Goal: Task Accomplishment & Management: Manage account settings

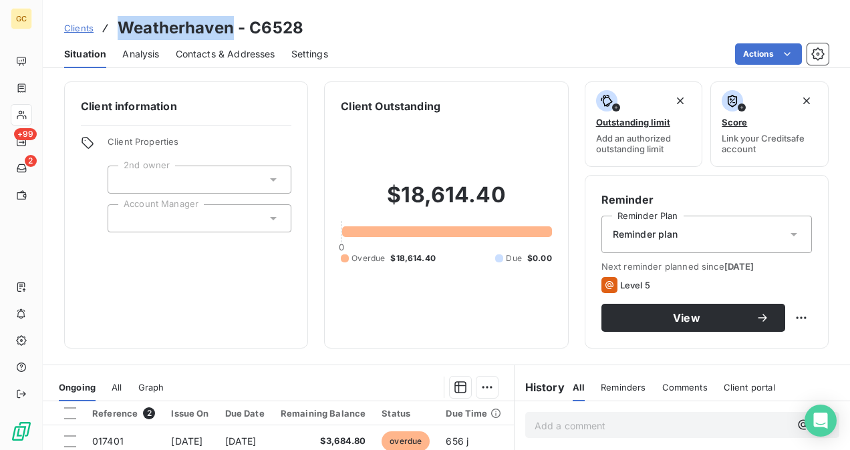
scroll to position [134, 0]
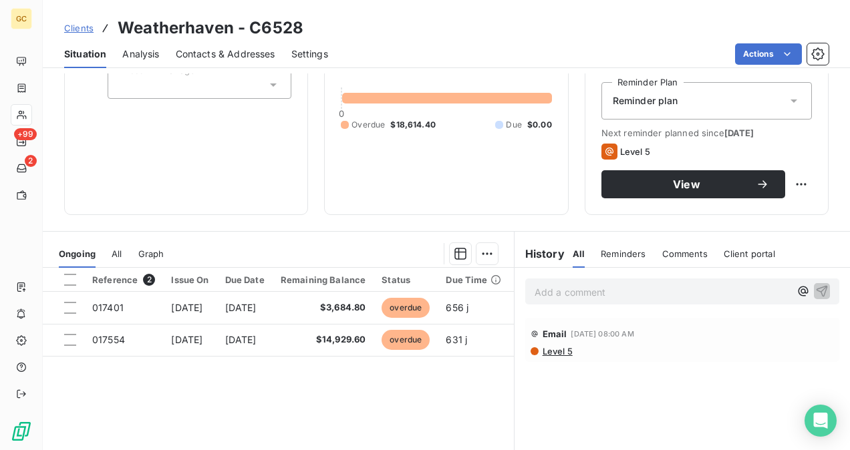
click at [530, 333] on icon at bounding box center [534, 334] width 8 height 8
click at [552, 347] on span "Level 5" at bounding box center [556, 351] width 31 height 11
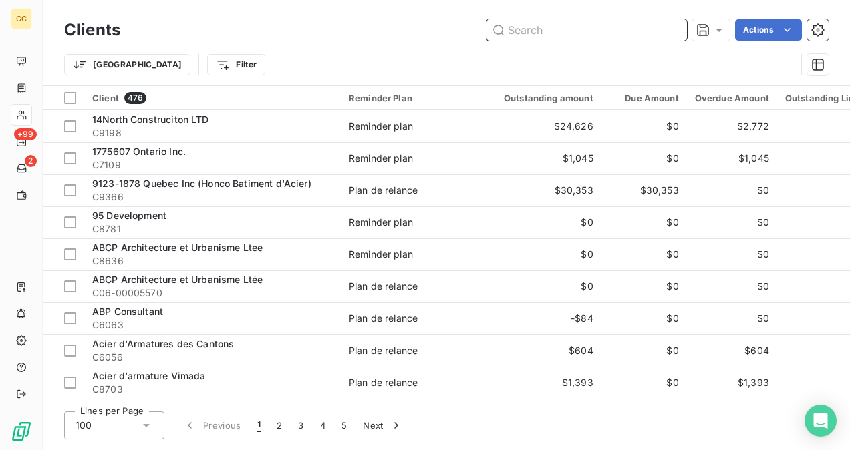
click at [570, 33] on input "text" at bounding box center [586, 29] width 200 height 21
paste input "[GEOGRAPHIC_DATA]"
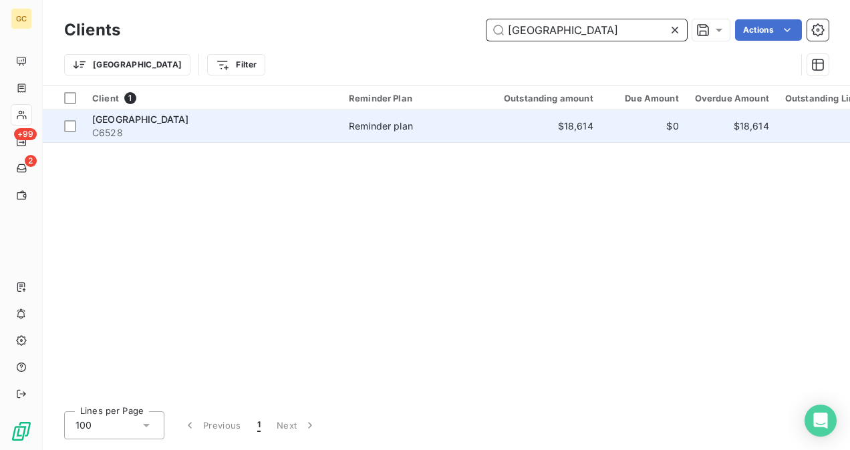
type input "[GEOGRAPHIC_DATA]"
click at [492, 140] on td "$18,614" at bounding box center [541, 126] width 122 height 32
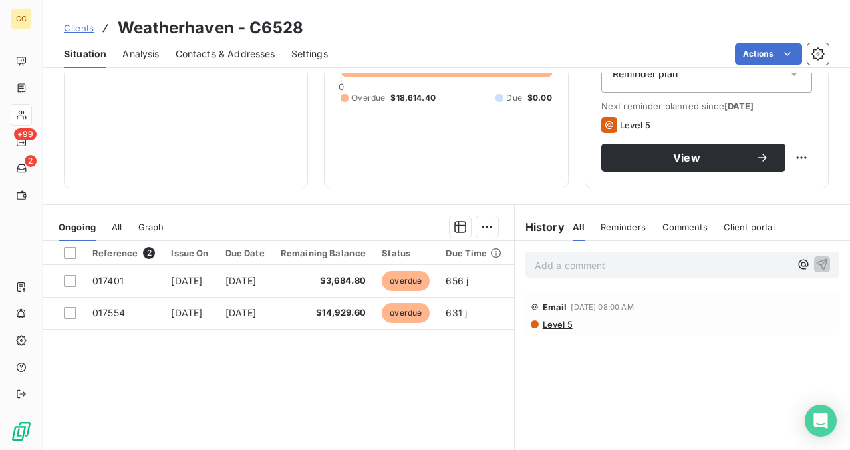
scroll to position [134, 0]
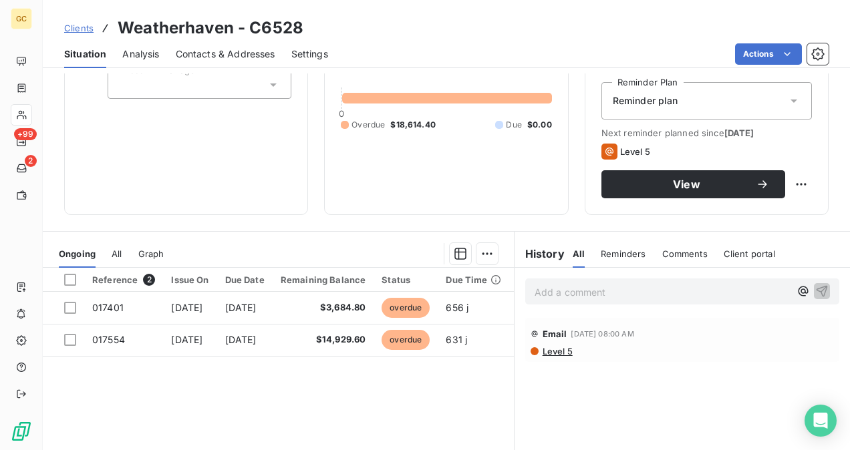
click at [548, 352] on span "Level 5" at bounding box center [556, 351] width 31 height 11
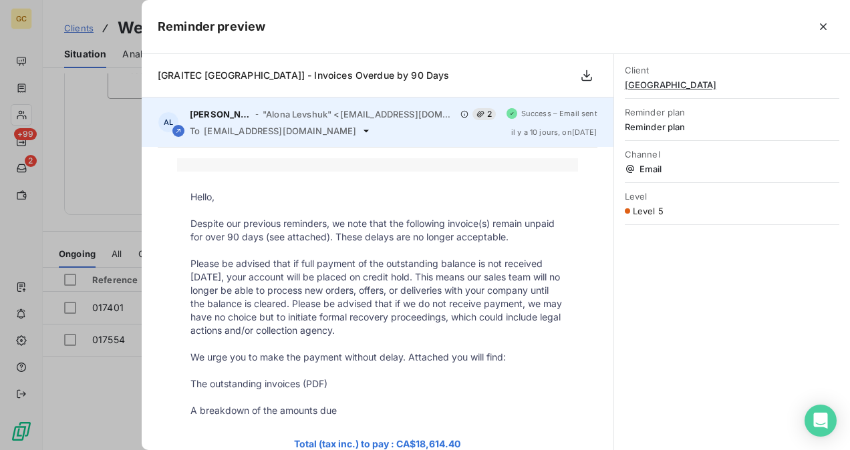
click at [204, 130] on span "[EMAIL_ADDRESS][DOMAIN_NAME]" at bounding box center [280, 131] width 152 height 11
drag, startPoint x: 212, startPoint y: 130, endPoint x: 337, endPoint y: 126, distance: 124.9
click at [337, 126] on div "To [EMAIL_ADDRESS][DOMAIN_NAME]" at bounding box center [343, 131] width 306 height 11
drag, startPoint x: 204, startPoint y: 128, endPoint x: 335, endPoint y: 132, distance: 131.0
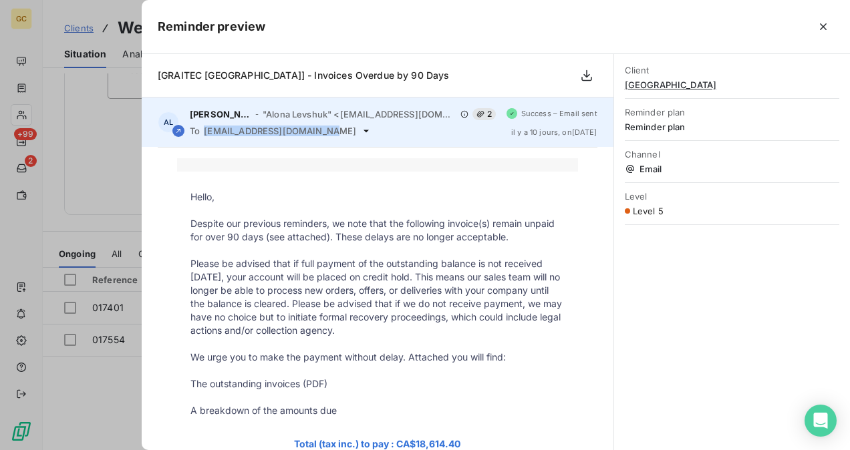
click at [335, 132] on span "[EMAIL_ADDRESS][DOMAIN_NAME]" at bounding box center [280, 131] width 152 height 11
copy span "[EMAIL_ADDRESS][DOMAIN_NAME]"
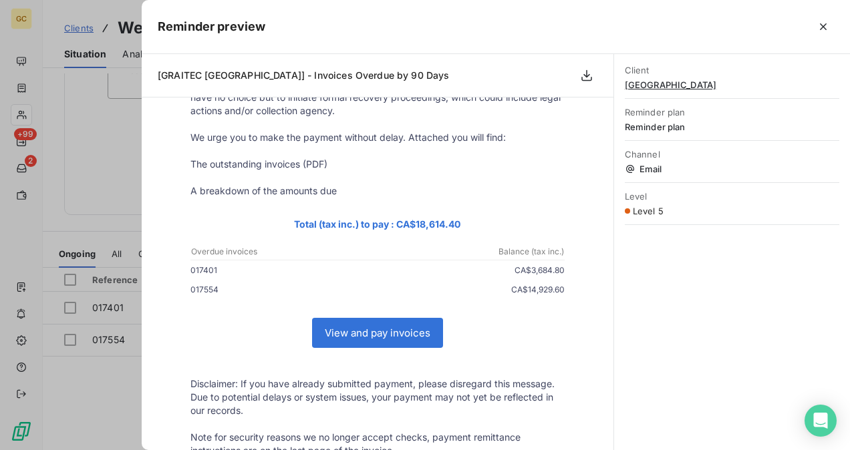
scroll to position [267, 0]
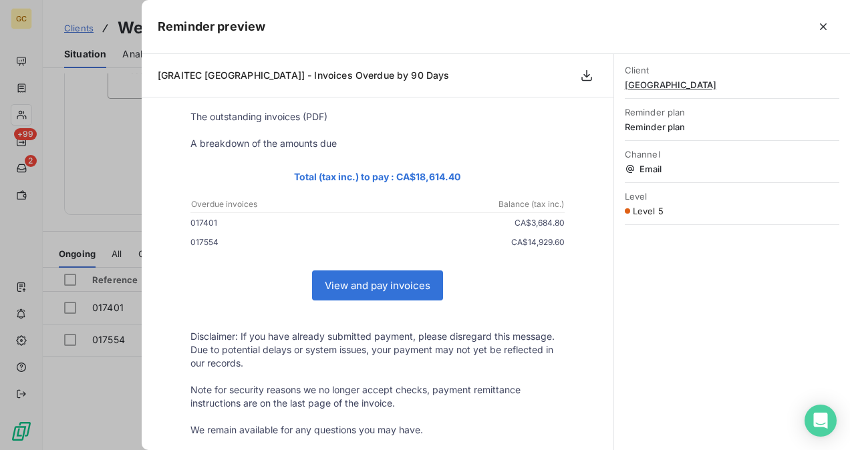
drag, startPoint x: 214, startPoint y: 224, endPoint x: 183, endPoint y: 216, distance: 32.6
click at [183, 216] on td "017401 CA$3,684.80" at bounding box center [377, 225] width 401 height 19
copy td "017401"
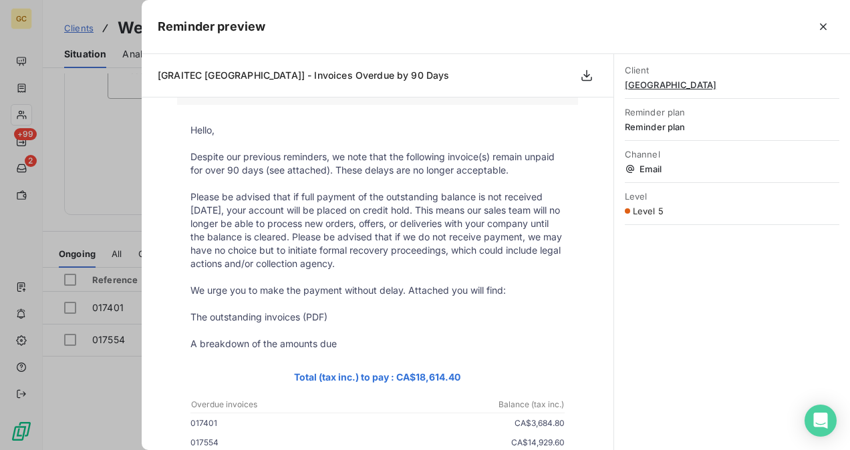
scroll to position [0, 0]
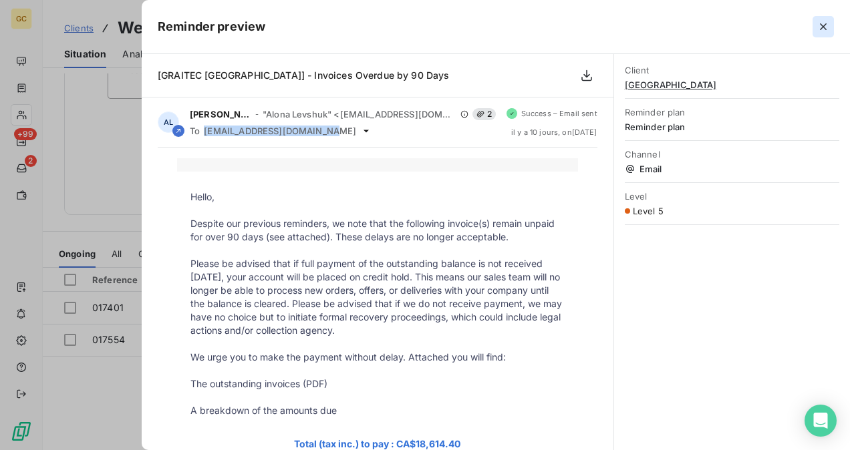
click at [816, 21] on icon "button" at bounding box center [822, 26] width 13 height 13
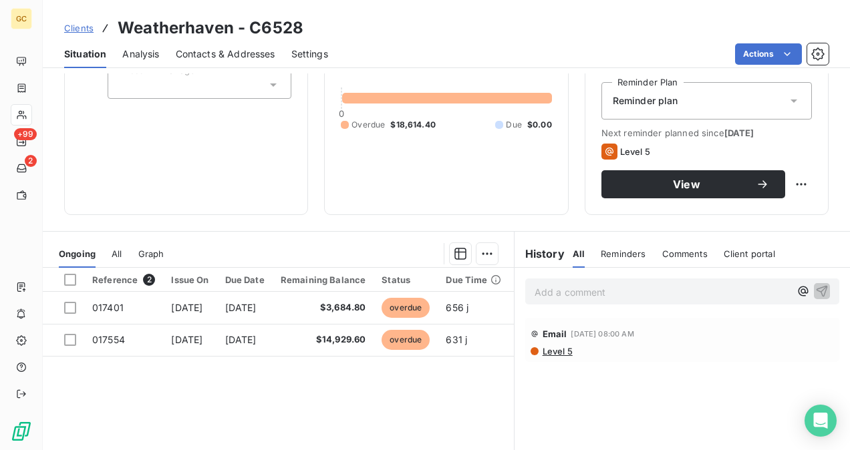
click at [549, 288] on p "Add a comment ﻿" at bounding box center [661, 292] width 255 height 17
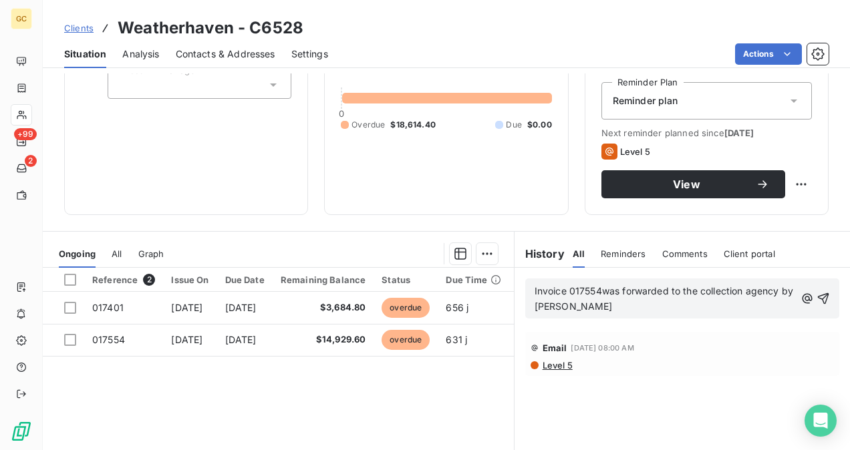
click at [597, 291] on span "Invoice 017554was forwarded to the collection agency by [PERSON_NAME]" at bounding box center [664, 298] width 261 height 27
drag, startPoint x: 526, startPoint y: 286, endPoint x: 546, endPoint y: 294, distance: 21.6
click at [606, 304] on div "Invoice 017554 was forwarded to the collection agency by [PERSON_NAME]" at bounding box center [682, 299] width 314 height 40
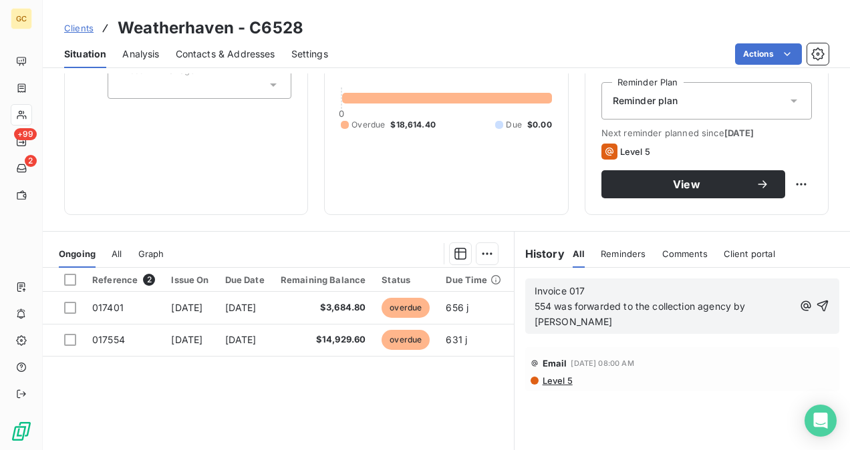
click at [534, 305] on span "554 was forwarded to the collection agency by [PERSON_NAME]" at bounding box center [641, 314] width 214 height 27
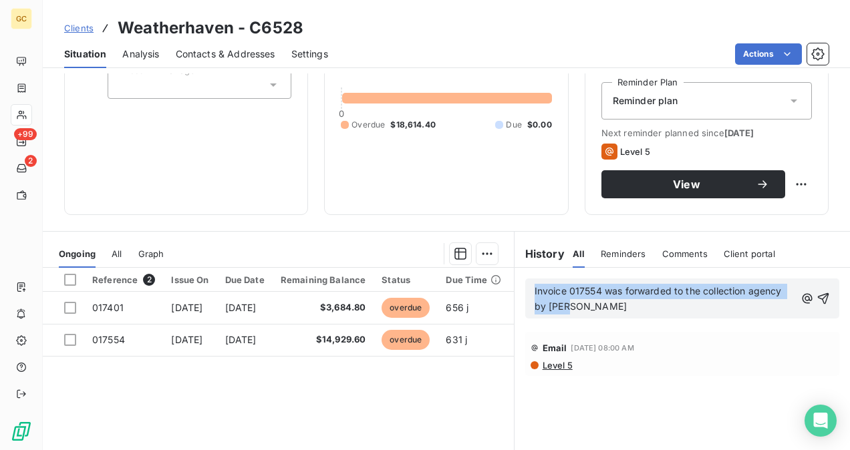
drag, startPoint x: 528, startPoint y: 287, endPoint x: 583, endPoint y: 307, distance: 58.9
click at [583, 307] on p "Invoice 017554 was forwarded to the collection agency by [PERSON_NAME]" at bounding box center [664, 299] width 260 height 31
copy span "Invoice 017554 was forwarded to the collection agency by [PERSON_NAME]"
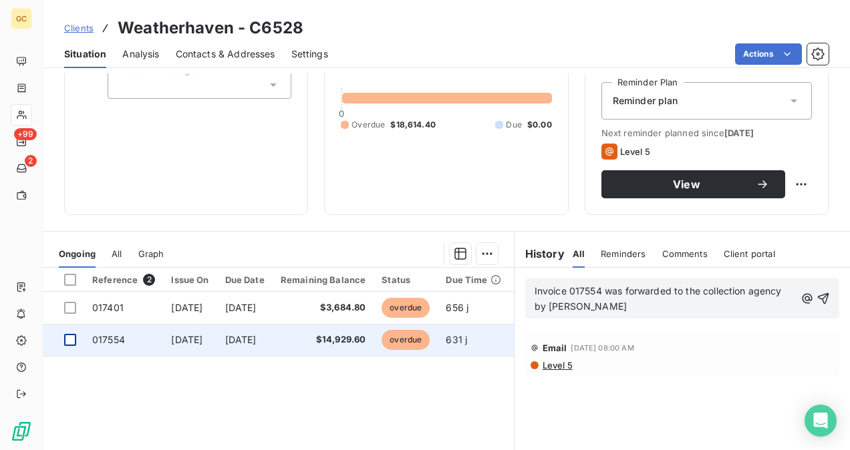
click at [73, 337] on div at bounding box center [70, 340] width 12 height 12
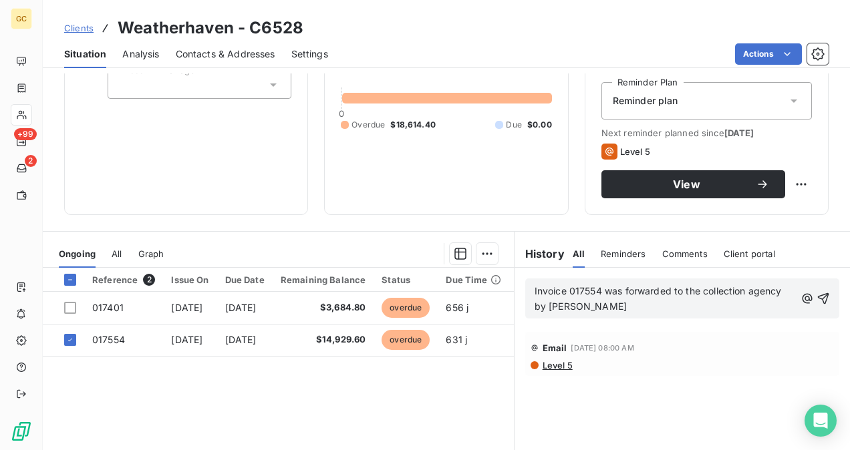
click at [481, 260] on html "GC +99 2 Clients Weatherhaven - C6528 Situation Analysis Contacts & Addresses S…" at bounding box center [425, 225] width 850 height 450
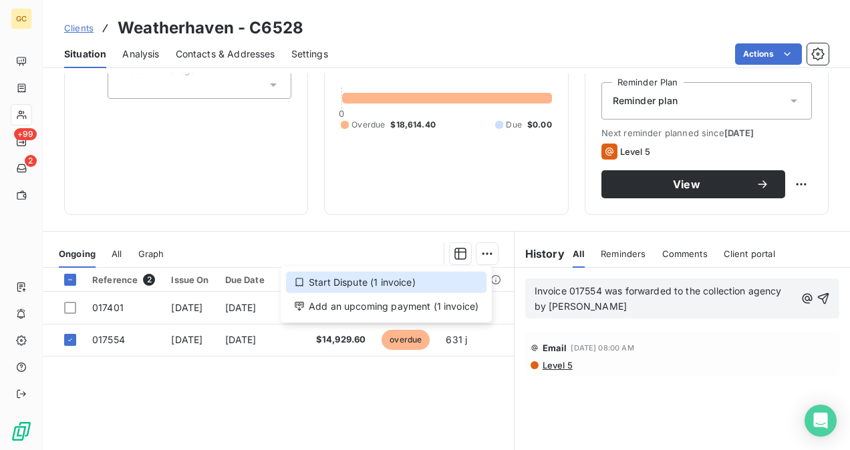
click at [393, 281] on div "Start Dispute (1 invoice)" at bounding box center [386, 282] width 200 height 21
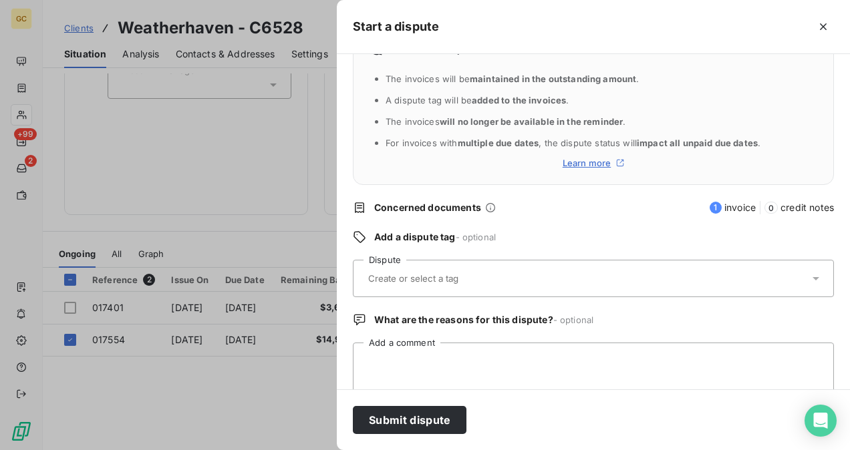
scroll to position [62, 0]
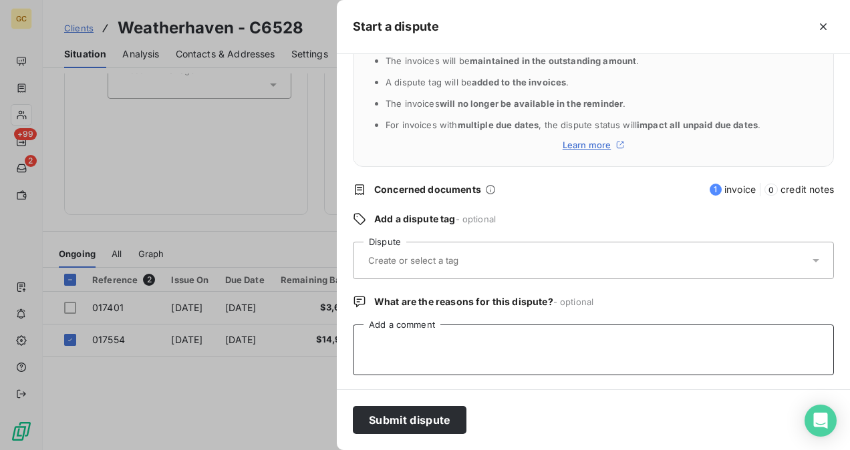
paste textarea "Invoice 017554 was forwarded to the collection agency by [PERSON_NAME]"
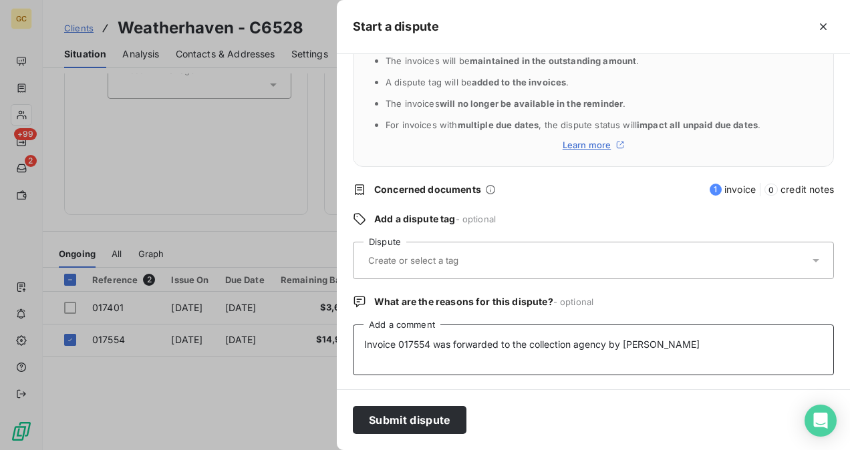
type textarea "Invoice 017554 was forwarded to the collection agency by [PERSON_NAME]"
click at [422, 257] on input "text" at bounding box center [446, 260] width 158 height 12
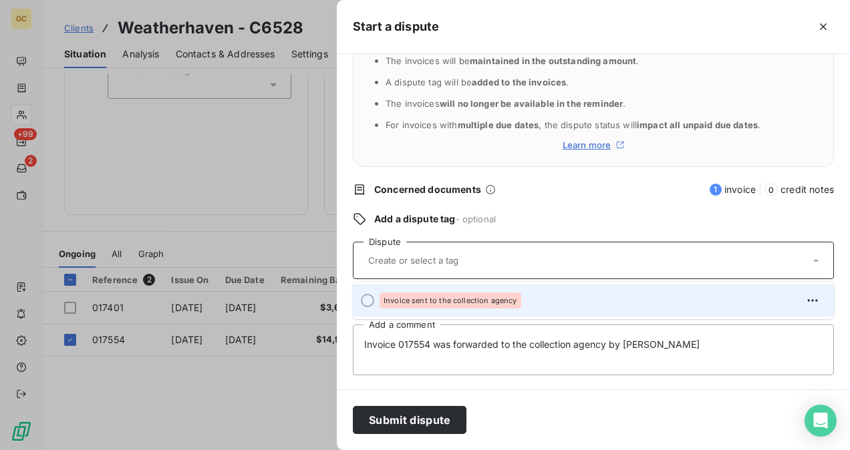
click at [401, 297] on span "Invoice sent to the collection agency" at bounding box center [450, 301] width 134 height 8
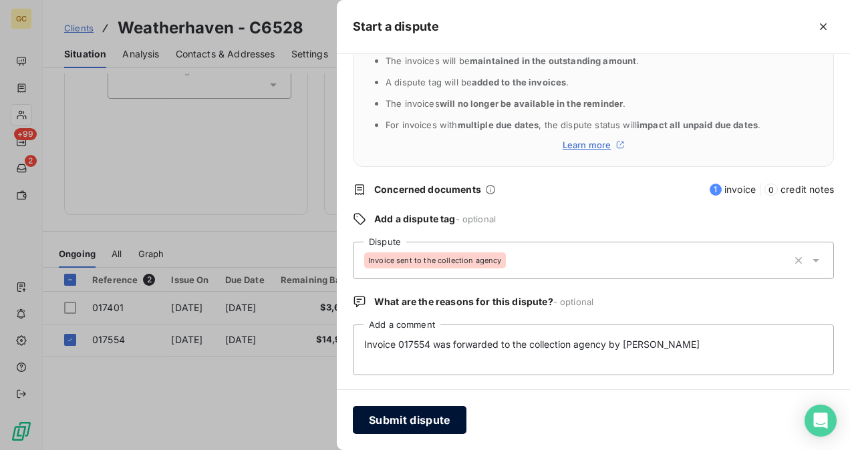
click at [415, 424] on button "Submit dispute" at bounding box center [410, 420] width 114 height 28
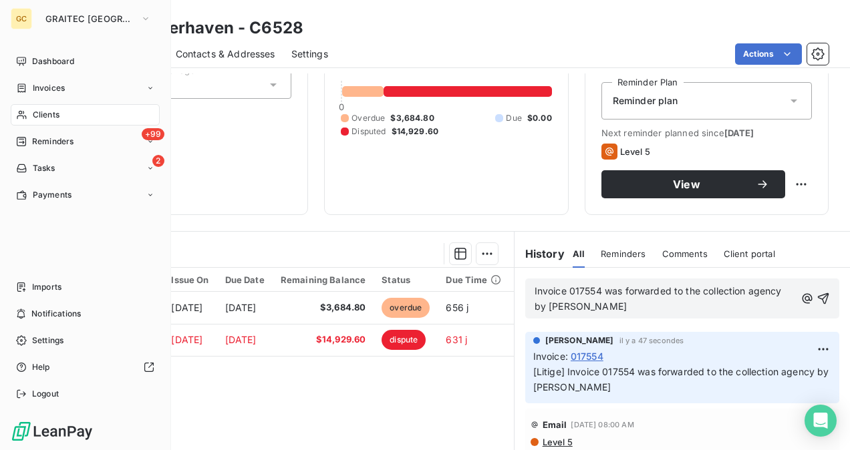
drag, startPoint x: 35, startPoint y: 120, endPoint x: 59, endPoint y: 124, distance: 24.5
click at [36, 120] on span "Clients" at bounding box center [46, 115] width 27 height 12
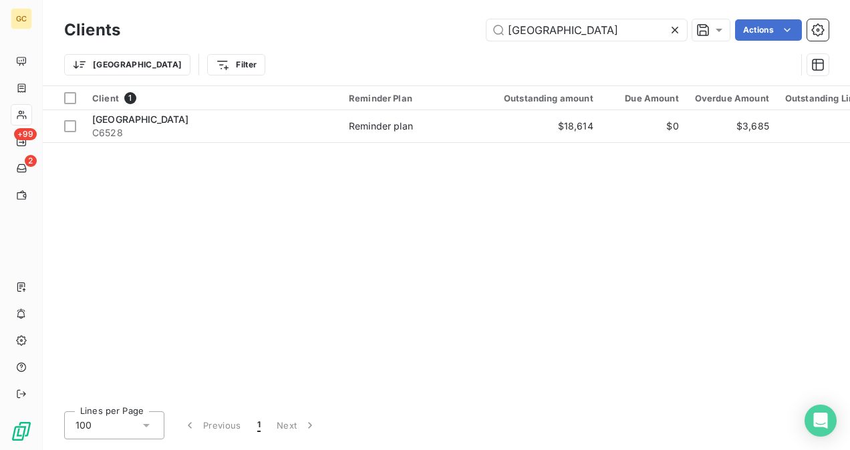
drag, startPoint x: 496, startPoint y: 31, endPoint x: 451, endPoint y: 33, distance: 44.2
click at [444, 31] on div "Weatherhaven Actions" at bounding box center [482, 29] width 692 height 21
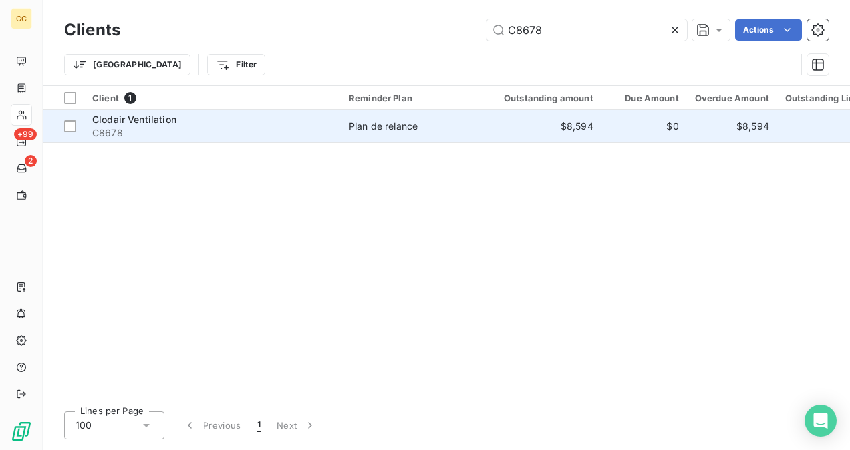
type input "C8678"
click at [401, 134] on td "Plan de relance" at bounding box center [410, 126] width 139 height 32
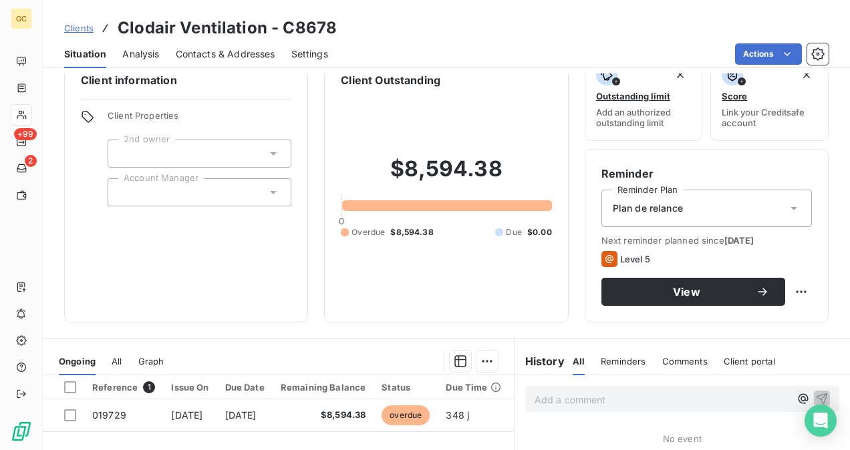
scroll to position [67, 0]
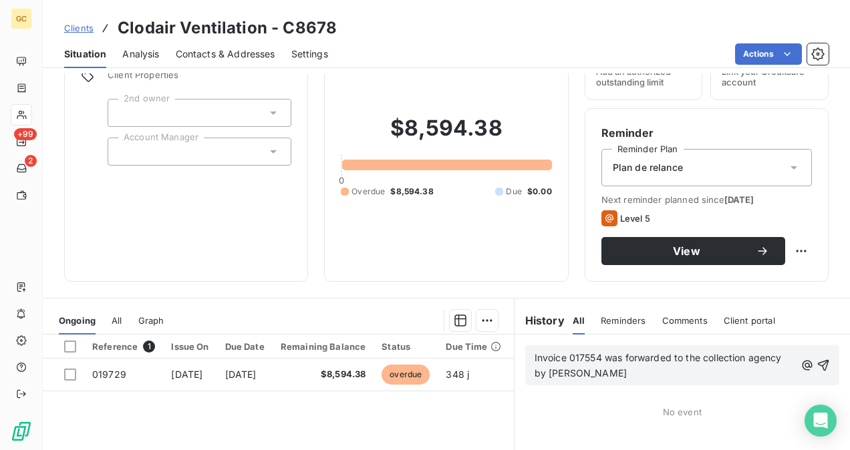
click at [596, 357] on span "Invoice 017554 was forwarded to the collection agency by [PERSON_NAME]" at bounding box center [659, 365] width 250 height 27
click at [816, 366] on icon "button" at bounding box center [822, 365] width 13 height 13
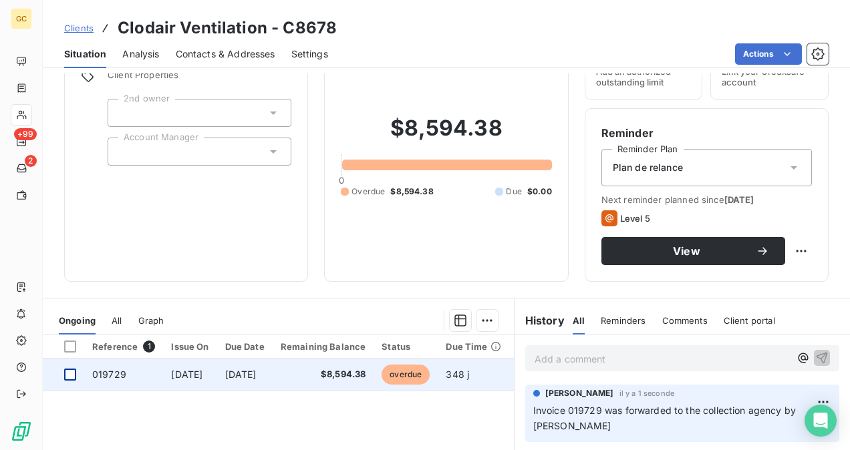
click at [66, 375] on div at bounding box center [70, 375] width 12 height 12
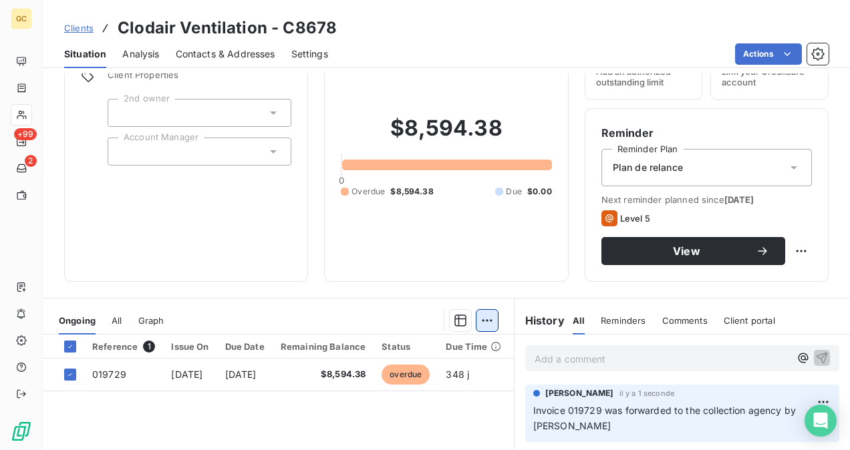
click at [484, 317] on html "GC +99 2 Clients Clodair Ventilation - C8678 Situation Analysis Contacts & Addr…" at bounding box center [425, 225] width 850 height 450
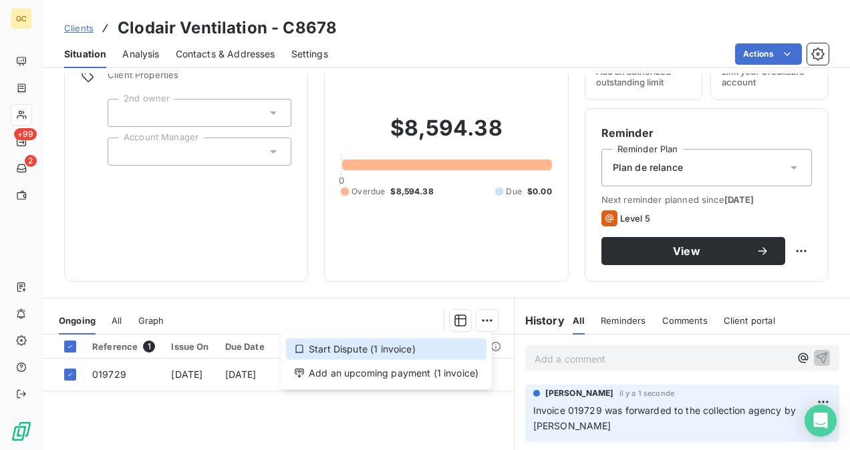
click at [375, 351] on div "Start Dispute (1 invoice)" at bounding box center [386, 349] width 200 height 21
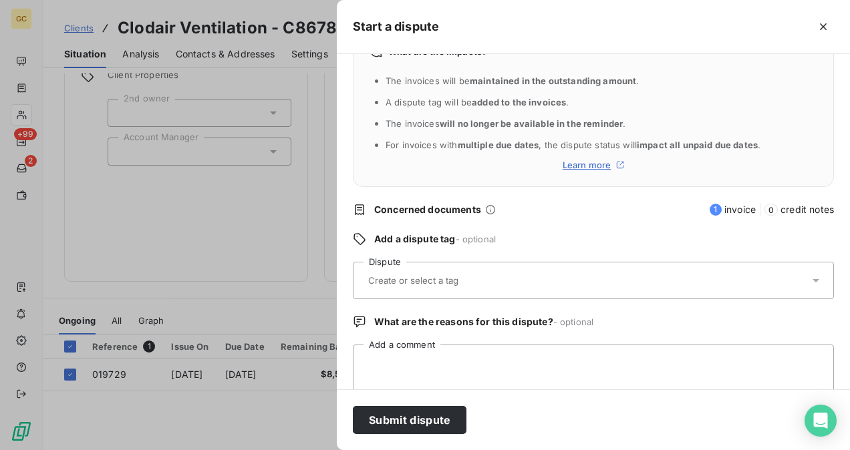
scroll to position [62, 0]
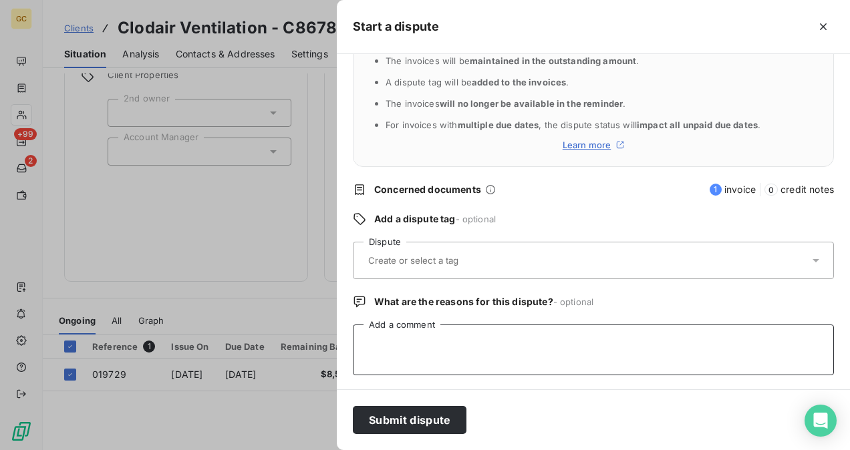
paste textarea "Invoice 017554 was forwarded to the collection agency by [PERSON_NAME]"
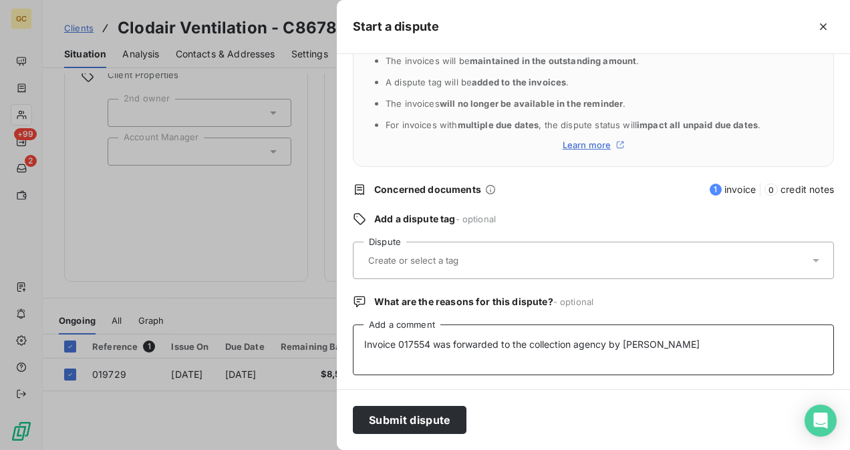
type textarea "Invoice 017554 was forwarded to the collection agency by [PERSON_NAME]"
click at [564, 266] on div at bounding box center [586, 260] width 445 height 28
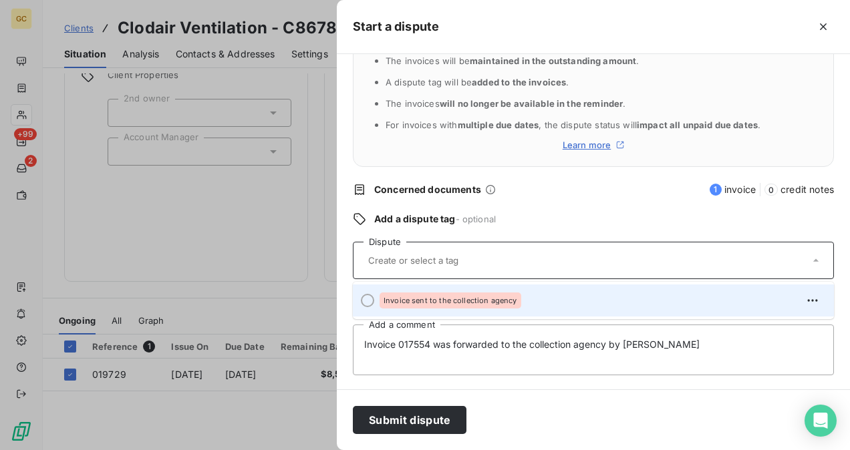
click at [480, 290] on div "Invoice sent to the collection agency" at bounding box center [600, 300] width 443 height 21
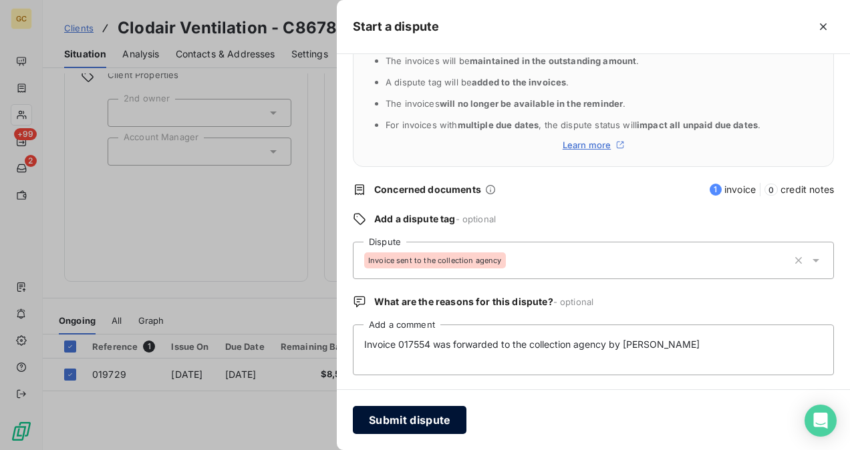
click at [429, 427] on button "Submit dispute" at bounding box center [410, 420] width 114 height 28
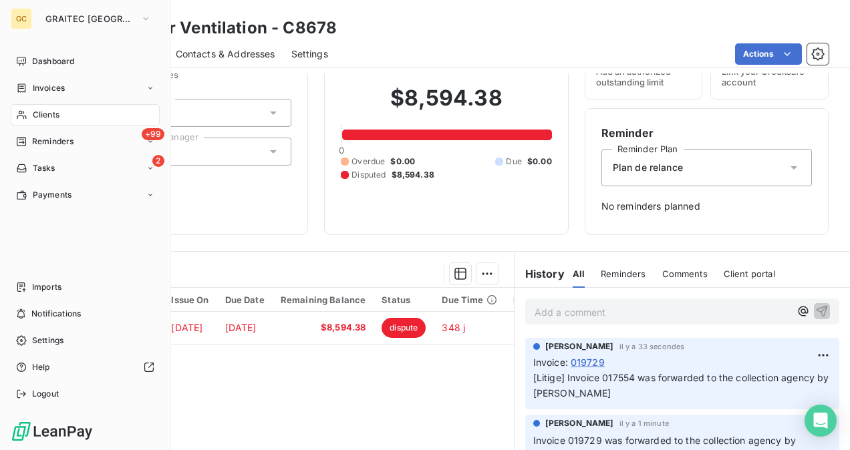
click at [55, 116] on span "Clients" at bounding box center [46, 115] width 27 height 12
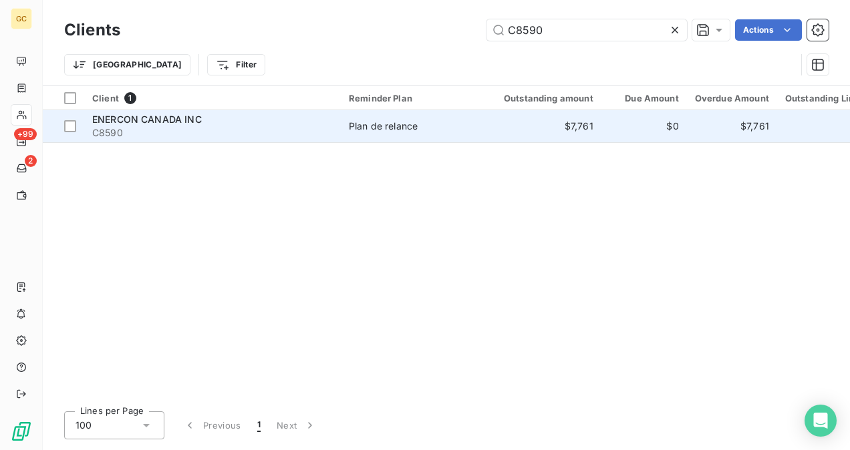
type input "C8590"
click at [318, 122] on div "ENERCON CANADA INC" at bounding box center [212, 119] width 240 height 13
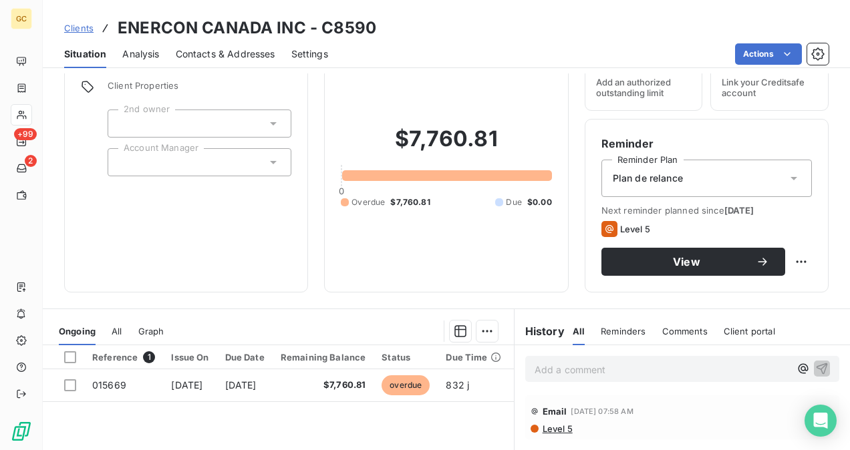
scroll to position [134, 0]
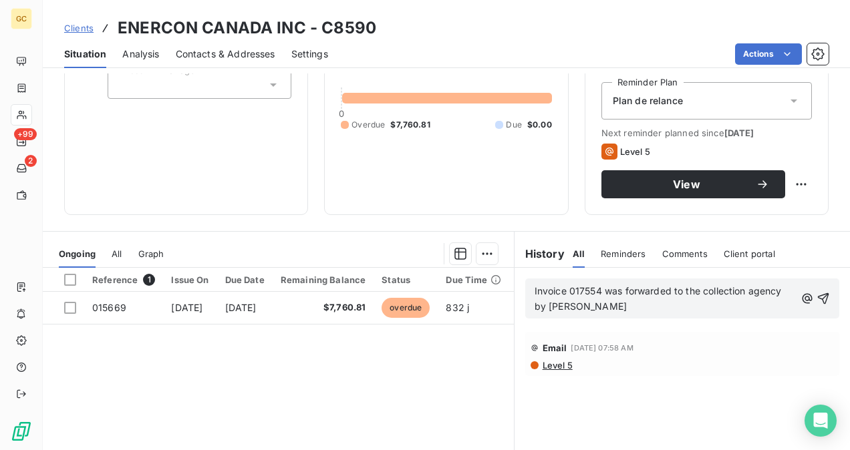
click at [596, 290] on span "Invoice 017554 was forwarded to the collection agency by [PERSON_NAME]" at bounding box center [659, 298] width 250 height 27
click at [640, 311] on p "Invoice 015669 was forwarded to the collection agency by [PERSON_NAME]" at bounding box center [664, 299] width 260 height 31
click at [526, 291] on div "Invoice 015669 was forwarded to the collection agency by [PERSON_NAME]" at bounding box center [682, 299] width 314 height 40
click at [572, 303] on p "Invoice 015669 was forwarded to the collection agency by [PERSON_NAME]" at bounding box center [664, 299] width 260 height 31
click at [534, 289] on span "Invoice 015669 was forwarded to the collection agency by [PERSON_NAME]" at bounding box center [659, 298] width 251 height 27
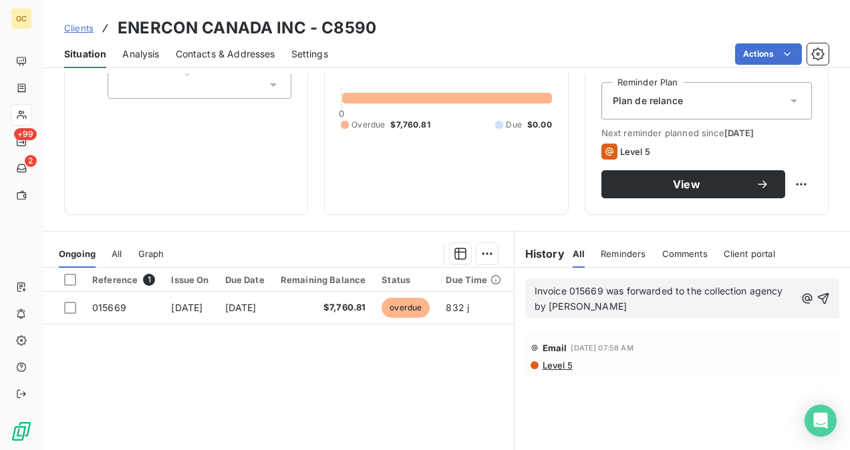
drag, startPoint x: 581, startPoint y: 303, endPoint x: 589, endPoint y: 306, distance: 8.7
click at [586, 305] on p "Invoice 015669 was forwarded to the collection agency by [PERSON_NAME]" at bounding box center [664, 299] width 260 height 31
click at [593, 307] on p "Invoice 015669 was forwarded to the collection agency by [PERSON_NAME]" at bounding box center [664, 299] width 260 height 31
click at [534, 289] on span "Invoice 015669 was forwarded to the collection agency by [PERSON_NAME]" at bounding box center [659, 298] width 251 height 27
drag, startPoint x: 528, startPoint y: 289, endPoint x: 564, endPoint y: 299, distance: 37.4
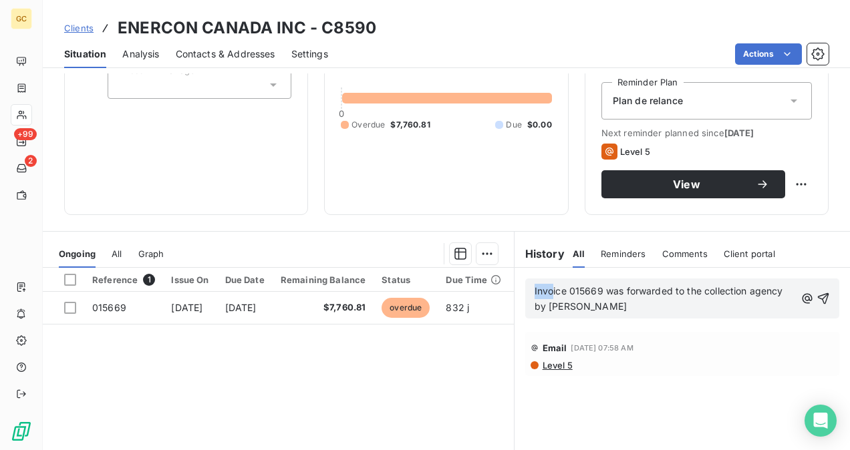
click at [546, 297] on p "Invoice 015669 was forwarded to the collection agency by [PERSON_NAME]" at bounding box center [664, 299] width 260 height 31
drag, startPoint x: 564, startPoint y: 299, endPoint x: 577, endPoint y: 302, distance: 13.8
click at [577, 302] on p "Invoice 015669 was forwarded to the collection agency by [PERSON_NAME]" at bounding box center [664, 299] width 260 height 31
click at [526, 290] on div "Invoice 015669 was forwarded to the collection agency by [PERSON_NAME]" at bounding box center [682, 299] width 314 height 40
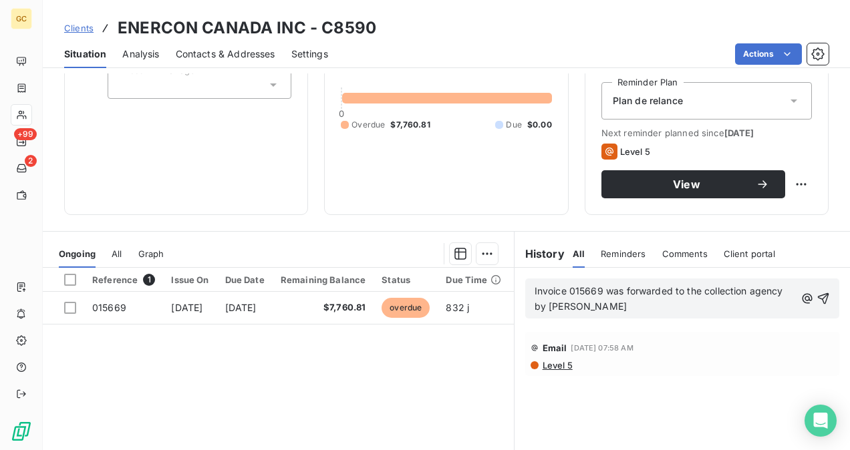
drag, startPoint x: 526, startPoint y: 290, endPoint x: 534, endPoint y: 291, distance: 7.4
click at [534, 291] on div "Invoice 015669 was forwarded to the collection agency by [PERSON_NAME]" at bounding box center [682, 299] width 314 height 40
click at [534, 287] on span "Invoice 015669 was forwarded to the collection agency by [PERSON_NAME]" at bounding box center [659, 298] width 251 height 27
drag, startPoint x: 541, startPoint y: 290, endPoint x: 557, endPoint y: 297, distance: 17.4
click at [557, 297] on p "Invoice 015669 was forwarded to the collection agency by [PERSON_NAME]" at bounding box center [664, 299] width 260 height 31
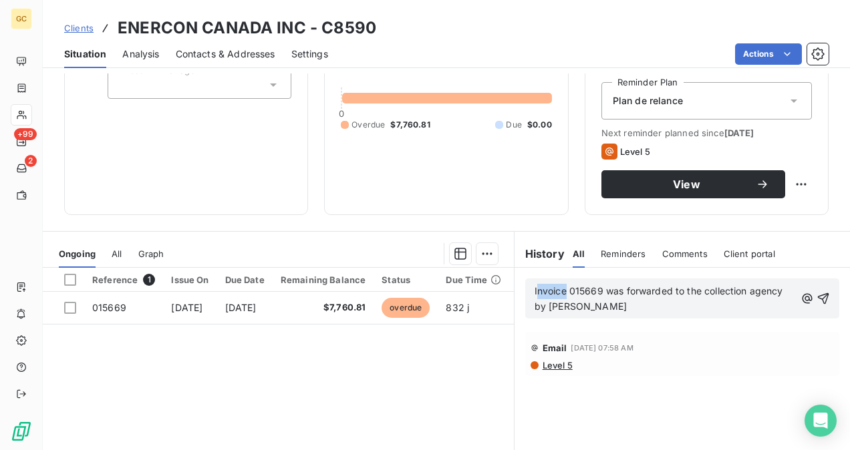
click at [557, 297] on p "Invoice 015669 was forwarded to the collection agency by [PERSON_NAME]" at bounding box center [664, 299] width 260 height 31
drag, startPoint x: 527, startPoint y: 290, endPoint x: 541, endPoint y: 293, distance: 14.3
click at [528, 291] on div "Invoice 015669 was forwarded to the collection agency by [PERSON_NAME]" at bounding box center [682, 299] width 314 height 40
click at [546, 293] on span "Invoice 015669 was forwarded to the collection agency by [PERSON_NAME]" at bounding box center [659, 298] width 251 height 27
drag, startPoint x: 573, startPoint y: 304, endPoint x: 524, endPoint y: 288, distance: 51.3
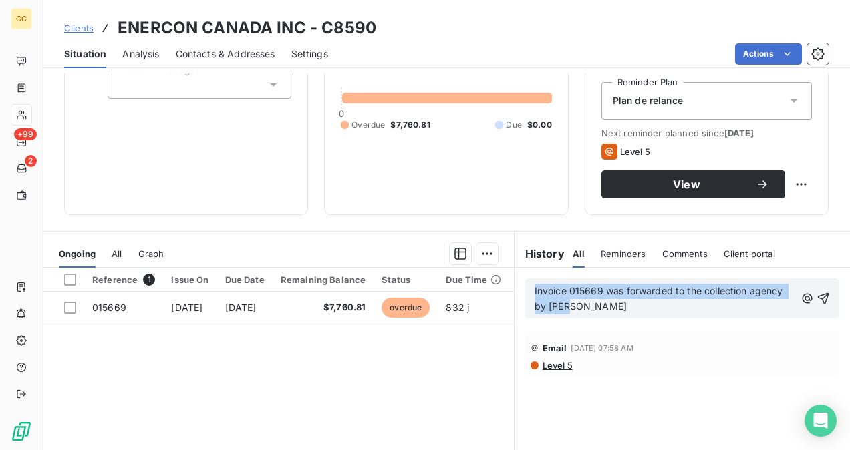
click at [525, 288] on div "Invoice 015669 was forwarded to the collection agency by [PERSON_NAME]" at bounding box center [682, 299] width 314 height 40
copy span "Invoice 015669 was forwarded to the collection agency by [PERSON_NAME]"
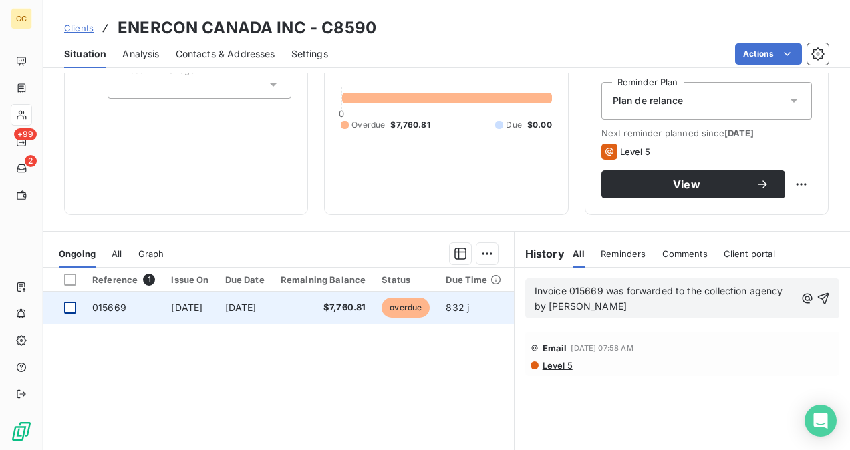
drag, startPoint x: 72, startPoint y: 307, endPoint x: 203, endPoint y: 327, distance: 132.5
click at [73, 307] on div at bounding box center [70, 308] width 12 height 12
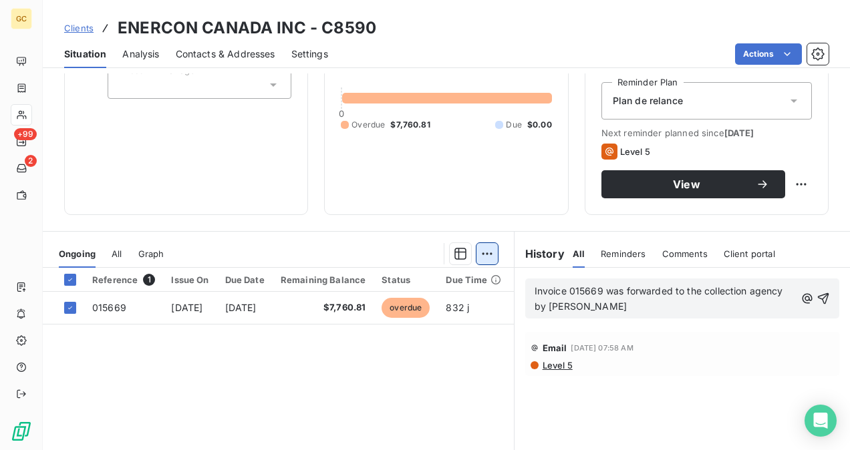
click at [485, 253] on html "GC +99 2 Clients ENERCON [GEOGRAPHIC_DATA] INC - C8590 Situation Analysis Conta…" at bounding box center [425, 225] width 850 height 450
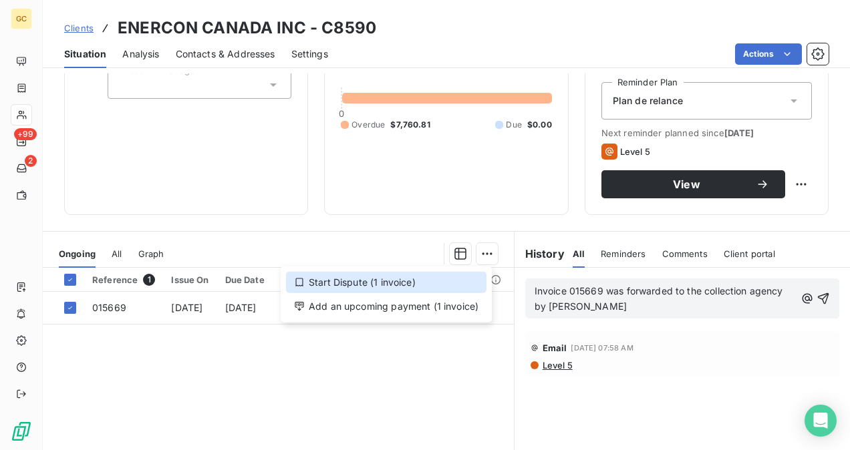
click at [353, 282] on div "Start Dispute (1 invoice)" at bounding box center [386, 282] width 200 height 21
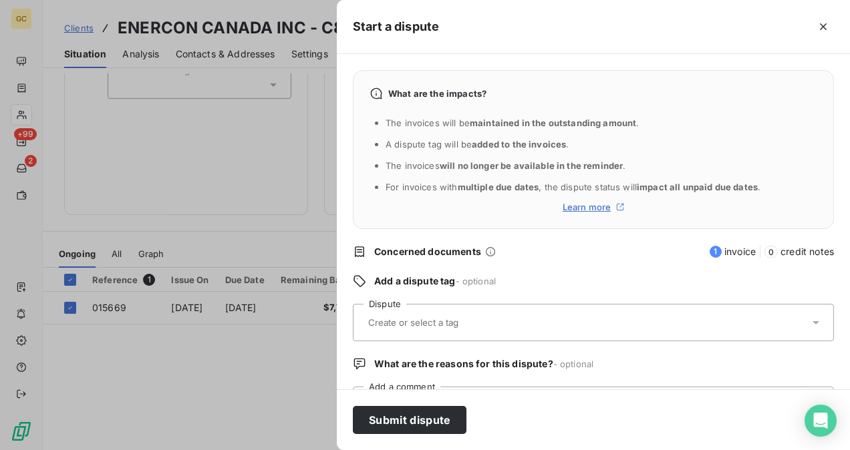
scroll to position [62, 0]
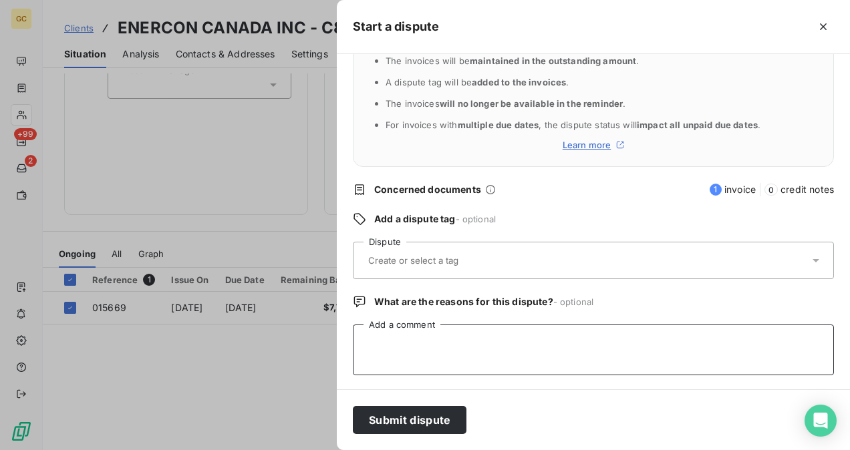
click at [407, 328] on textarea "Add a comment" at bounding box center [593, 350] width 481 height 51
paste textarea "Invoice 015669 was forwarded to the collection agency by [PERSON_NAME]"
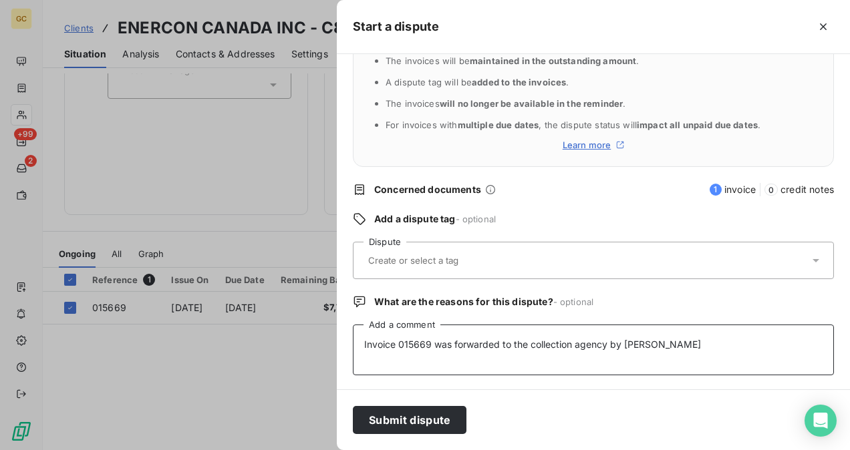
type textarea "Invoice 015669 was forwarded to the collection agency by [PERSON_NAME]"
click at [403, 262] on input "text" at bounding box center [446, 260] width 158 height 12
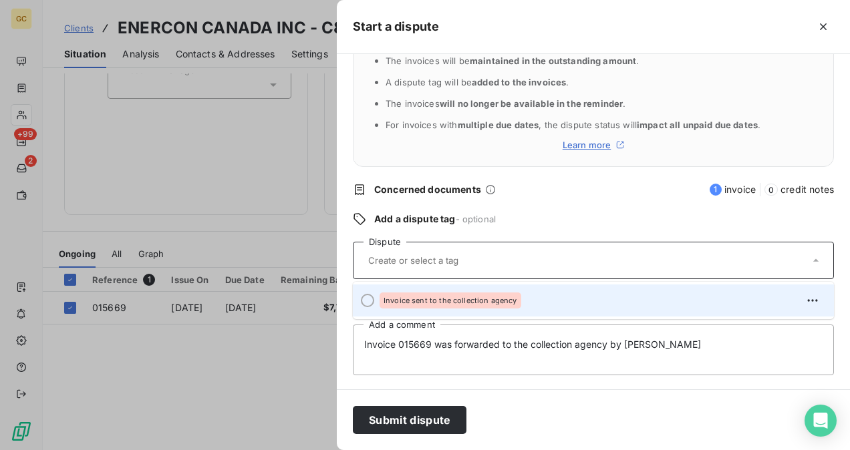
click at [398, 303] on span "Invoice sent to the collection agency" at bounding box center [450, 301] width 134 height 8
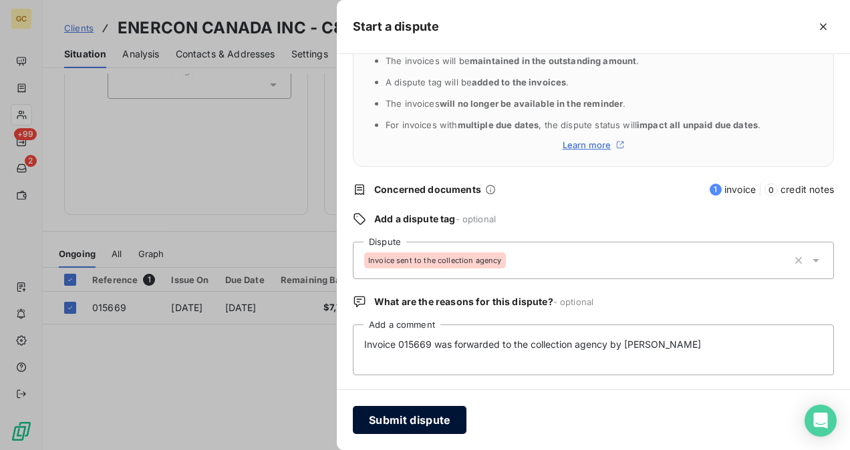
click at [426, 416] on button "Submit dispute" at bounding box center [410, 420] width 114 height 28
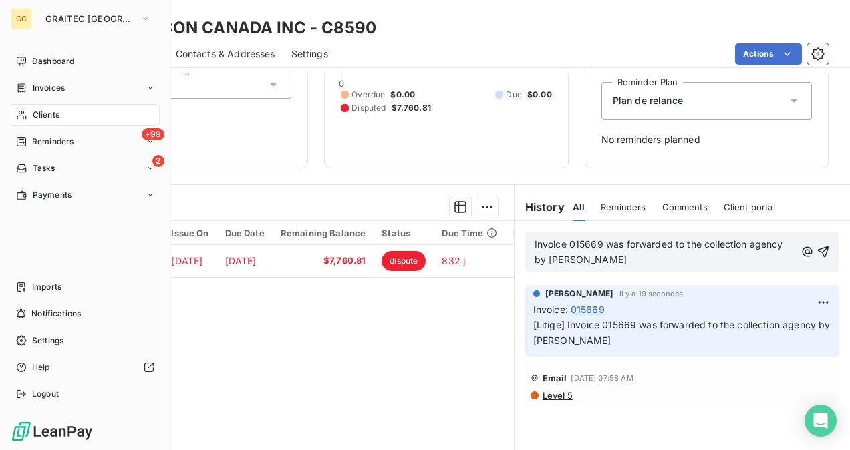
click at [47, 122] on div "Clients" at bounding box center [85, 114] width 149 height 21
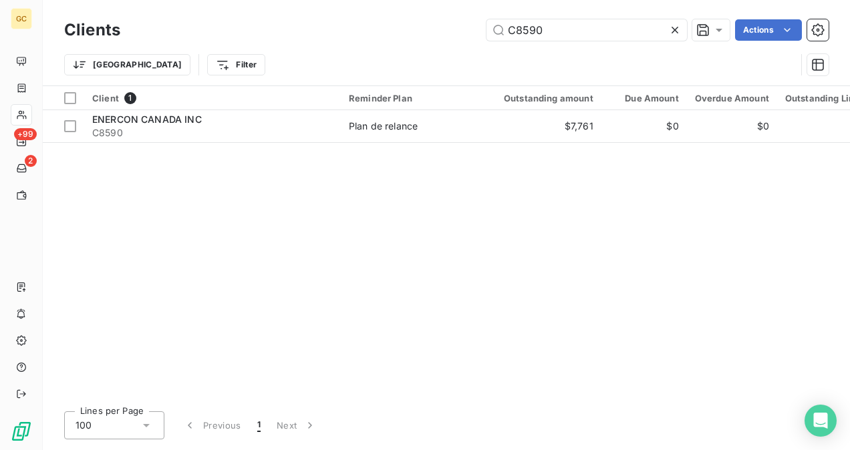
drag, startPoint x: 552, startPoint y: 24, endPoint x: 451, endPoint y: 29, distance: 100.3
click at [446, 28] on div "C8590 Actions" at bounding box center [482, 29] width 692 height 21
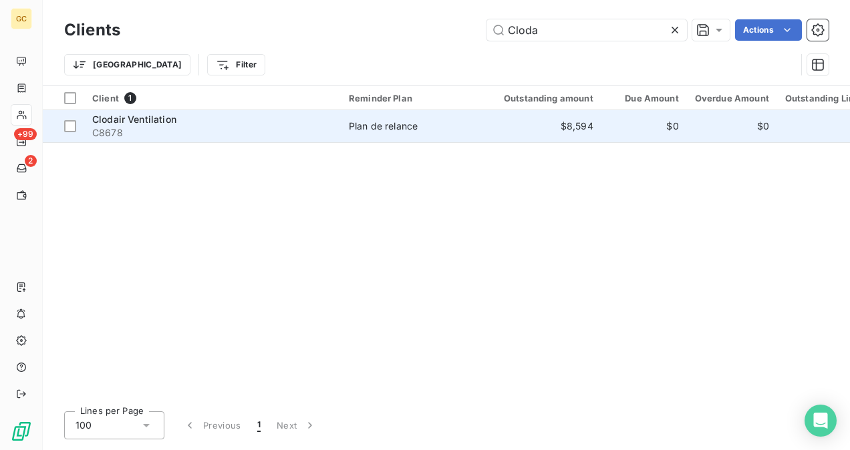
type input "Cloda"
click at [221, 122] on div "Clodair Ventilation" at bounding box center [212, 119] width 240 height 13
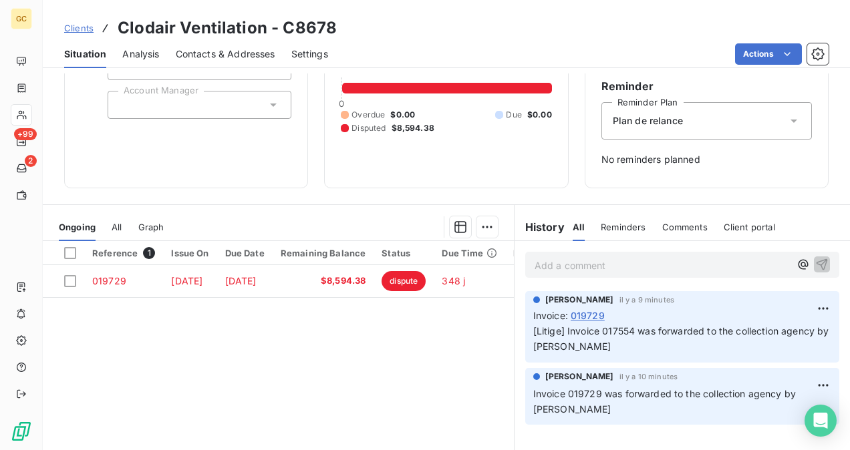
scroll to position [134, 0]
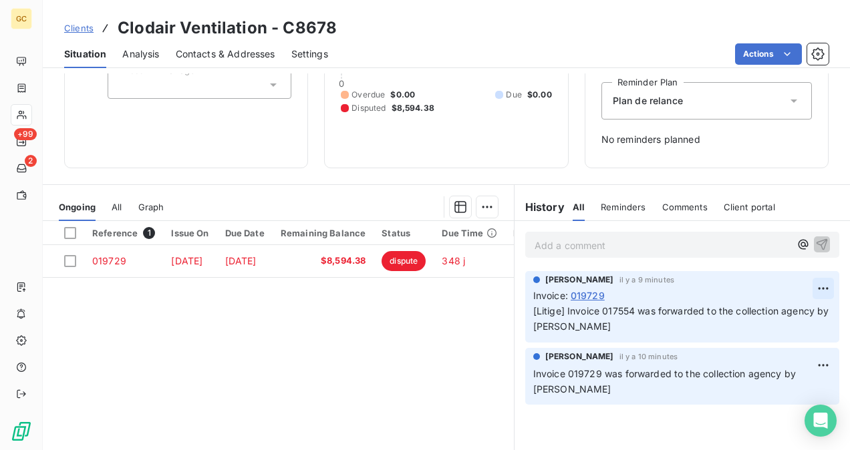
click at [819, 289] on html "GC +99 2 Clients Clodair Ventilation - C8678 Situation Analysis Contacts & Addr…" at bounding box center [425, 225] width 850 height 450
click at [767, 321] on div "Editer" at bounding box center [780, 317] width 75 height 21
click at [626, 313] on span "[Litige] Invoice 017554 was forwarded to the collection agency by [PERSON_NAME]" at bounding box center [675, 318] width 284 height 27
click at [819, 316] on icon "button" at bounding box center [824, 318] width 11 height 11
click at [594, 374] on span "Invoice 019729 was forwarded to the collection agency by [PERSON_NAME]" at bounding box center [666, 381] width 266 height 27
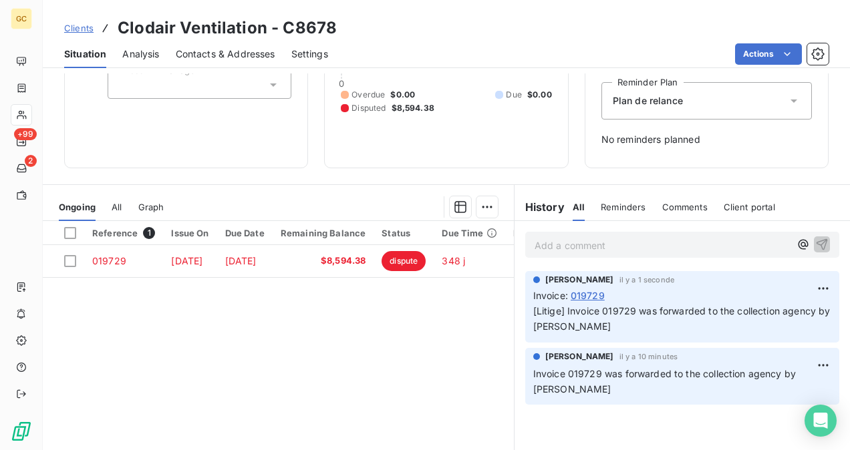
click at [591, 371] on span "Invoice 019729 was forwarded to the collection agency by [PERSON_NAME]" at bounding box center [666, 381] width 266 height 27
click at [590, 371] on span "Invoice 019729 was forwarded to the collection agency by [PERSON_NAME]" at bounding box center [666, 381] width 266 height 27
click at [593, 371] on span "Invoice 019729 was forwarded to the collection agency by [PERSON_NAME]" at bounding box center [666, 381] width 266 height 27
click at [588, 373] on span "Invoice 019729 was forwarded to the collection agency by [PERSON_NAME]" at bounding box center [666, 381] width 266 height 27
click at [813, 367] on html "GC +99 2 Clients Clodair Ventilation - C8678 Situation Analysis Contacts & Addr…" at bounding box center [425, 225] width 850 height 450
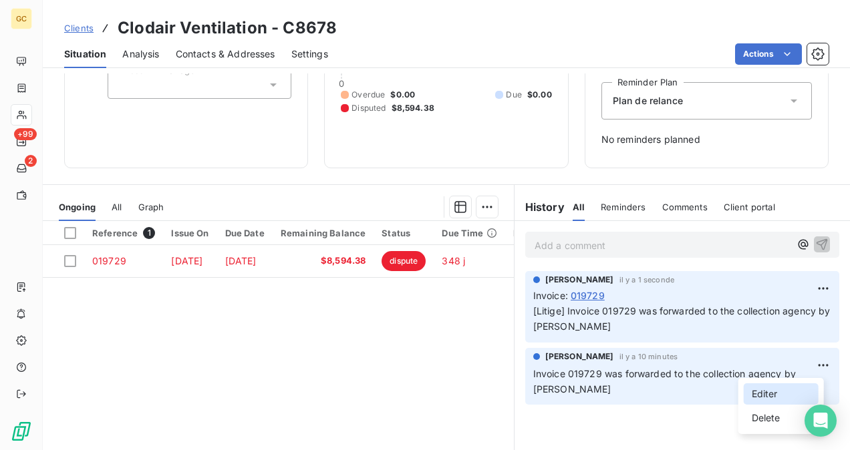
click at [767, 393] on div "Editer" at bounding box center [780, 393] width 75 height 21
click at [593, 373] on span "Invoice 019729 was forwarded to the collection agency by [PERSON_NAME]" at bounding box center [666, 381] width 266 height 27
click at [590, 398] on div "[PERSON_NAME] il y a 10 minutes Invoice 019729 was forwarded to the collection …" at bounding box center [682, 376] width 314 height 57
click at [819, 377] on button "button" at bounding box center [823, 381] width 13 height 16
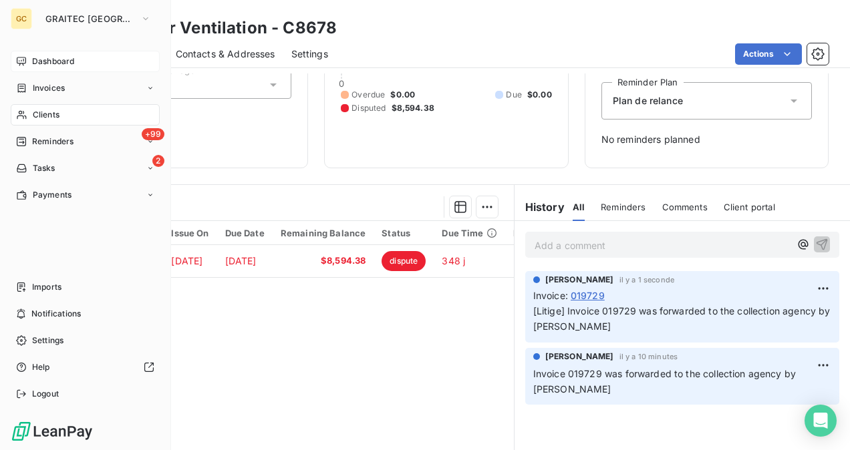
click at [33, 63] on span "Dashboard" at bounding box center [53, 61] width 42 height 12
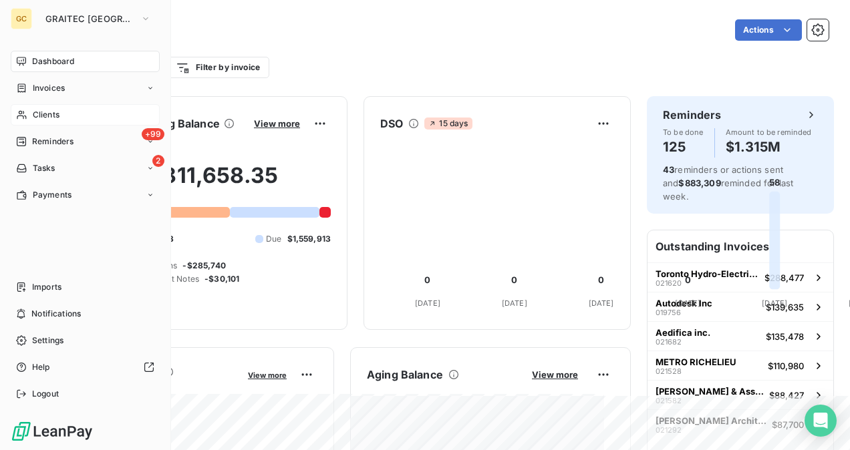
drag, startPoint x: 50, startPoint y: 118, endPoint x: 77, endPoint y: 122, distance: 26.9
click at [50, 119] on span "Clients" at bounding box center [46, 115] width 27 height 12
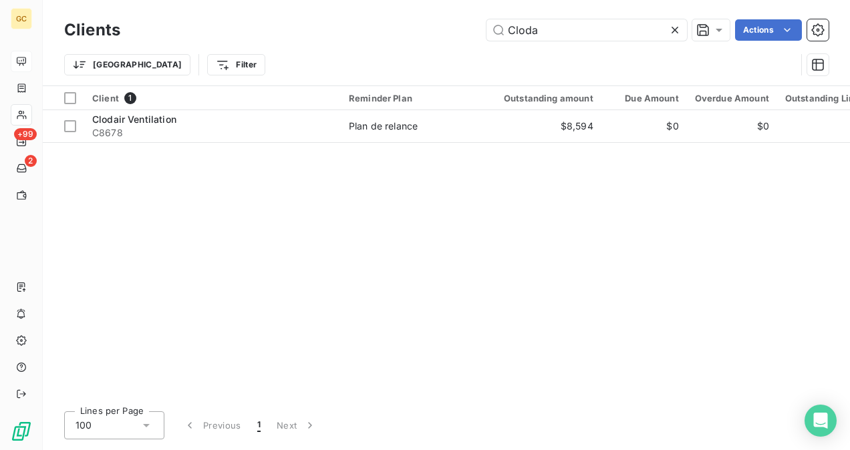
drag, startPoint x: 564, startPoint y: 33, endPoint x: 455, endPoint y: 30, distance: 109.6
click at [450, 32] on div "Cloda Actions" at bounding box center [482, 29] width 692 height 21
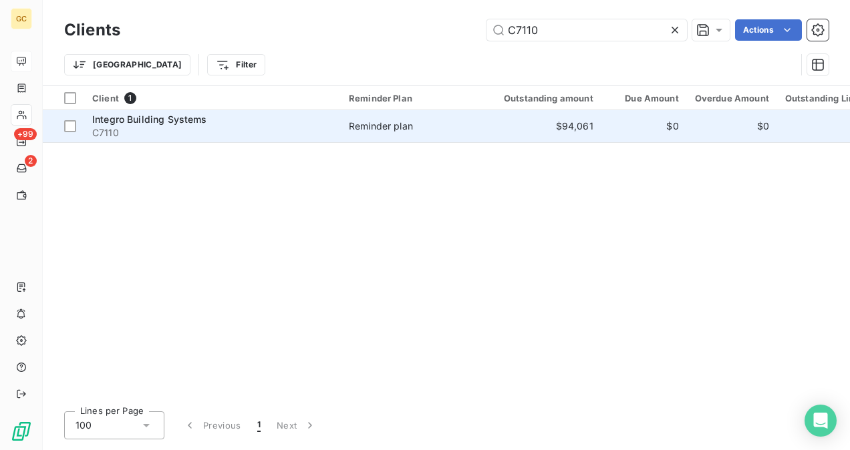
type input "C7110"
click at [300, 126] on span "C7110" at bounding box center [212, 132] width 240 height 13
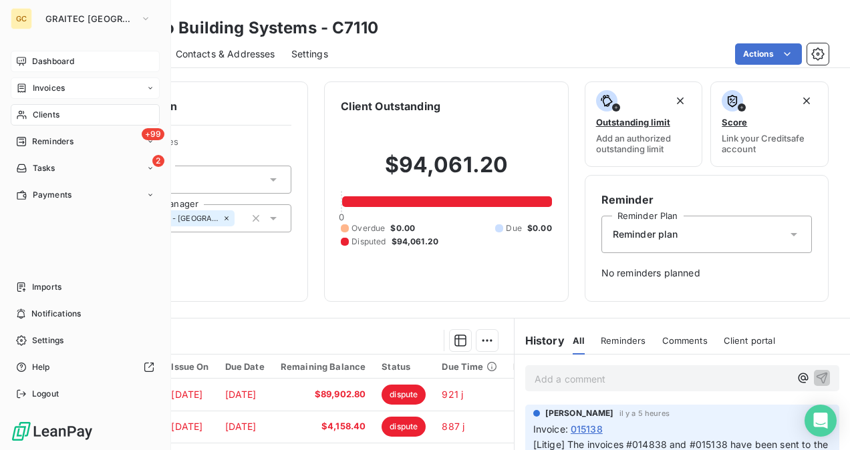
click at [40, 89] on span "Invoices" at bounding box center [49, 88] width 32 height 12
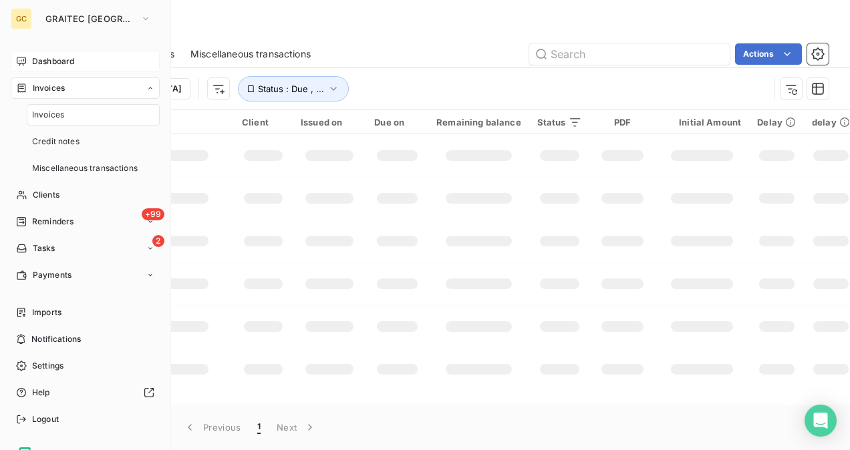
click at [36, 93] on span "Invoices" at bounding box center [49, 88] width 32 height 12
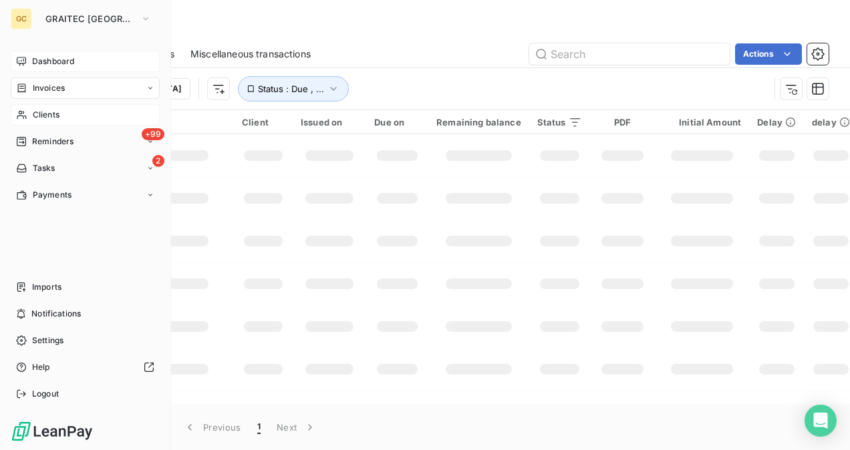
click at [48, 114] on span "Clients" at bounding box center [46, 115] width 27 height 12
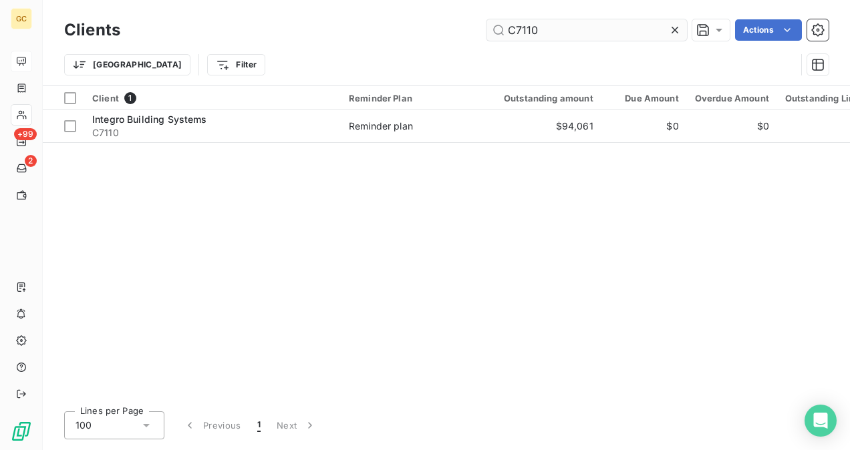
click at [544, 33] on input "C7110" at bounding box center [586, 29] width 200 height 21
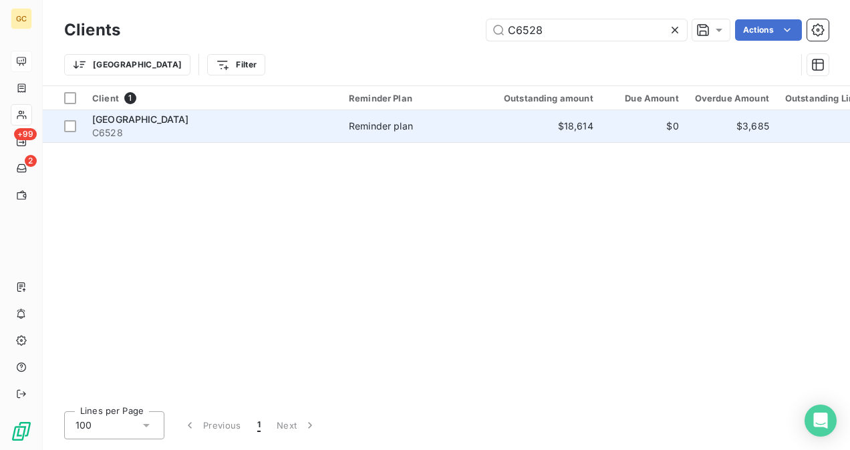
type input "C6528"
click at [295, 127] on span "C6528" at bounding box center [212, 132] width 240 height 13
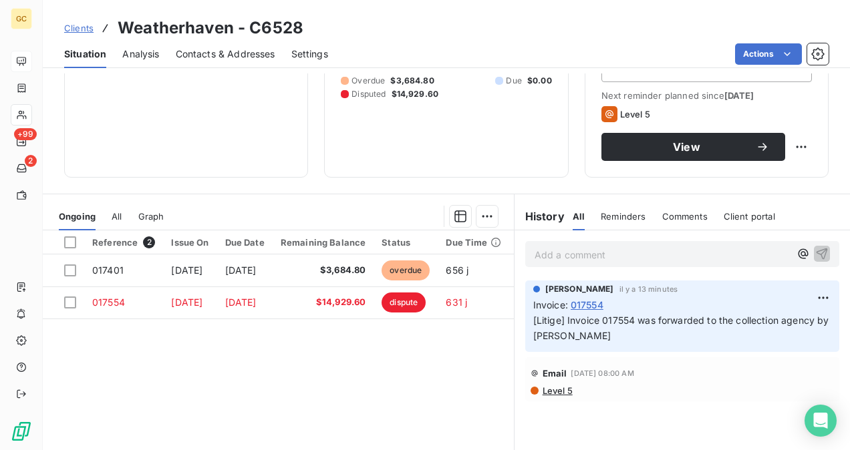
scroll to position [200, 0]
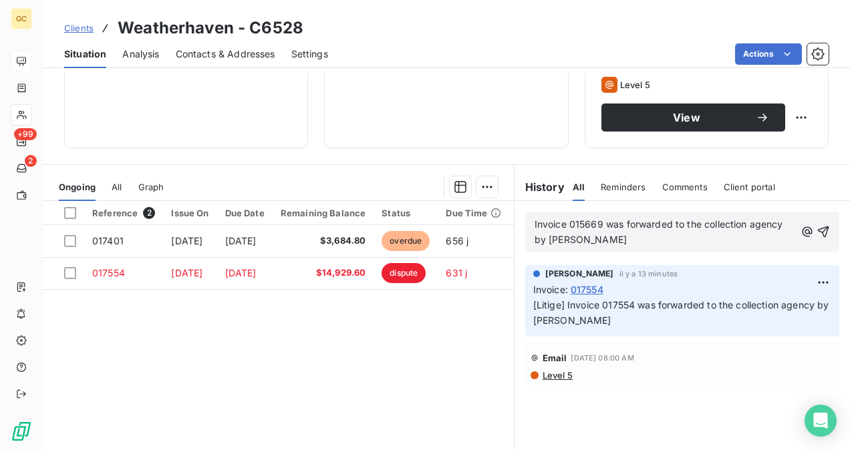
drag, startPoint x: 593, startPoint y: 225, endPoint x: 594, endPoint y: 236, distance: 10.7
click at [594, 225] on span "Invoice 015669 was forwarded to the collection agency by [PERSON_NAME]" at bounding box center [659, 231] width 251 height 27
click at [526, 223] on div "Invoice 017401 was forwarded to the collection agency by [PERSON_NAME]" at bounding box center [682, 232] width 314 height 40
drag, startPoint x: 526, startPoint y: 223, endPoint x: 544, endPoint y: 222, distance: 17.4
click at [544, 222] on div "Invoice 017401 was forwarded to the collection agency by [PERSON_NAME]" at bounding box center [682, 232] width 314 height 40
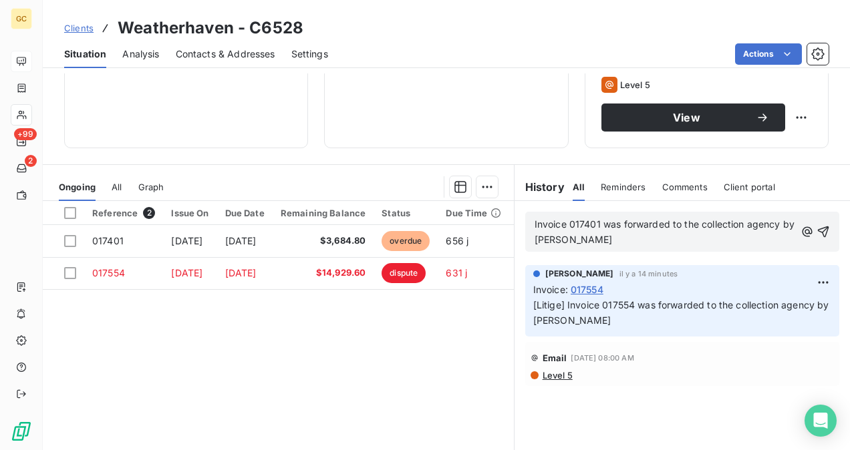
click at [534, 222] on span "Invoice 017401 was forwarded to the collection agency by [PERSON_NAME]" at bounding box center [665, 231] width 263 height 27
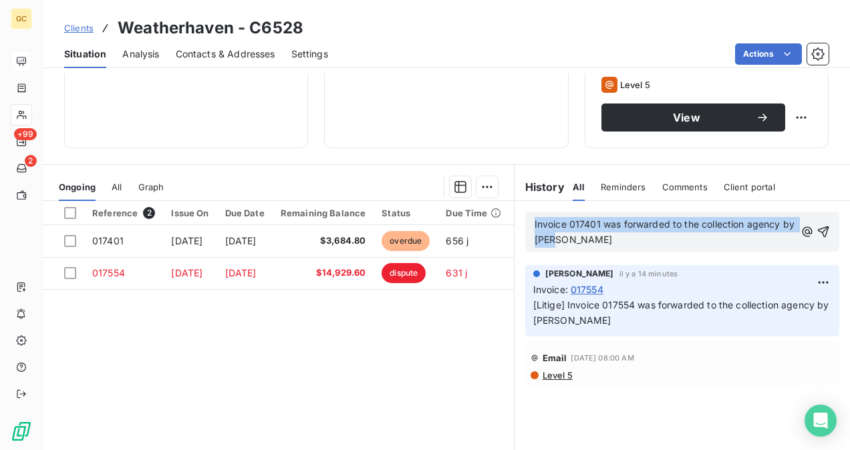
drag, startPoint x: 529, startPoint y: 222, endPoint x: 590, endPoint y: 242, distance: 64.6
click at [590, 243] on p "Invoice 017401 was forwarded to the collection agency by [PERSON_NAME]" at bounding box center [664, 232] width 260 height 31
copy span "Invoice 017401 was forwarded to the collection agency by [PERSON_NAME]"
click at [816, 230] on icon "button" at bounding box center [822, 231] width 13 height 13
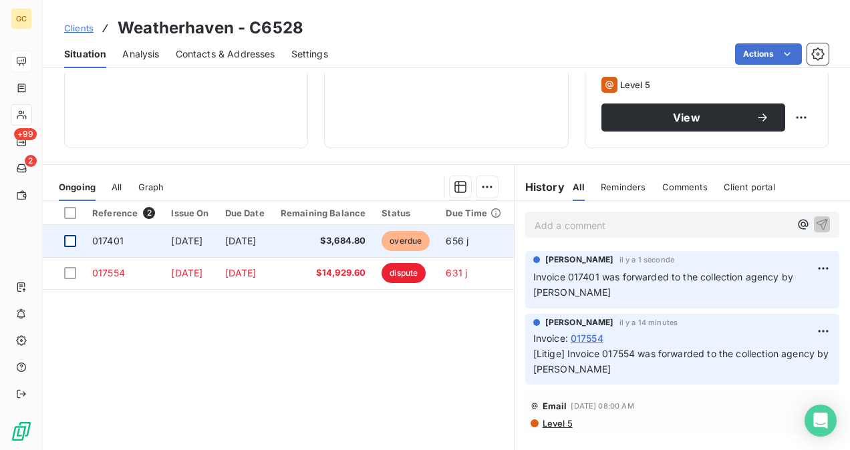
click at [74, 240] on div at bounding box center [70, 241] width 12 height 12
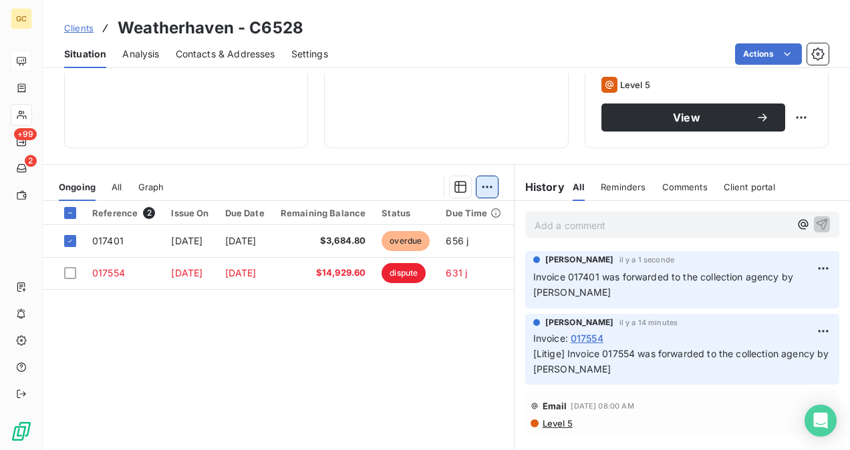
click at [485, 186] on html "GC +99 2 Clients Weatherhaven - C6528 Situation Analysis Contacts & Addresses S…" at bounding box center [425, 225] width 850 height 450
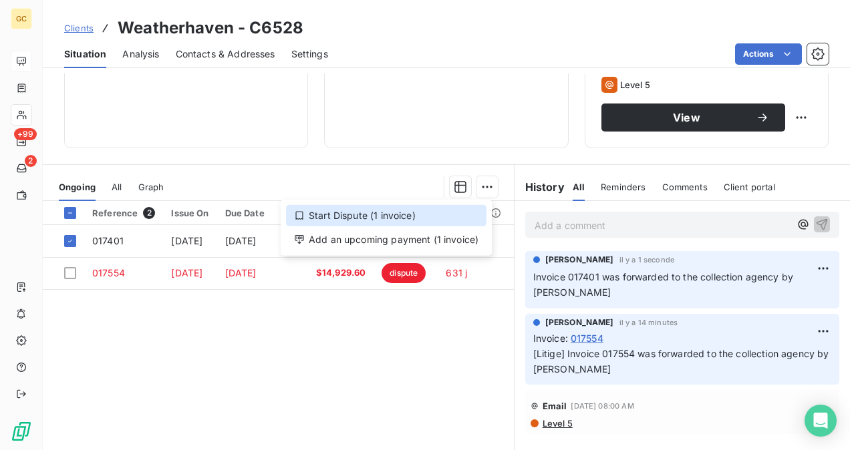
click at [365, 211] on div "Start Dispute (1 invoice)" at bounding box center [386, 215] width 200 height 21
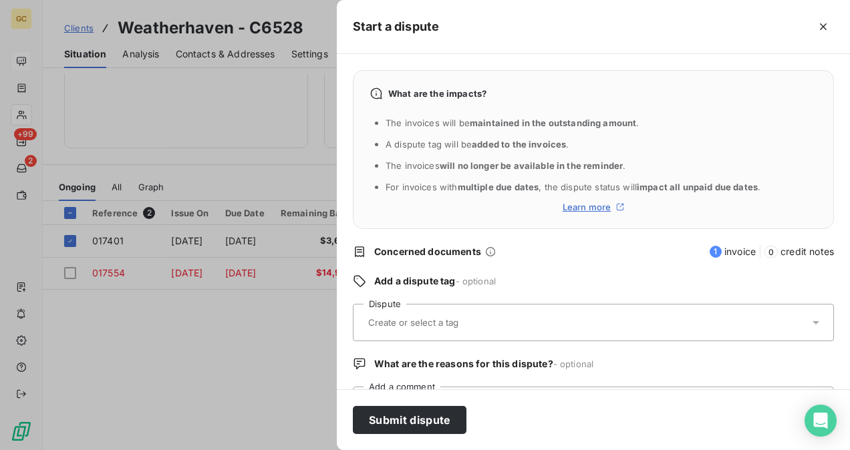
scroll to position [62, 0]
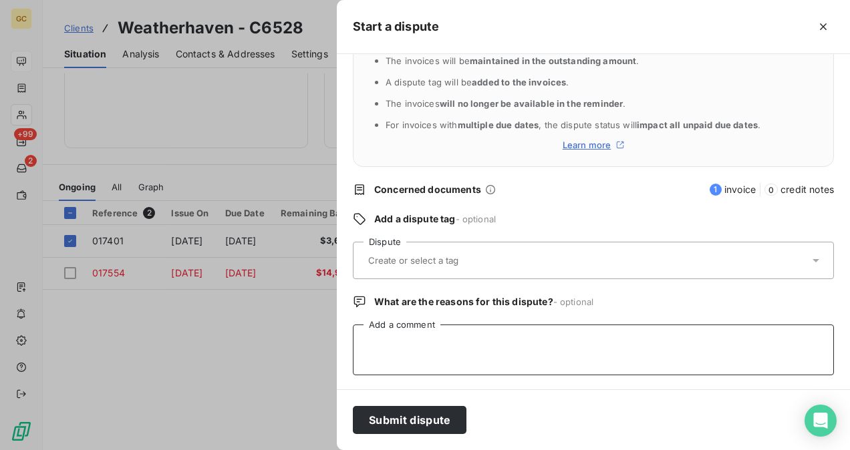
paste textarea "Invoice 017401 was forwarded to the collection agency by [PERSON_NAME]"
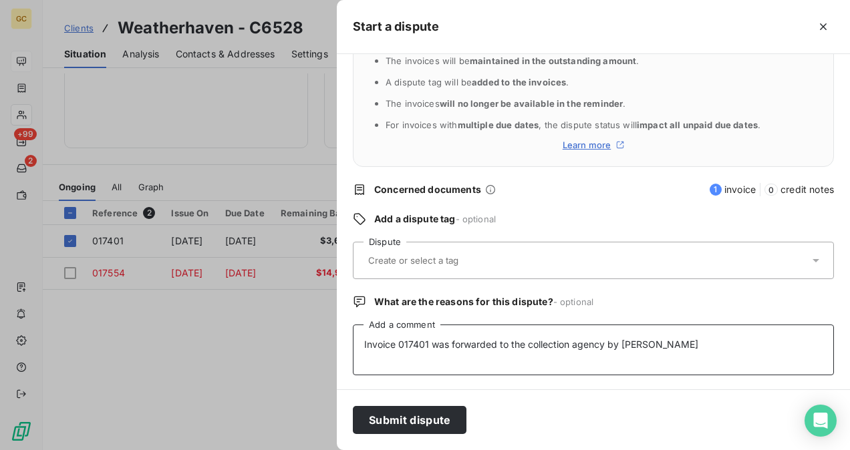
type textarea "Invoice 017401 was forwarded to the collection agency by [PERSON_NAME]"
click at [409, 257] on input "text" at bounding box center [446, 260] width 158 height 12
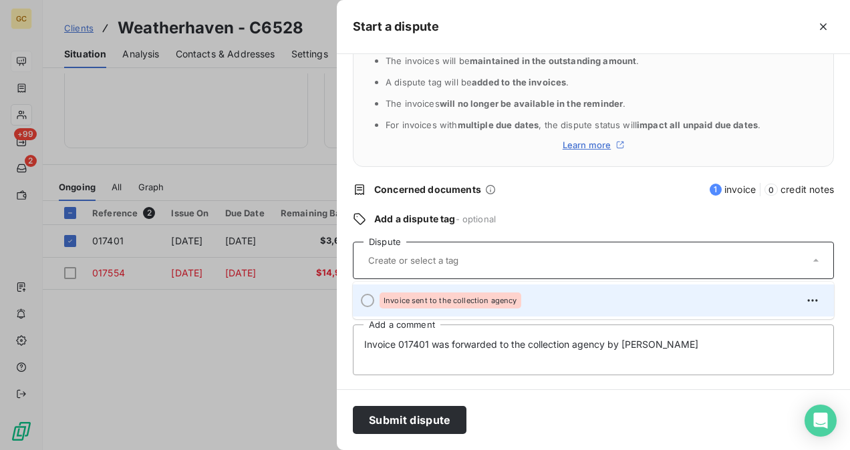
click at [409, 297] on span "Invoice sent to the collection agency" at bounding box center [450, 301] width 134 height 8
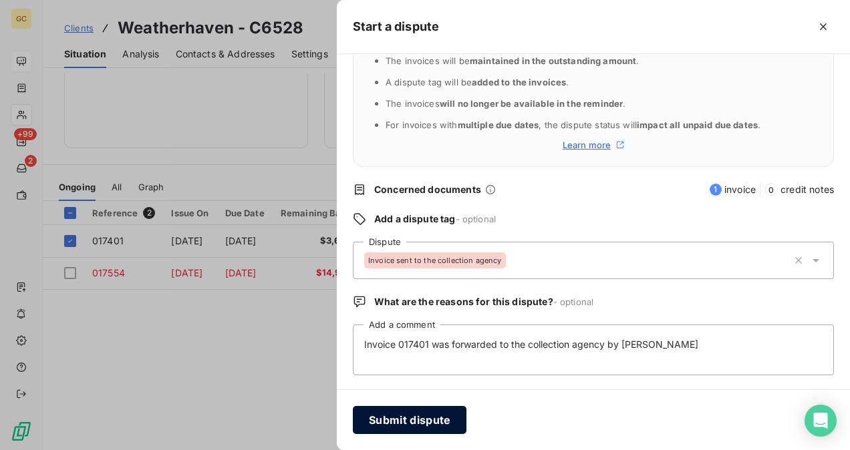
click at [410, 421] on button "Submit dispute" at bounding box center [410, 420] width 114 height 28
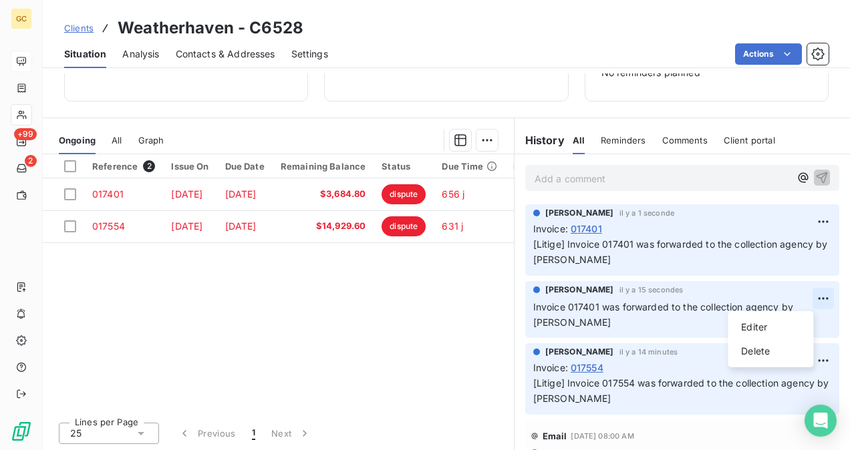
click at [806, 296] on html "GC +99 2 Clients Weatherhaven - C6528 Situation Analysis Contacts & Addresses S…" at bounding box center [425, 225] width 850 height 450
click at [779, 353] on div "Delete" at bounding box center [770, 351] width 75 height 21
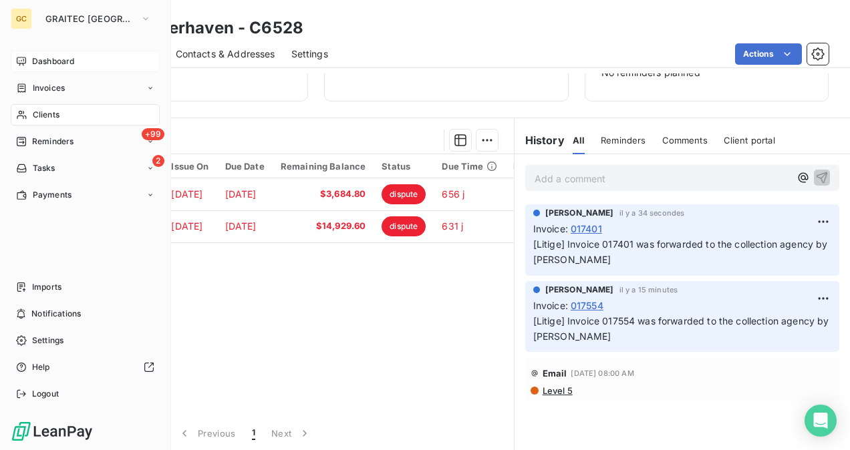
click at [63, 122] on div "Clients" at bounding box center [85, 114] width 149 height 21
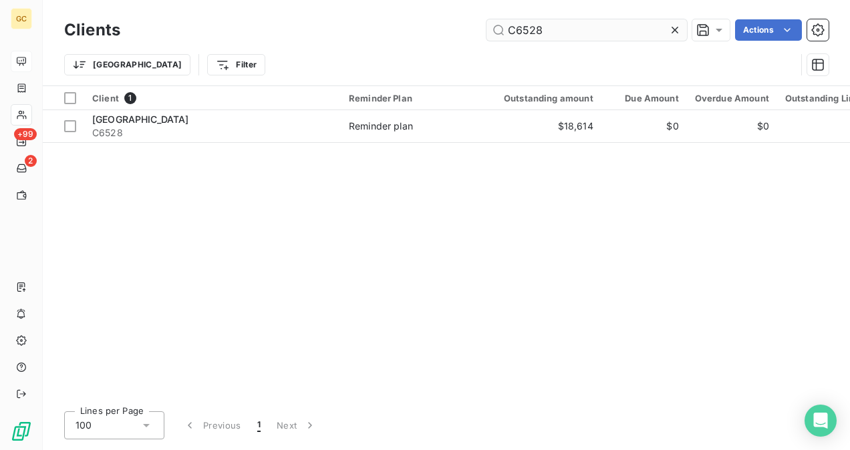
click at [561, 33] on input "C6528" at bounding box center [586, 29] width 200 height 21
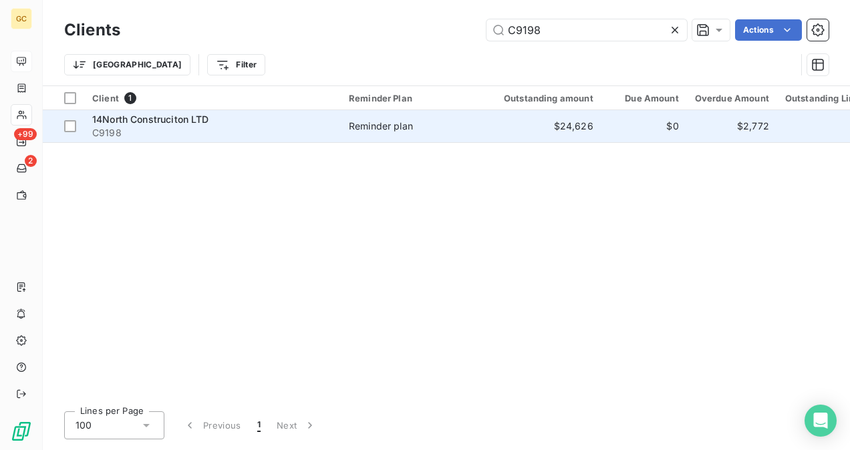
type input "C9198"
click at [425, 127] on span "Reminder plan" at bounding box center [410, 126] width 123 height 13
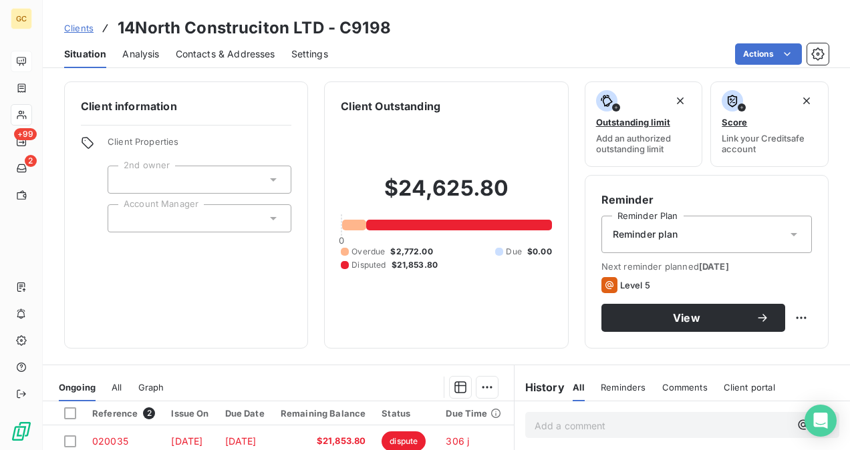
scroll to position [134, 0]
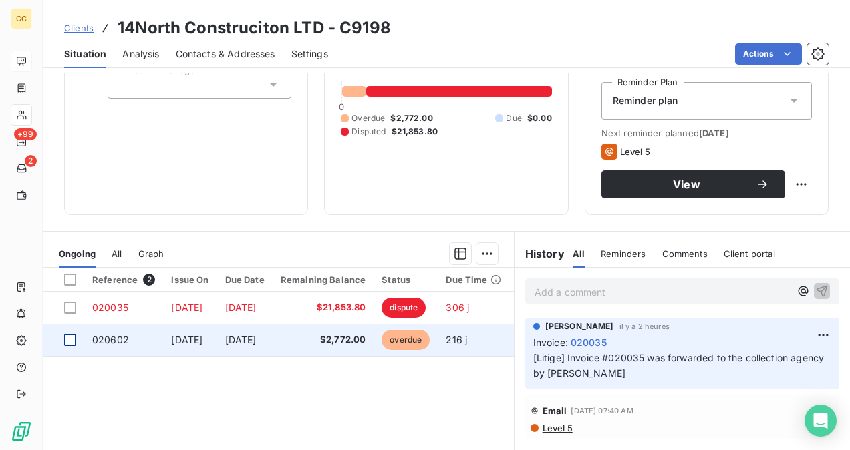
click at [73, 339] on div at bounding box center [70, 340] width 12 height 12
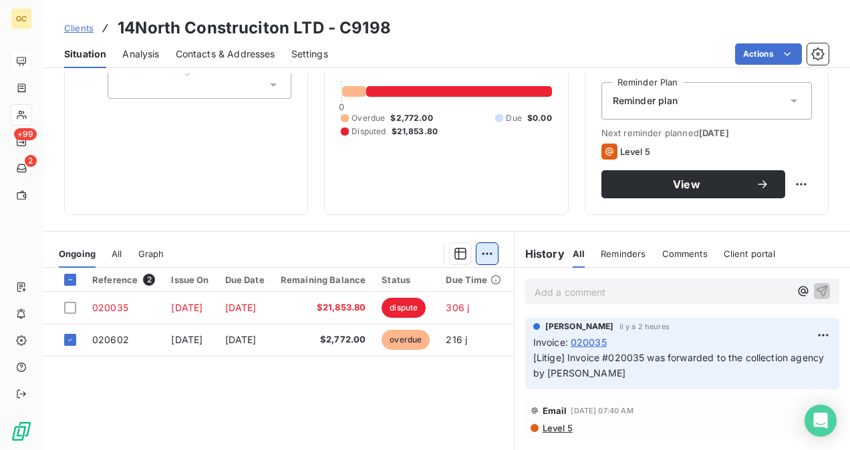
click at [478, 259] on html "GC +99 2 Clients 14North Construciton LTD - C9198 Situation Analysis Contacts &…" at bounding box center [425, 225] width 850 height 450
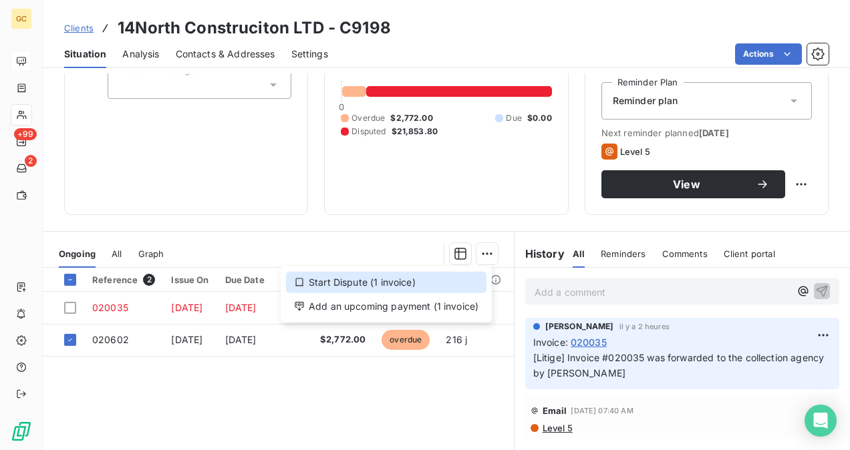
click at [411, 278] on div "Start Dispute (1 invoice)" at bounding box center [386, 282] width 200 height 21
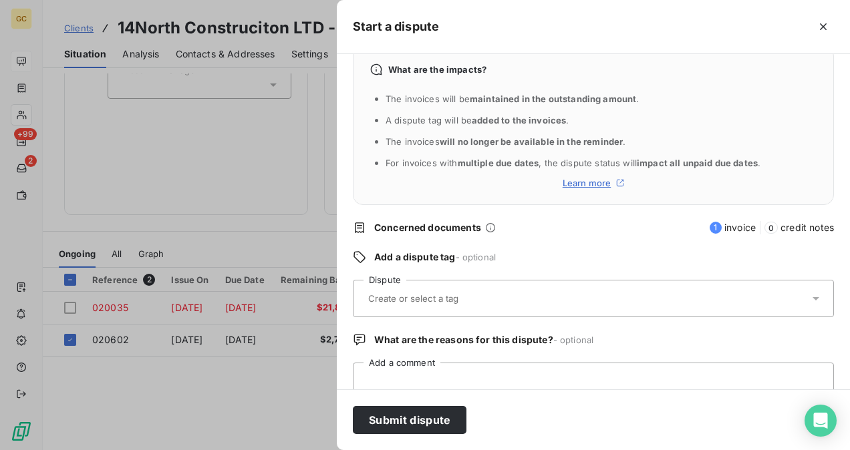
scroll to position [62, 0]
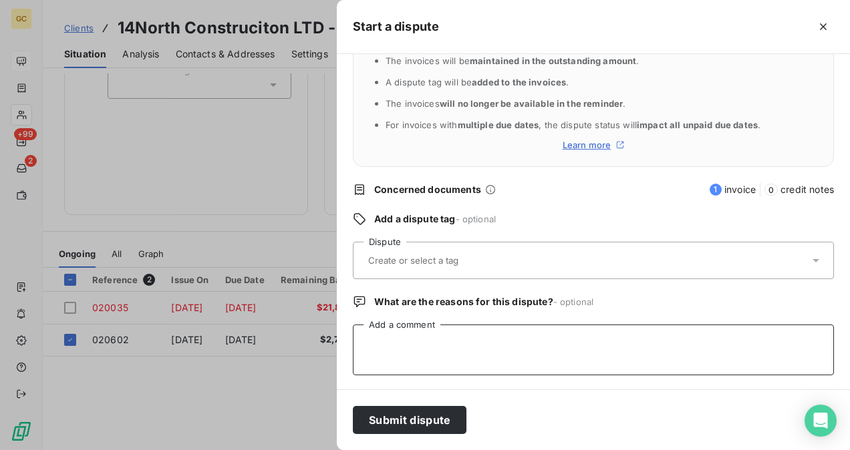
paste textarea "Invoice 017401 was forwarded to the collection agency by [PERSON_NAME]"
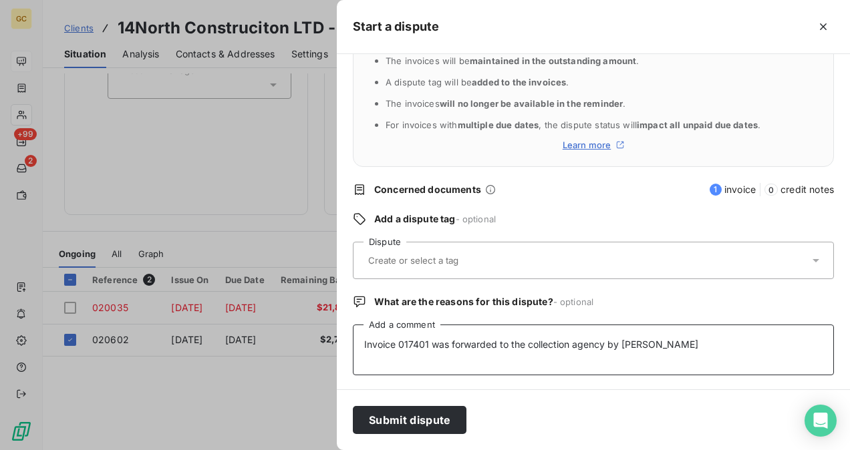
click at [425, 343] on textarea "Invoice 017401 was forwarded to the collection agency by [PERSON_NAME]" at bounding box center [593, 350] width 481 height 51
type textarea "Invoice 020602 was forwarded to the collection agency by [PERSON_NAME]"
click at [432, 258] on input "text" at bounding box center [446, 260] width 158 height 12
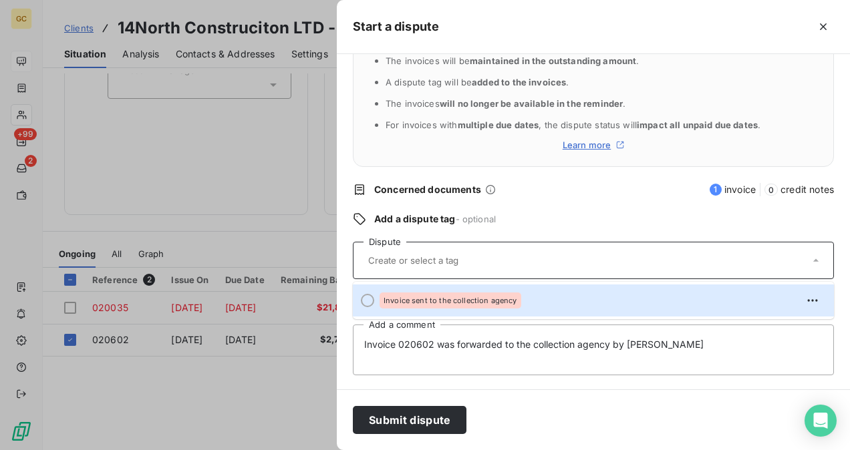
click at [404, 297] on div "Invoice sent to the collection agency" at bounding box center [450, 301] width 142 height 16
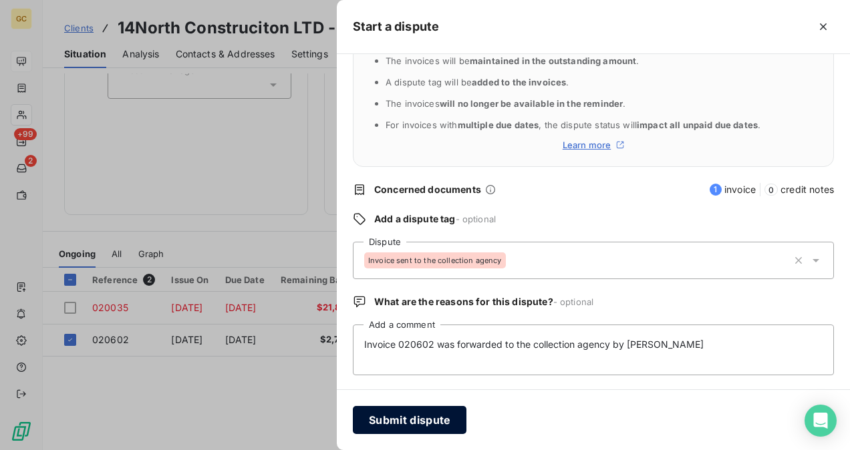
click at [419, 423] on button "Submit dispute" at bounding box center [410, 420] width 114 height 28
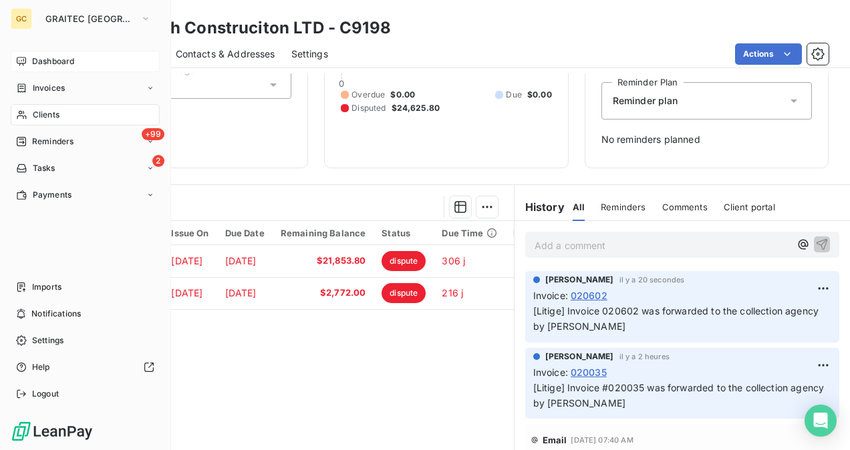
drag, startPoint x: 44, startPoint y: 108, endPoint x: 148, endPoint y: 119, distance: 104.1
click at [45, 109] on span "Clients" at bounding box center [46, 115] width 27 height 12
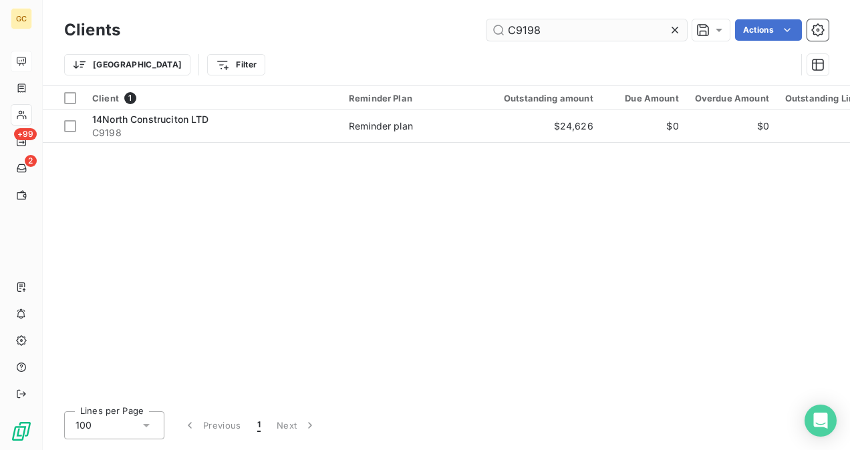
click at [550, 37] on input "C9198" at bounding box center [586, 29] width 200 height 21
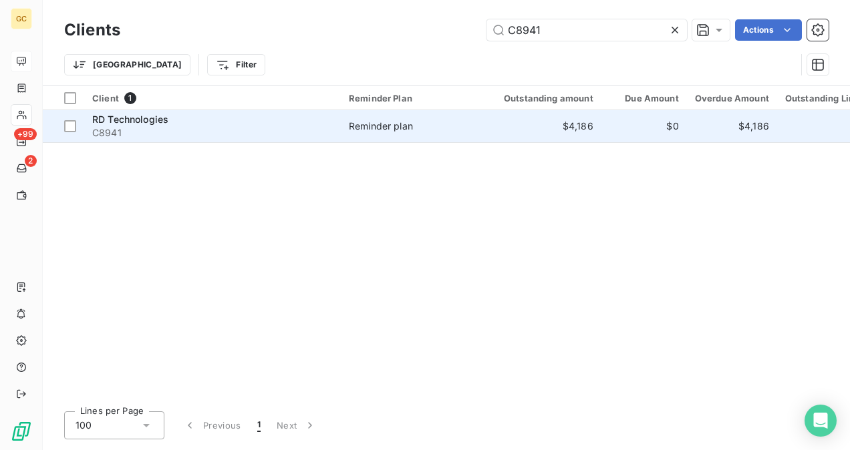
type input "C8941"
click at [189, 128] on span "C8941" at bounding box center [212, 132] width 240 height 13
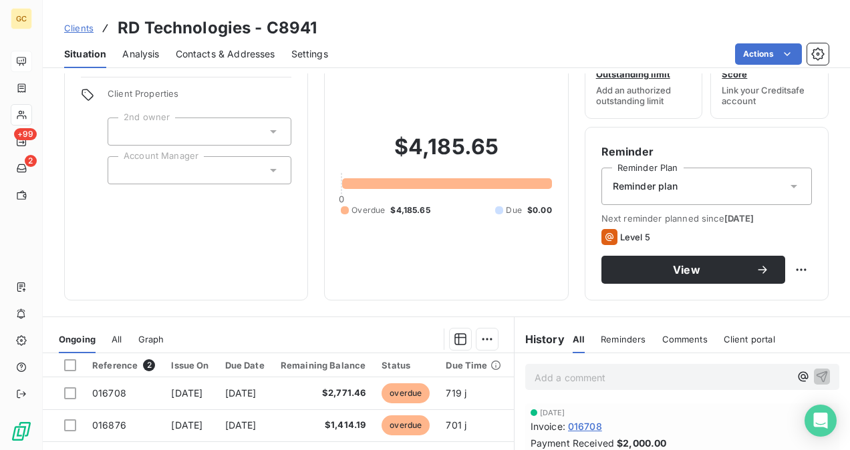
scroll to position [67, 0]
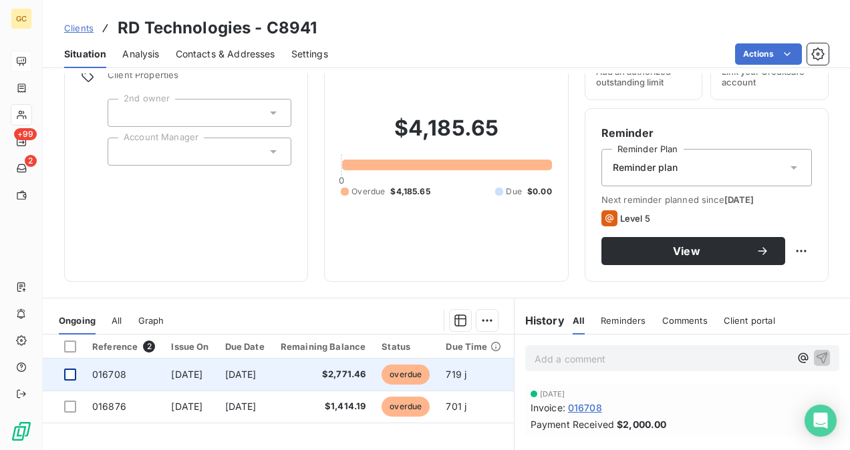
click at [66, 373] on div at bounding box center [70, 375] width 12 height 12
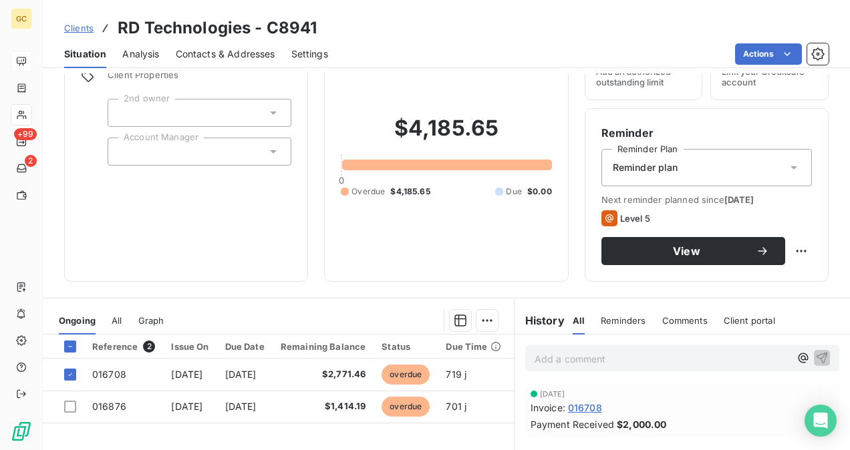
click at [469, 321] on div at bounding box center [338, 320] width 317 height 21
click at [479, 323] on html "GC +99 2 Clients RD Technologies - C8941 Situation Analysis Contacts & Addresse…" at bounding box center [425, 225] width 850 height 450
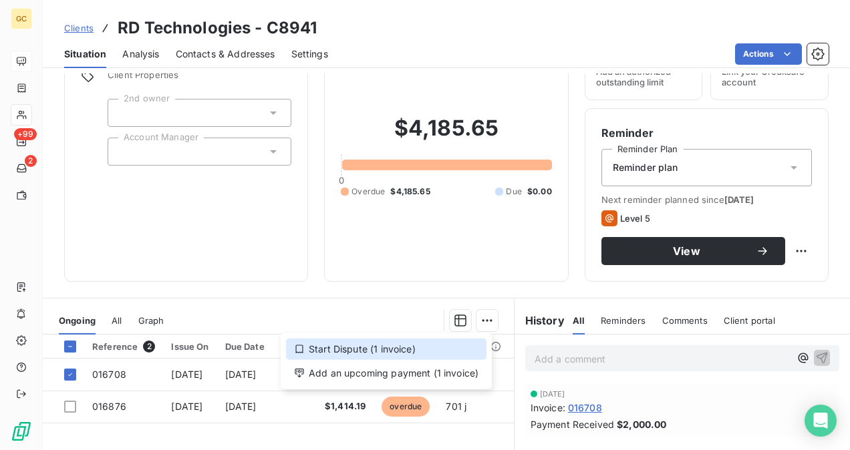
click at [366, 343] on div "Start Dispute (1 invoice)" at bounding box center [386, 349] width 200 height 21
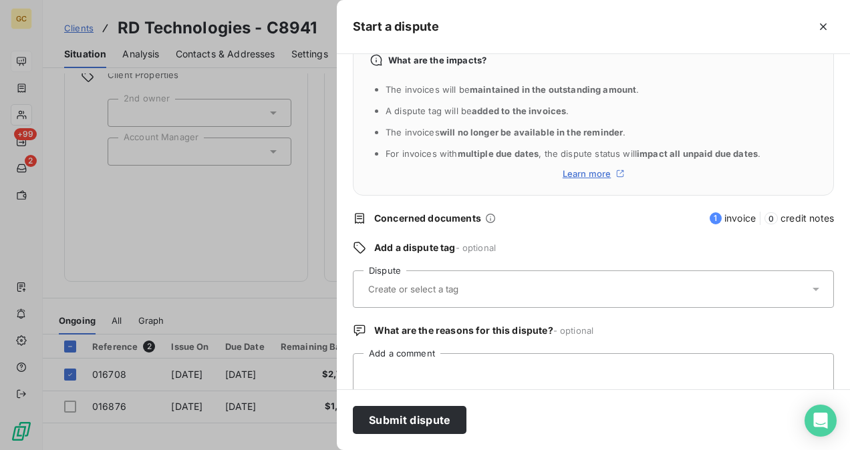
scroll to position [62, 0]
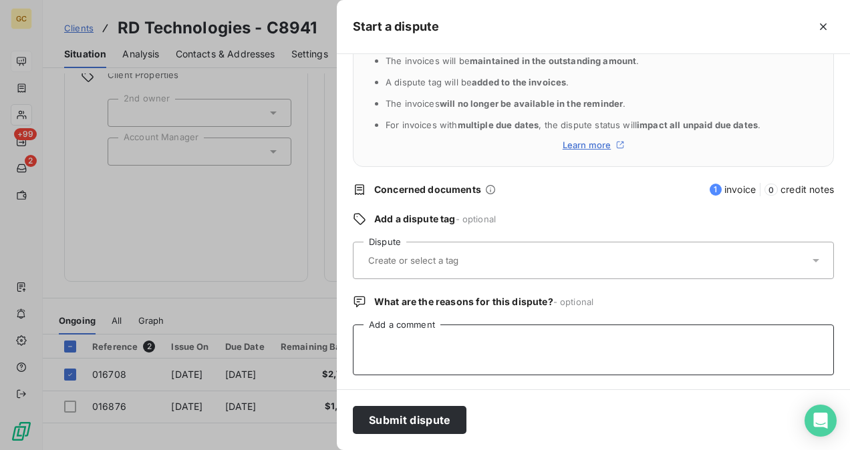
paste textarea "Invoice 017401 was forwarded to the collection agency by [PERSON_NAME]"
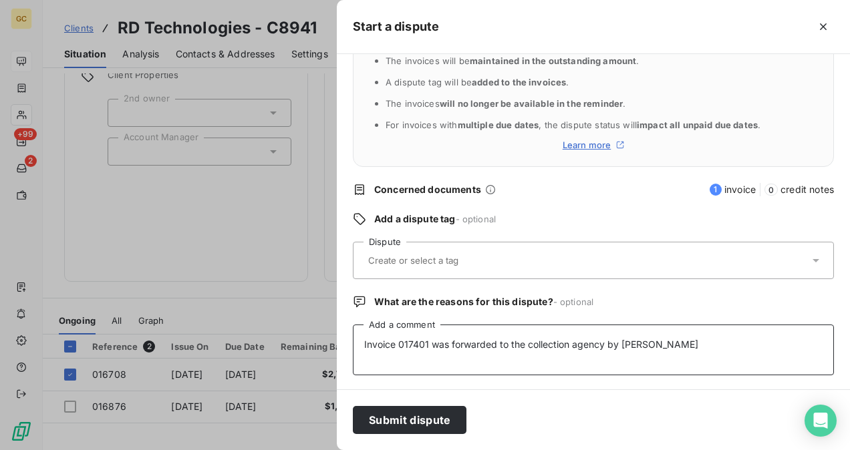
drag, startPoint x: 427, startPoint y: 343, endPoint x: 442, endPoint y: 379, distance: 39.2
click at [427, 344] on textarea "Invoice 017401 was forwarded to the collection agency by [PERSON_NAME]" at bounding box center [593, 350] width 481 height 51
type textarea "Invoice 016708 was forwarded to the collection agency by [PERSON_NAME]"
click at [454, 259] on input "text" at bounding box center [446, 260] width 158 height 12
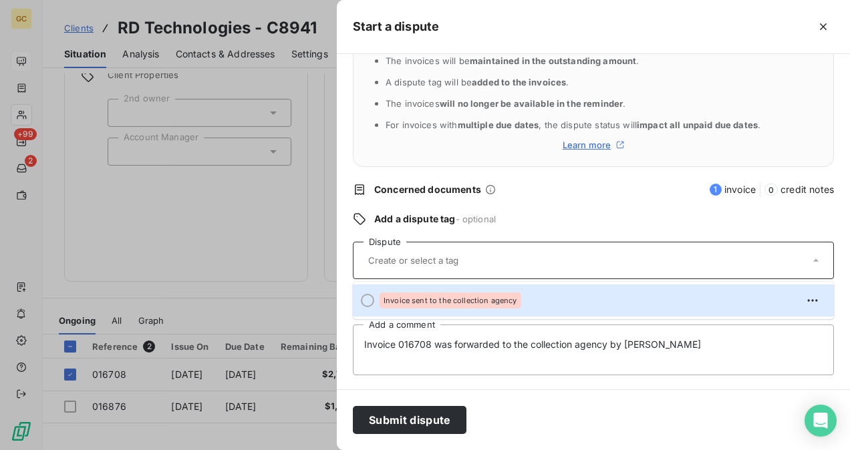
click at [396, 295] on div "Invoice sent to the collection agency" at bounding box center [450, 301] width 142 height 16
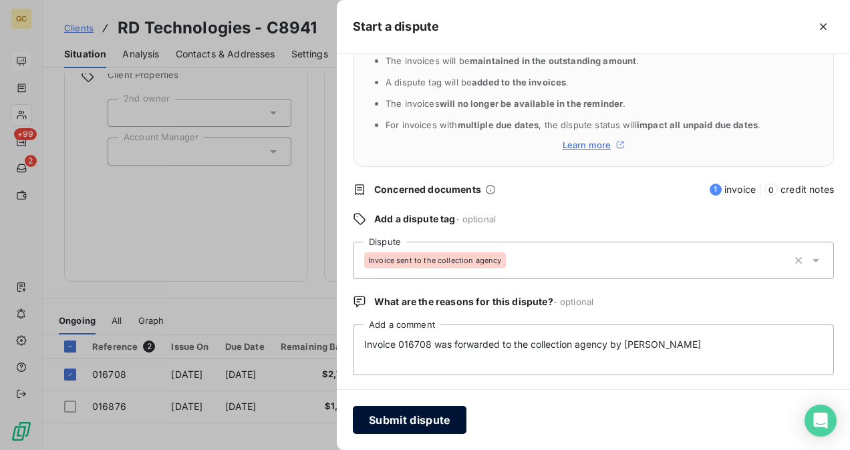
click at [386, 417] on button "Submit dispute" at bounding box center [410, 420] width 114 height 28
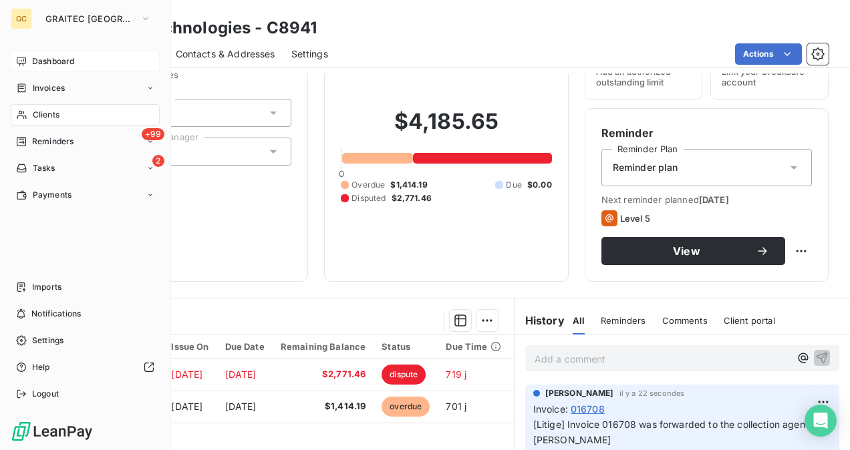
click at [63, 114] on div "Clients" at bounding box center [85, 114] width 149 height 21
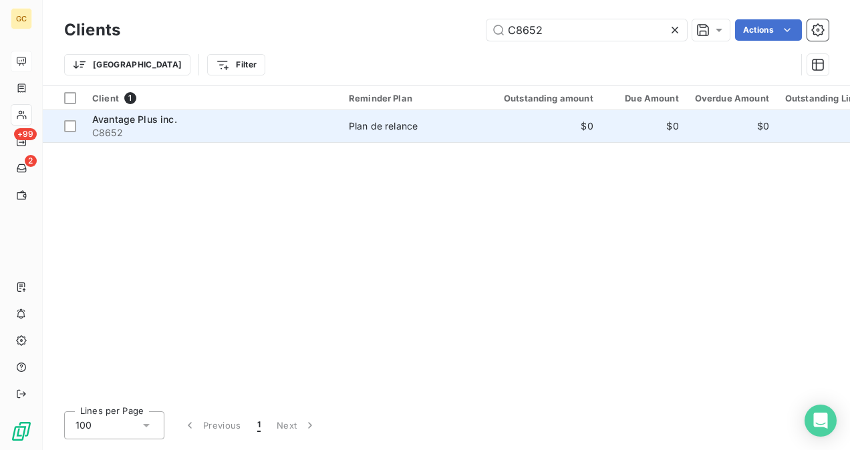
type input "C8652"
click at [236, 125] on div "Avantage Plus inc." at bounding box center [212, 119] width 240 height 13
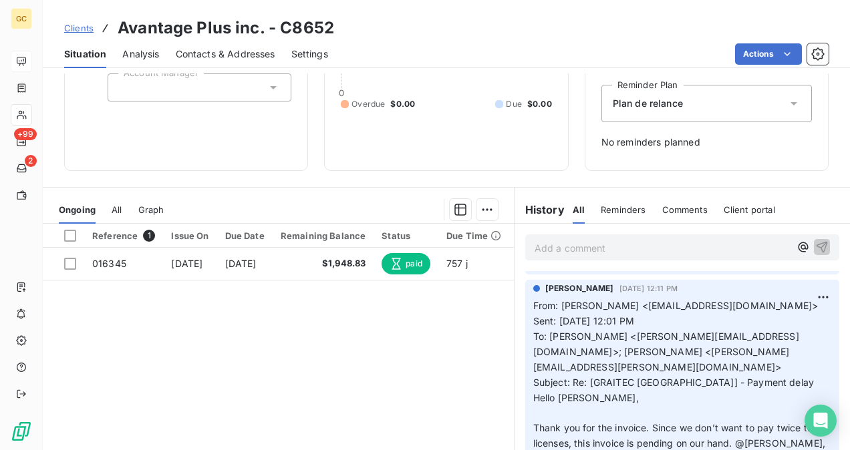
scroll to position [67, 0]
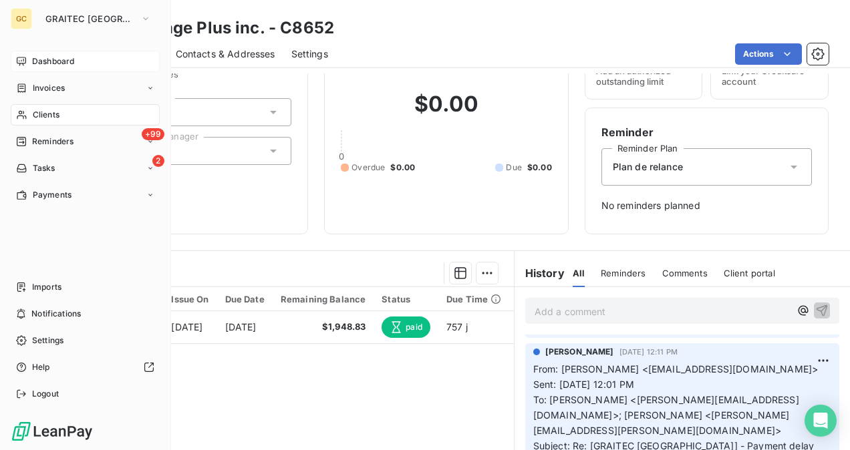
click at [75, 120] on div "Clients" at bounding box center [85, 114] width 149 height 21
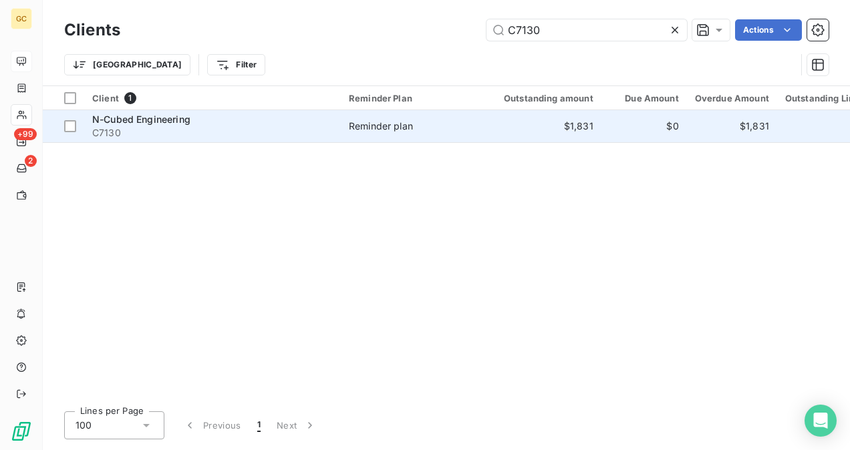
type input "C7130"
click at [274, 126] on span "C7130" at bounding box center [212, 132] width 240 height 13
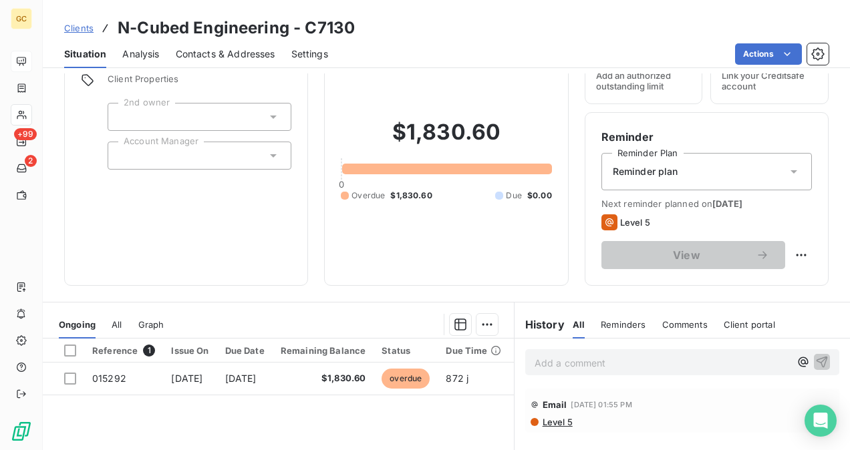
scroll to position [134, 0]
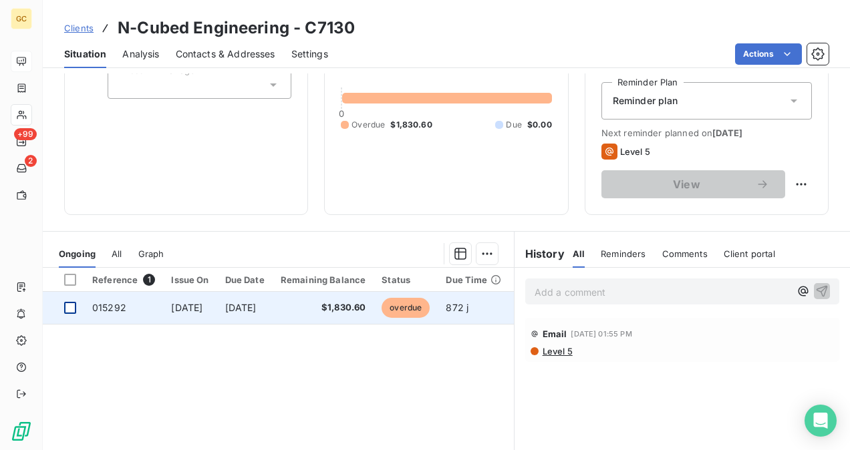
click at [71, 308] on div at bounding box center [70, 308] width 12 height 12
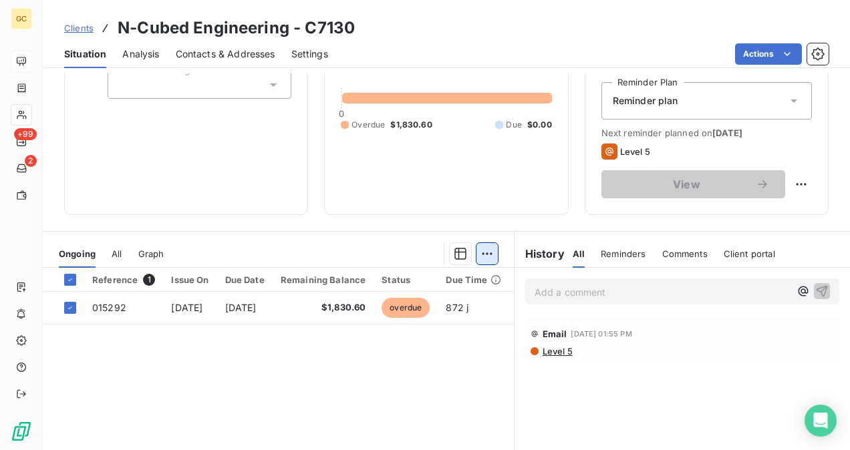
click at [480, 253] on html "GC +99 2 Clients N-Cubed Engineering - C7130 Situation Analysis Contacts & Addr…" at bounding box center [425, 225] width 850 height 450
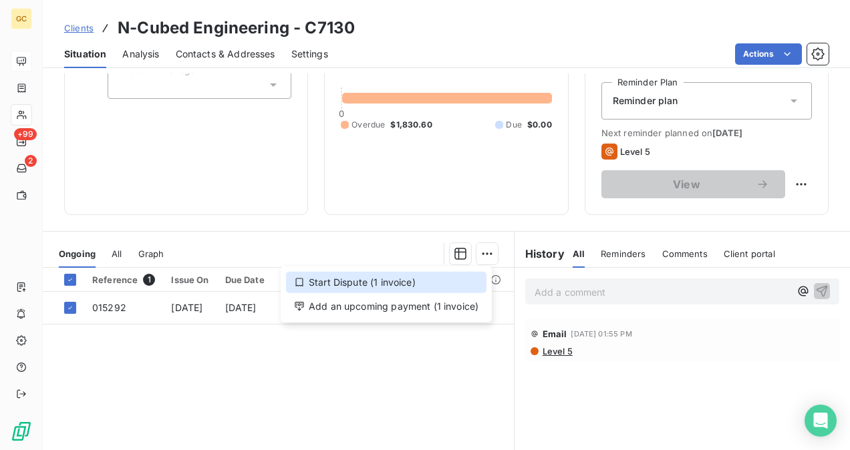
click at [385, 285] on div "Start Dispute (1 invoice)" at bounding box center [386, 282] width 200 height 21
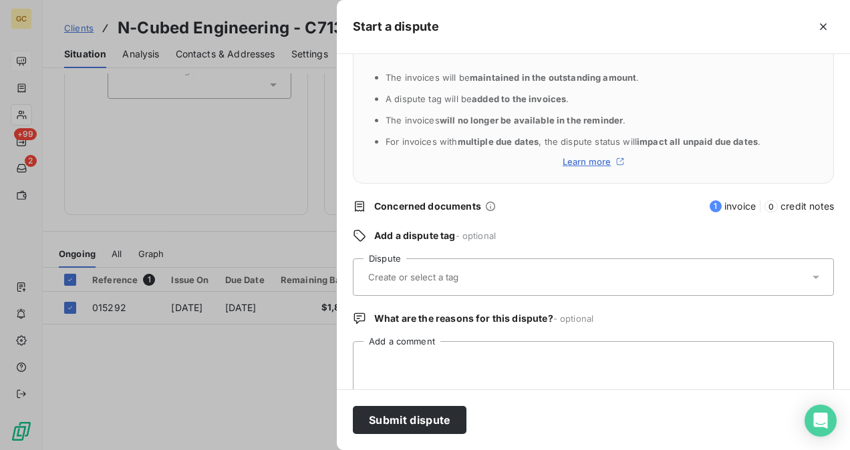
scroll to position [62, 0]
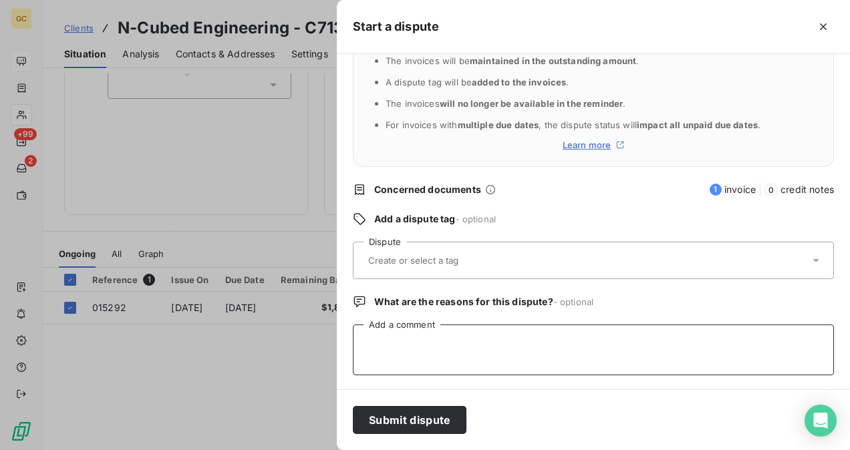
paste textarea "Invoice 017401 was forwarded to the collection agency by [PERSON_NAME]"
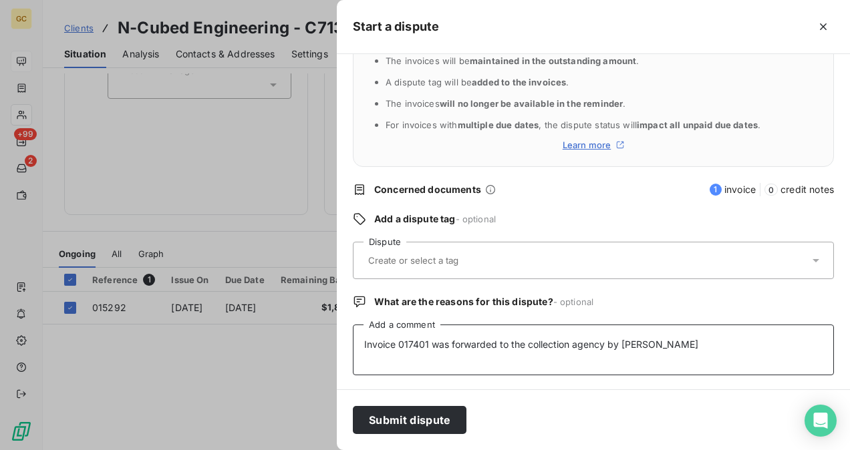
click at [428, 342] on textarea "Invoice 017401 was forwarded to the collection agency by [PERSON_NAME]" at bounding box center [593, 350] width 481 height 51
type textarea "Invoice 015292 was forwarded to the collection agency by [PERSON_NAME]"
click at [409, 258] on input "text" at bounding box center [446, 260] width 158 height 12
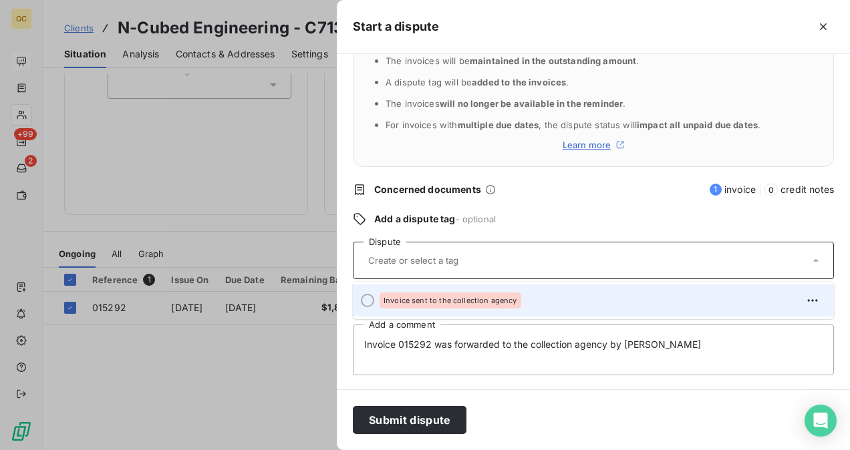
click at [410, 305] on div "Invoice sent to the collection agency" at bounding box center [450, 301] width 142 height 16
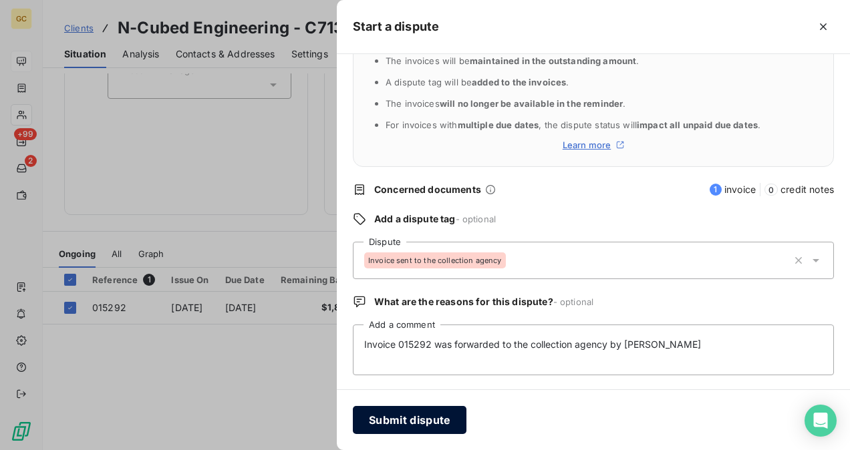
click at [417, 418] on button "Submit dispute" at bounding box center [410, 420] width 114 height 28
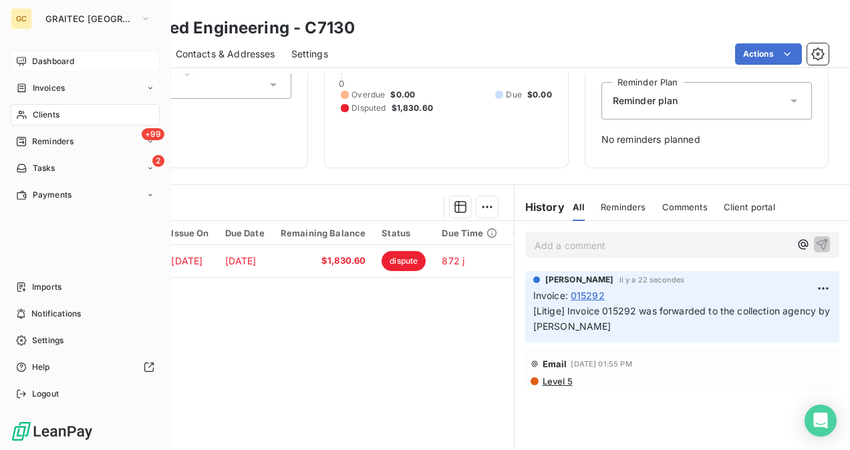
drag, startPoint x: 59, startPoint y: 117, endPoint x: 66, endPoint y: 116, distance: 6.7
click at [60, 117] on div "Clients" at bounding box center [85, 114] width 149 height 21
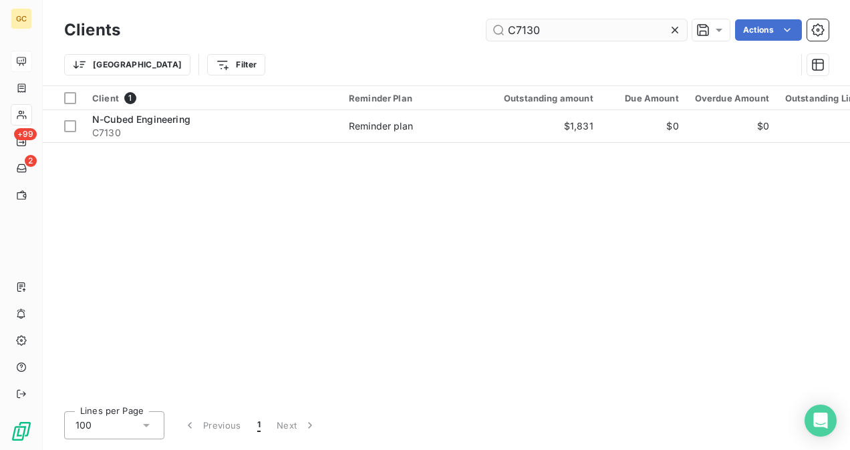
click at [548, 36] on input "C7130" at bounding box center [586, 29] width 200 height 21
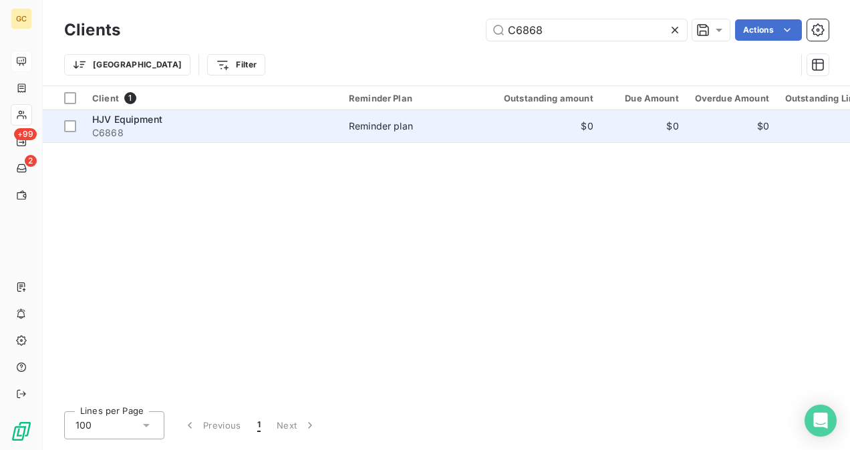
type input "C6868"
click at [295, 130] on span "C6868" at bounding box center [212, 132] width 240 height 13
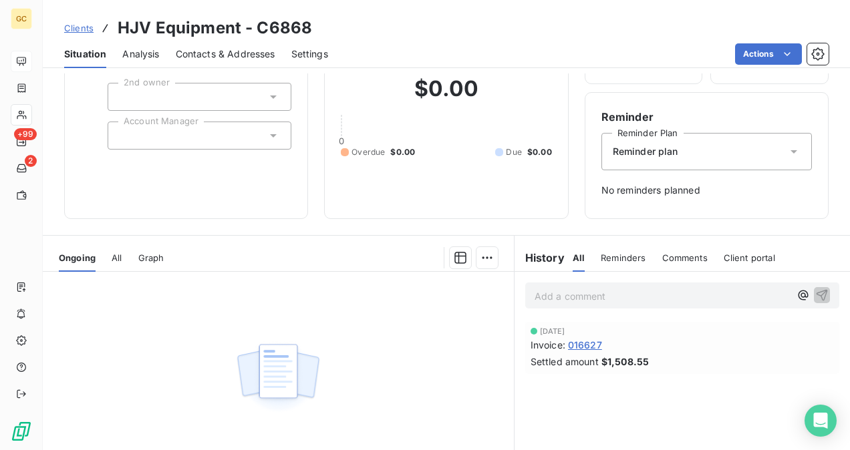
scroll to position [200, 0]
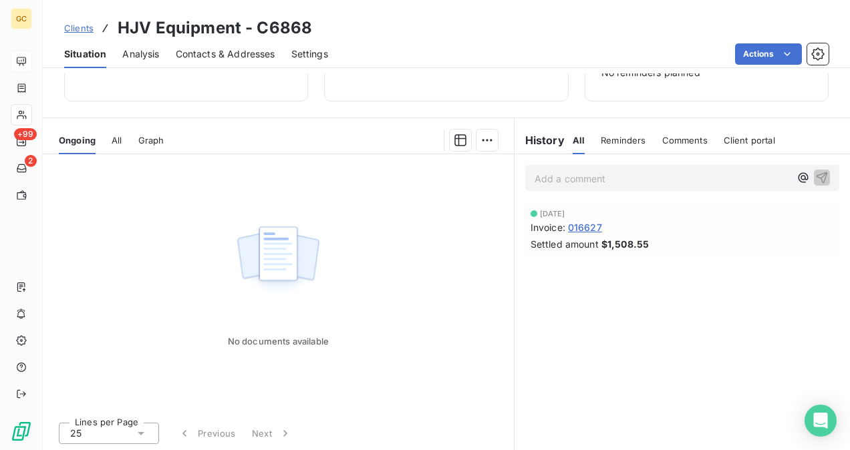
click at [624, 140] on span "Reminders" at bounding box center [622, 140] width 45 height 11
click at [545, 146] on h6 "History" at bounding box center [539, 140] width 50 height 16
drag, startPoint x: 557, startPoint y: 142, endPoint x: 565, endPoint y: 143, distance: 8.1
click at [557, 142] on div "History" at bounding box center [543, 140] width 58 height 16
click at [572, 143] on span "All" at bounding box center [577, 140] width 10 height 11
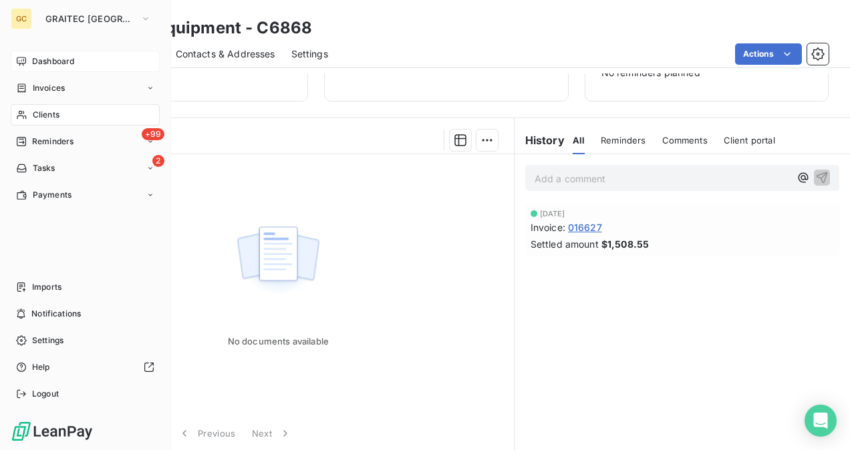
click at [49, 115] on span "Clients" at bounding box center [46, 115] width 27 height 12
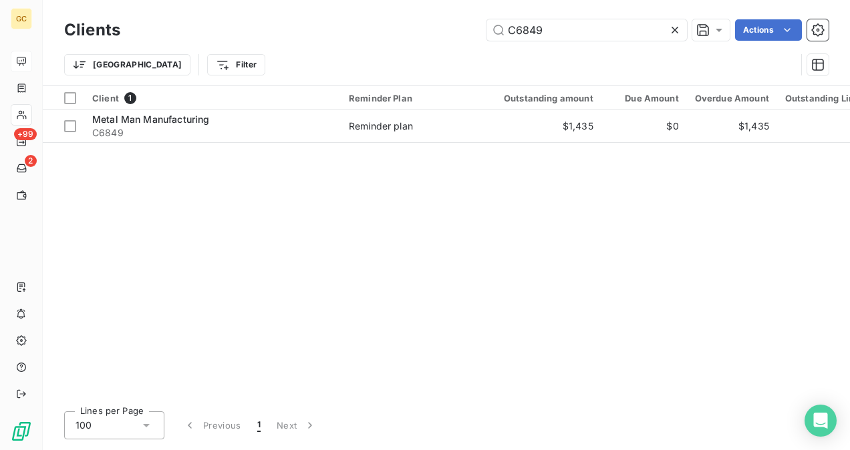
type input "C6849"
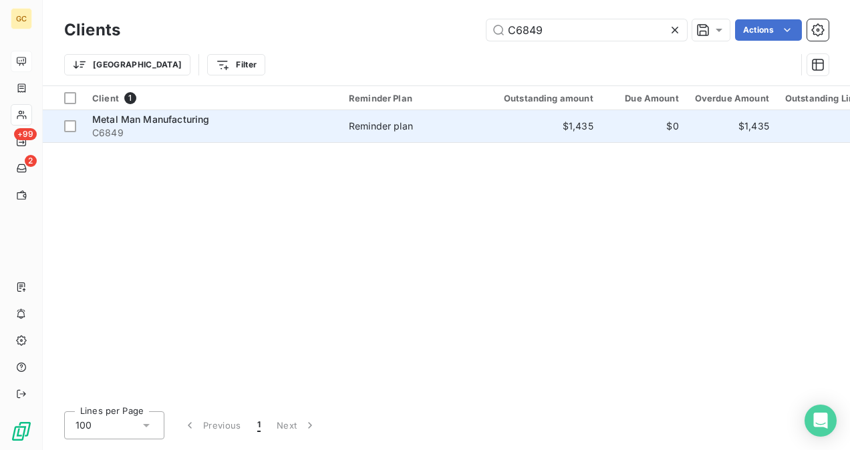
click at [433, 118] on td "Reminder plan" at bounding box center [410, 126] width 139 height 32
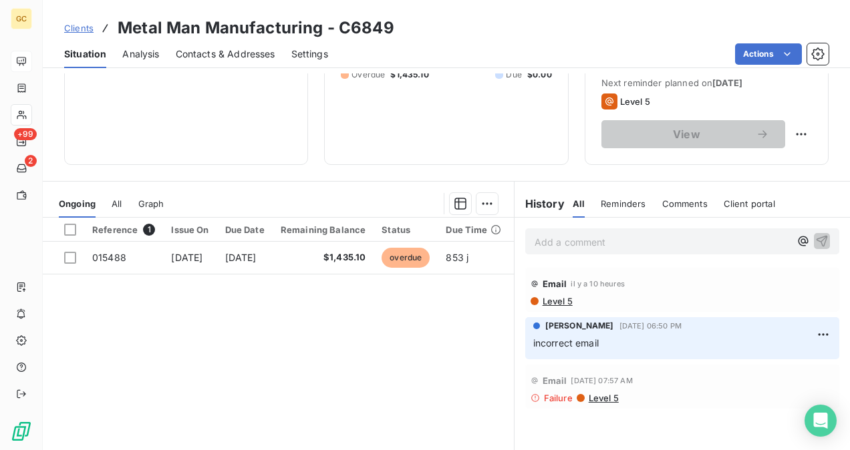
scroll to position [200, 0]
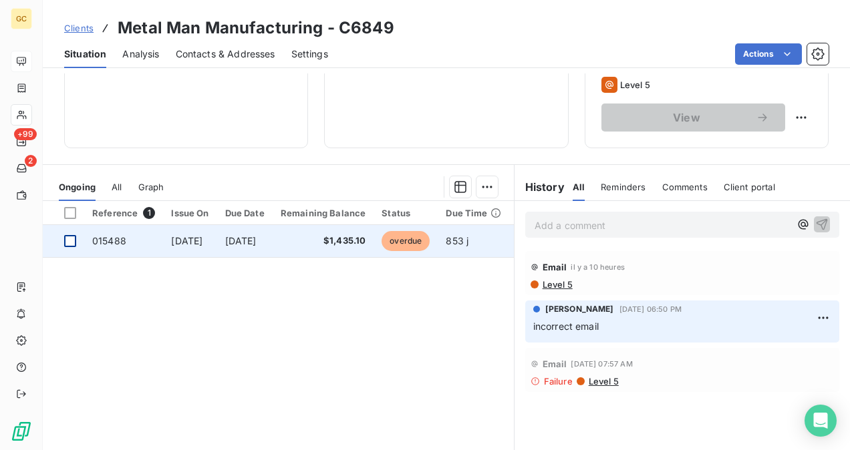
click at [71, 243] on div at bounding box center [70, 241] width 12 height 12
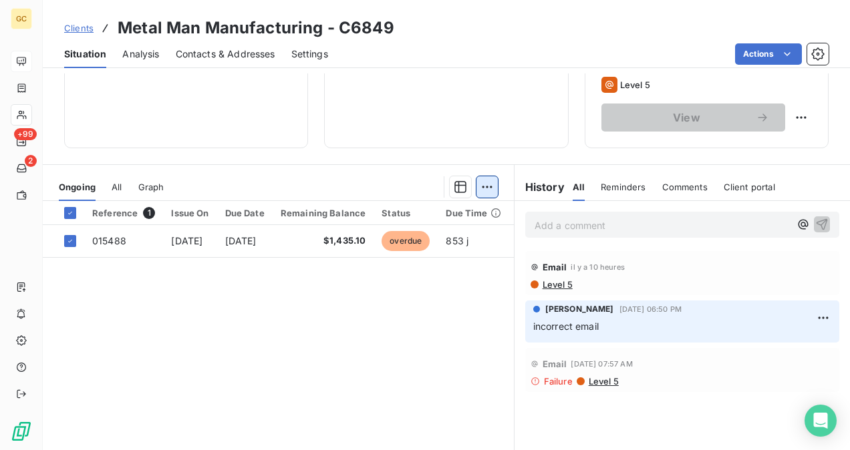
click at [484, 190] on html "GC +99 2 Clients Metal Man Manufacturing - C6849 Situation Analysis Contacts & …" at bounding box center [425, 225] width 850 height 450
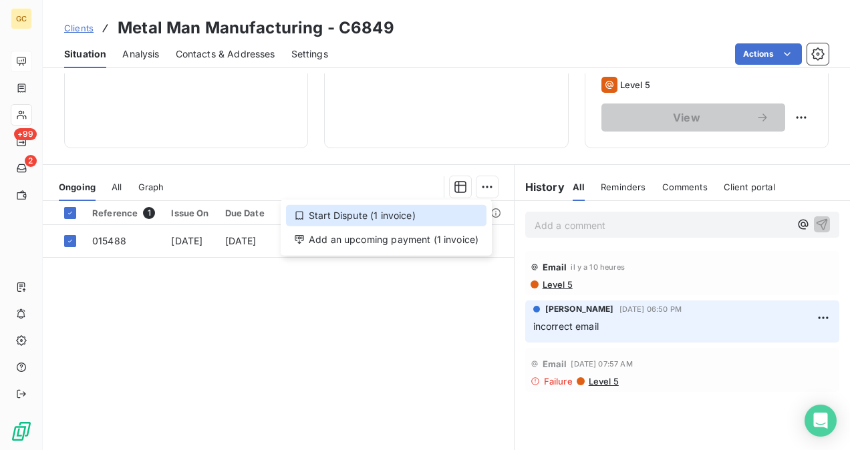
click at [406, 215] on div "Start Dispute (1 invoice)" at bounding box center [386, 215] width 200 height 21
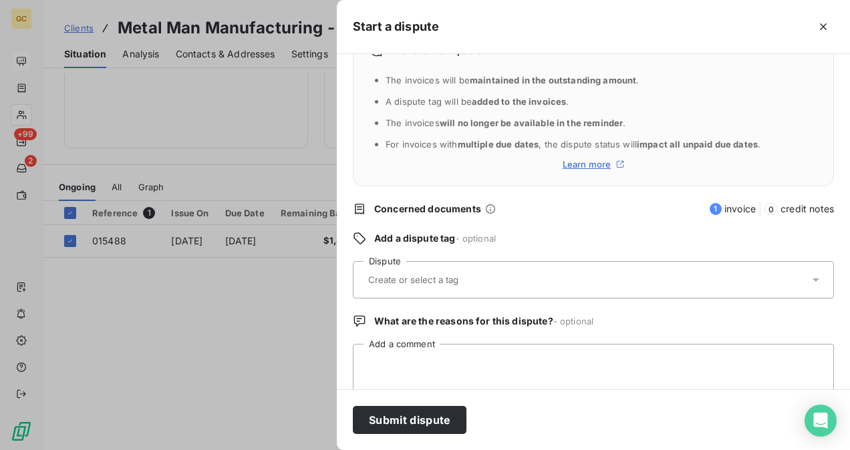
scroll to position [62, 0]
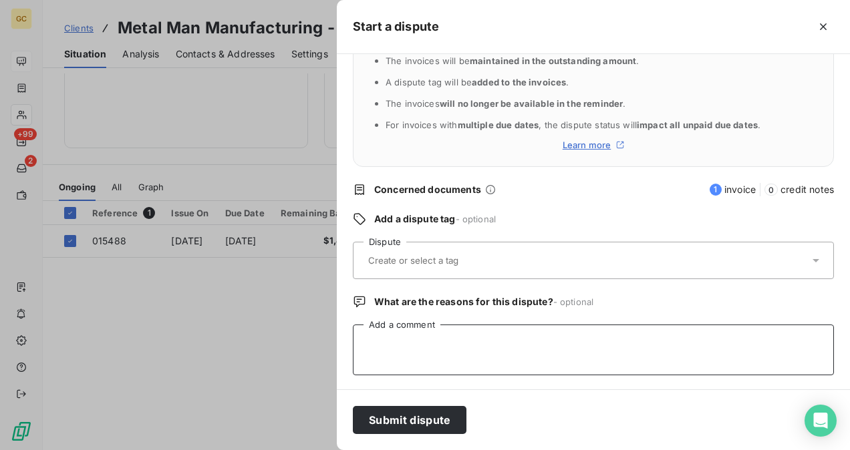
paste textarea "Invoice 017401 was forwarded to the collection agency by [PERSON_NAME]"
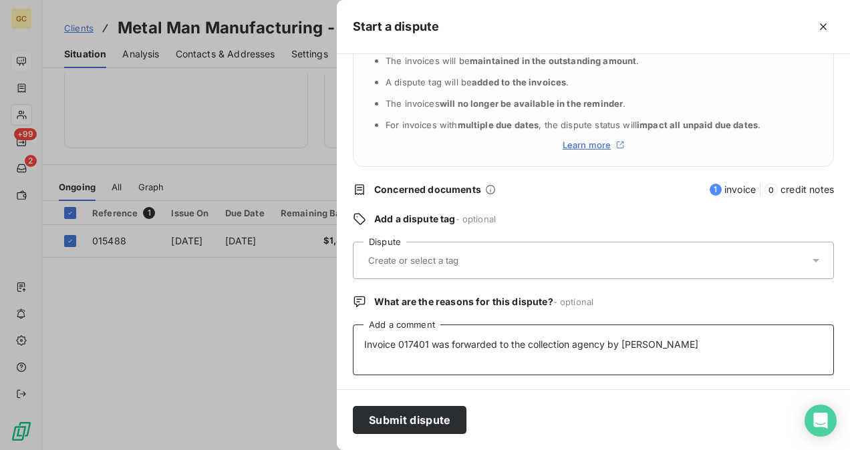
click at [431, 343] on textarea "Invoice 017401 was forwarded to the collection agency by [PERSON_NAME]" at bounding box center [593, 350] width 481 height 51
type textarea "Invoice 015488 was forwarded to the collection agency by [PERSON_NAME]"
click at [439, 266] on div at bounding box center [586, 260] width 445 height 28
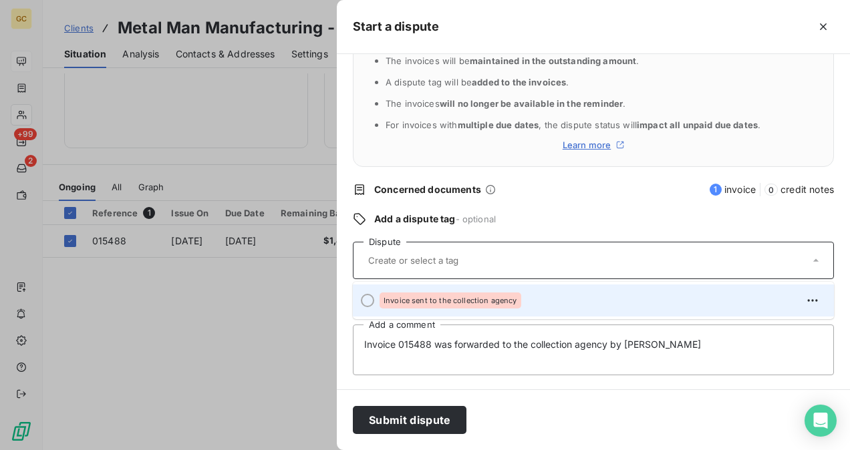
click at [417, 304] on div "Invoice sent to the collection agency" at bounding box center [450, 301] width 142 height 16
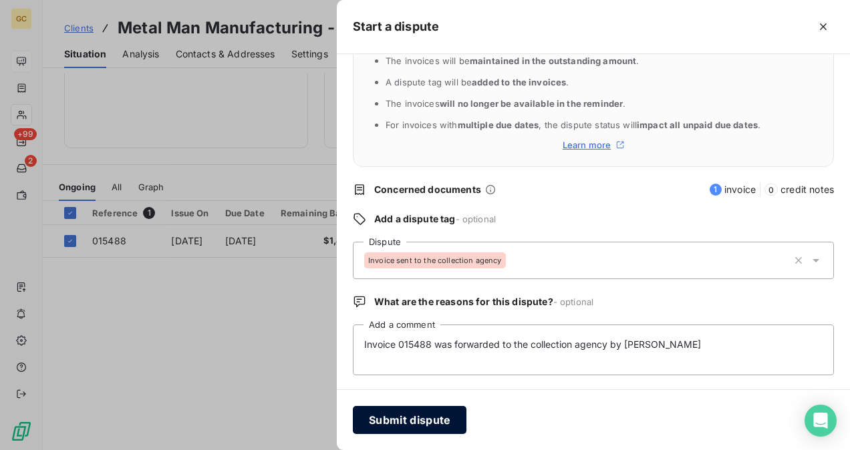
click at [424, 419] on button "Submit dispute" at bounding box center [410, 420] width 114 height 28
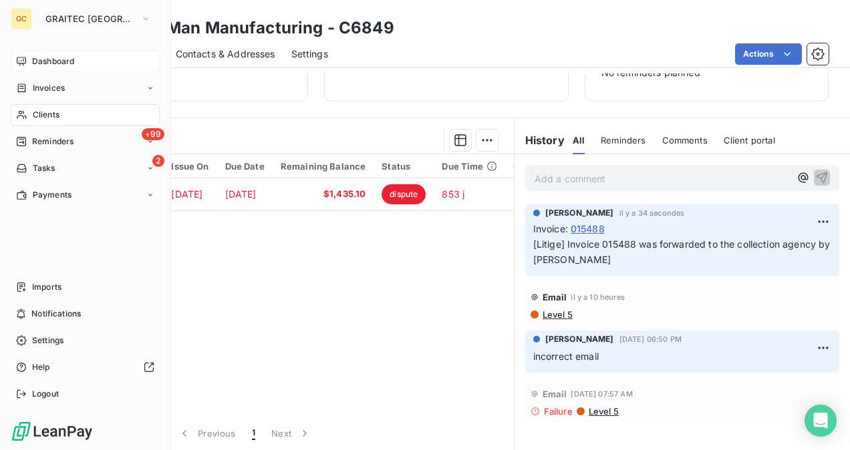
click at [45, 116] on span "Clients" at bounding box center [46, 115] width 27 height 12
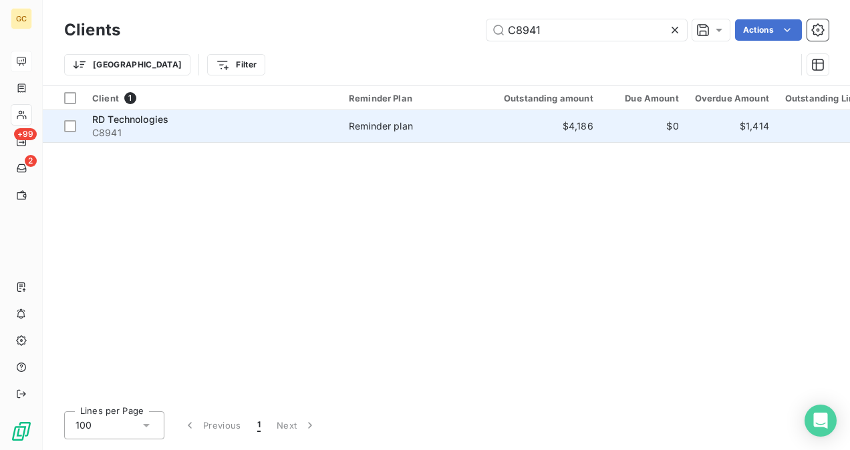
type input "C8941"
click at [280, 116] on div "RD Technologies" at bounding box center [212, 119] width 240 height 13
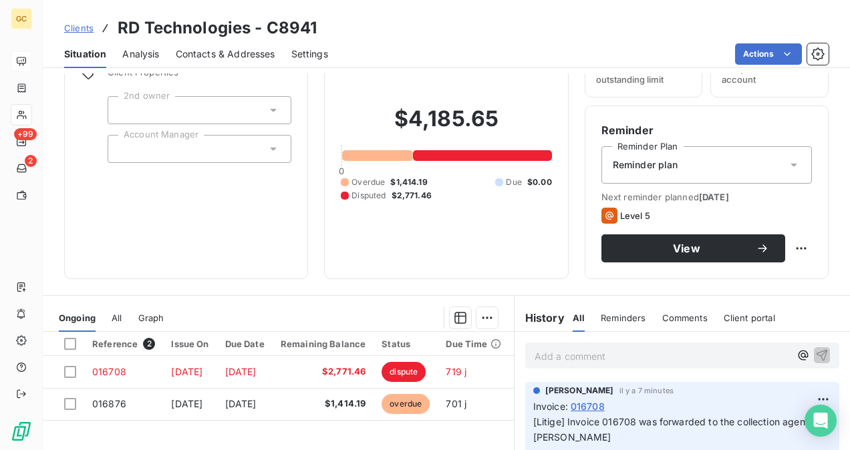
scroll to position [200, 0]
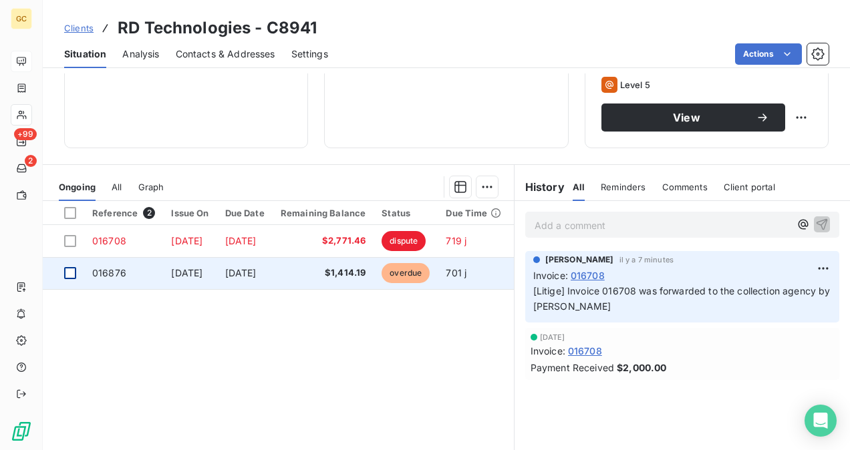
click at [71, 274] on div at bounding box center [70, 273] width 12 height 12
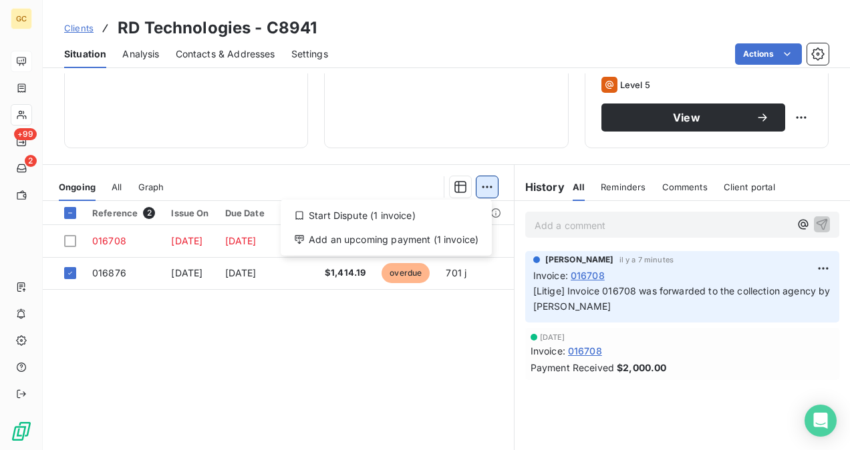
click at [488, 187] on html "GC +99 2 Clients RD Technologies - C8941 Situation Analysis Contacts & Addresse…" at bounding box center [425, 225] width 850 height 450
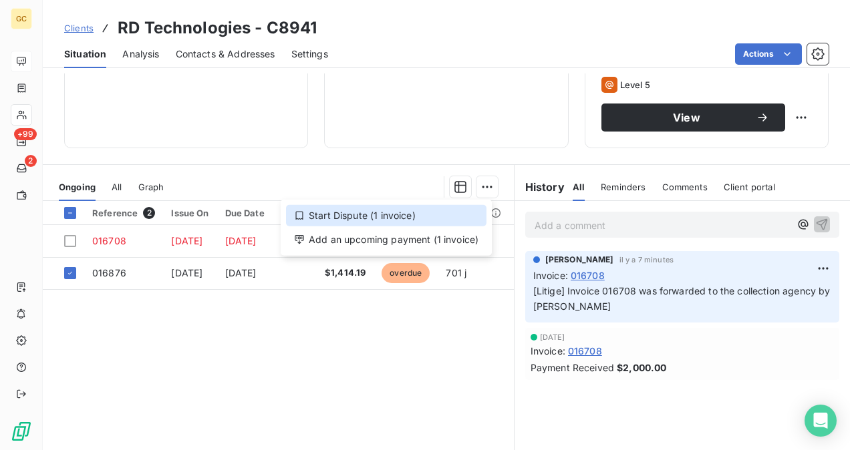
click at [410, 210] on div "Start Dispute (1 invoice)" at bounding box center [386, 215] width 200 height 21
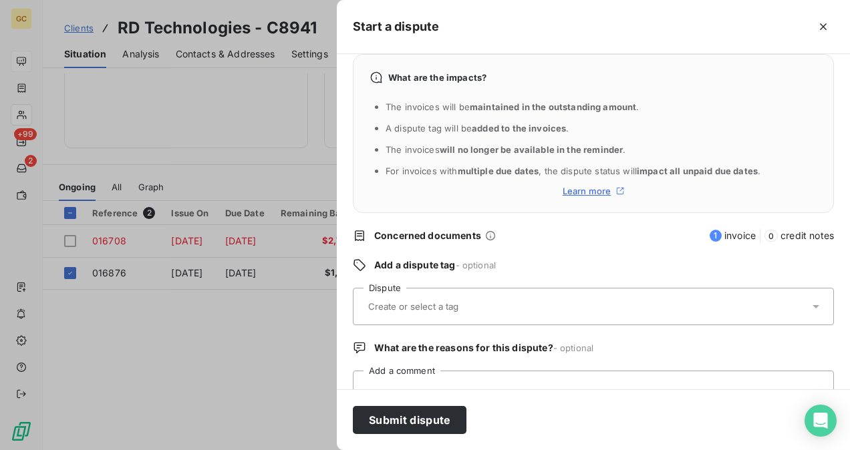
scroll to position [62, 0]
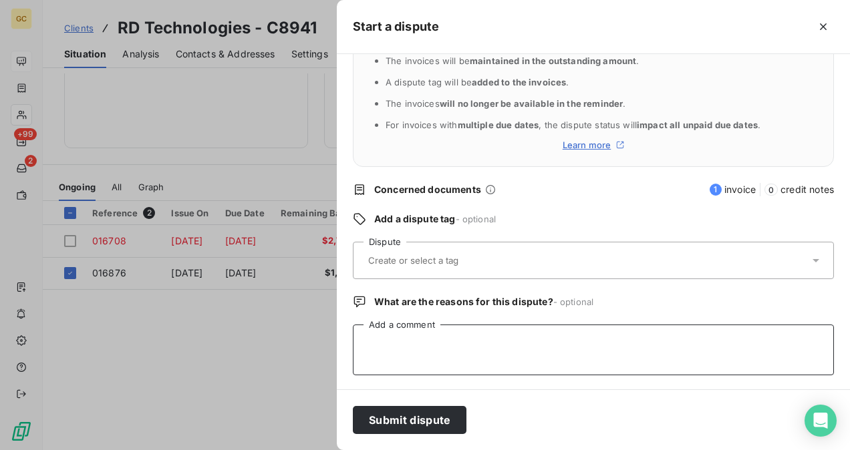
paste textarea "Invoice 017401 was forwarded to the collection agency by [PERSON_NAME]"
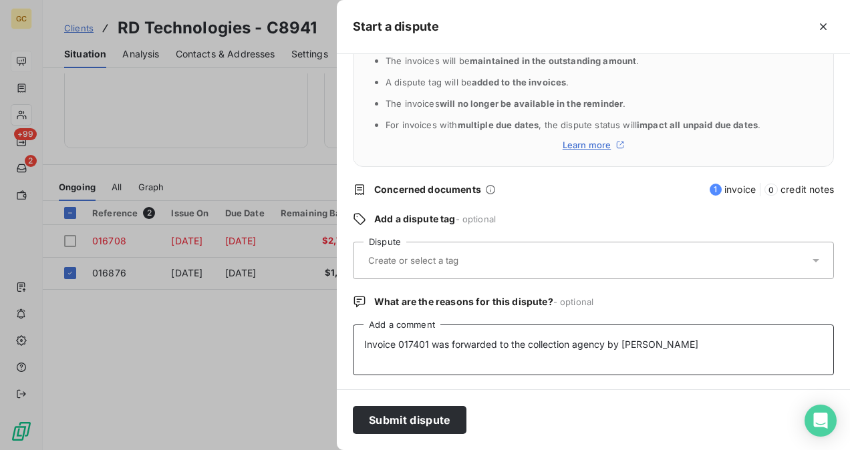
click at [427, 346] on textarea "Invoice 017401 was forwarded to the collection agency by [PERSON_NAME]" at bounding box center [593, 350] width 481 height 51
type textarea "Invoice 016876 was forwarded to the collection agency by [PERSON_NAME]"
click at [415, 247] on div at bounding box center [586, 260] width 445 height 28
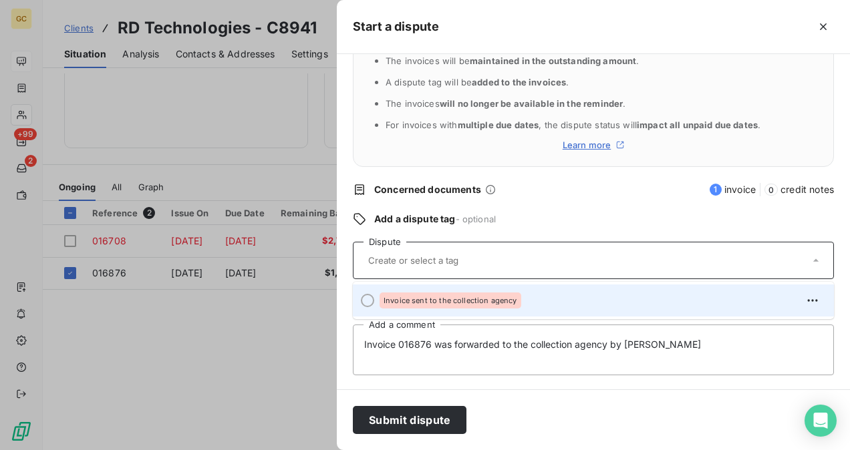
click at [413, 305] on div "Invoice sent to the collection agency" at bounding box center [450, 301] width 142 height 16
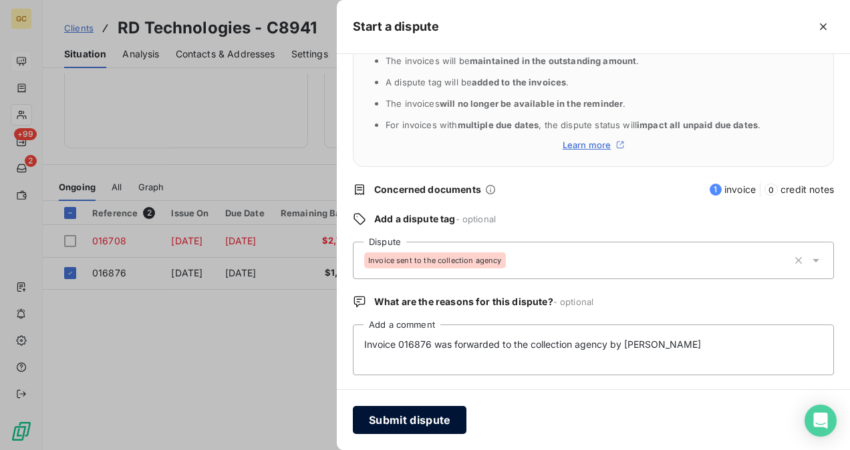
click at [424, 413] on button "Submit dispute" at bounding box center [410, 420] width 114 height 28
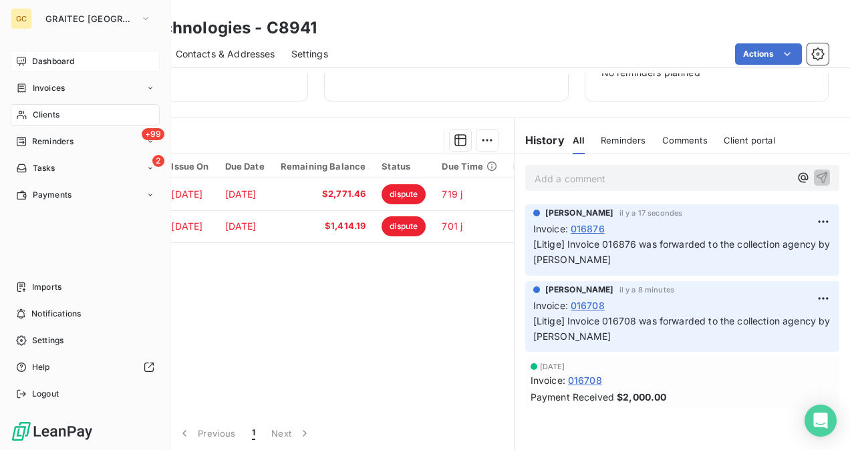
click at [71, 119] on div "Clients" at bounding box center [85, 114] width 149 height 21
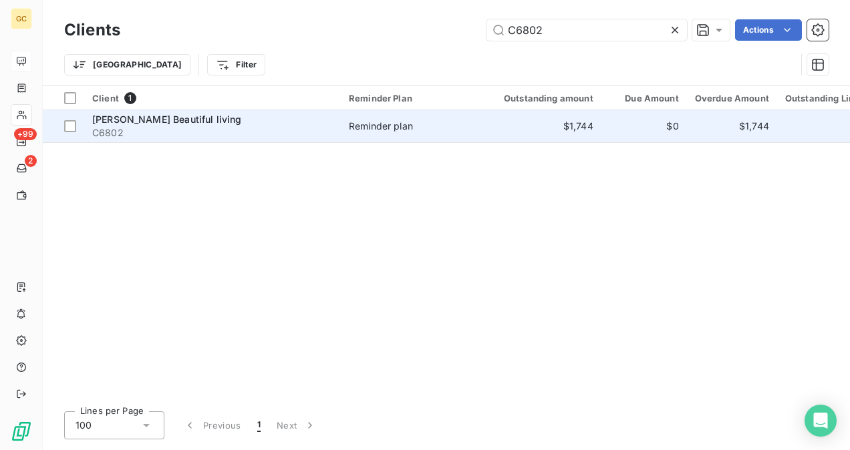
type input "C6802"
click at [294, 122] on div "[PERSON_NAME] Beautiful living" at bounding box center [212, 119] width 240 height 13
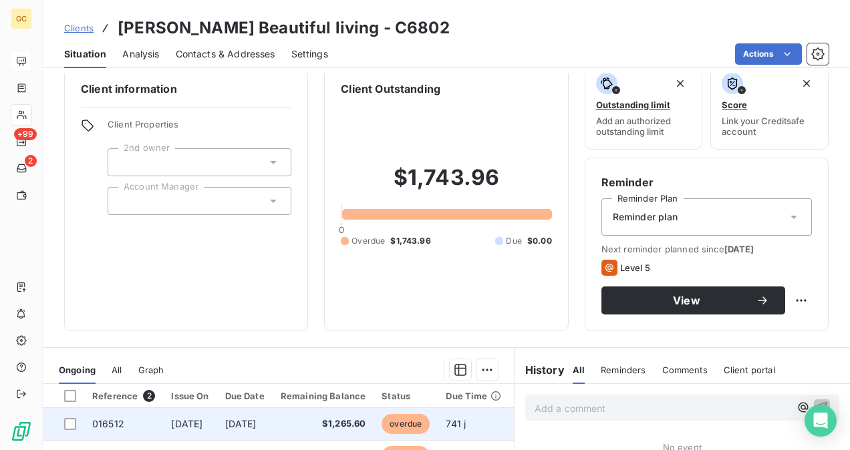
scroll to position [67, 0]
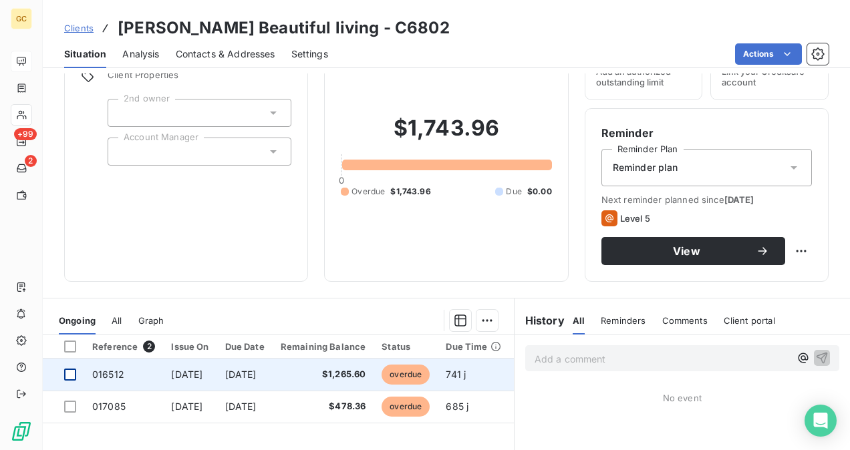
click at [70, 370] on div at bounding box center [70, 375] width 12 height 12
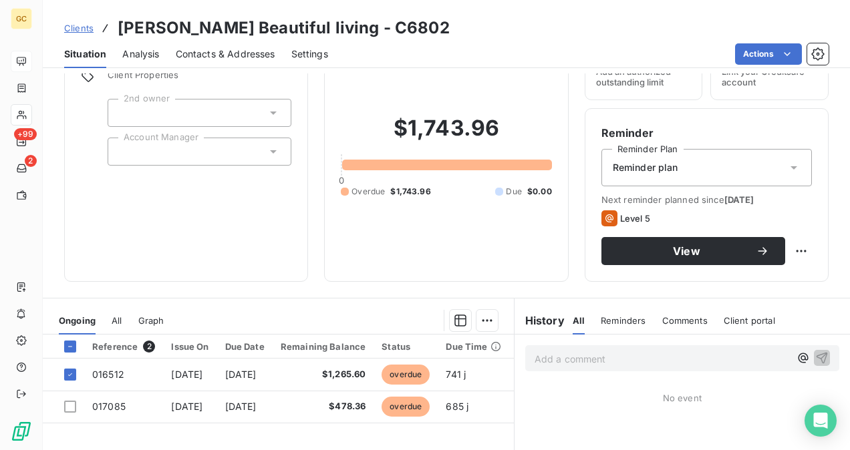
click at [482, 322] on html "GC +99 2 Clients [PERSON_NAME] Beautiful living - C6802 Situation Analysis Cont…" at bounding box center [425, 225] width 850 height 450
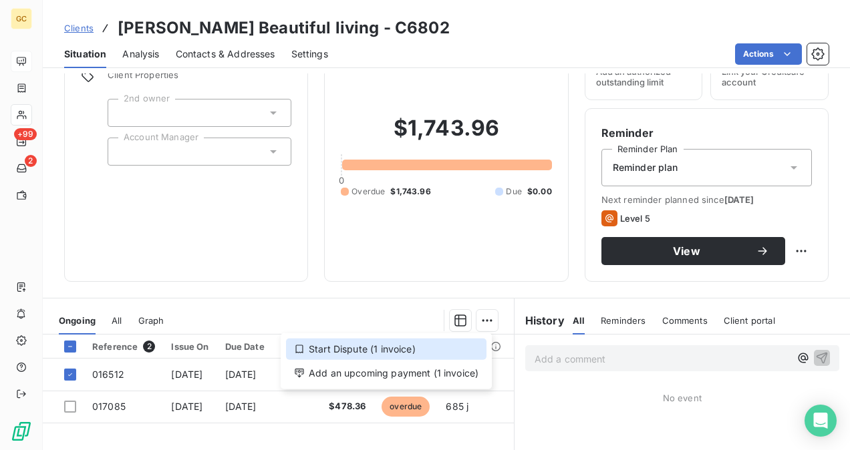
click at [361, 346] on div "Start Dispute (1 invoice)" at bounding box center [386, 349] width 200 height 21
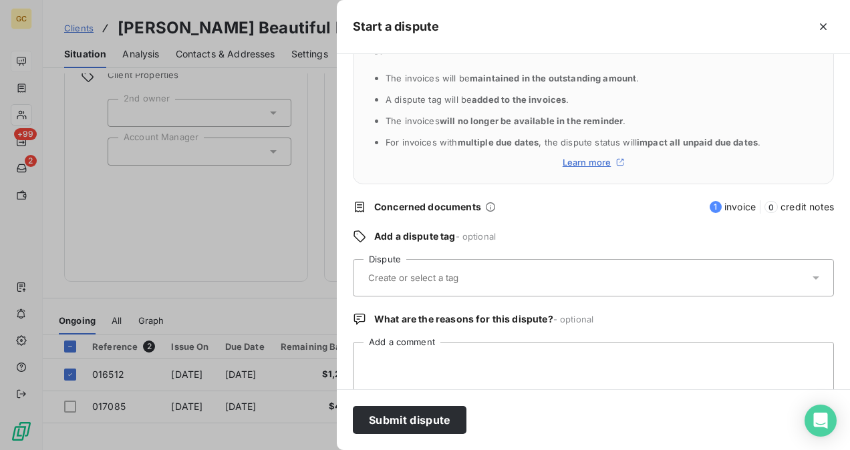
scroll to position [62, 0]
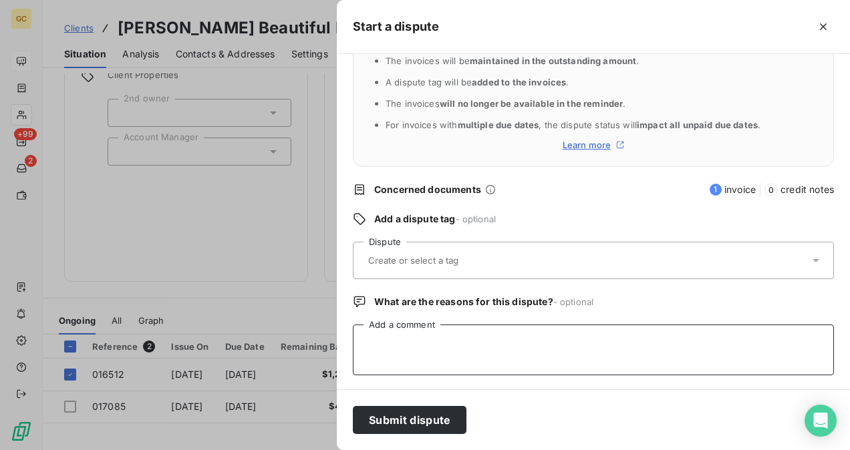
paste textarea "Invoice 017401 was forwarded to the collection agency by [PERSON_NAME]"
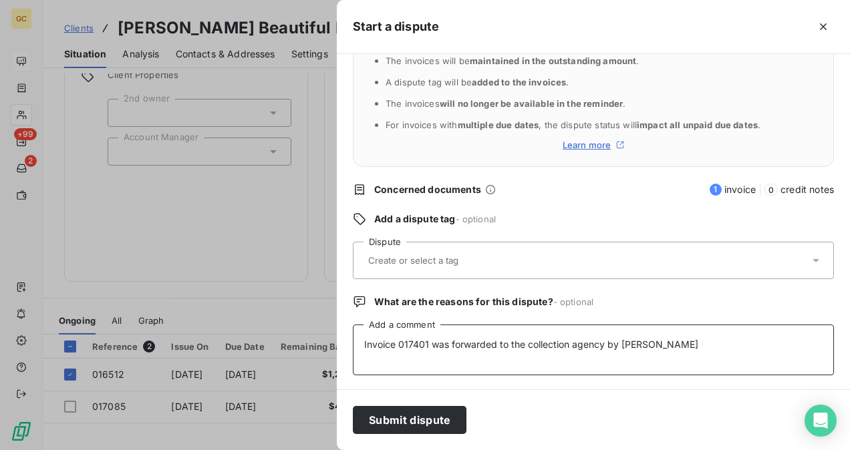
drag, startPoint x: 427, startPoint y: 346, endPoint x: 425, endPoint y: 359, distance: 13.6
click at [427, 346] on textarea "Invoice 017401 was forwarded to the collection agency by [PERSON_NAME]" at bounding box center [593, 350] width 481 height 51
type textarea "Invoice 016512 was forwarded to the collection agency by [PERSON_NAME]"
click at [462, 254] on input "text" at bounding box center [446, 260] width 158 height 12
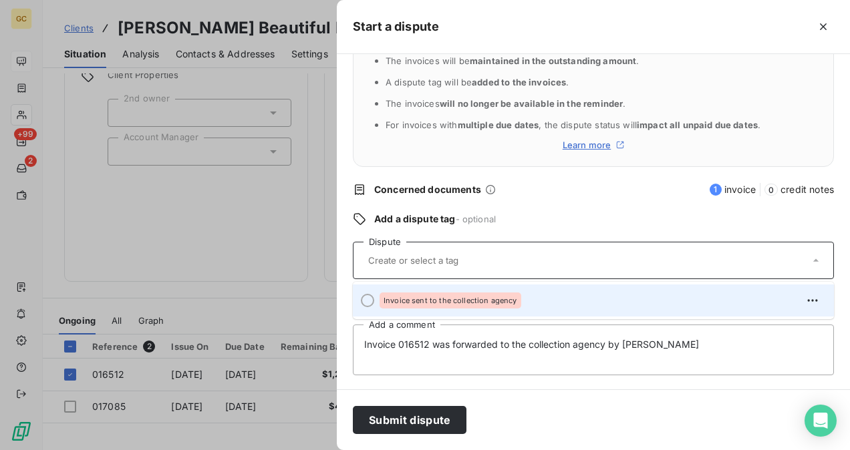
click at [434, 301] on span "Invoice sent to the collection agency" at bounding box center [450, 301] width 134 height 8
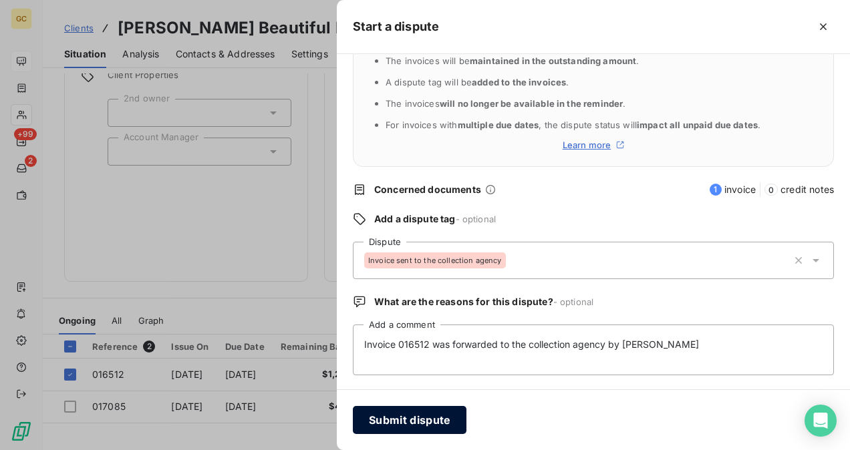
click at [373, 423] on button "Submit dispute" at bounding box center [410, 420] width 114 height 28
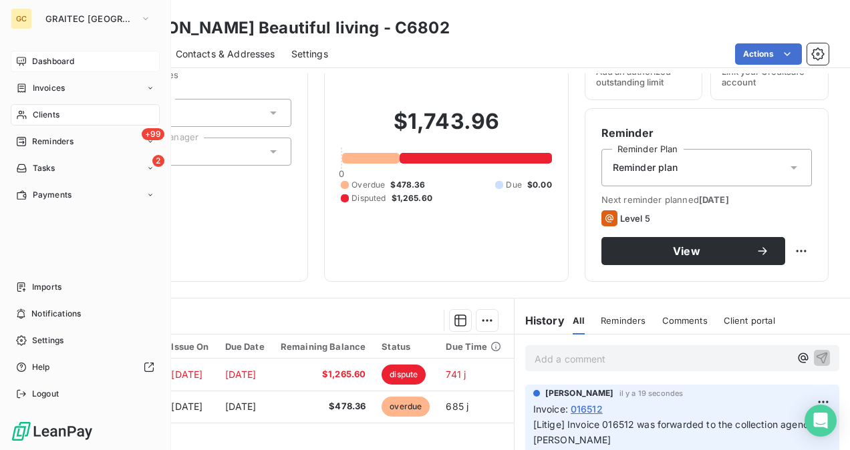
drag, startPoint x: 52, startPoint y: 115, endPoint x: 65, endPoint y: 116, distance: 12.7
click at [53, 115] on span "Clients" at bounding box center [46, 115] width 27 height 12
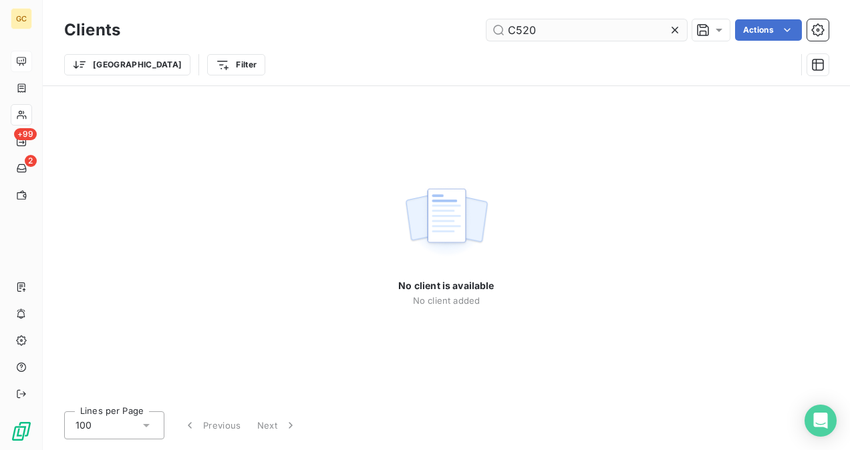
click at [525, 31] on input "C520" at bounding box center [586, 29] width 200 height 21
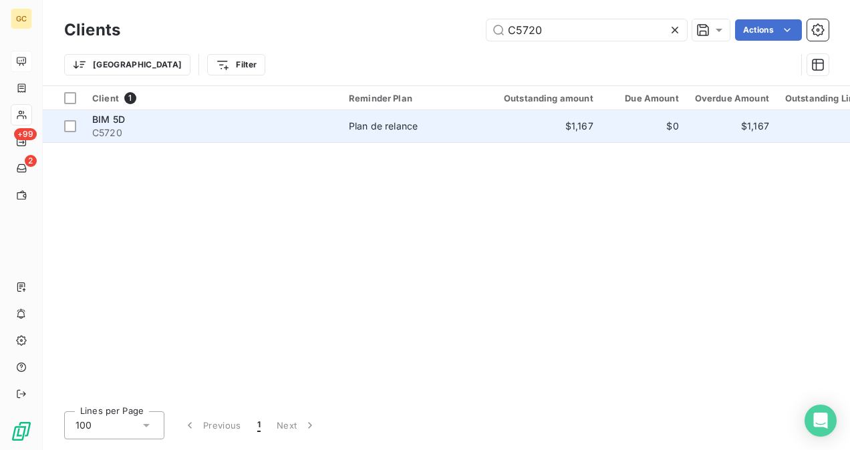
type input "C5720"
click at [188, 132] on span "C5720" at bounding box center [212, 132] width 240 height 13
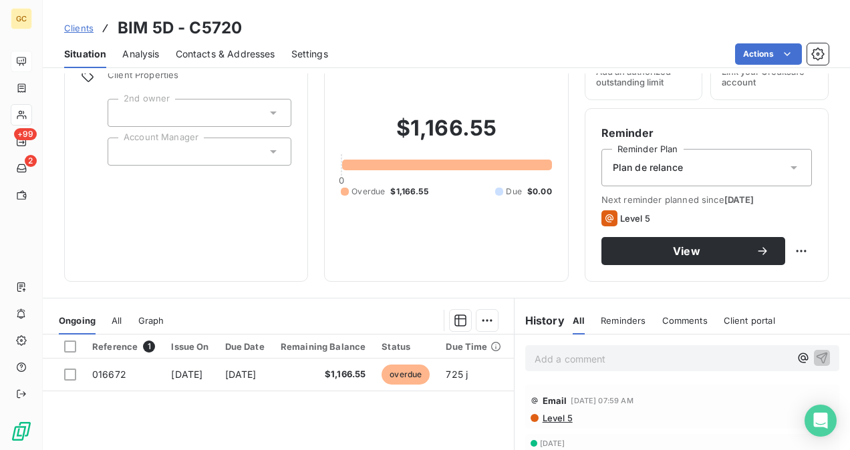
scroll to position [134, 0]
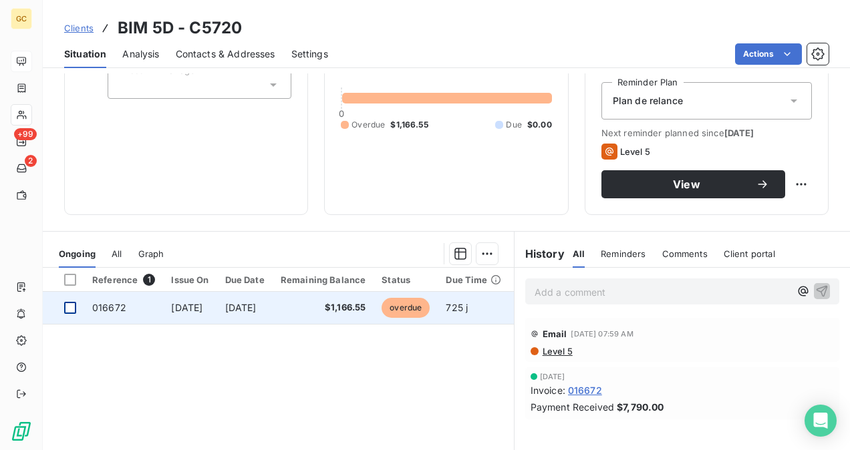
click at [72, 308] on div at bounding box center [70, 308] width 12 height 12
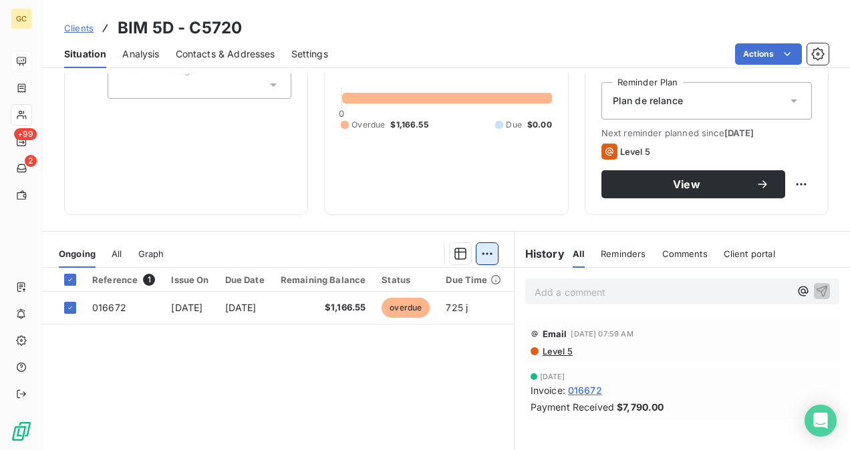
click at [487, 250] on html "GC +99 2 Clients BIM 5D - C5720 Situation Analysis Contacts & Addresses Setting…" at bounding box center [425, 225] width 850 height 450
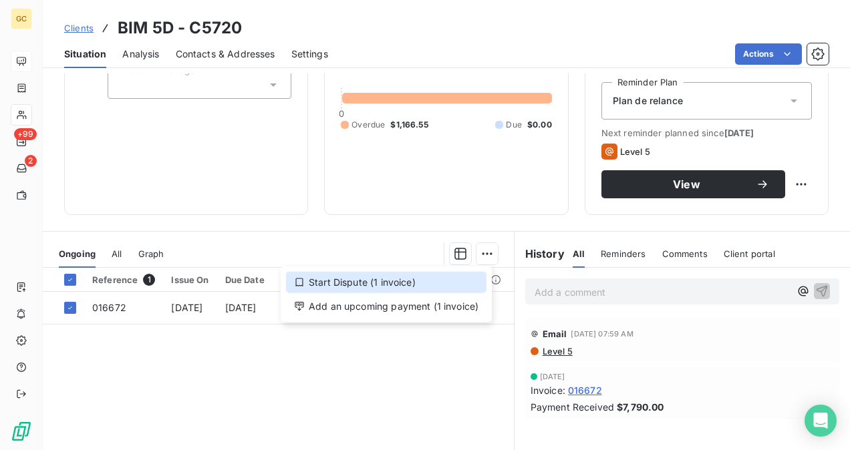
click at [370, 288] on div "Start Dispute (1 invoice)" at bounding box center [386, 282] width 200 height 21
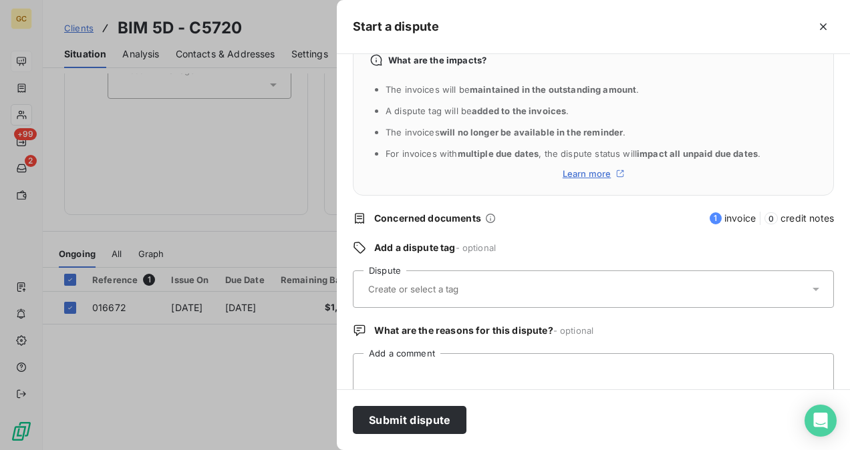
scroll to position [62, 0]
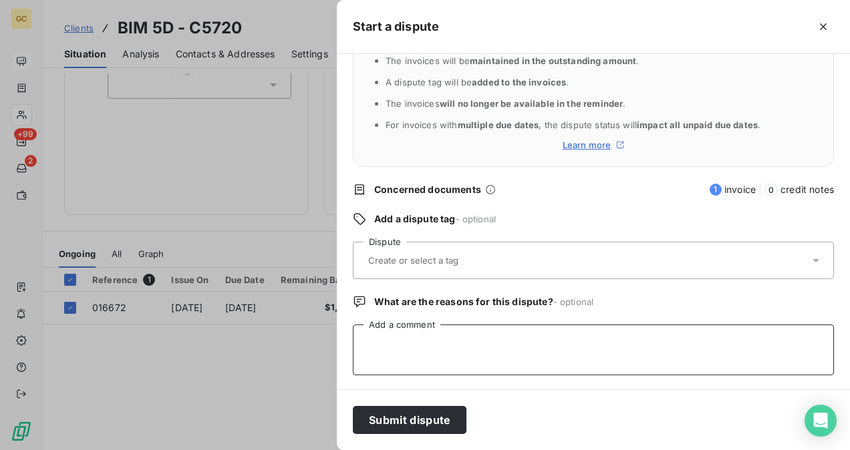
paste textarea "Invoice 017401 was forwarded to the collection agency by [PERSON_NAME]"
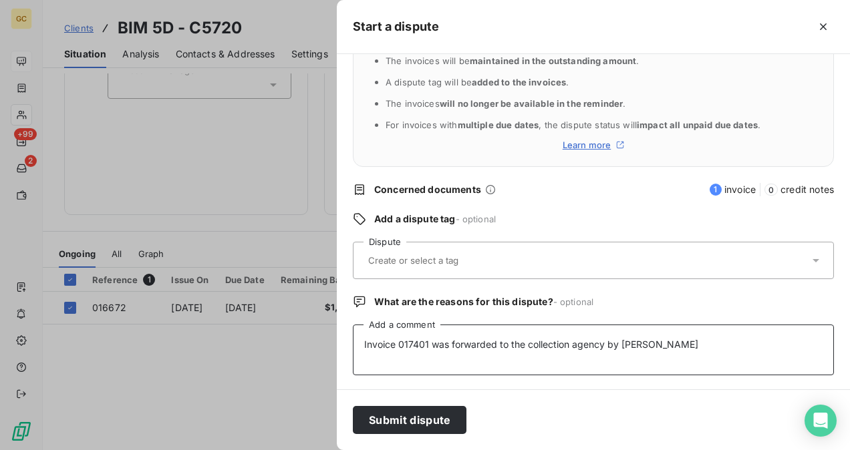
click at [428, 343] on textarea "Invoice 017401 was forwarded to the collection agency by [PERSON_NAME]" at bounding box center [593, 350] width 481 height 51
type textarea "Invoice 016672 was forwarded to the collection agency by [PERSON_NAME]"
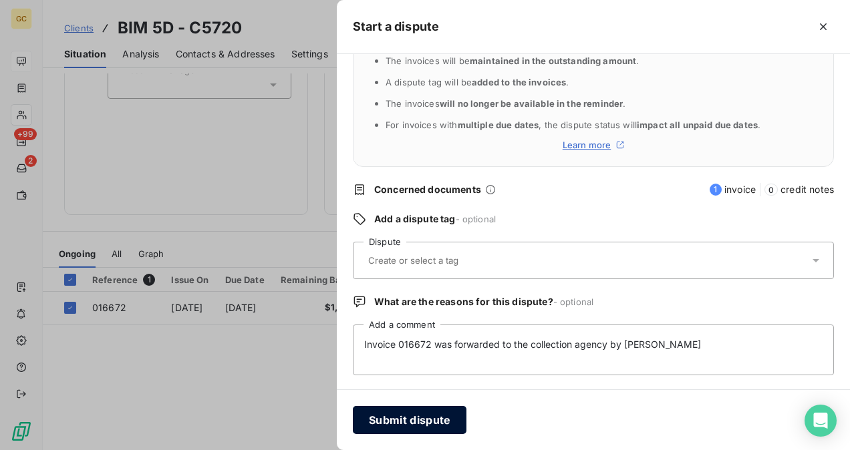
click at [406, 418] on button "Submit dispute" at bounding box center [410, 420] width 114 height 28
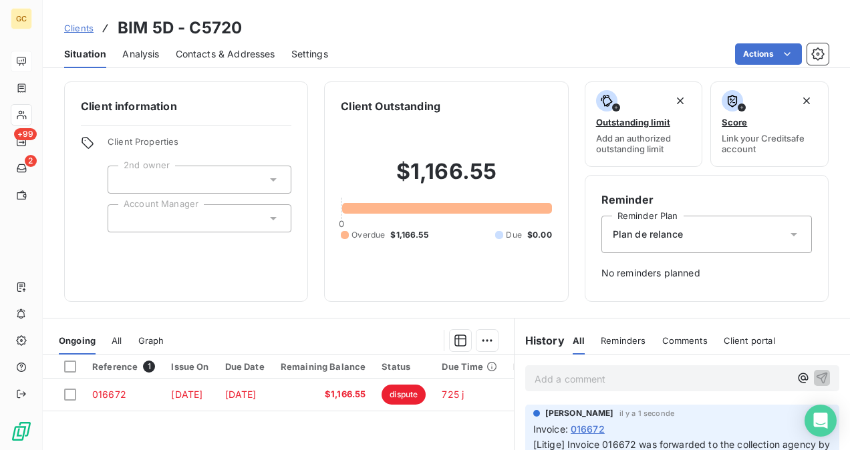
scroll to position [67, 0]
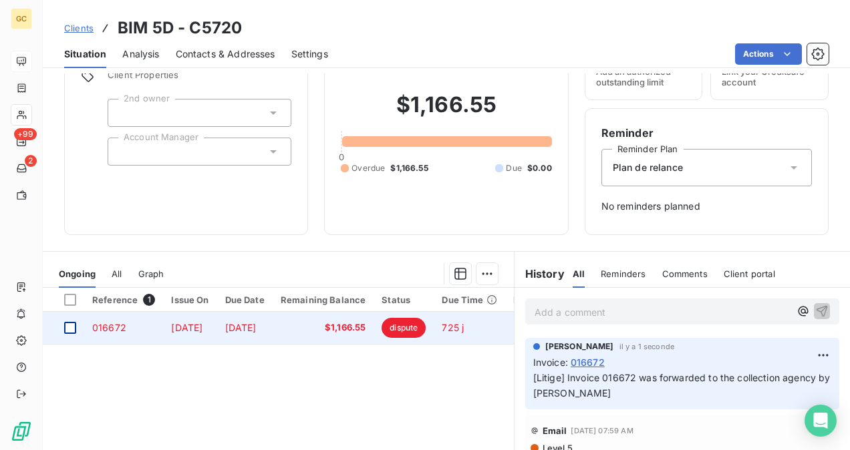
click at [70, 327] on div at bounding box center [70, 328] width 12 height 12
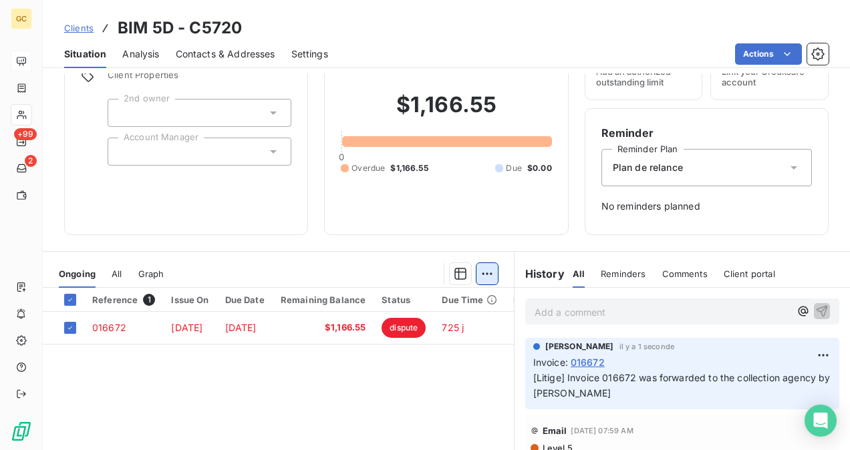
click at [484, 279] on html "GC +99 2 Clients BIM 5D - C5720 Situation Analysis Contacts & Addresses Setting…" at bounding box center [425, 225] width 850 height 450
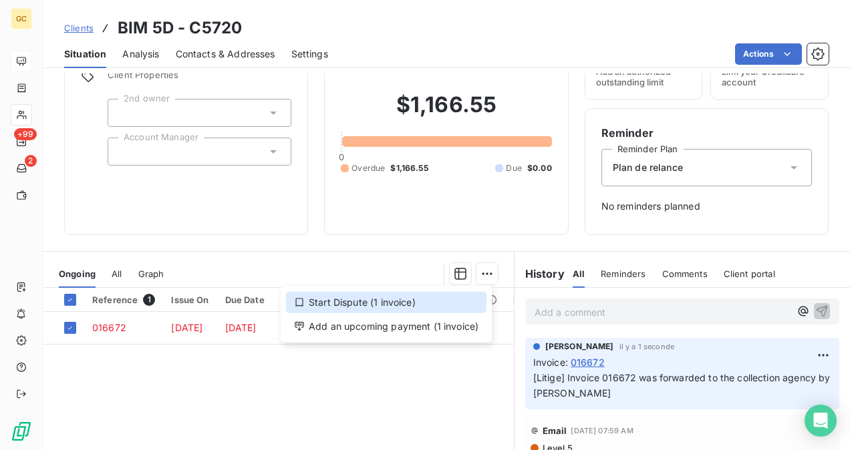
click at [379, 297] on div "Start Dispute (1 invoice)" at bounding box center [386, 302] width 200 height 21
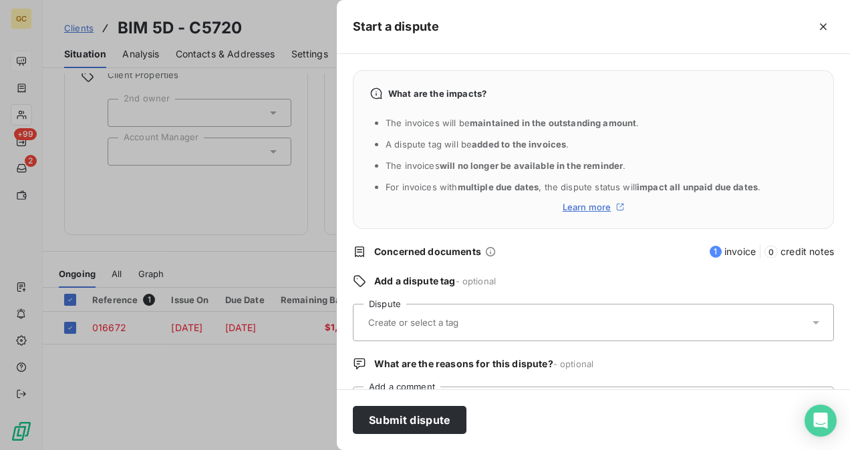
scroll to position [62, 0]
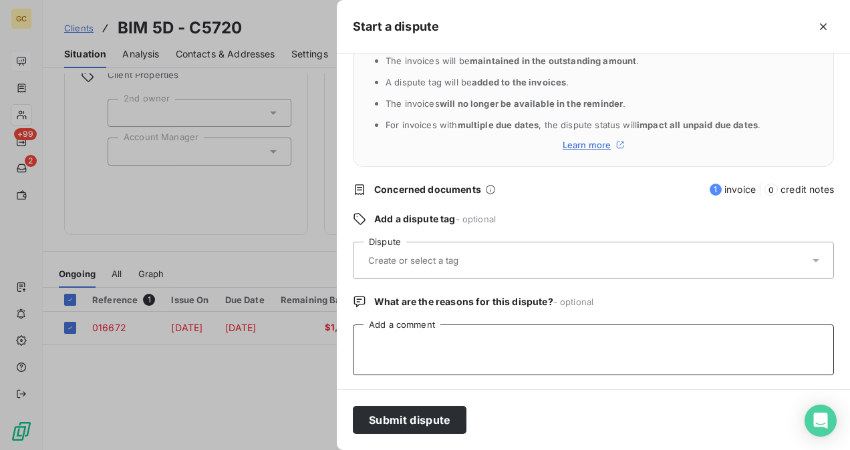
paste textarea "Invoice 017401 was forwarded to the collection agency by [PERSON_NAME]"
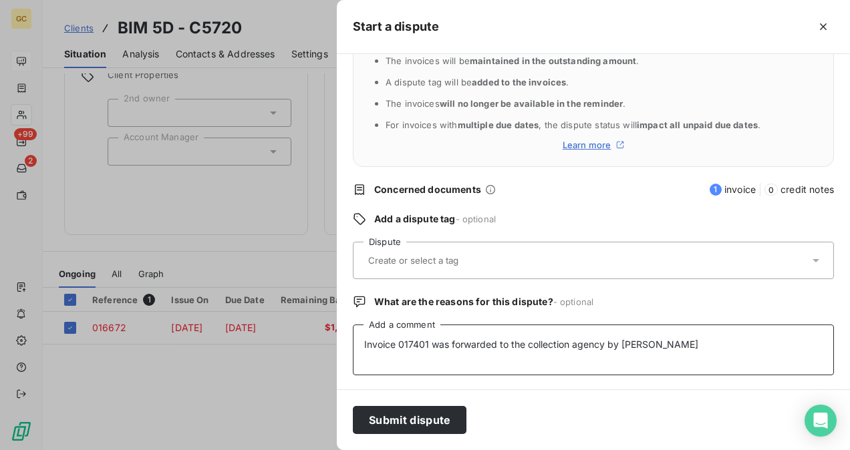
click at [429, 345] on textarea "Invoice 017401 was forwarded to the collection agency by [PERSON_NAME]" at bounding box center [593, 350] width 481 height 51
type textarea "Invoice 016672 was forwarded to the collection agency by [PERSON_NAME]"
drag, startPoint x: 484, startPoint y: 264, endPoint x: 480, endPoint y: 271, distance: 8.2
click at [482, 267] on div at bounding box center [586, 260] width 445 height 28
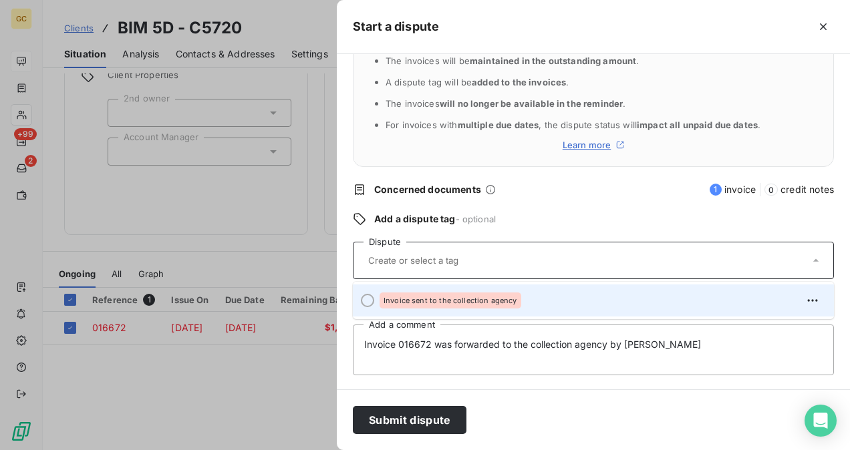
click at [411, 299] on span "Invoice sent to the collection agency" at bounding box center [450, 301] width 134 height 8
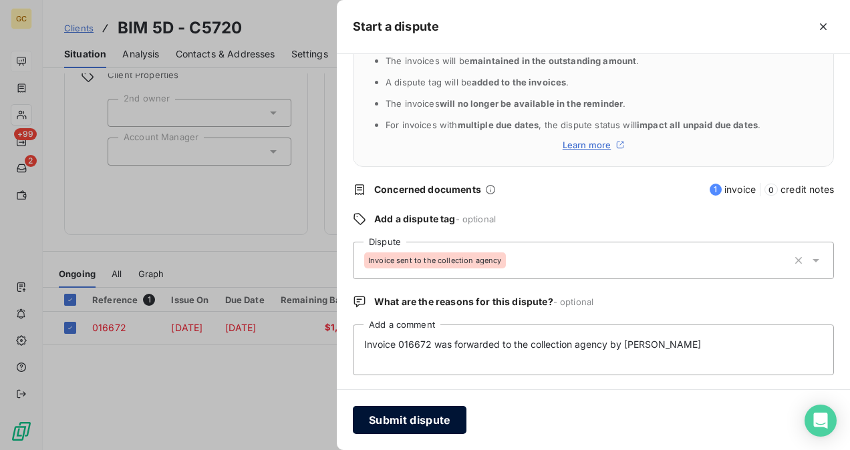
click at [438, 414] on button "Submit dispute" at bounding box center [410, 420] width 114 height 28
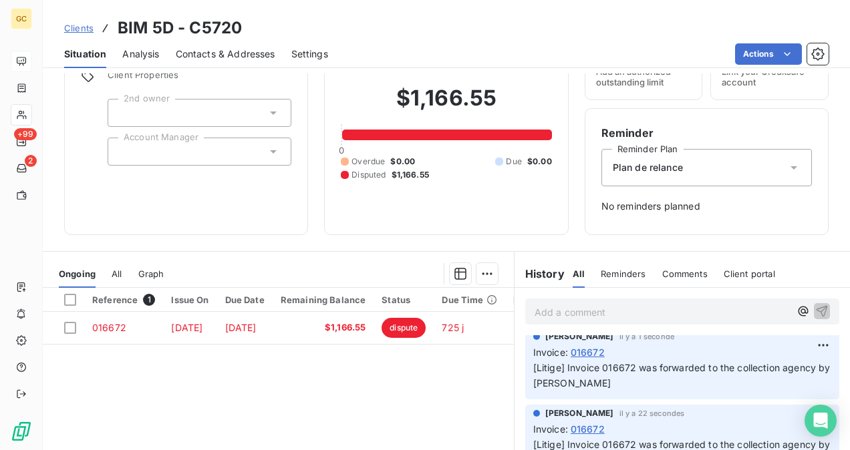
scroll to position [200, 0]
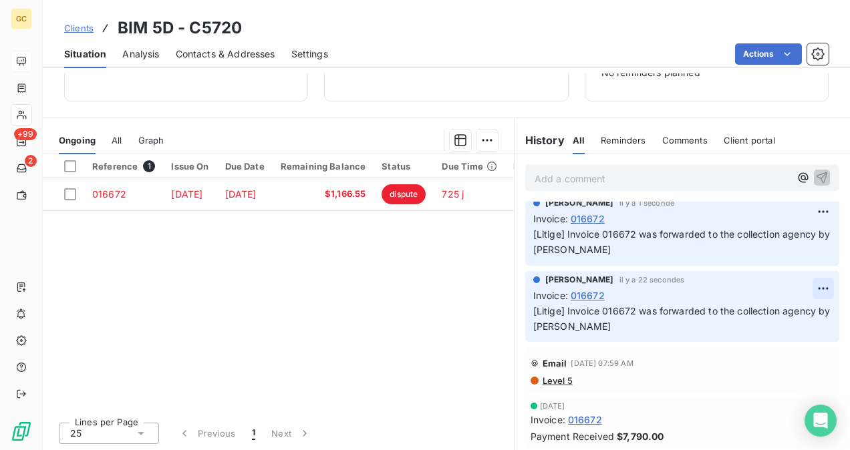
click at [803, 288] on html "GC +99 2 Clients BIM 5D - C5720 Situation Analysis Contacts & Addresses Setting…" at bounding box center [425, 225] width 850 height 450
click at [761, 341] on div "Delete" at bounding box center [770, 340] width 75 height 21
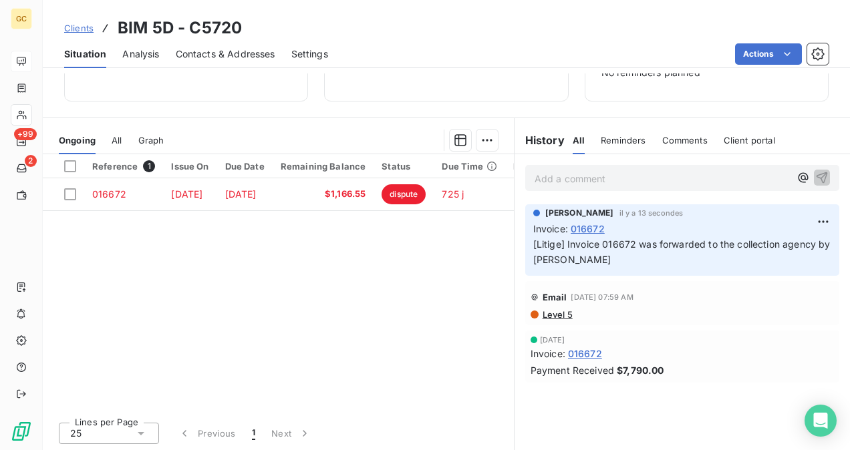
scroll to position [0, 0]
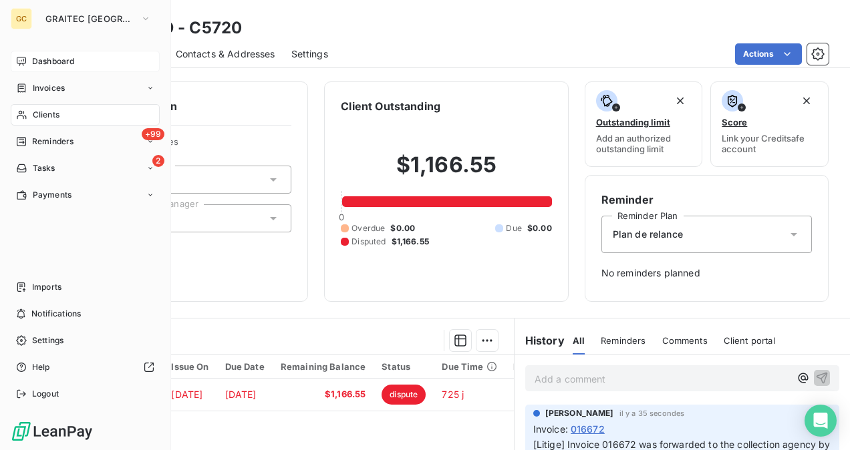
click at [64, 120] on div "Clients" at bounding box center [85, 114] width 149 height 21
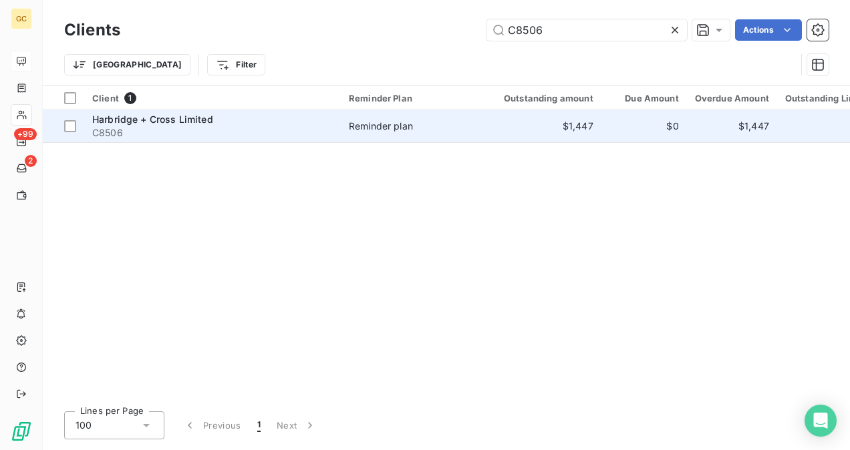
type input "C8506"
click at [195, 125] on div "Harbridge + Cross Limited" at bounding box center [212, 119] width 240 height 13
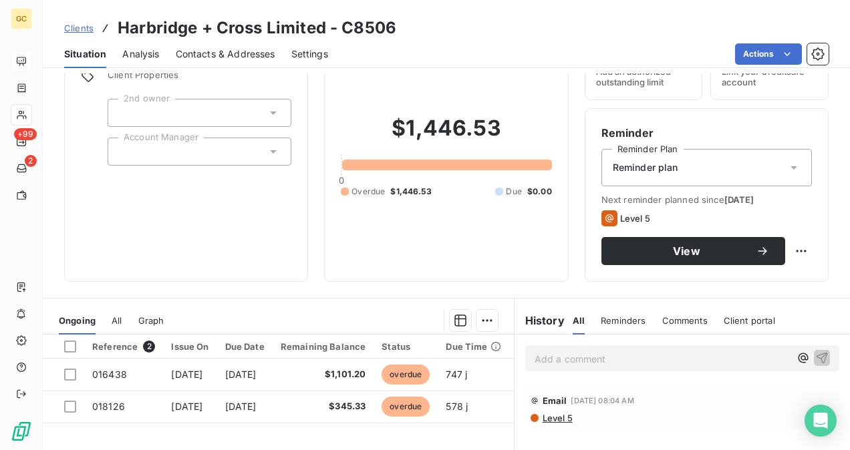
scroll to position [134, 0]
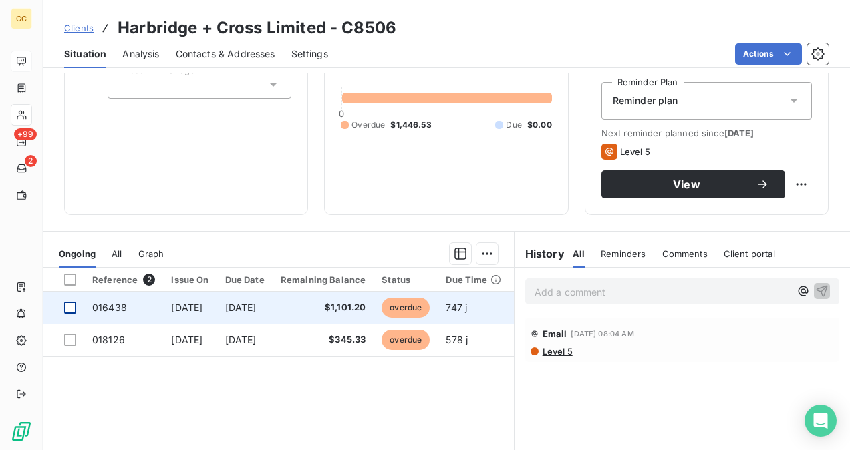
click at [73, 309] on div at bounding box center [70, 308] width 12 height 12
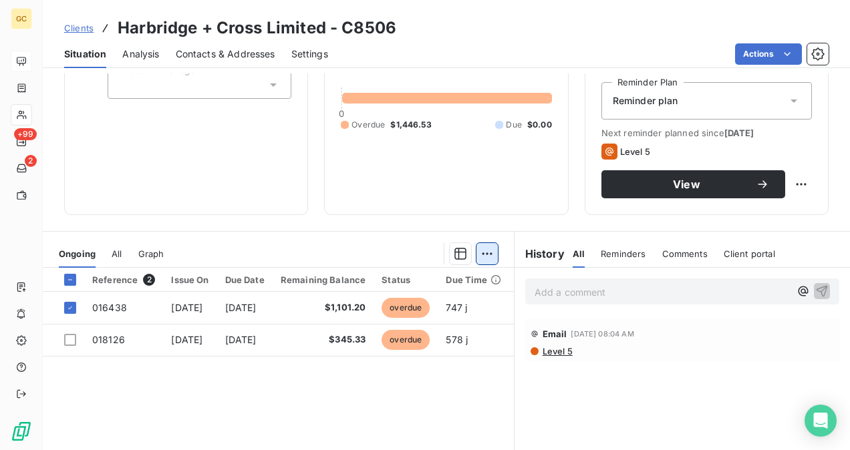
click at [480, 261] on html "GC +99 2 Clients Harbridge + Cross Limited - C8506 Situation Analysis Contacts …" at bounding box center [425, 225] width 850 height 450
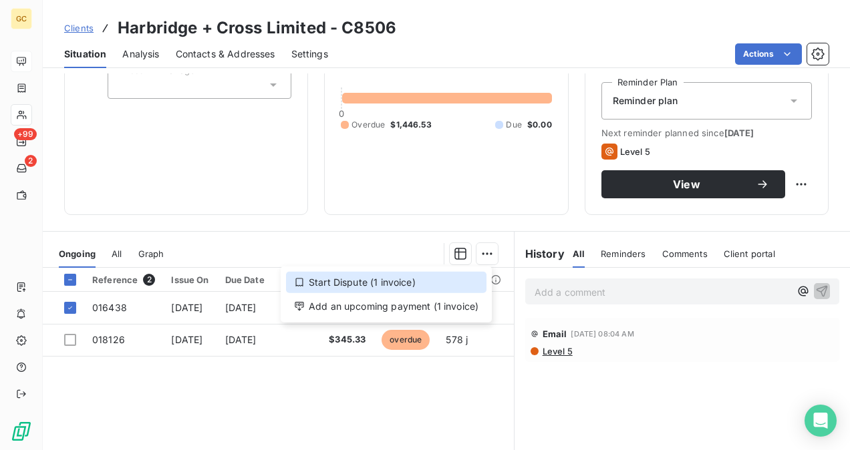
click at [419, 287] on div "Start Dispute (1 invoice)" at bounding box center [386, 282] width 200 height 21
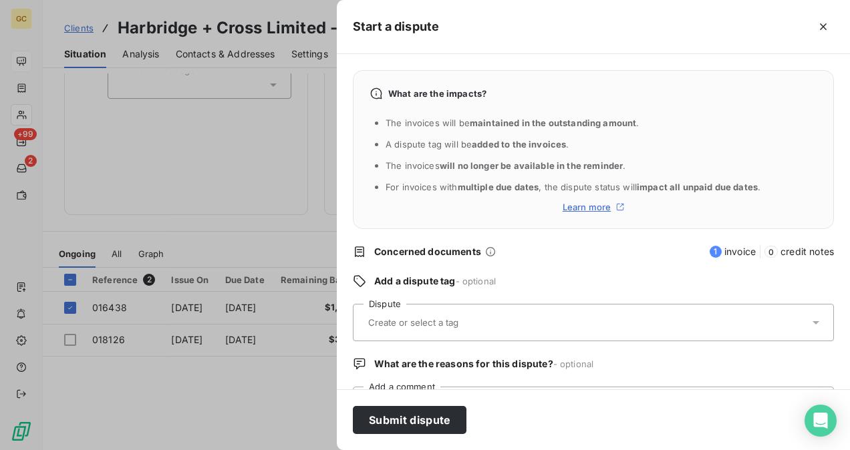
scroll to position [62, 0]
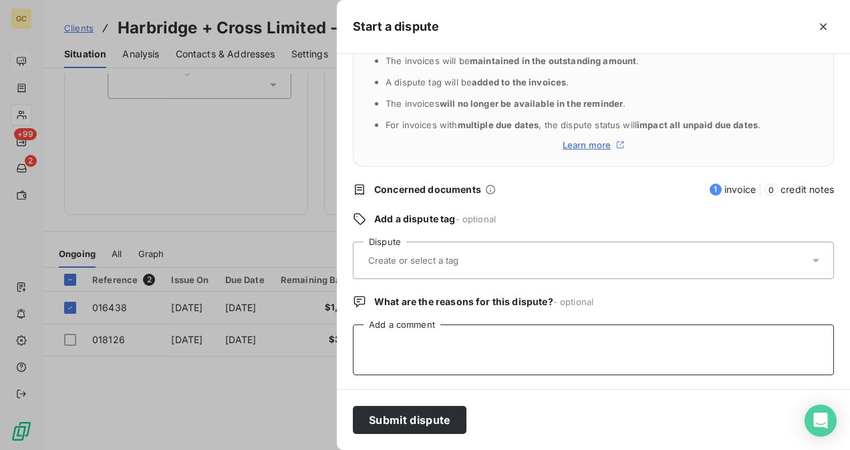
paste textarea "Invoice 017401 was forwarded to the collection agency by [PERSON_NAME]"
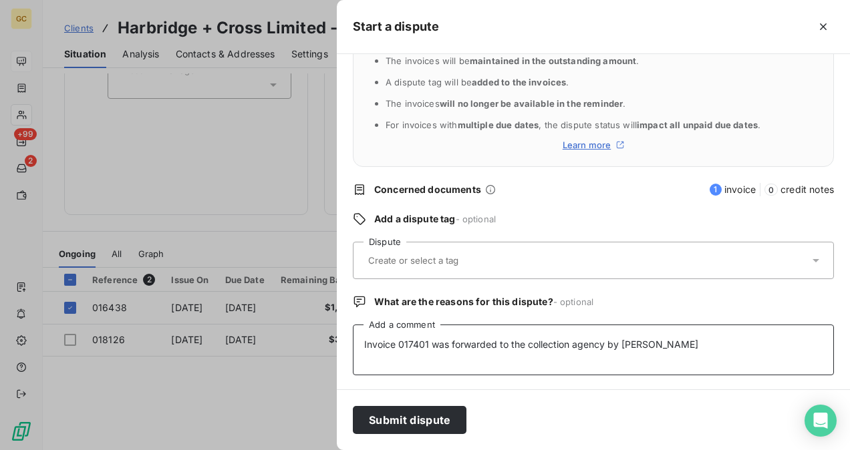
click at [429, 343] on textarea "Invoice 017401 was forwarded to the collection agency by [PERSON_NAME]" at bounding box center [593, 350] width 481 height 51
type textarea "Invoice 016438 was forwarded to the collection agency by [PERSON_NAME]"
drag, startPoint x: 435, startPoint y: 252, endPoint x: 435, endPoint y: 262, distance: 9.4
click at [435, 252] on div at bounding box center [586, 260] width 445 height 28
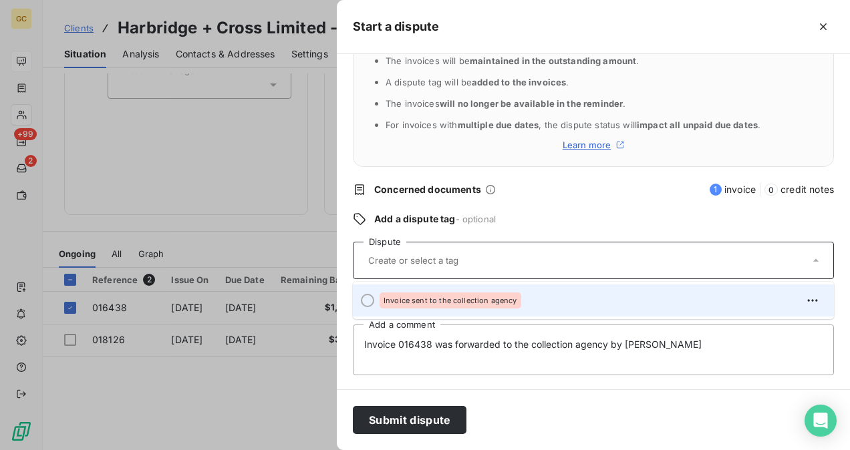
click at [430, 306] on div "Invoice sent to the collection agency" at bounding box center [450, 301] width 142 height 16
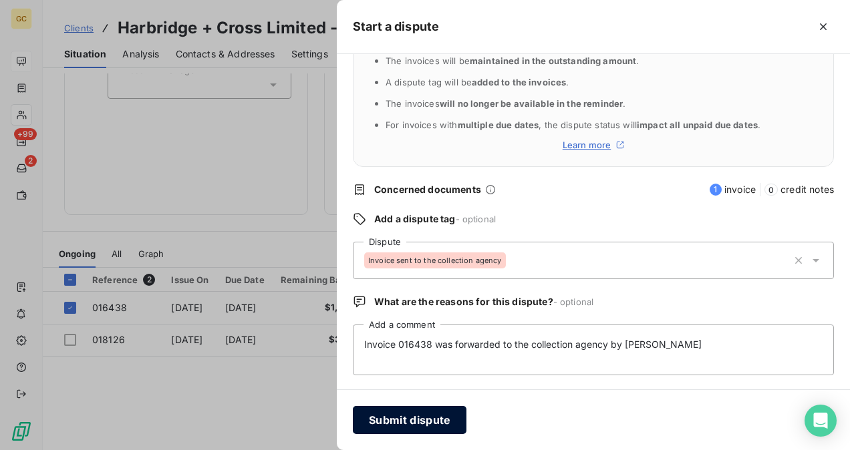
click at [407, 414] on button "Submit dispute" at bounding box center [410, 420] width 114 height 28
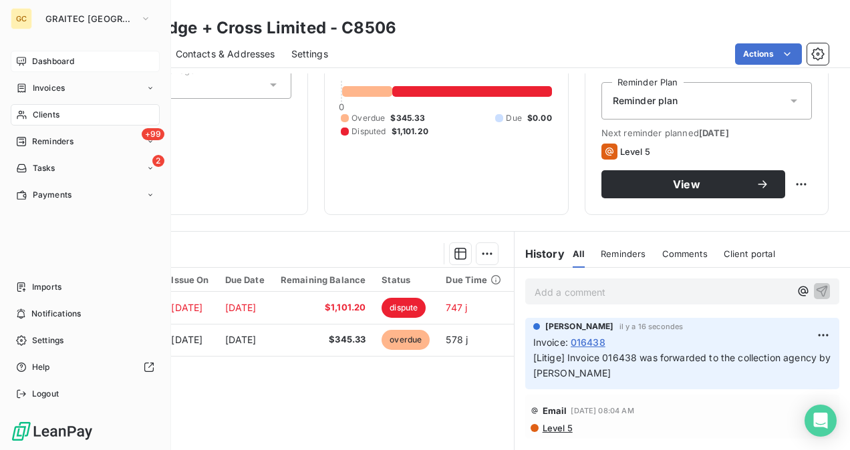
click at [40, 114] on span "Clients" at bounding box center [46, 115] width 27 height 12
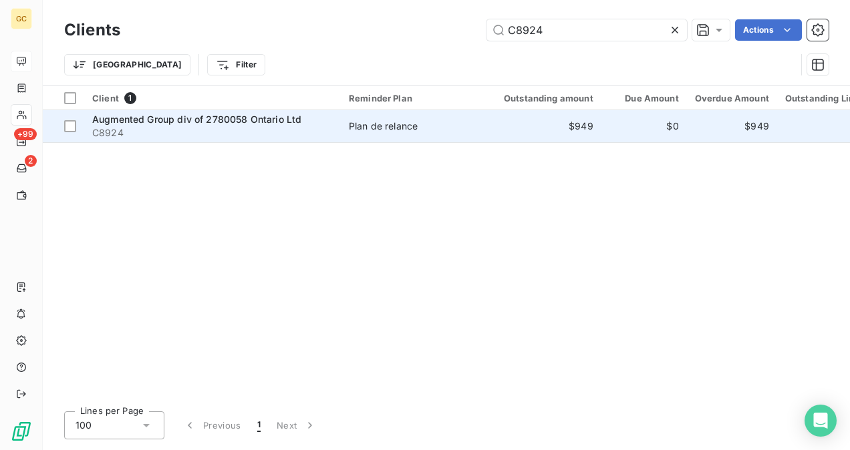
type input "C8924"
click at [434, 124] on span "Plan de relance" at bounding box center [410, 126] width 123 height 13
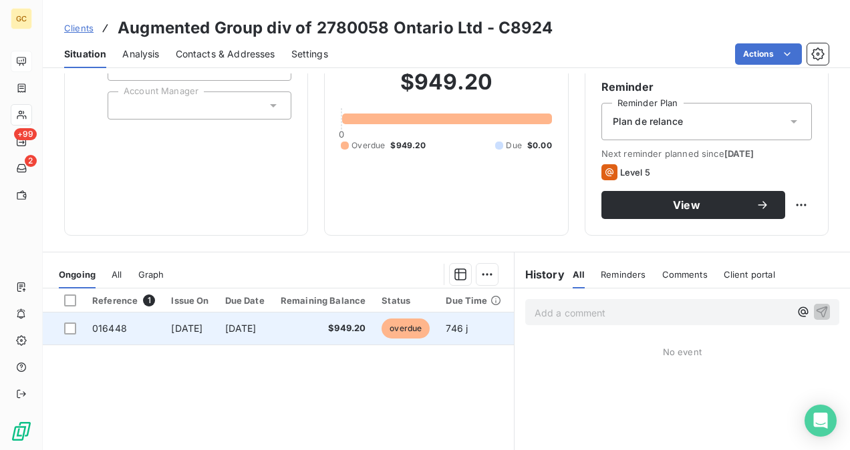
scroll to position [134, 0]
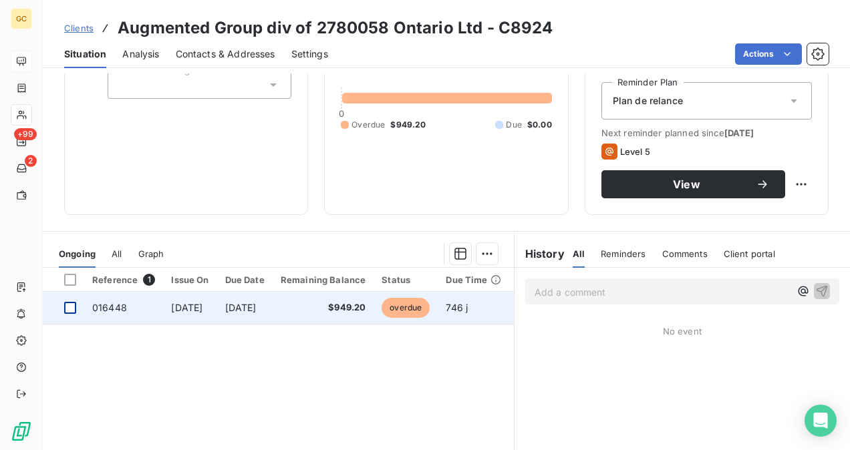
click at [73, 307] on div at bounding box center [70, 308] width 12 height 12
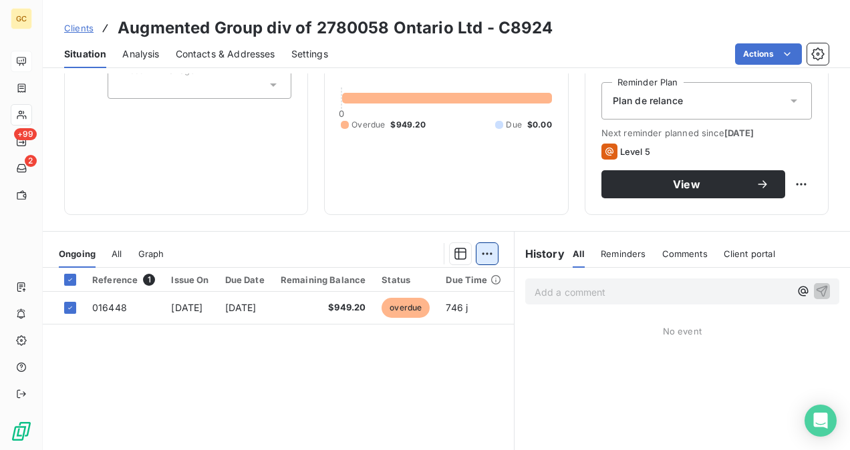
click at [480, 256] on html "GC +99 2 Clients Augmented Group div of 2780058 Ontario Ltd - C8924 Situation A…" at bounding box center [425, 225] width 850 height 450
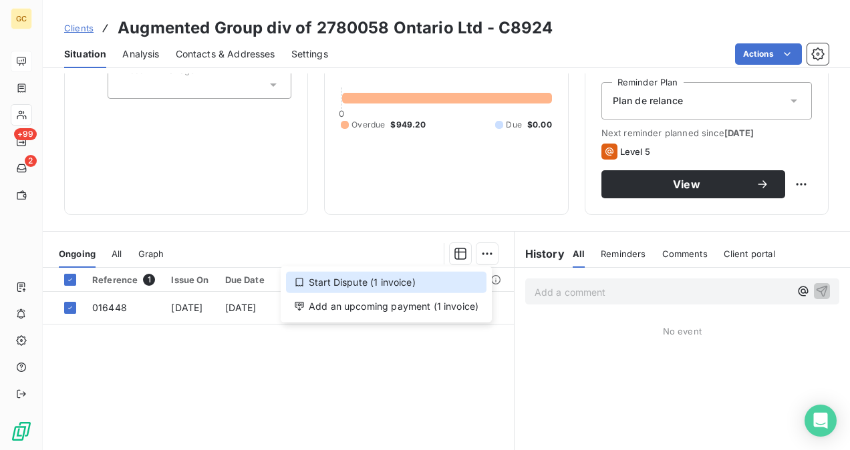
click at [412, 282] on div "Start Dispute (1 invoice)" at bounding box center [386, 282] width 200 height 21
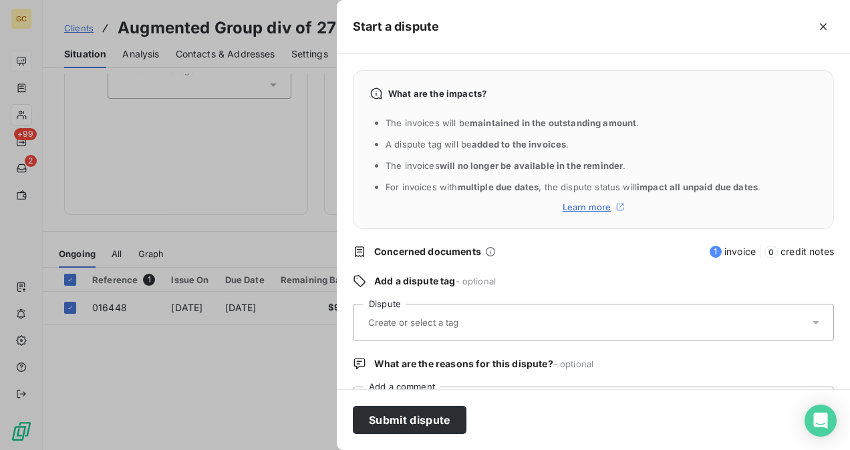
scroll to position [62, 0]
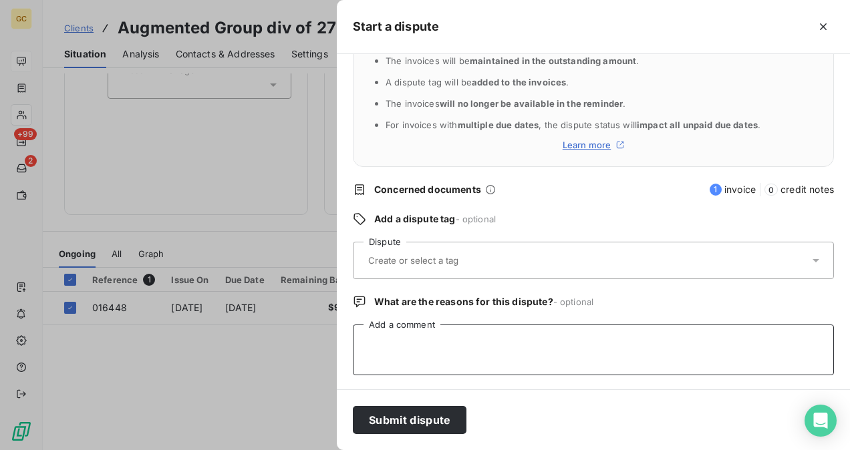
paste textarea "Invoice 017401 was forwarded to the collection agency by [PERSON_NAME]"
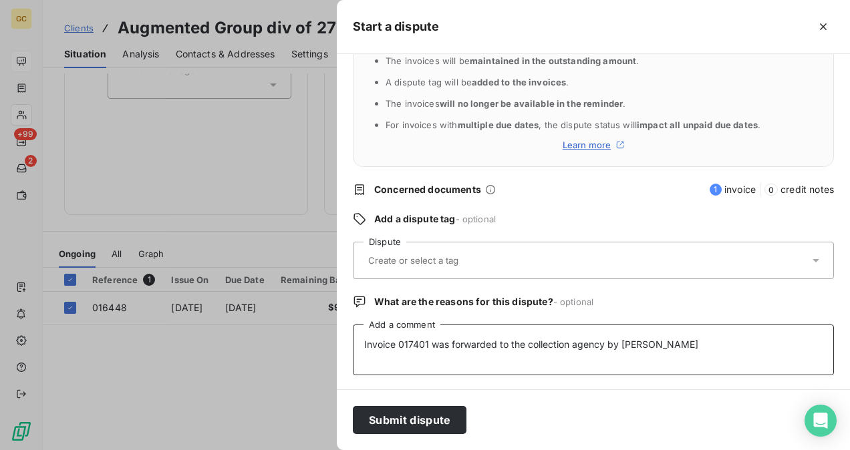
click at [427, 341] on textarea "Invoice 017401 was forwarded to the collection agency by [PERSON_NAME]" at bounding box center [593, 350] width 481 height 51
type textarea "Invoice 016448 was forwarded to the collection agency by [PERSON_NAME]"
click at [401, 260] on input "text" at bounding box center [446, 260] width 158 height 12
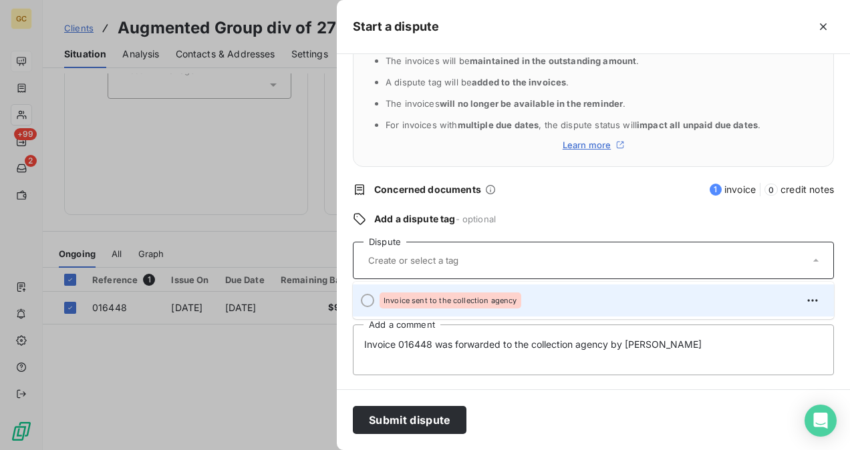
click at [409, 297] on span "Invoice sent to the collection agency" at bounding box center [450, 301] width 134 height 8
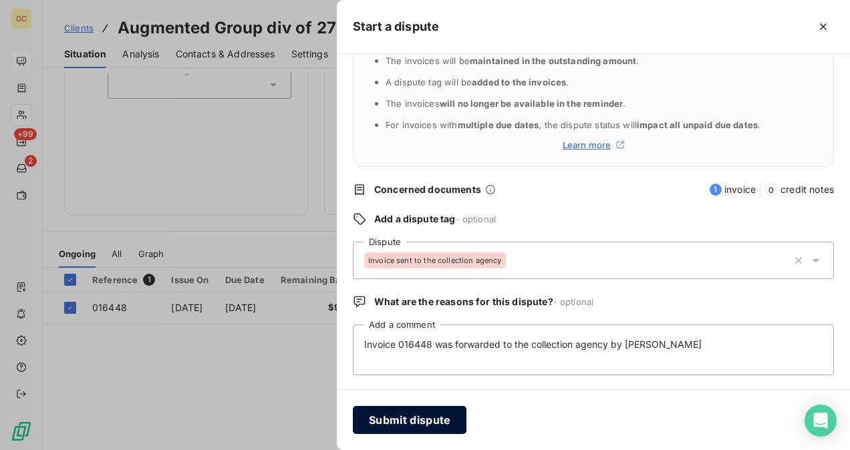
click at [420, 417] on button "Submit dispute" at bounding box center [410, 420] width 114 height 28
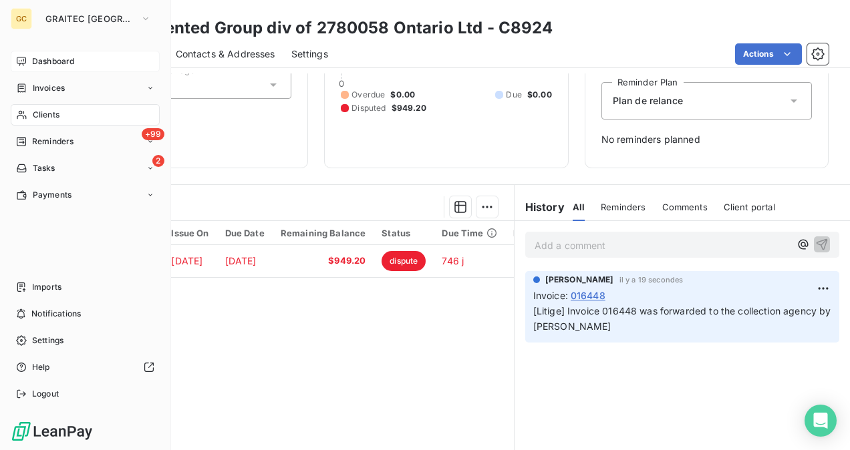
click at [39, 121] on div "Clients" at bounding box center [85, 114] width 149 height 21
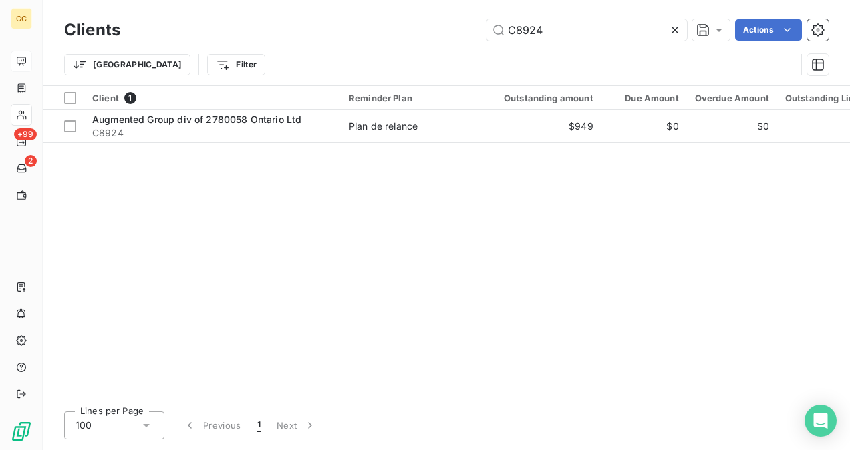
drag, startPoint x: 565, startPoint y: 32, endPoint x: 442, endPoint y: 35, distance: 122.9
click at [443, 31] on div "C8924 Actions" at bounding box center [482, 29] width 692 height 21
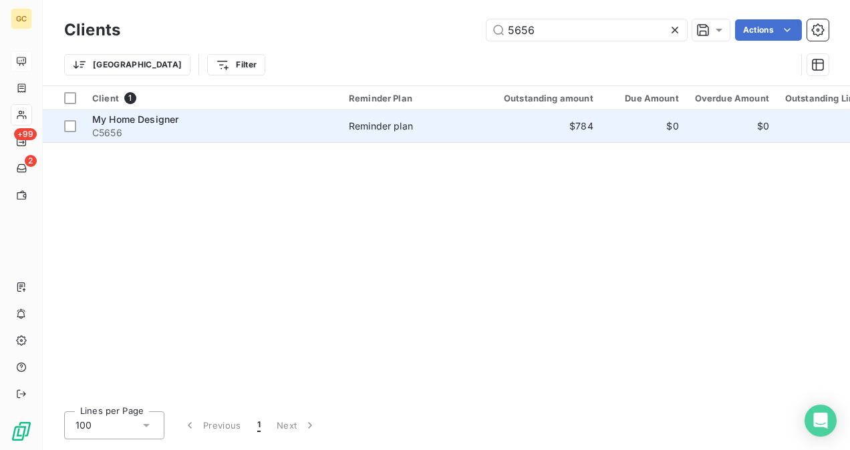
type input "5656"
click at [298, 126] on span "C5656" at bounding box center [212, 132] width 240 height 13
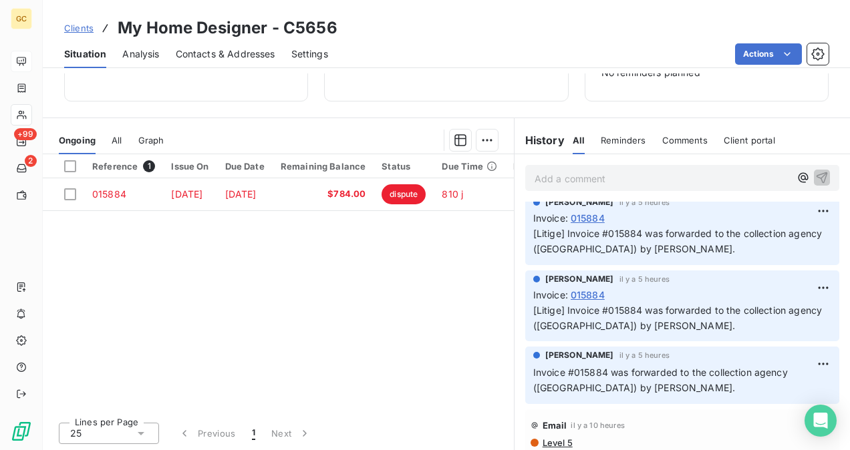
scroll to position [15, 0]
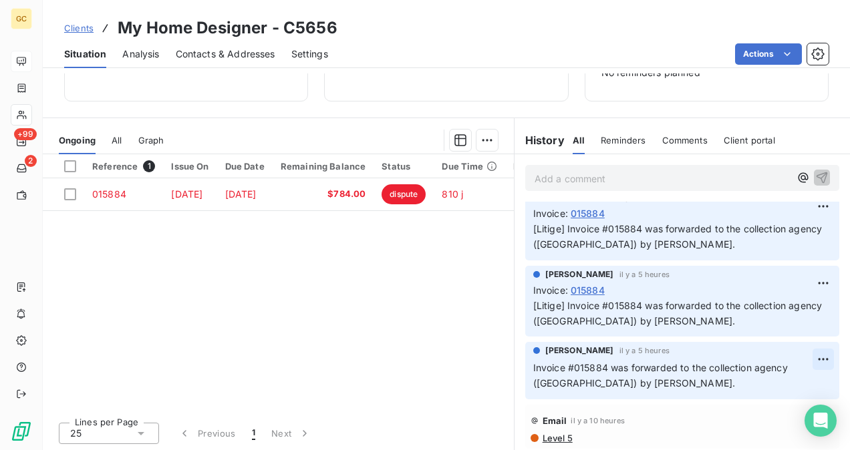
click at [803, 354] on html "GC +99 2 Clients My Home Designer - C5656 Situation Analysis Contacts & Address…" at bounding box center [425, 225] width 850 height 450
click at [783, 414] on div "Delete" at bounding box center [770, 412] width 75 height 21
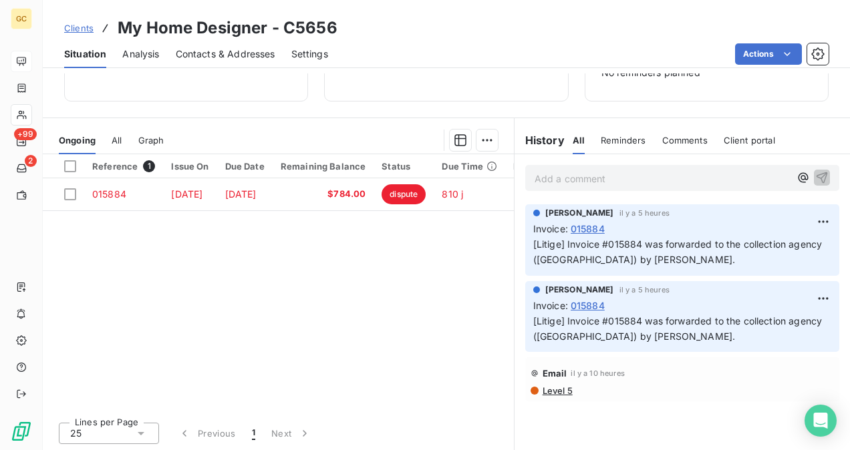
scroll to position [0, 0]
click at [808, 295] on html "GC +99 2 Clients My Home Designer - C5656 Situation Analysis Contacts & Address…" at bounding box center [425, 225] width 850 height 450
click at [789, 347] on div "Delete" at bounding box center [780, 351] width 75 height 21
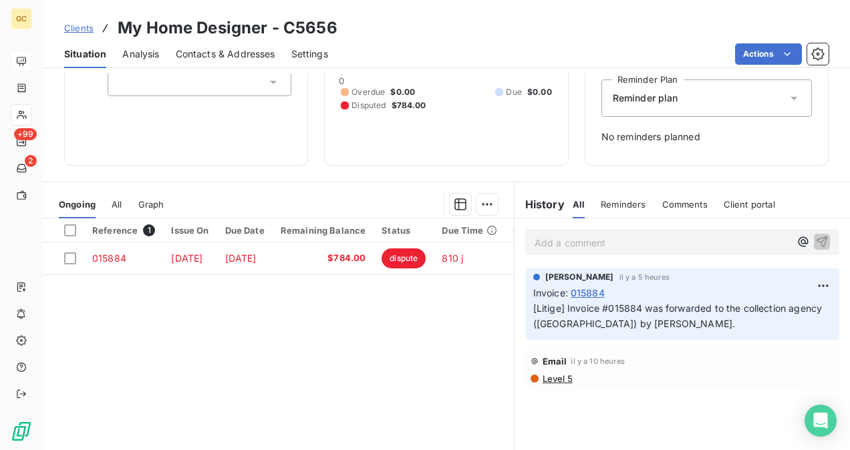
scroll to position [67, 0]
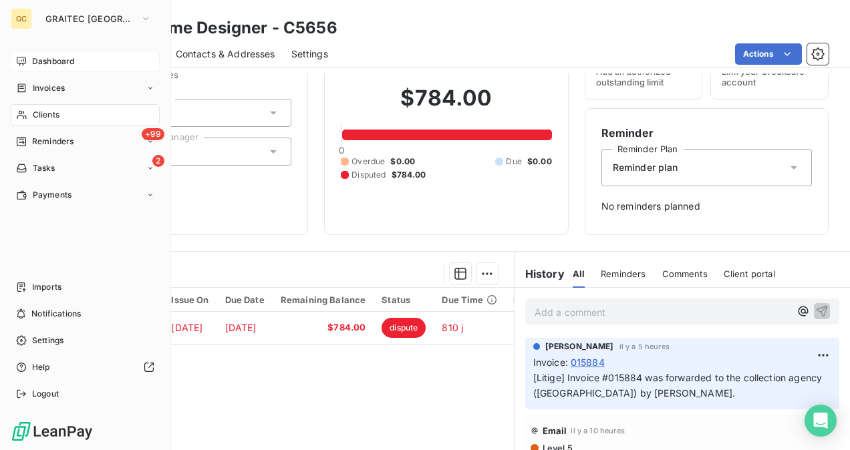
click at [47, 115] on span "Clients" at bounding box center [46, 115] width 27 height 12
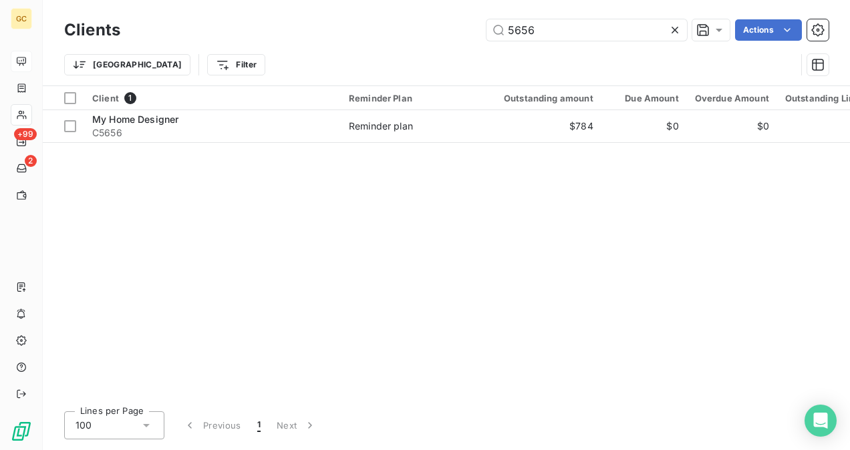
drag, startPoint x: 549, startPoint y: 29, endPoint x: 468, endPoint y: 31, distance: 80.8
click at [469, 31] on div "5656 Actions" at bounding box center [482, 29] width 692 height 21
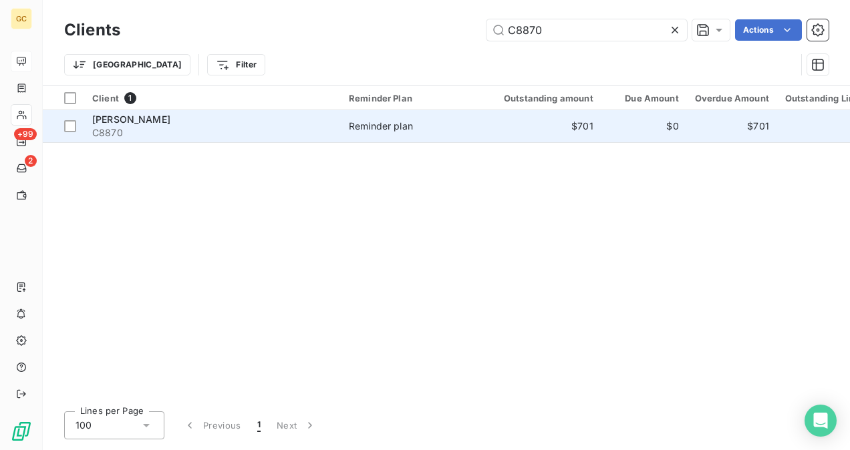
type input "C8870"
click at [301, 122] on div "[PERSON_NAME]" at bounding box center [212, 119] width 240 height 13
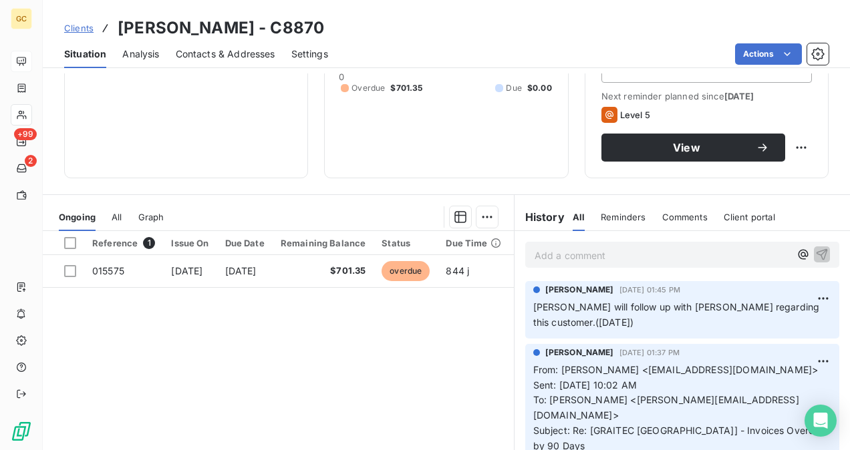
scroll to position [248, 0]
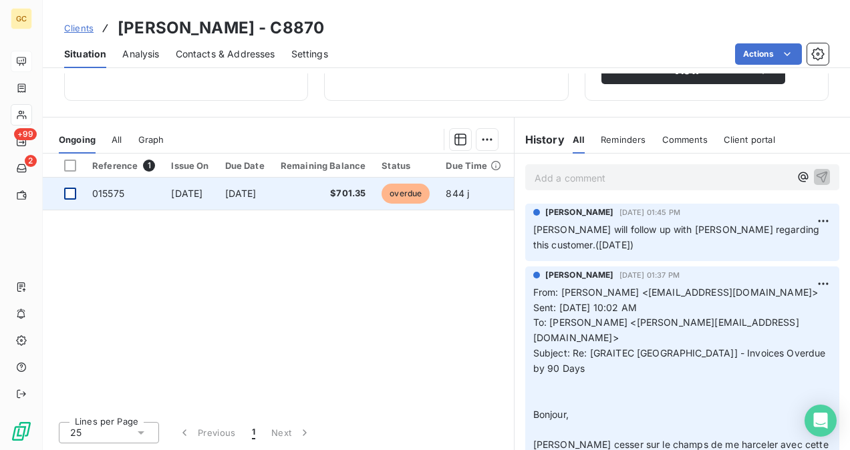
click at [71, 194] on div at bounding box center [70, 194] width 12 height 12
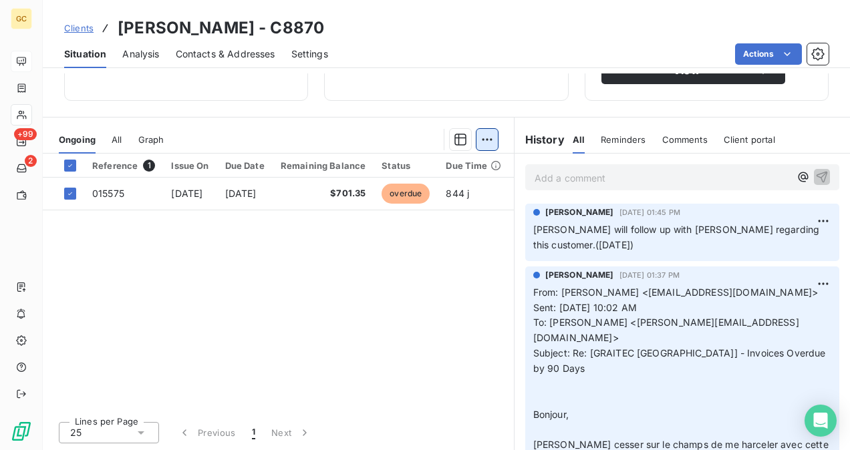
click at [476, 147] on html "GC +99 2 Clients [PERSON_NAME] - C8870 Situation Analysis Contacts & Addresses …" at bounding box center [425, 225] width 850 height 450
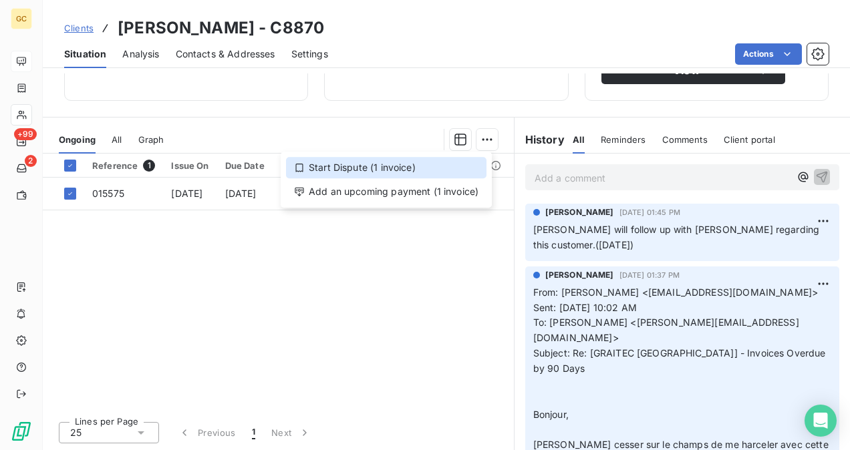
click at [371, 166] on div "Start Dispute (1 invoice)" at bounding box center [386, 167] width 200 height 21
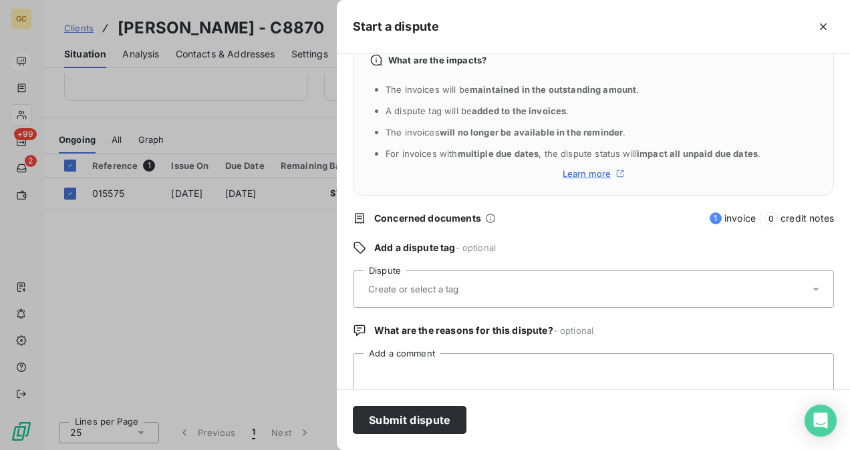
scroll to position [62, 0]
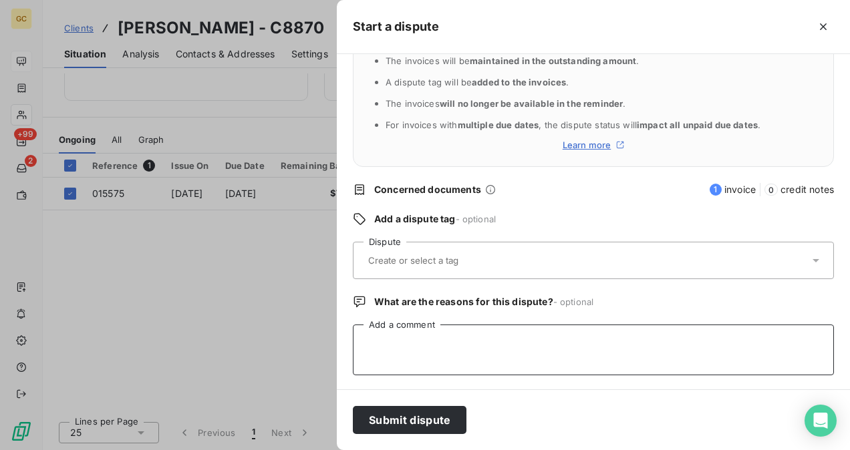
paste textarea "Invoice 017401 was forwarded to the collection agency by [PERSON_NAME]"
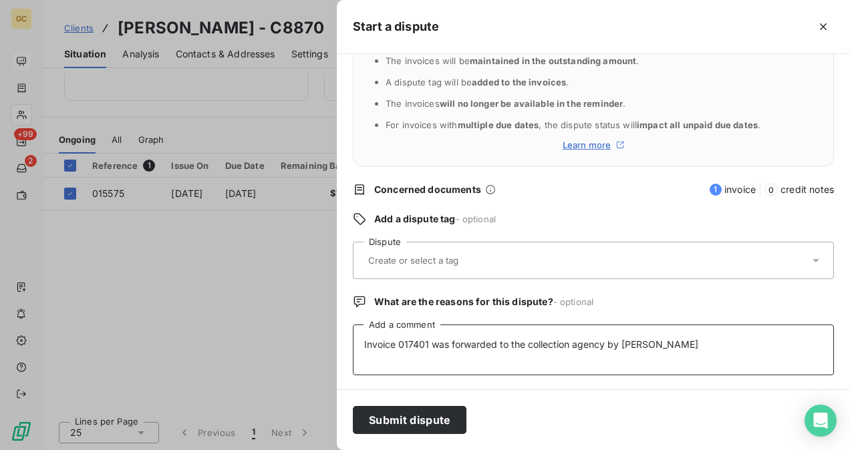
click at [425, 339] on textarea "Invoice 017401 was forwarded to the collection agency by [PERSON_NAME]" at bounding box center [593, 350] width 481 height 51
type textarea "Invoice 015575 was forwarded to the collection agency by [PERSON_NAME]"
click at [419, 264] on input "text" at bounding box center [446, 260] width 158 height 12
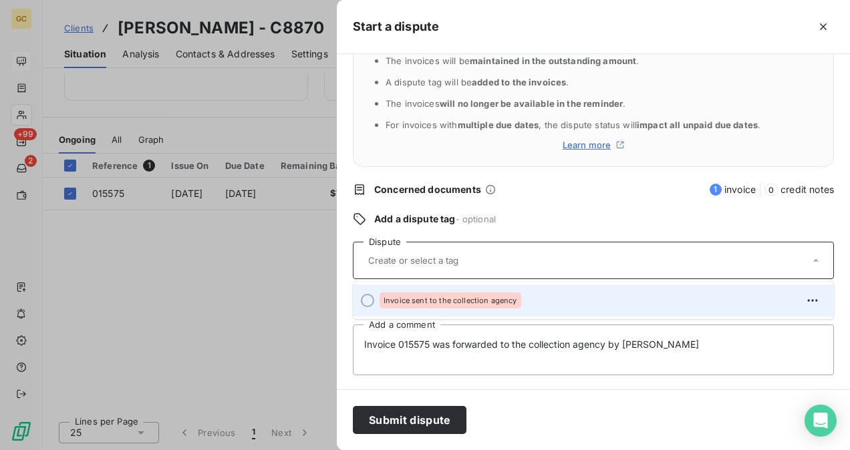
click at [414, 297] on span "Invoice sent to the collection agency" at bounding box center [450, 301] width 134 height 8
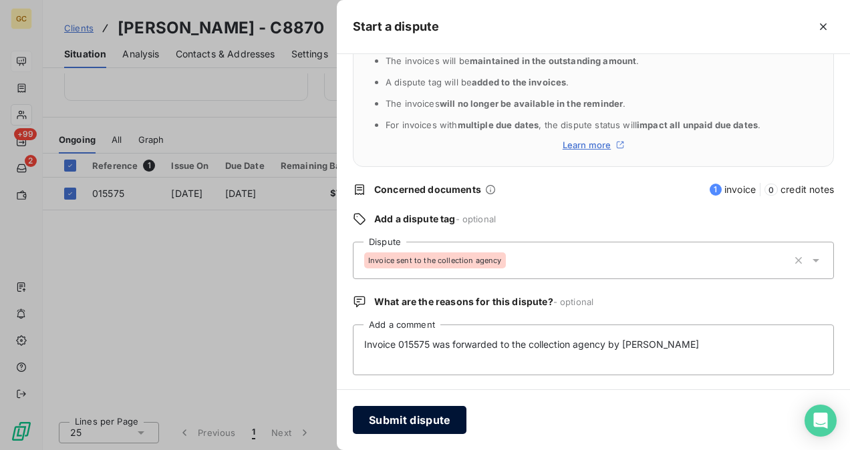
click at [415, 427] on button "Submit dispute" at bounding box center [410, 420] width 114 height 28
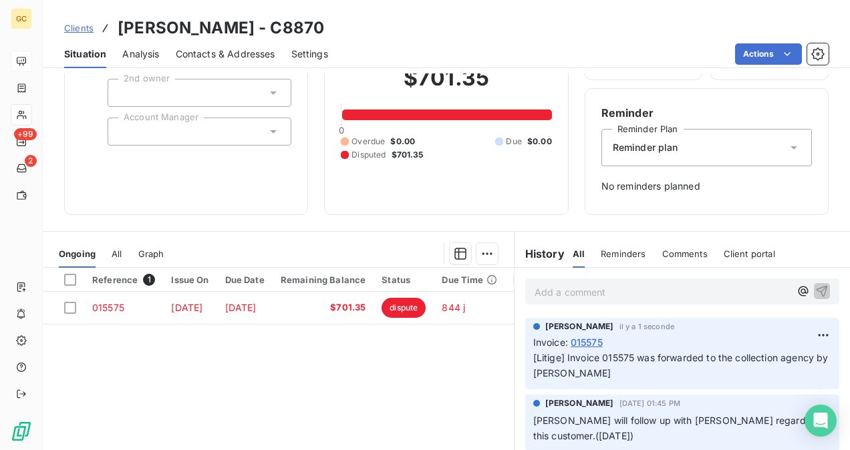
scroll to position [134, 0]
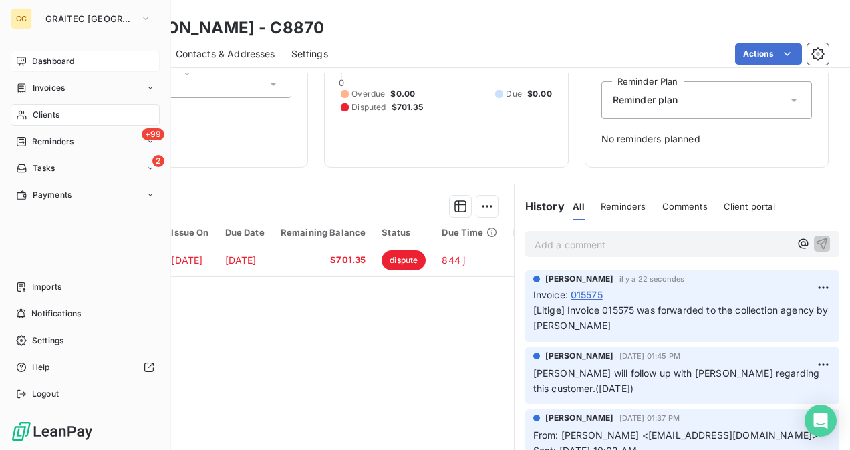
click at [27, 63] on div "Dashboard" at bounding box center [85, 61] width 149 height 21
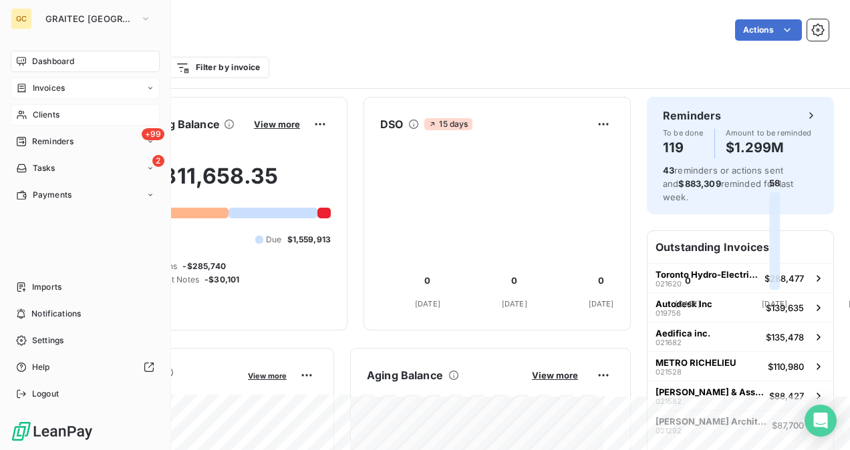
click at [59, 88] on span "Invoices" at bounding box center [49, 88] width 32 height 12
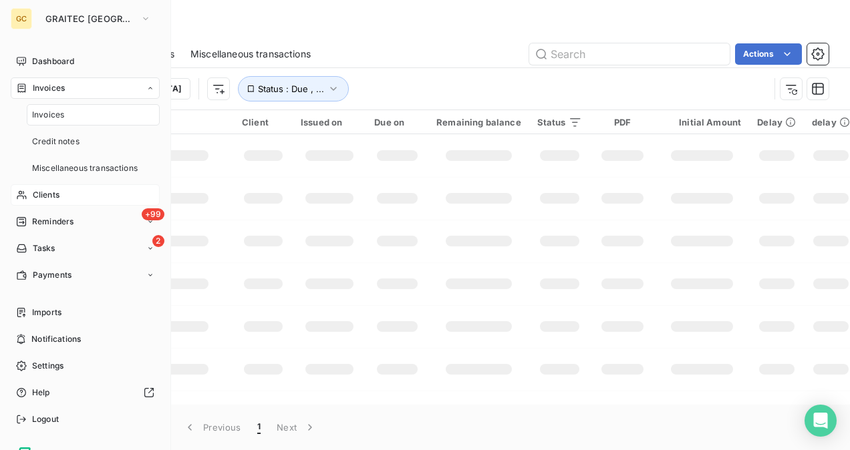
click at [45, 200] on span "Clients" at bounding box center [46, 195] width 27 height 12
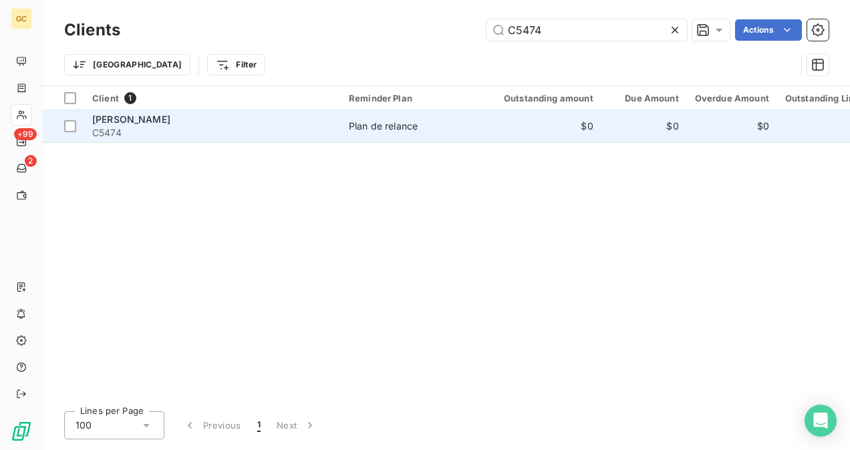
type input "C5474"
click at [242, 131] on span "C5474" at bounding box center [212, 132] width 240 height 13
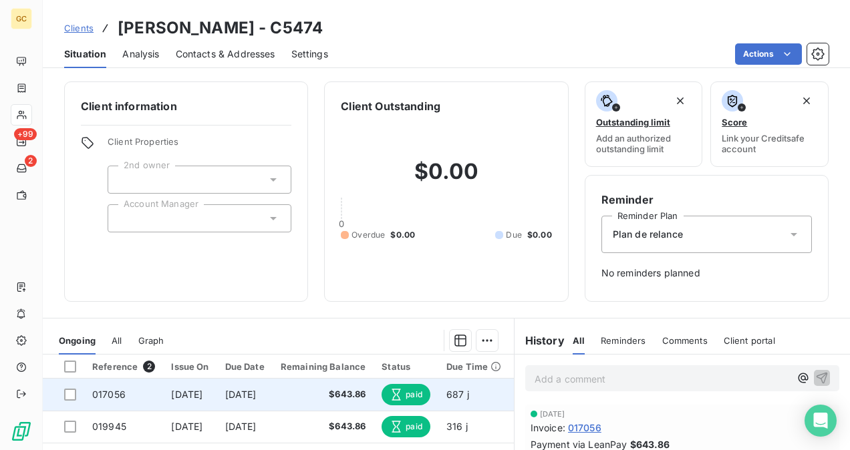
scroll to position [67, 0]
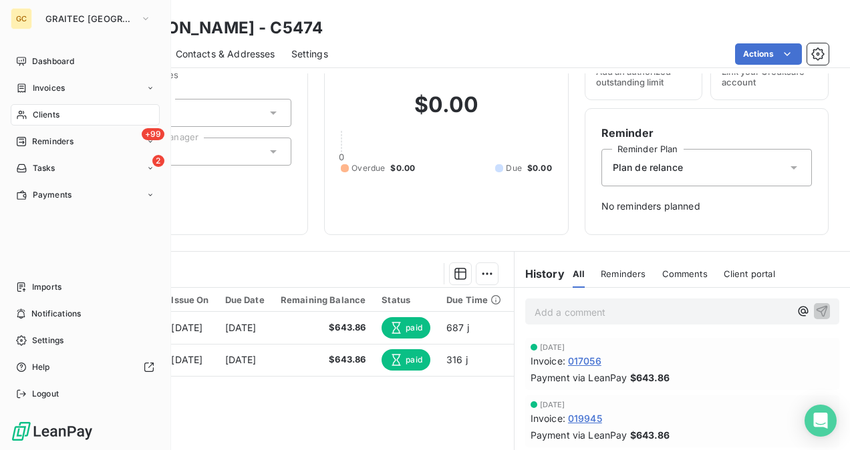
click at [33, 116] on span "Clients" at bounding box center [46, 115] width 27 height 12
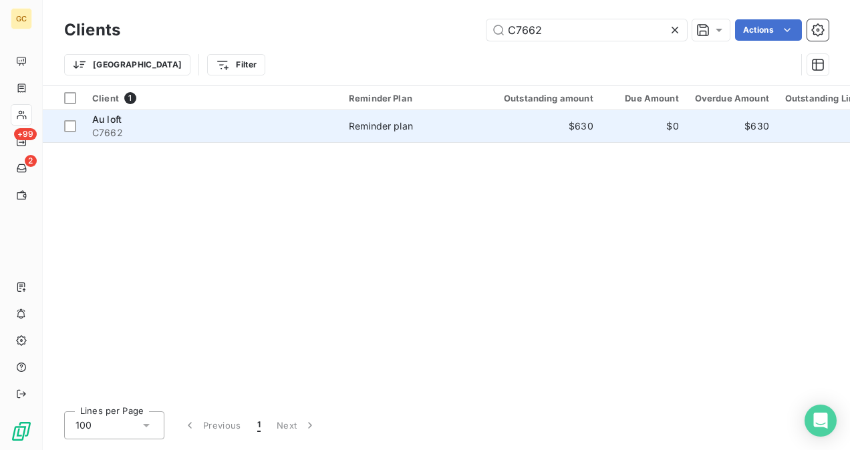
type input "C7662"
click at [281, 122] on div "Au loft" at bounding box center [212, 119] width 240 height 13
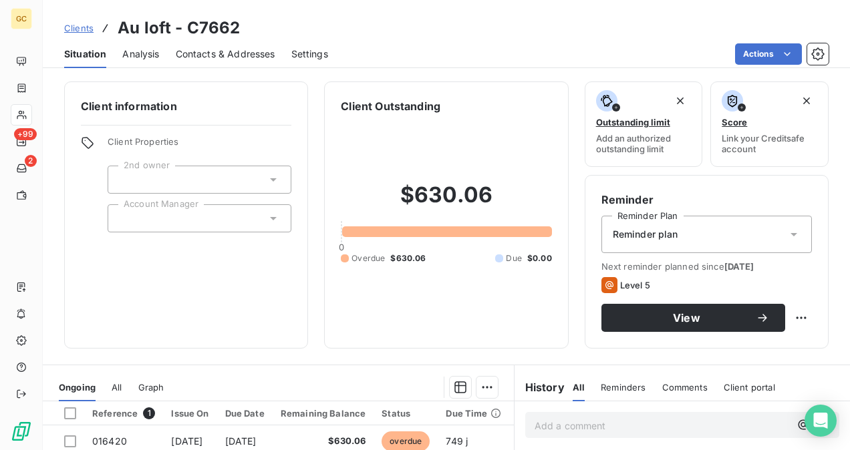
scroll to position [134, 0]
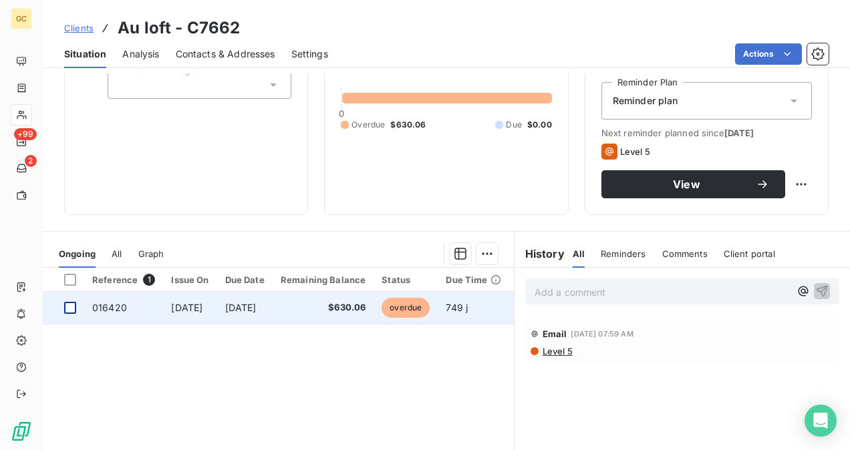
click at [73, 305] on div at bounding box center [70, 308] width 12 height 12
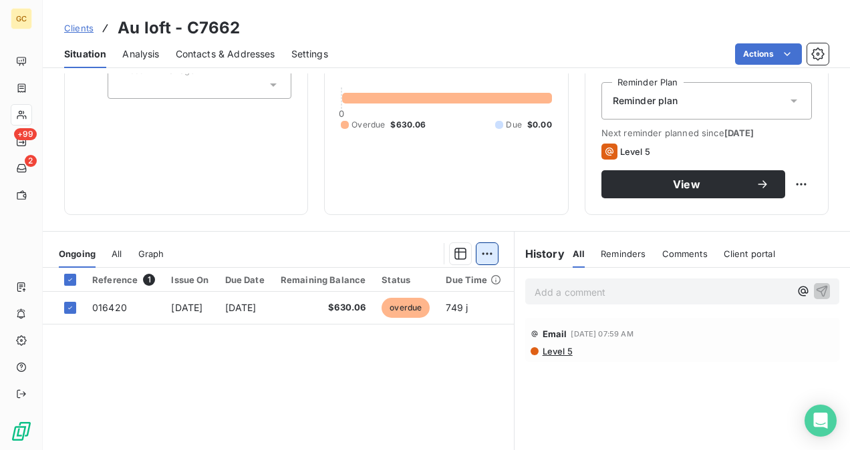
click at [484, 260] on html "GC +99 2 Clients Au loft - C7662 Situation Analysis Contacts & Addresses Settin…" at bounding box center [425, 225] width 850 height 450
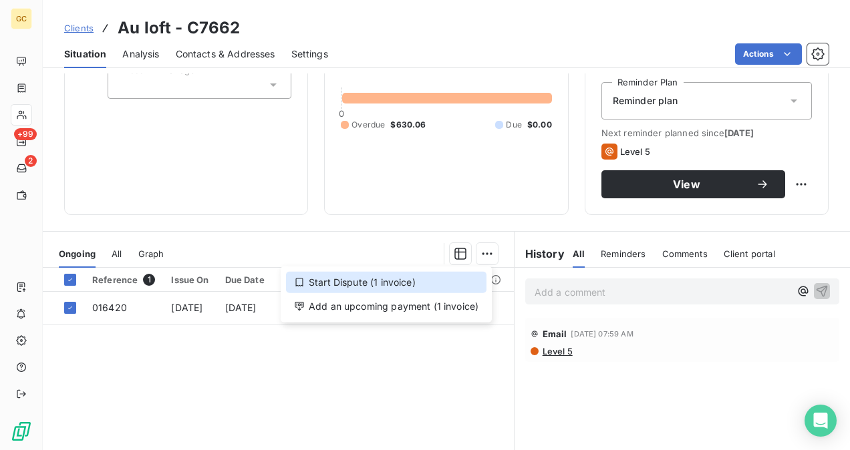
click at [405, 281] on div "Start Dispute (1 invoice)" at bounding box center [386, 282] width 200 height 21
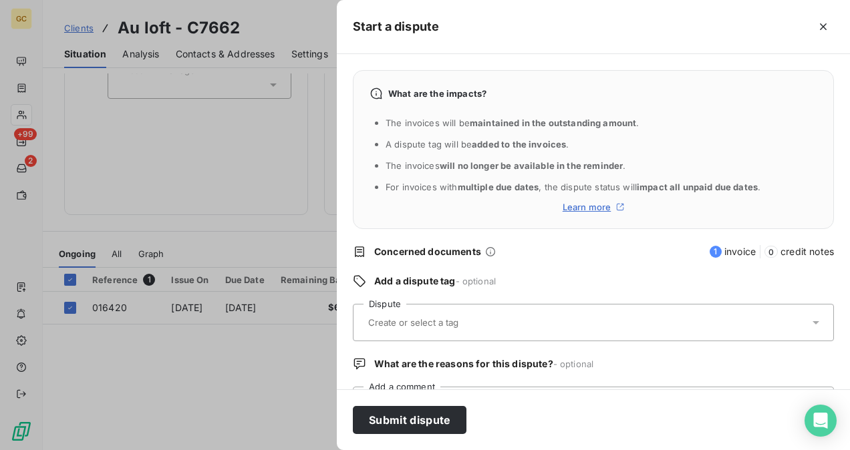
scroll to position [62, 0]
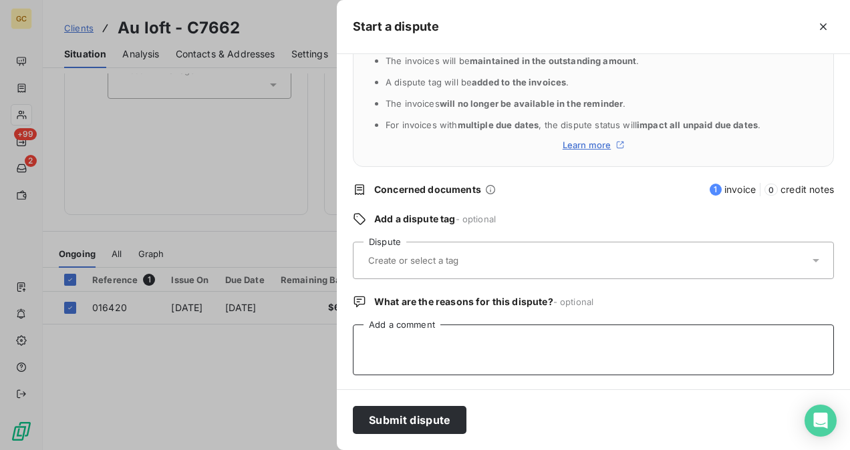
paste textarea "Invoice 017401 was forwarded to the collection agency by [PERSON_NAME]"
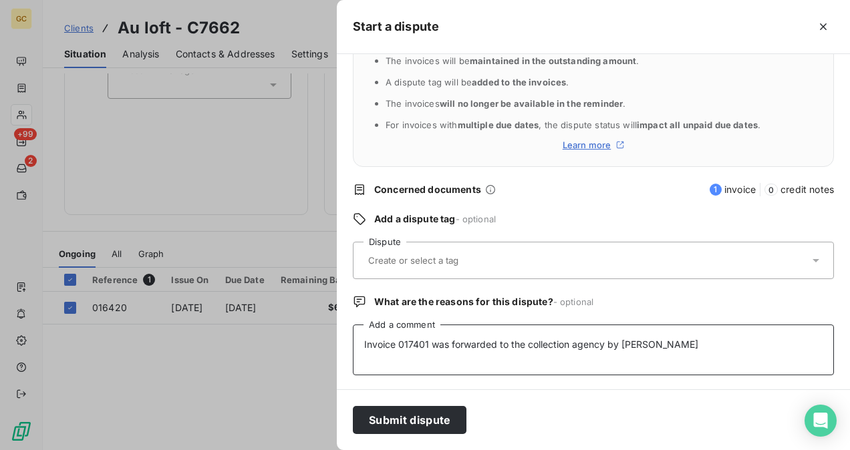
click at [429, 344] on textarea "Invoice 017401 was forwarded to the collection agency by [PERSON_NAME]" at bounding box center [593, 350] width 481 height 51
type textarea "Invoice 016420 was forwarded to the collection agency by [PERSON_NAME]"
click at [459, 258] on input "text" at bounding box center [446, 260] width 158 height 12
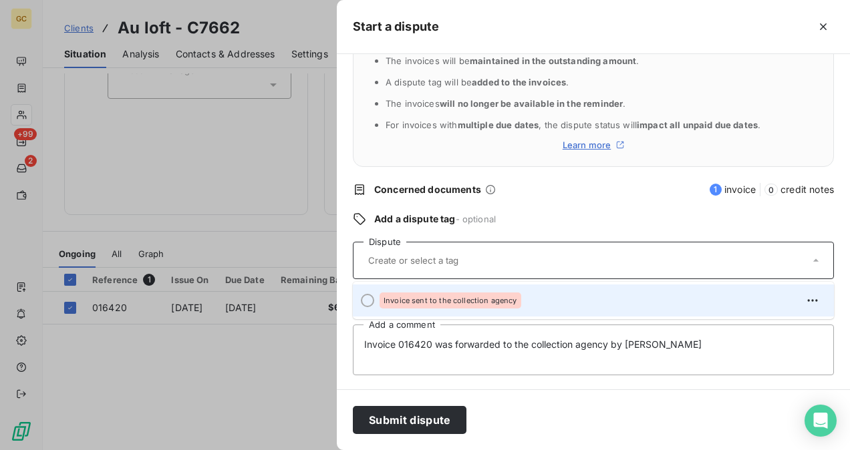
click at [433, 302] on span "Invoice sent to the collection agency" at bounding box center [450, 301] width 134 height 8
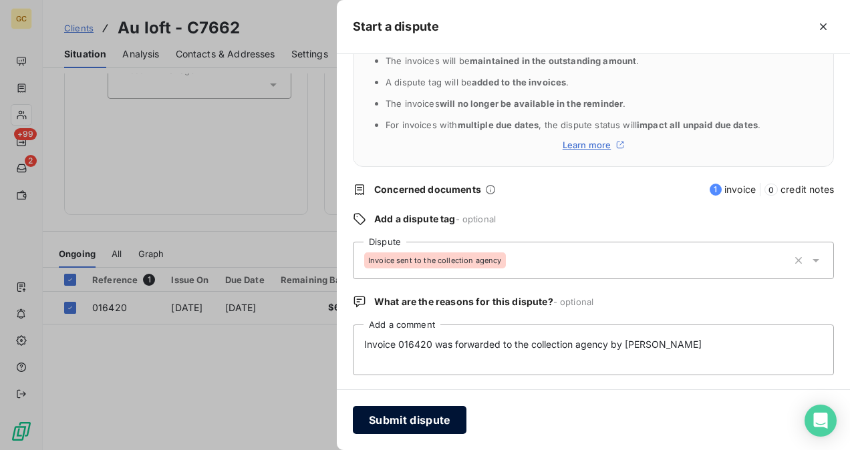
click at [434, 421] on button "Submit dispute" at bounding box center [410, 420] width 114 height 28
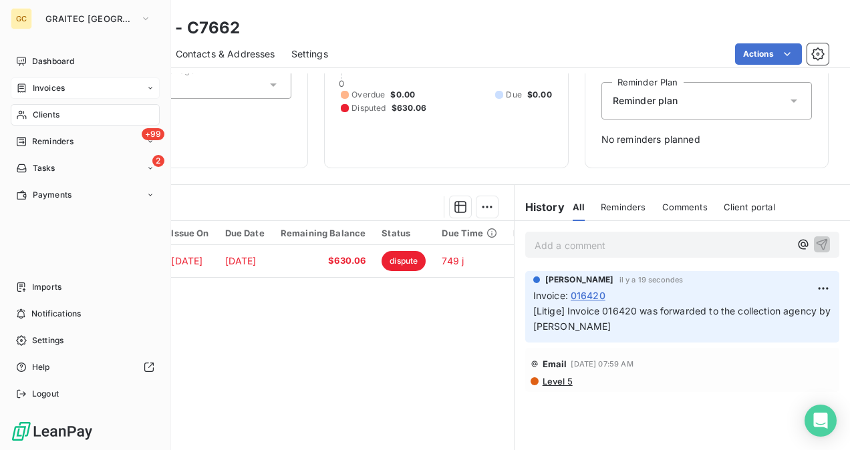
click at [53, 89] on span "Invoices" at bounding box center [49, 88] width 32 height 12
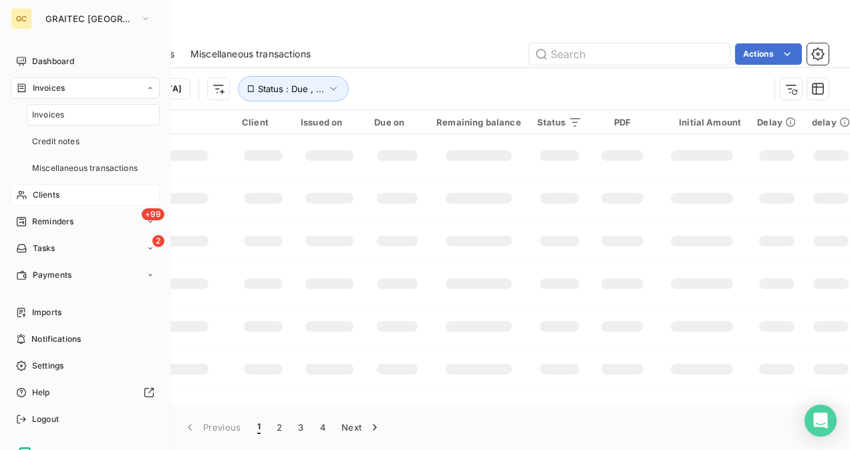
click at [53, 192] on span "Clients" at bounding box center [46, 195] width 27 height 12
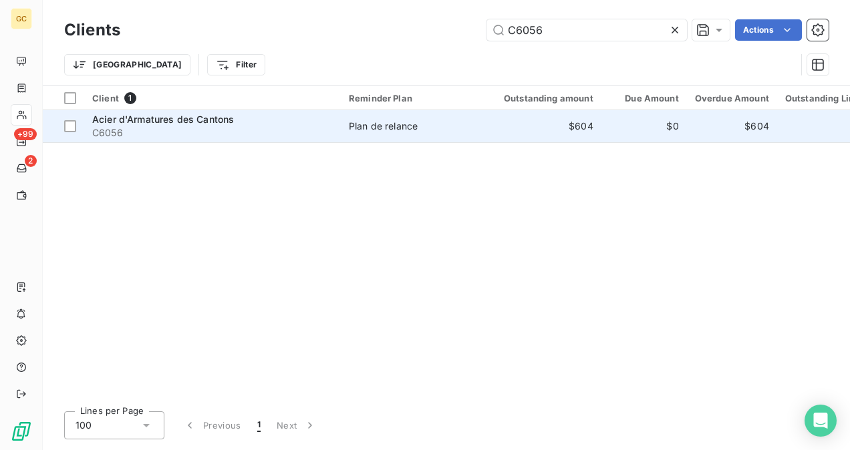
type input "C6056"
click at [349, 122] on div "Plan de relance" at bounding box center [383, 126] width 69 height 13
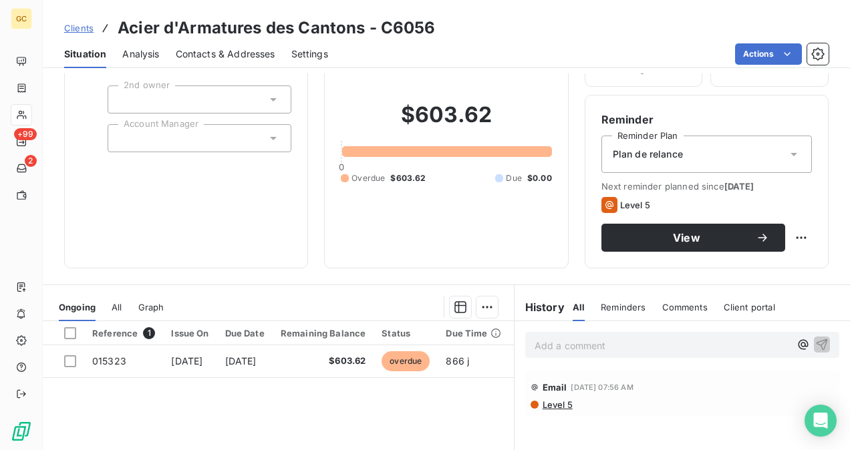
scroll to position [134, 0]
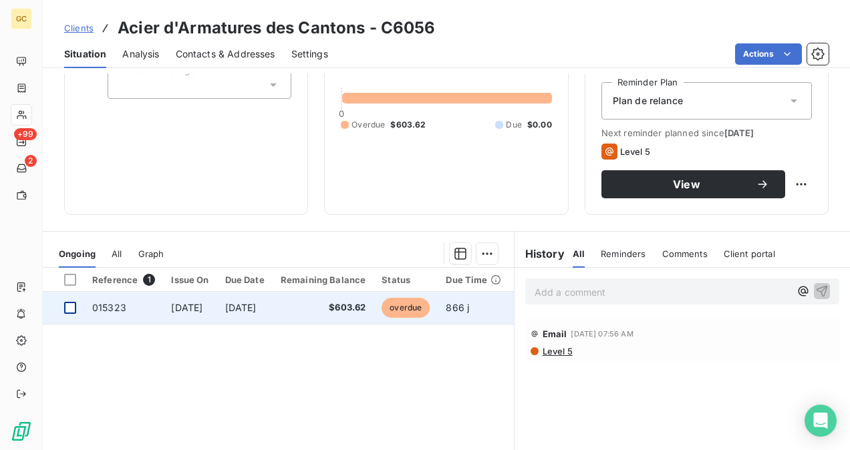
click at [73, 307] on div at bounding box center [70, 308] width 12 height 12
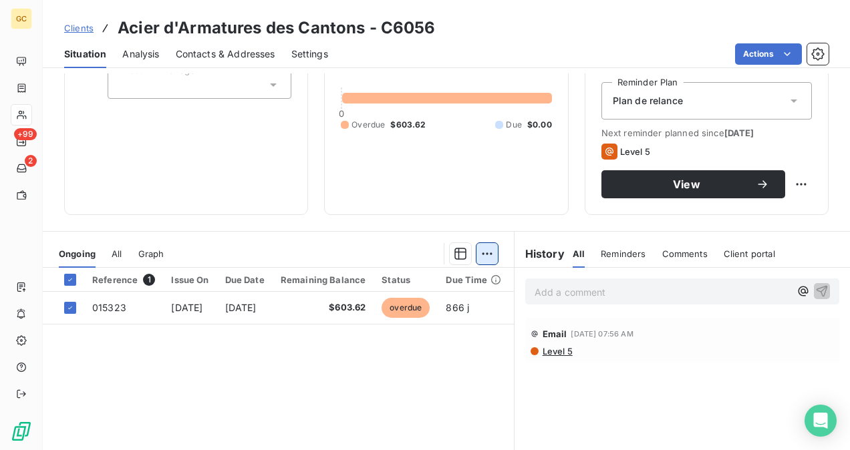
click at [484, 255] on html "GC +99 2 Clients Acier d'Armatures des Cantons - C6056 Situation Analysis Conta…" at bounding box center [425, 225] width 850 height 450
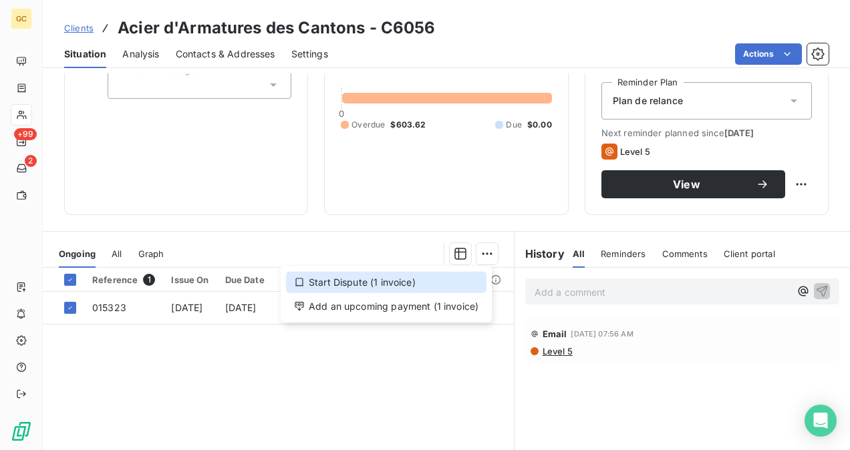
click at [418, 281] on div "Start Dispute (1 invoice)" at bounding box center [386, 282] width 200 height 21
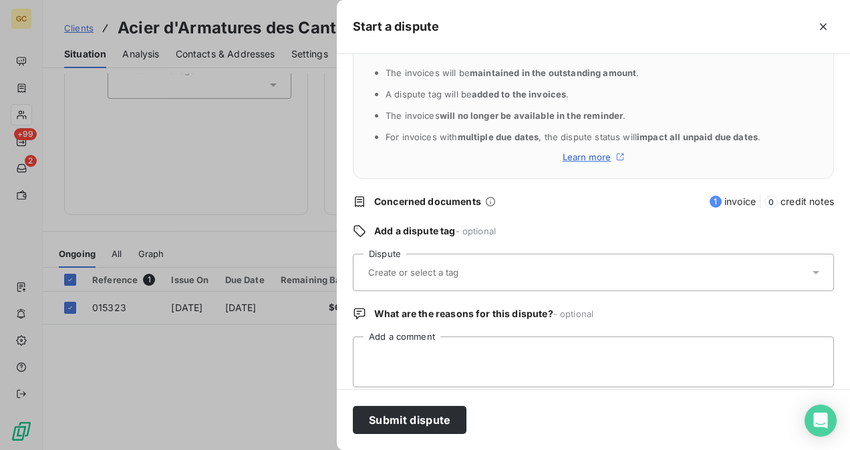
scroll to position [62, 0]
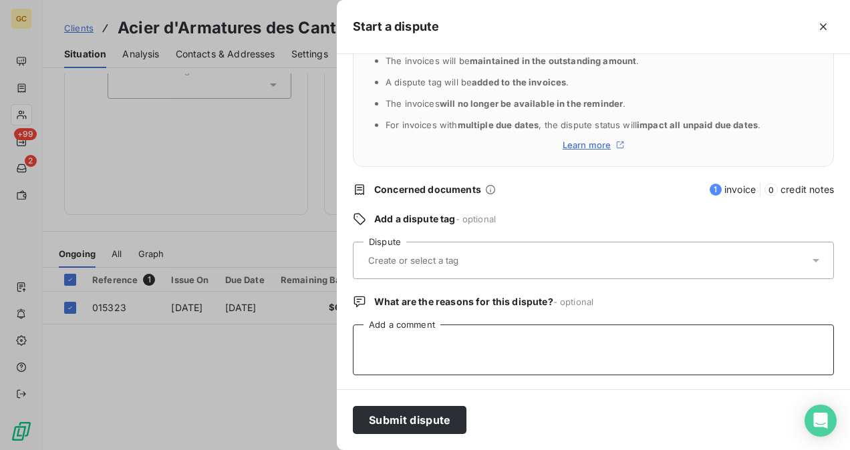
paste textarea "Invoice 017401 was forwarded to the collection agency by [PERSON_NAME]"
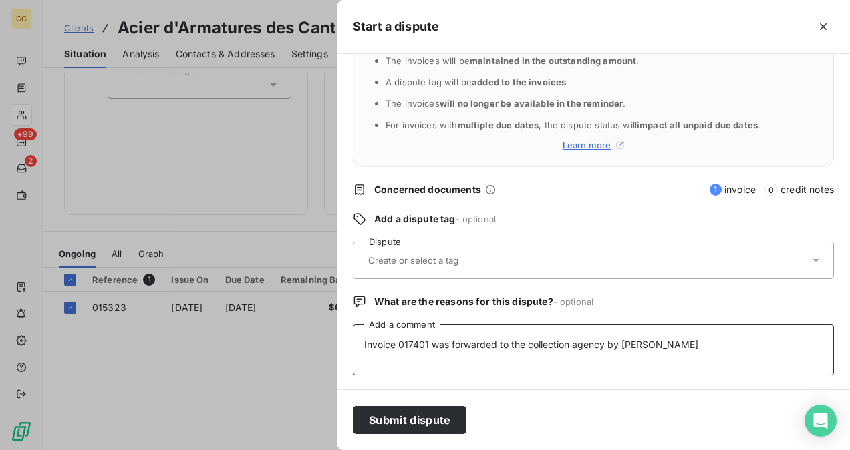
click at [426, 342] on textarea "Invoice 017401 was forwarded to the collection agency by [PERSON_NAME]" at bounding box center [593, 350] width 481 height 51
type textarea "Invoice 015323 was forwarded to the collection agency by [PERSON_NAME]"
click at [446, 260] on input "text" at bounding box center [446, 260] width 158 height 12
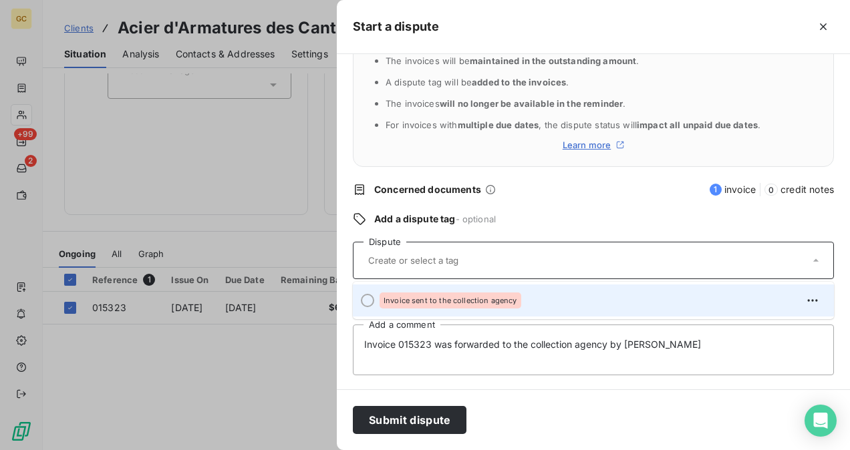
click at [433, 294] on div "Invoice sent to the collection agency" at bounding box center [450, 301] width 142 height 16
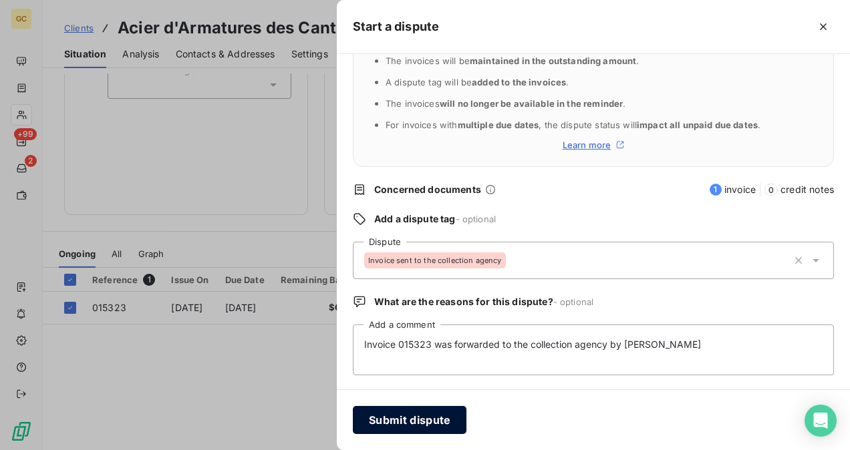
click at [429, 422] on button "Submit dispute" at bounding box center [410, 420] width 114 height 28
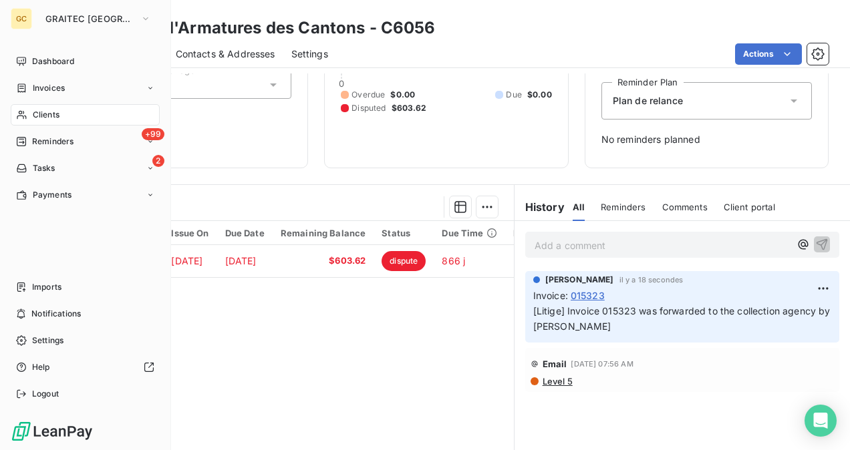
click at [66, 112] on div "Clients" at bounding box center [85, 114] width 149 height 21
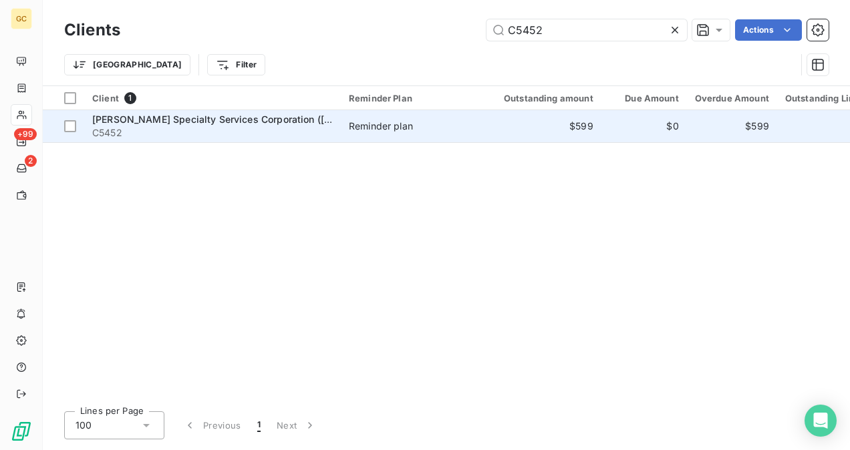
type input "C5452"
click at [305, 126] on span "C5452" at bounding box center [212, 132] width 240 height 13
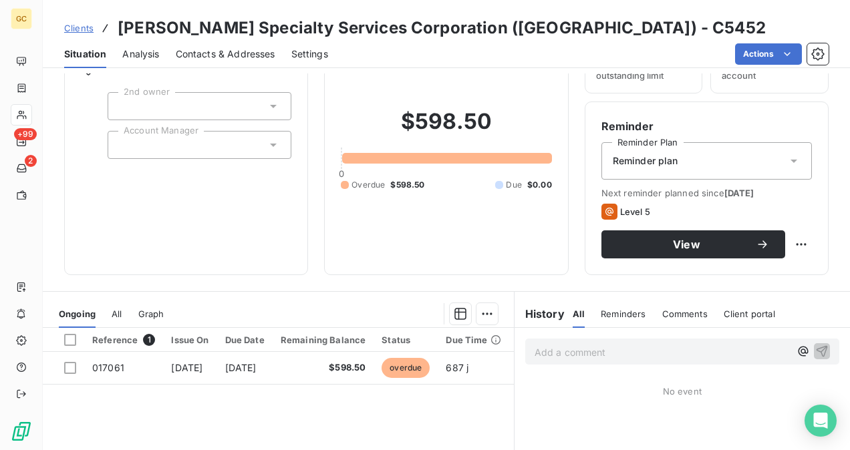
scroll to position [134, 0]
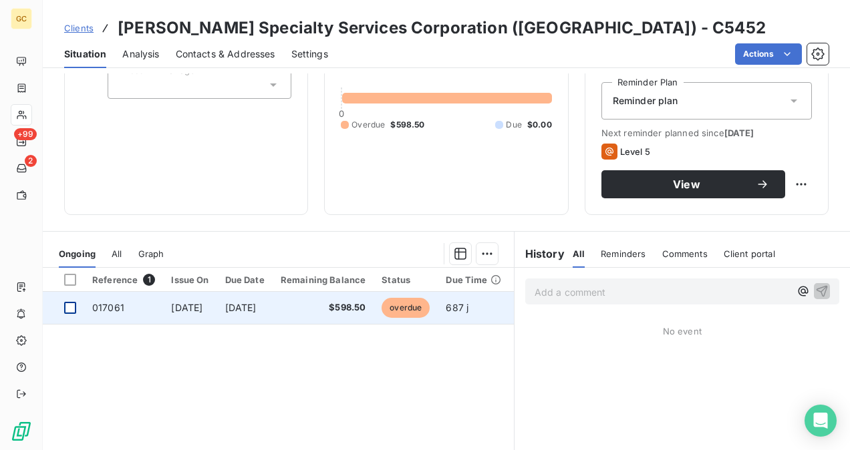
click at [70, 310] on div at bounding box center [70, 308] width 12 height 12
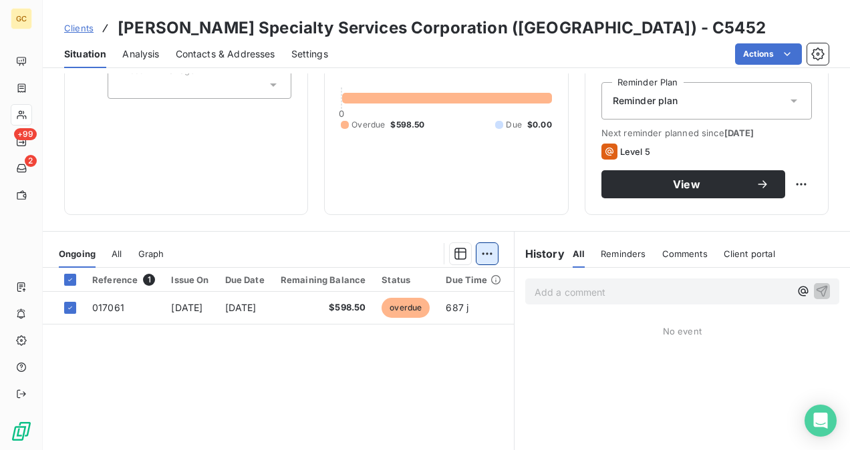
click at [483, 255] on html "GC +99 2 Clients [PERSON_NAME] Specialty Services Corporation ([GEOGRAPHIC_DATA…" at bounding box center [425, 225] width 850 height 450
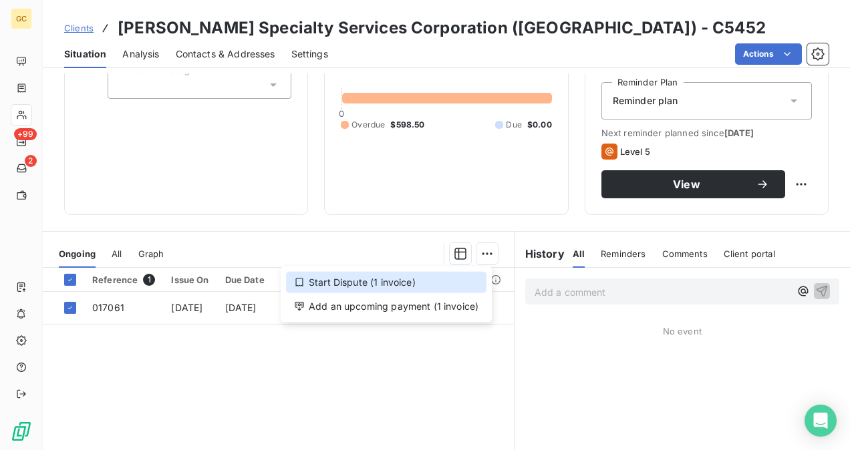
click at [357, 285] on div "Start Dispute (1 invoice)" at bounding box center [386, 282] width 200 height 21
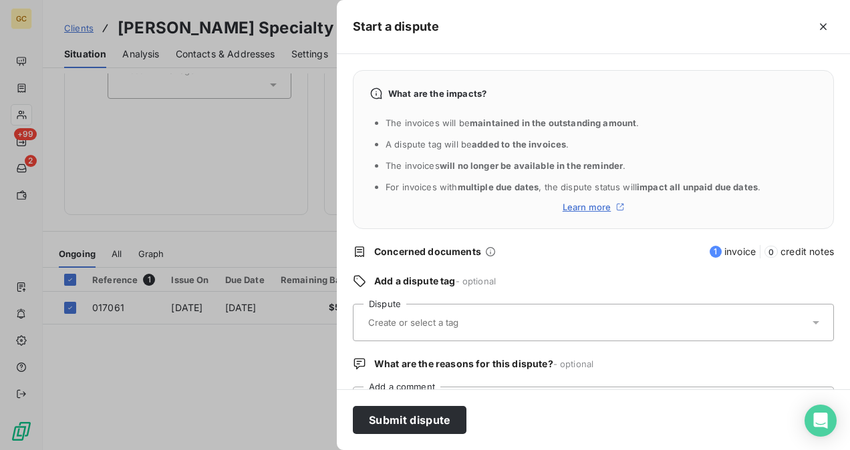
scroll to position [62, 0]
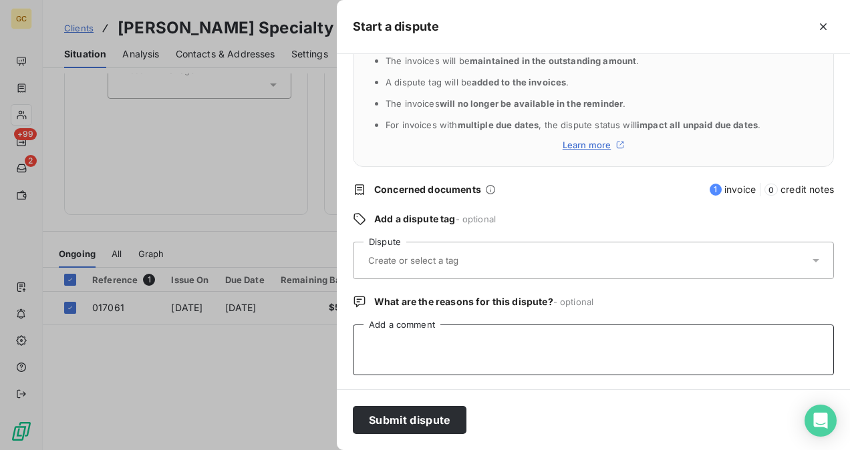
click at [383, 345] on textarea "Add a comment" at bounding box center [593, 350] width 481 height 51
paste textarea "Invoice 017401 was forwarded to the collection agency by [PERSON_NAME]"
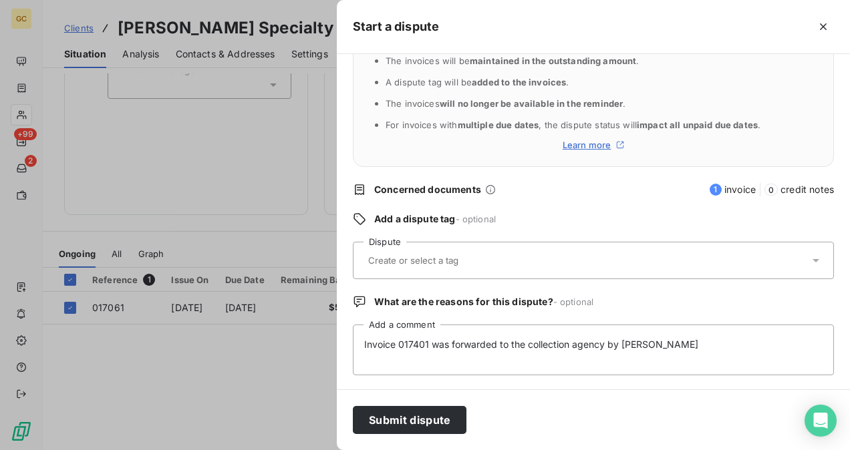
click at [415, 254] on input "text" at bounding box center [446, 260] width 158 height 12
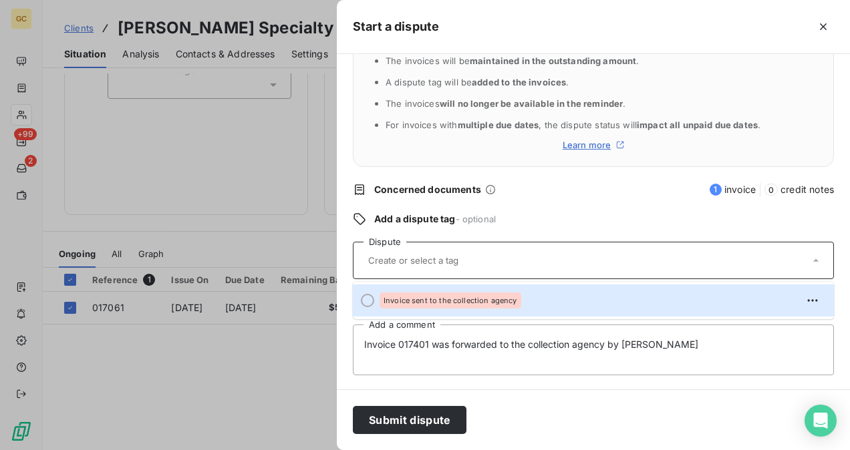
click at [400, 291] on div "Invoice sent to the collection agency" at bounding box center [600, 300] width 443 height 21
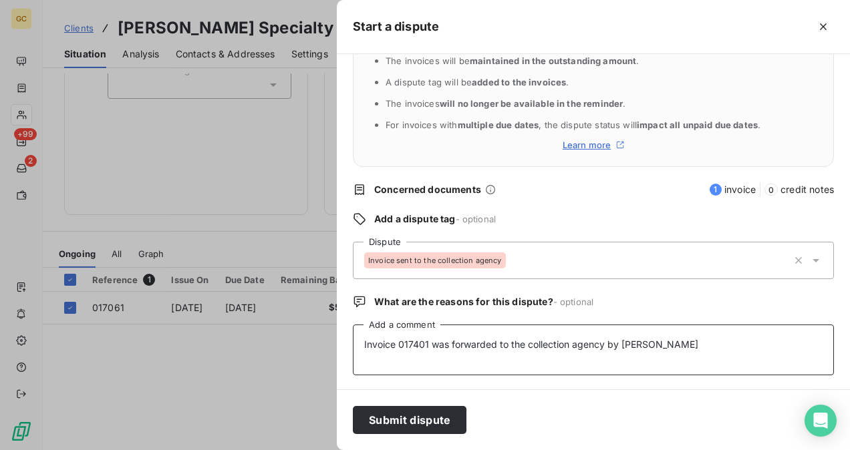
drag, startPoint x: 425, startPoint y: 345, endPoint x: 423, endPoint y: 356, distance: 10.9
click at [426, 345] on textarea "Invoice 017401 was forwarded to the collection agency by [PERSON_NAME]" at bounding box center [593, 350] width 481 height 51
type textarea "Invoice 017061 was forwarded to the collection agency by [PERSON_NAME]"
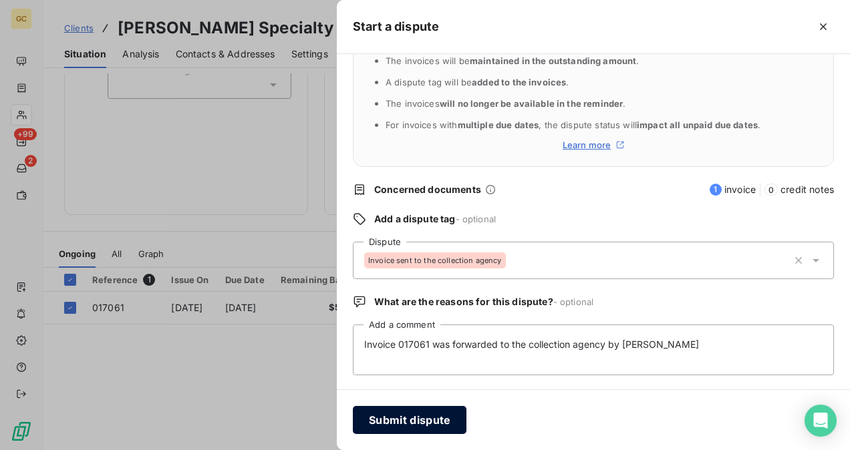
click at [437, 421] on button "Submit dispute" at bounding box center [410, 420] width 114 height 28
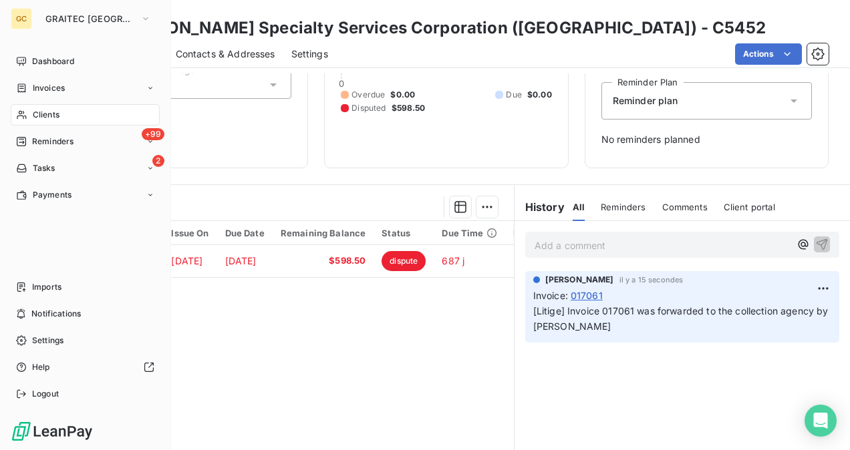
drag, startPoint x: 45, startPoint y: 120, endPoint x: 69, endPoint y: 126, distance: 25.3
click at [45, 120] on span "Clients" at bounding box center [46, 115] width 27 height 12
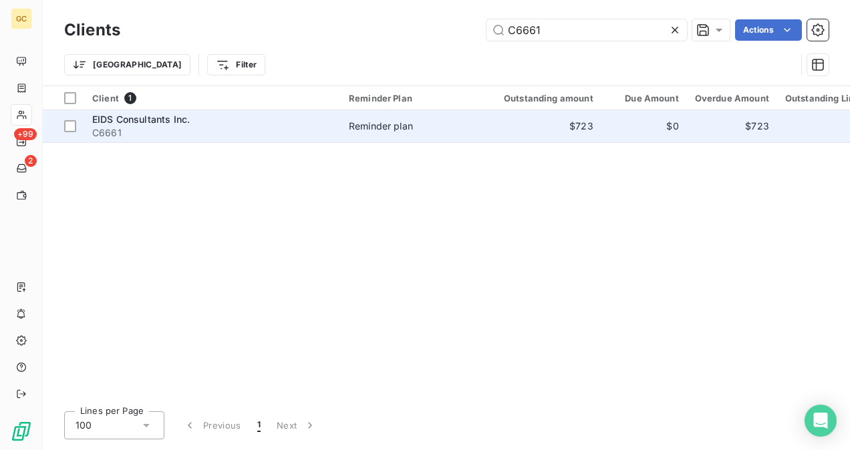
type input "C6661"
click at [207, 132] on span "C6661" at bounding box center [212, 132] width 240 height 13
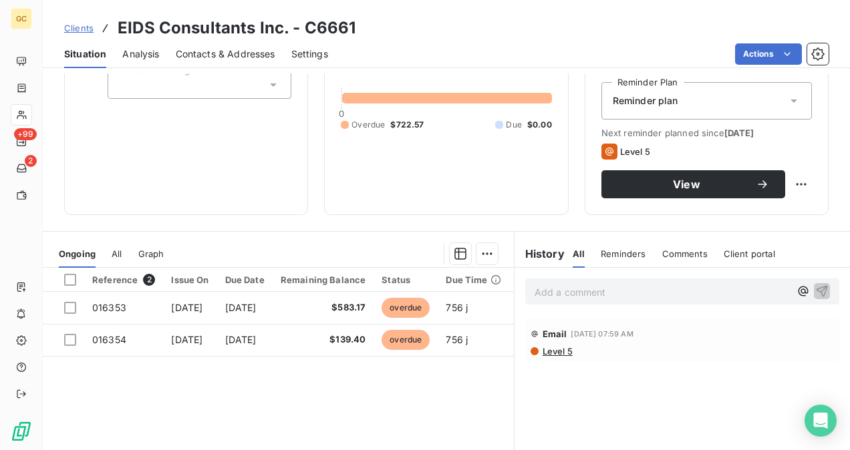
scroll to position [200, 0]
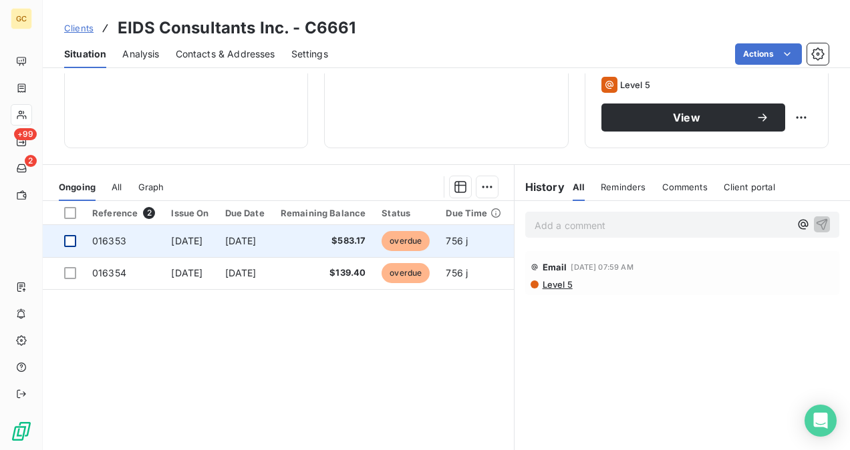
click at [73, 239] on div at bounding box center [70, 241] width 12 height 12
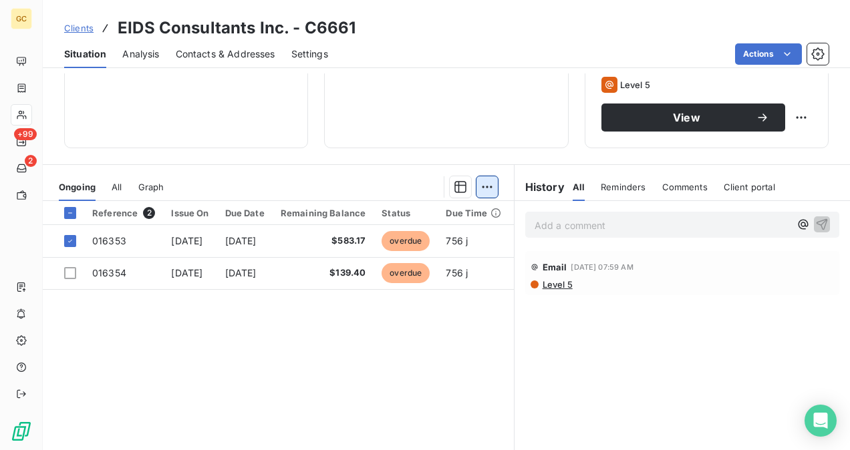
click at [481, 190] on html "GC +99 2 Clients EIDS Consultants Inc. - C6661 Situation Analysis Contacts & Ad…" at bounding box center [425, 225] width 850 height 450
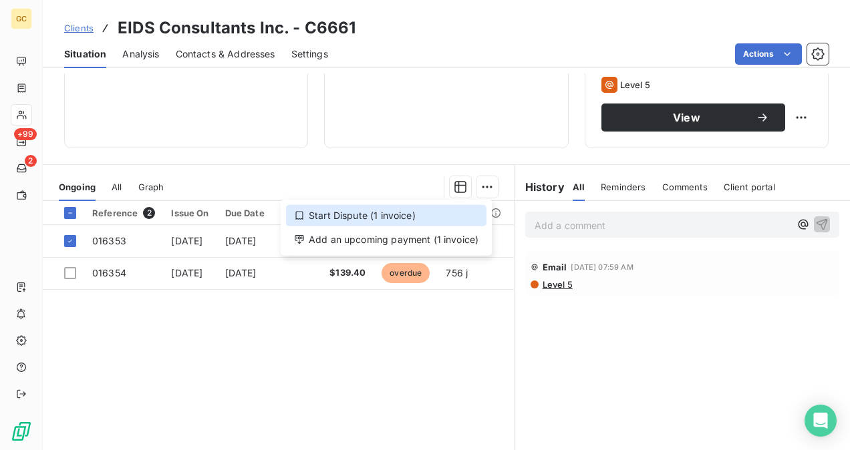
click at [399, 220] on div "Start Dispute (1 invoice)" at bounding box center [386, 215] width 200 height 21
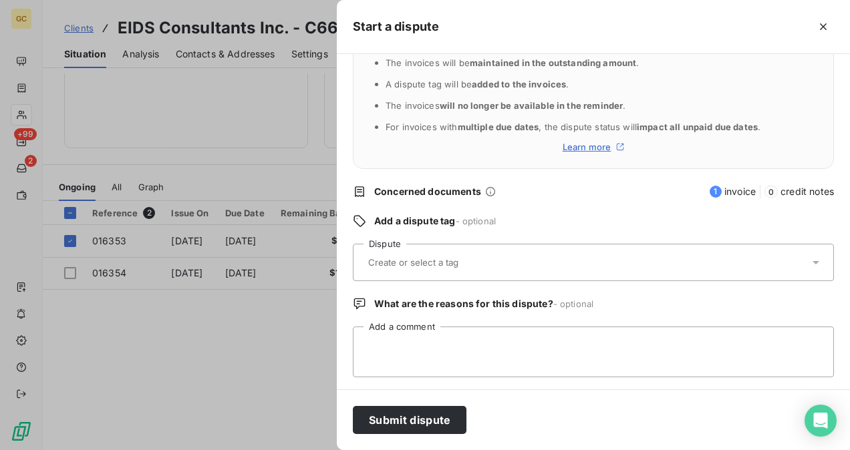
scroll to position [62, 0]
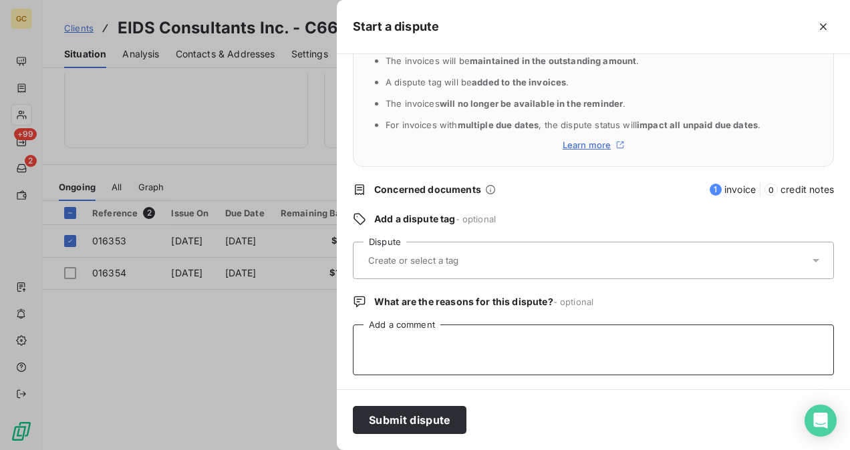
click at [409, 343] on textarea "Add a comment" at bounding box center [593, 350] width 481 height 51
type textarea "V"
paste textarea "Invoice 017401 was forwarded to the collection agency by [PERSON_NAME]"
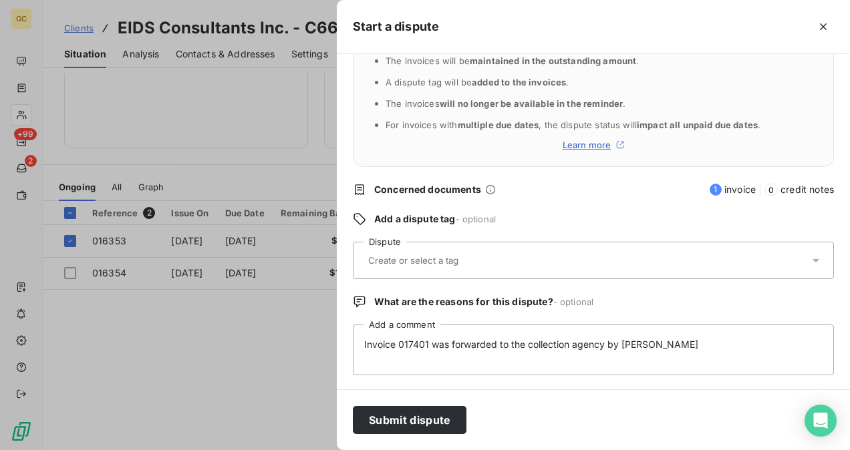
click at [407, 251] on div at bounding box center [586, 260] width 445 height 28
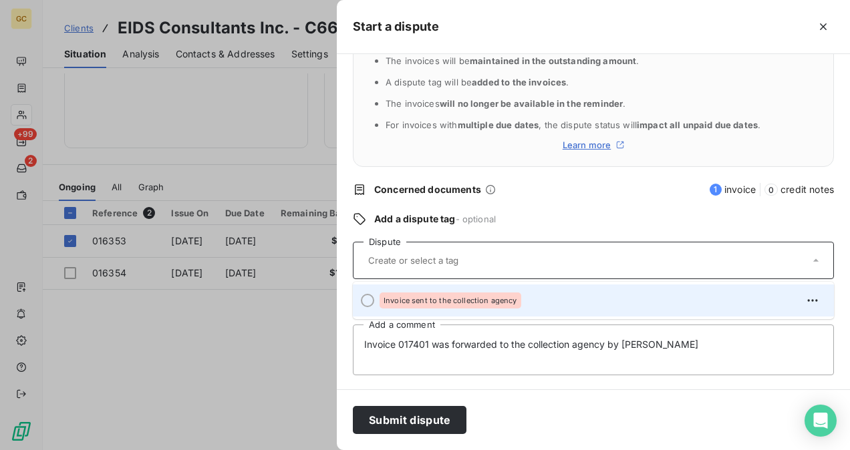
click at [409, 298] on span "Invoice sent to the collection agency" at bounding box center [450, 301] width 134 height 8
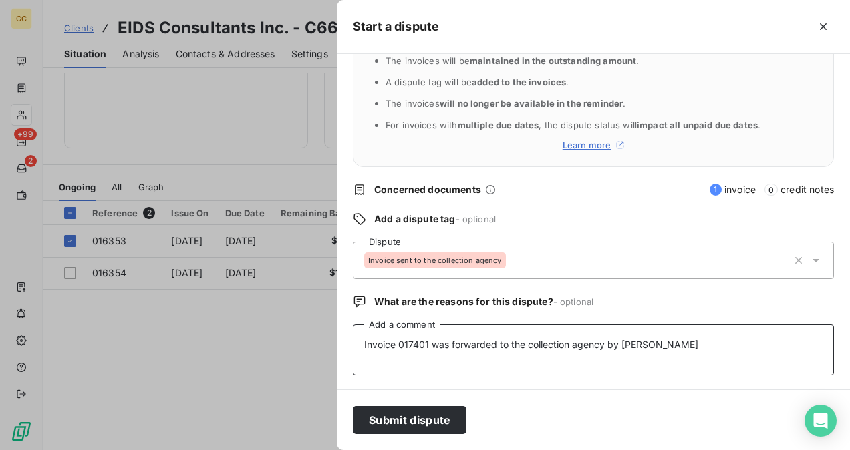
click at [426, 341] on textarea "Invoice 017401 was forwarded to the collection agency by [PERSON_NAME]" at bounding box center [593, 350] width 481 height 51
type textarea "Invoice 016353 was forwarded to the collection agency by [PERSON_NAME]"
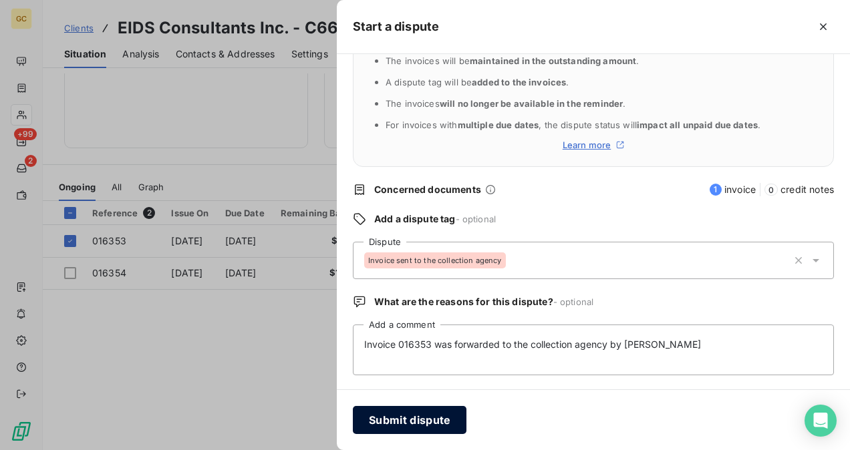
click at [451, 418] on button "Submit dispute" at bounding box center [410, 420] width 114 height 28
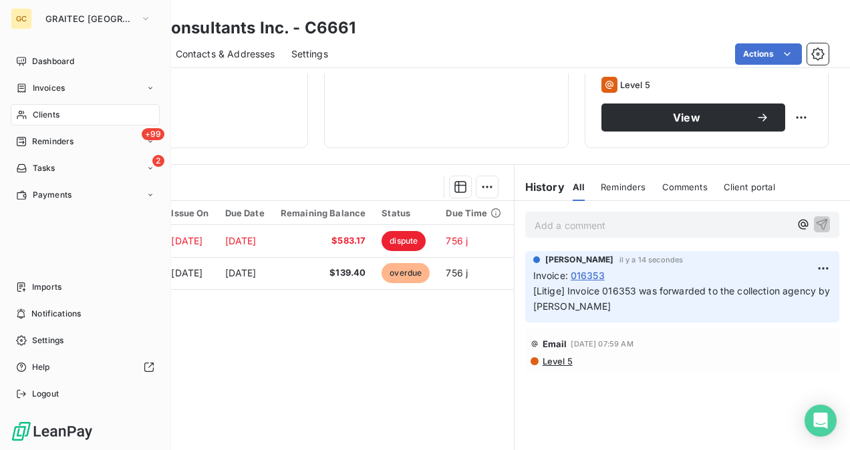
click at [48, 118] on span "Clients" at bounding box center [46, 115] width 27 height 12
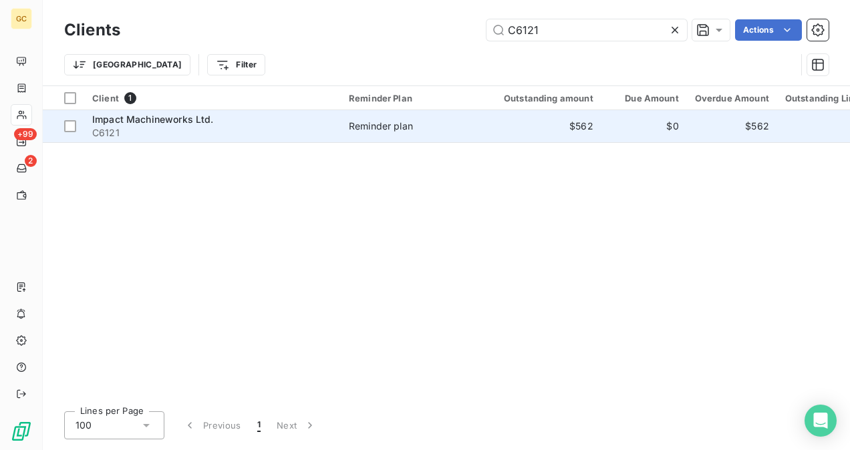
type input "C6121"
click at [300, 122] on div "Impact Machineworks Ltd." at bounding box center [212, 119] width 240 height 13
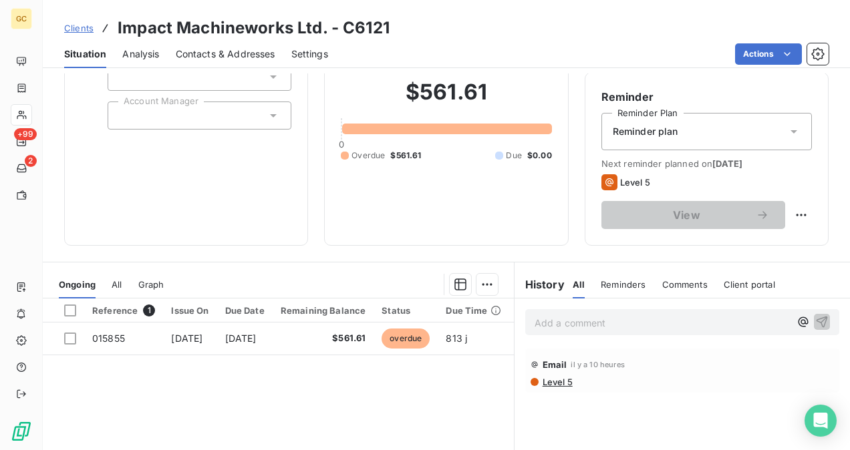
scroll to position [134, 0]
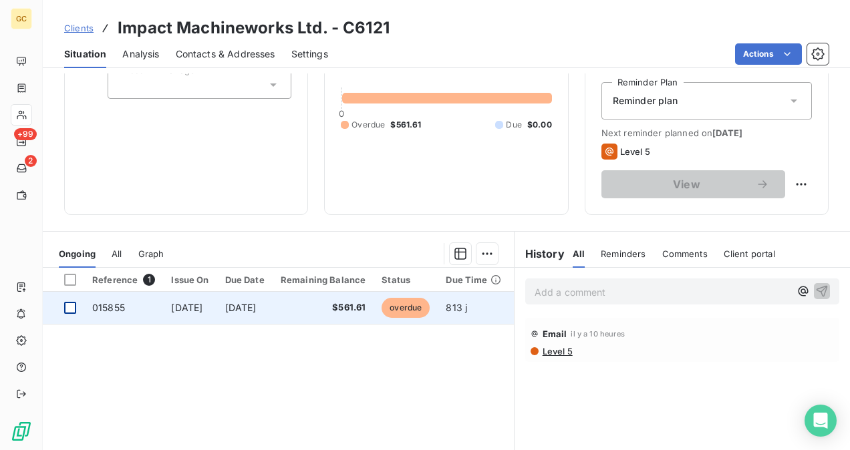
click at [68, 305] on div at bounding box center [70, 308] width 12 height 12
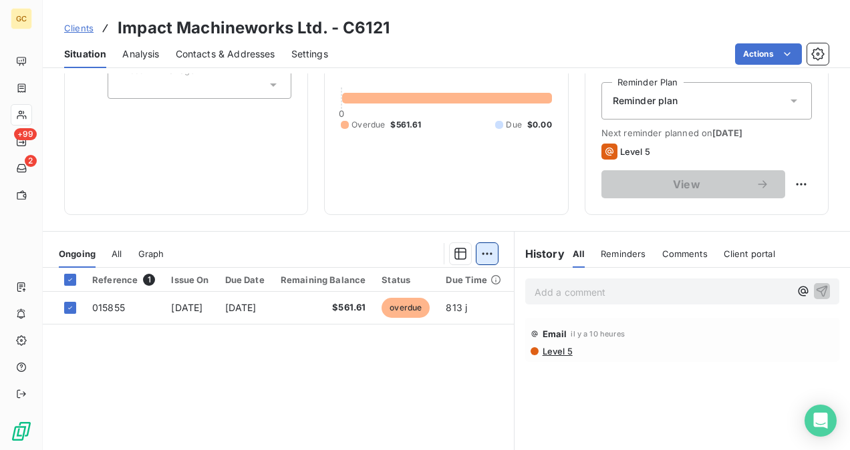
click at [489, 256] on html "GC +99 2 Clients Impact Machineworks Ltd. - C6121 Situation Analysis Contacts &…" at bounding box center [425, 225] width 850 height 450
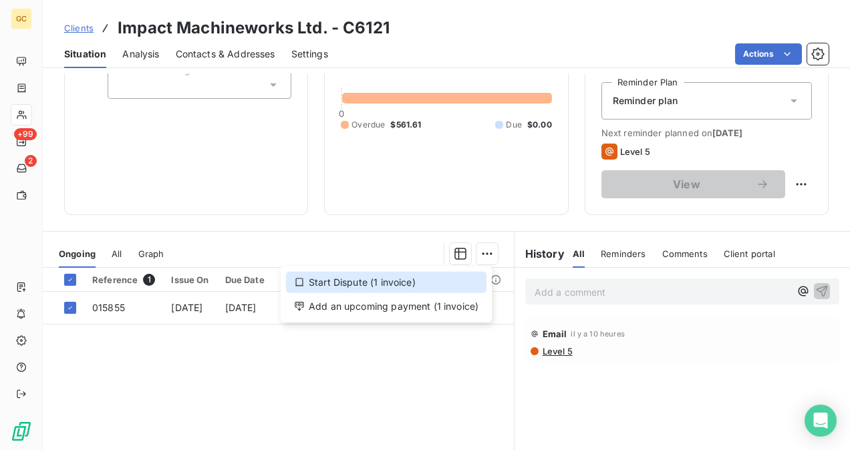
click at [394, 284] on div "Start Dispute (1 invoice)" at bounding box center [386, 282] width 200 height 21
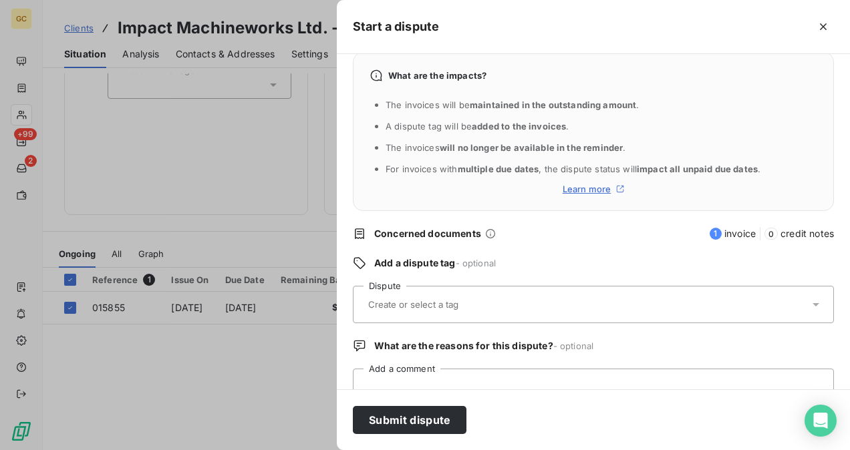
scroll to position [62, 0]
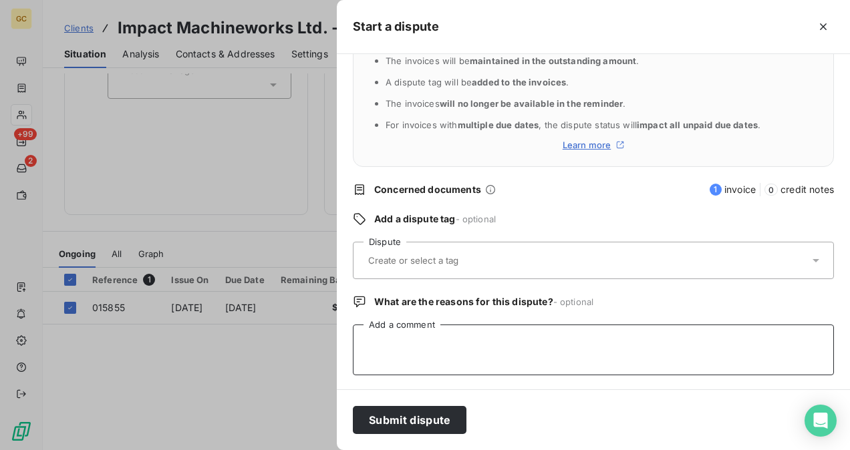
paste textarea "Invoice 017401 was forwarded to the collection agency by [PERSON_NAME]"
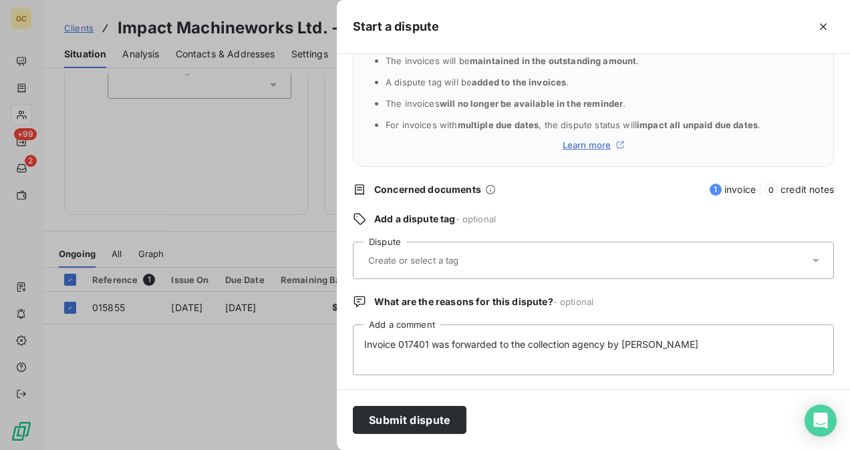
click at [427, 261] on input "text" at bounding box center [446, 260] width 158 height 12
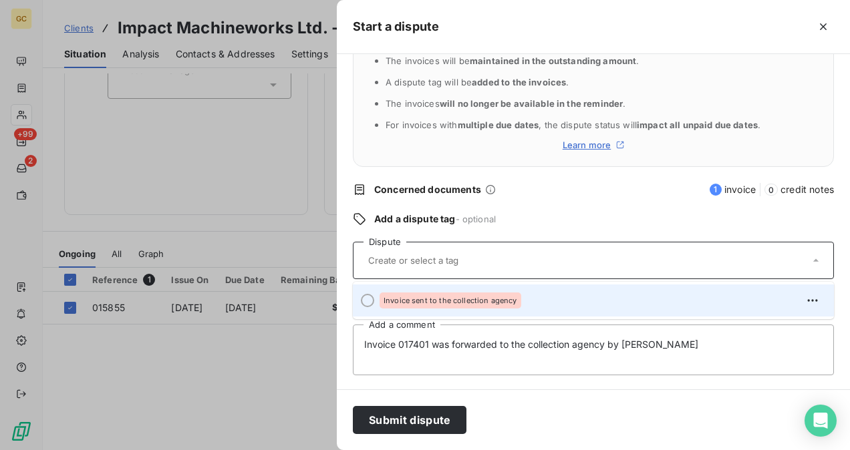
click at [413, 294] on div "Invoice sent to the collection agency" at bounding box center [450, 301] width 142 height 16
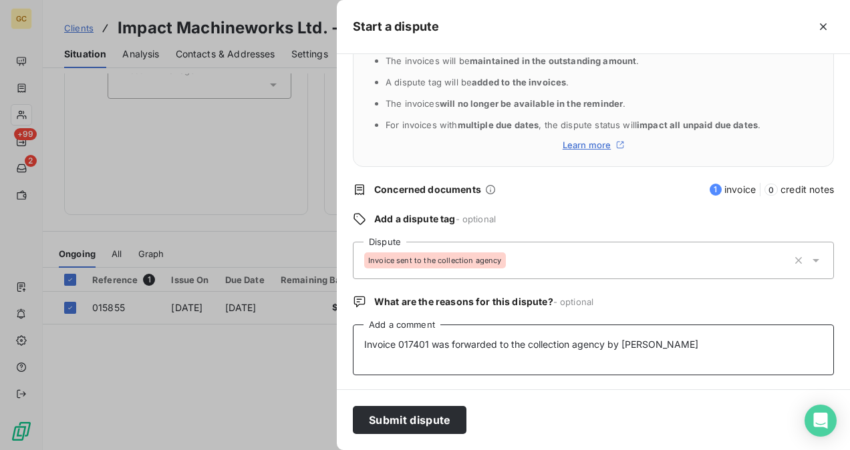
click at [429, 345] on textarea "Invoice 017401 was forwarded to the collection agency by [PERSON_NAME]" at bounding box center [593, 350] width 481 height 51
type textarea "Invoice 015855 was forwarded to the collection agency by [PERSON_NAME]"
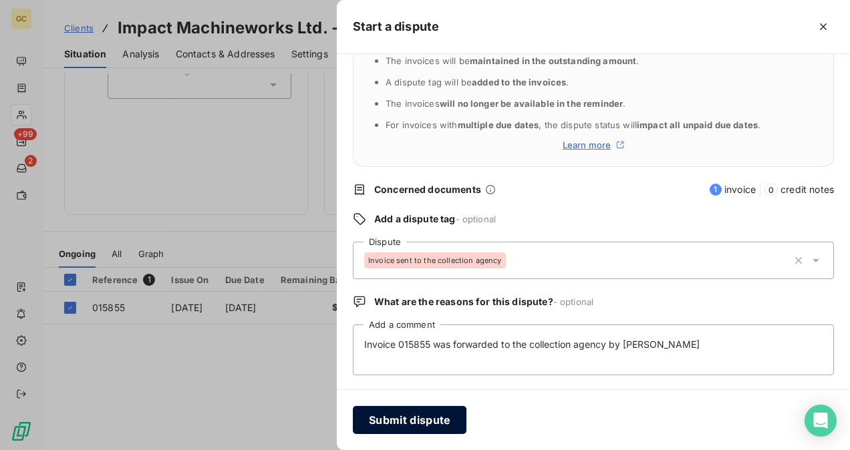
click at [437, 423] on button "Submit dispute" at bounding box center [410, 420] width 114 height 28
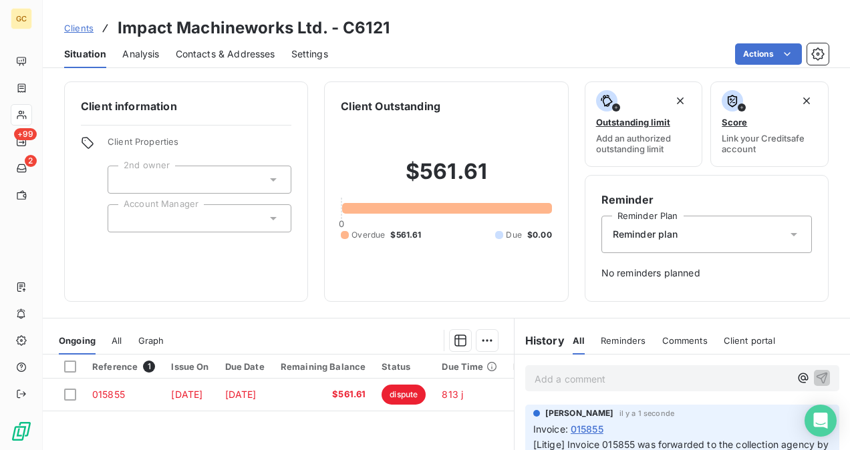
scroll to position [134, 0]
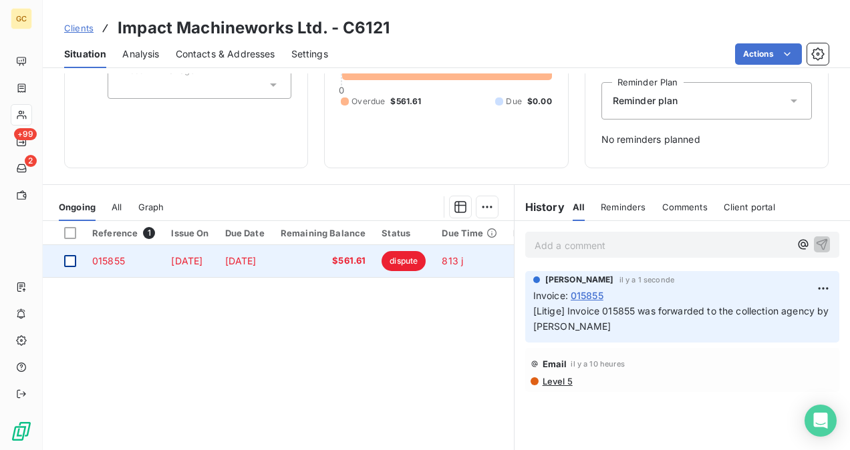
click at [71, 258] on div at bounding box center [70, 261] width 12 height 12
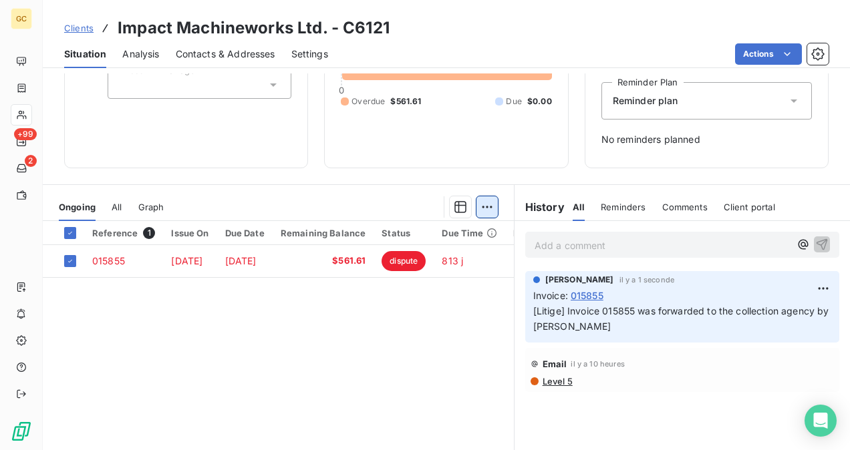
click at [487, 207] on html "GC +99 2 Clients Impact Machineworks Ltd. - C6121 Situation Analysis Contacts &…" at bounding box center [425, 225] width 850 height 450
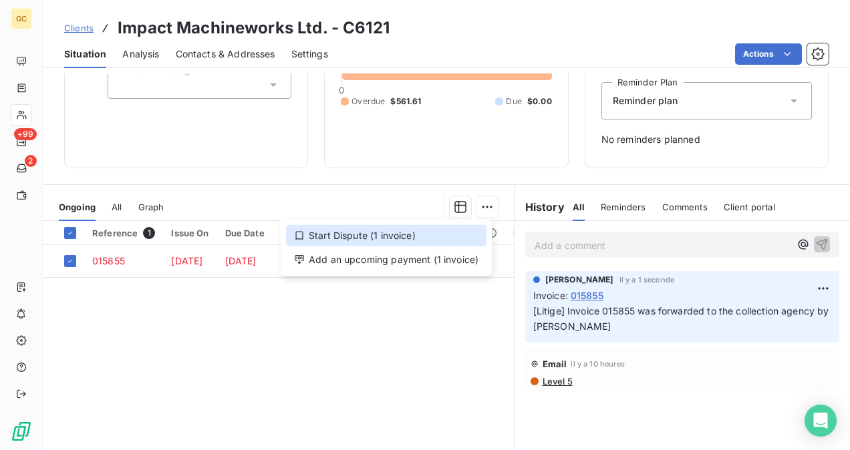
click at [345, 240] on div "Start Dispute (1 invoice)" at bounding box center [386, 235] width 200 height 21
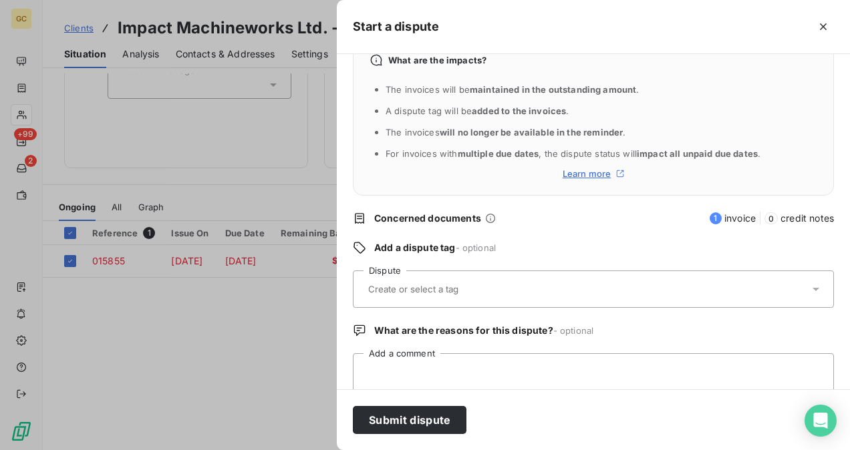
scroll to position [62, 0]
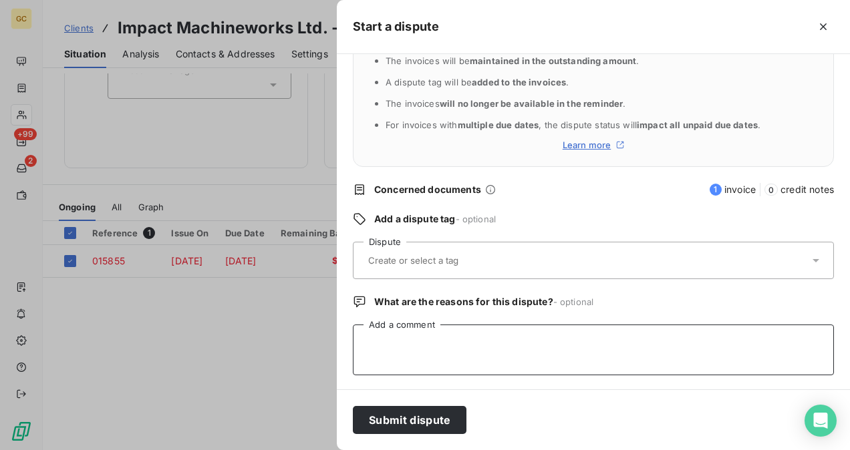
click at [397, 341] on textarea "Add a comment" at bounding box center [593, 350] width 481 height 51
paste textarea "Invoice 017401 was forwarded to the collection agency by [PERSON_NAME]"
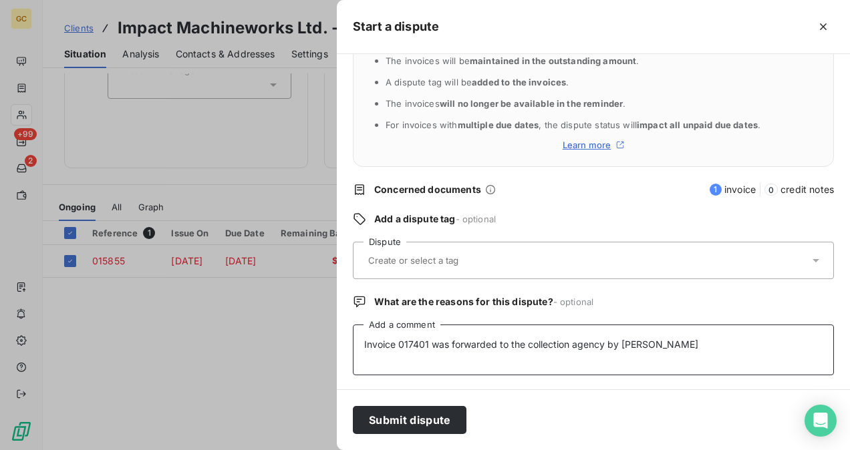
click at [422, 340] on textarea "Invoice 017401 was forwarded to the collection agency by [PERSON_NAME]" at bounding box center [593, 350] width 481 height 51
type textarea "Invoice 015855 was forwarded to the collection agency by [PERSON_NAME]"
click at [447, 259] on input "text" at bounding box center [446, 260] width 158 height 12
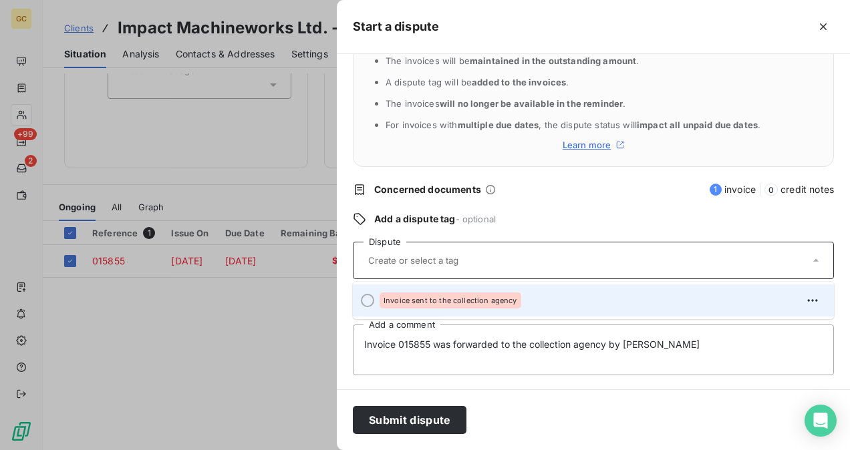
click at [433, 302] on span "Invoice sent to the collection agency" at bounding box center [450, 301] width 134 height 8
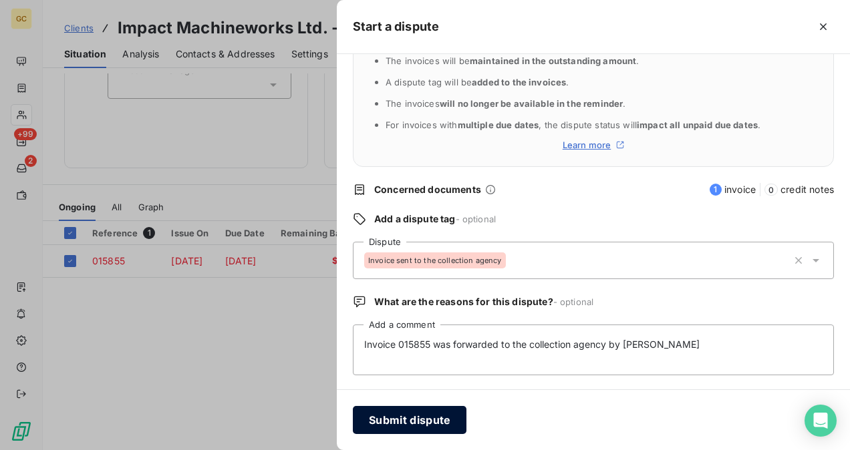
click at [411, 417] on button "Submit dispute" at bounding box center [410, 420] width 114 height 28
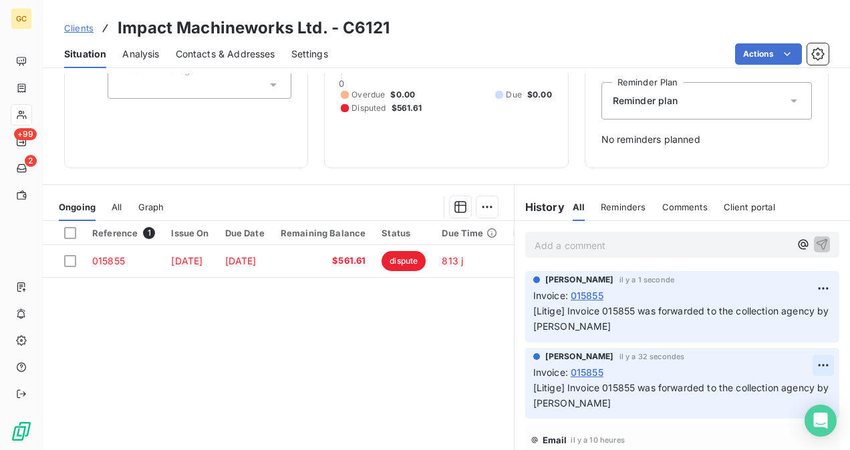
click at [815, 362] on html "GC +99 2 Clients Impact Machineworks Ltd. - C6121 Situation Analysis Contacts &…" at bounding box center [425, 225] width 850 height 450
click at [757, 412] on div "Delete" at bounding box center [780, 417] width 75 height 21
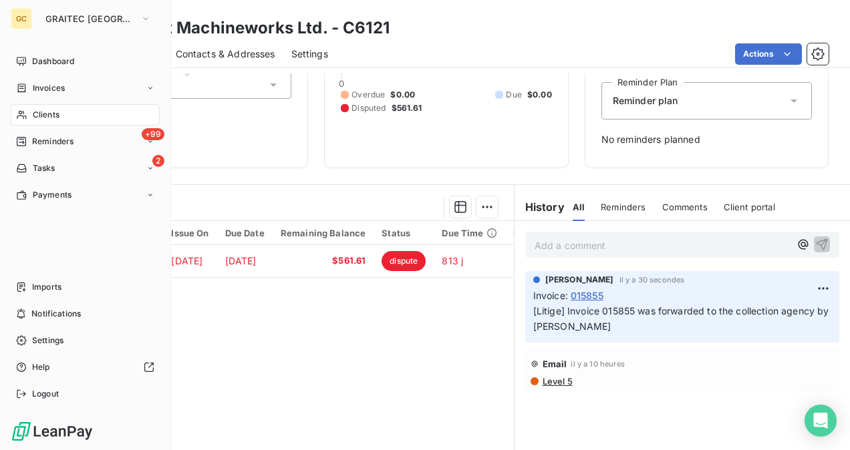
drag, startPoint x: 45, startPoint y: 116, endPoint x: 63, endPoint y: 121, distance: 18.6
click at [45, 116] on span "Clients" at bounding box center [46, 115] width 27 height 12
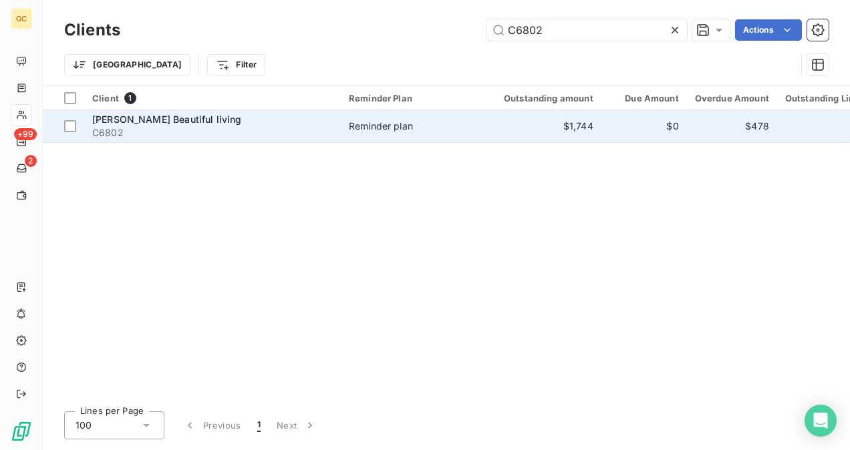
type input "C6802"
click at [432, 122] on span "Reminder plan" at bounding box center [410, 126] width 123 height 13
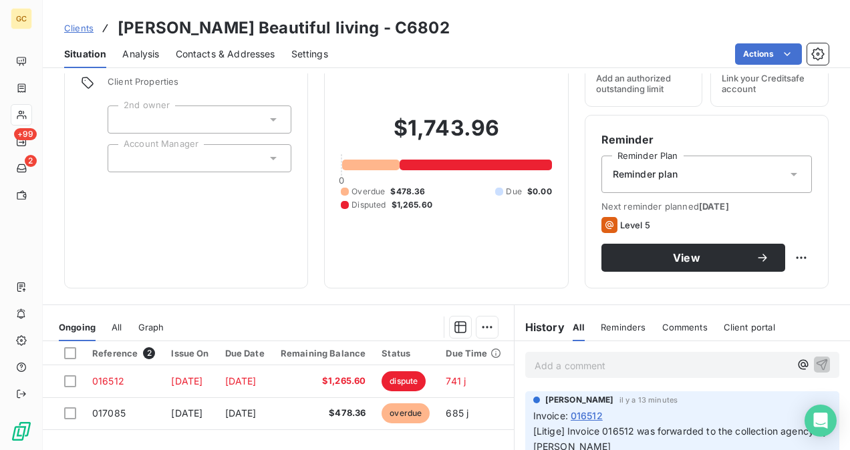
scroll to position [134, 0]
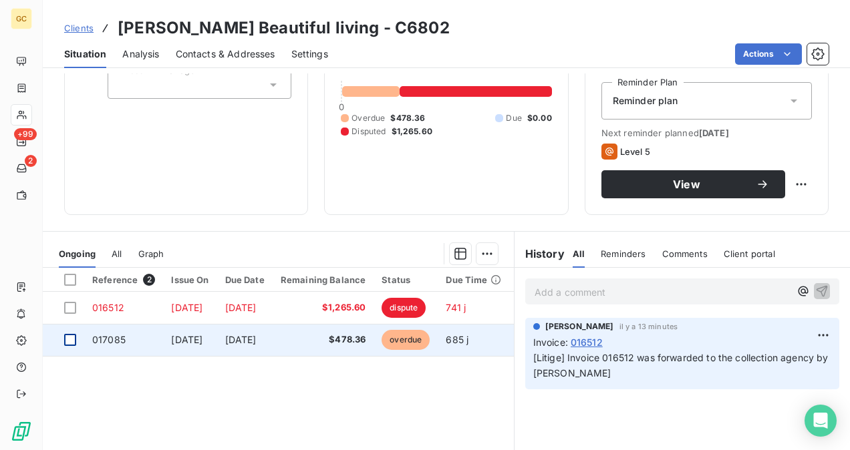
click at [69, 337] on div at bounding box center [70, 340] width 12 height 12
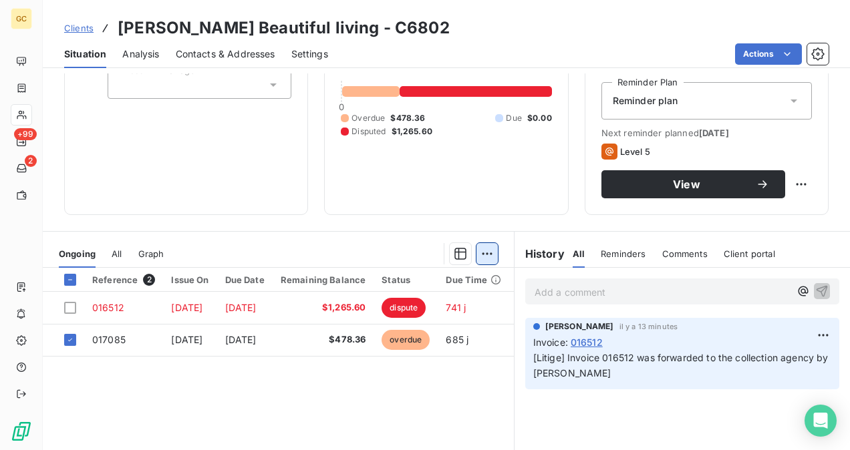
click at [491, 257] on html "GC +99 2 Clients [PERSON_NAME] Beautiful living - C6802 Situation Analysis Cont…" at bounding box center [425, 225] width 850 height 450
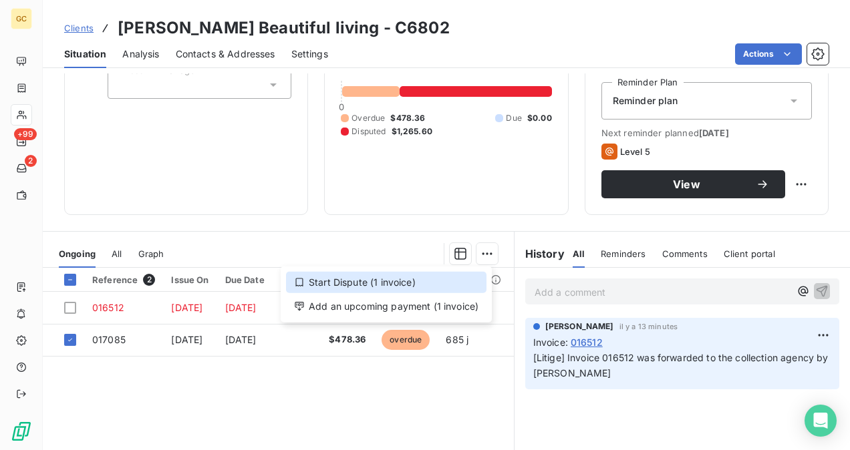
click at [428, 282] on div "Start Dispute (1 invoice)" at bounding box center [386, 282] width 200 height 21
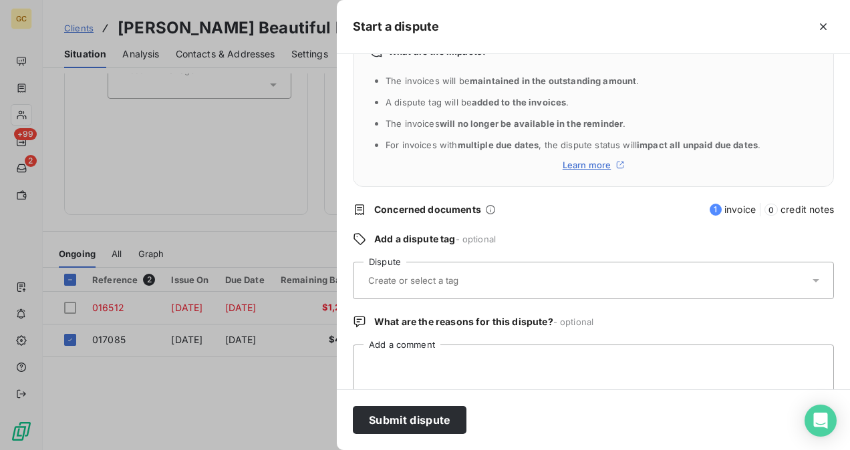
scroll to position [62, 0]
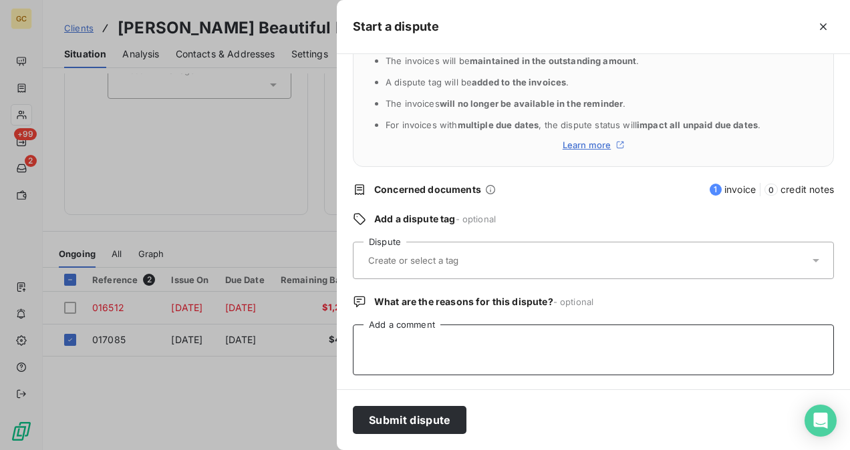
click at [431, 349] on textarea "Add a comment" at bounding box center [593, 350] width 481 height 51
paste textarea "Invoice 017401 was forwarded to the collection agency by [PERSON_NAME]"
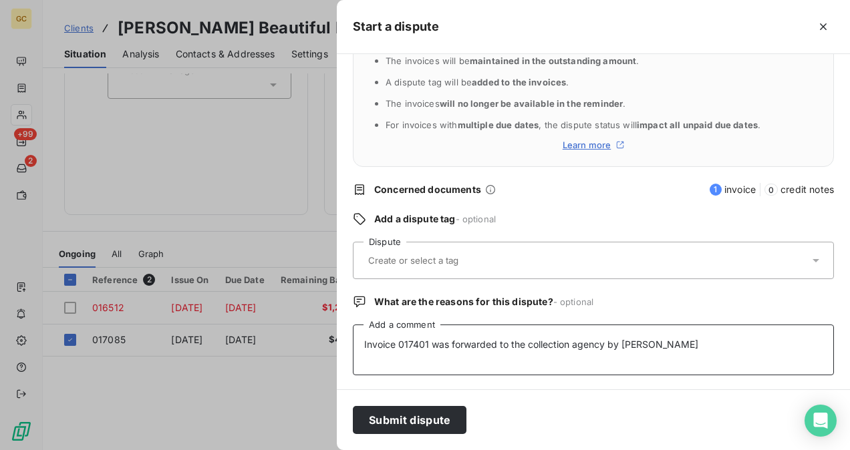
click at [426, 343] on textarea "Invoice 017401 was forwarded to the collection agency by [PERSON_NAME]" at bounding box center [593, 350] width 481 height 51
type textarea "Invoice 017085 was forwarded to the collection agency by [PERSON_NAME]"
click at [478, 264] on input "text" at bounding box center [446, 260] width 158 height 12
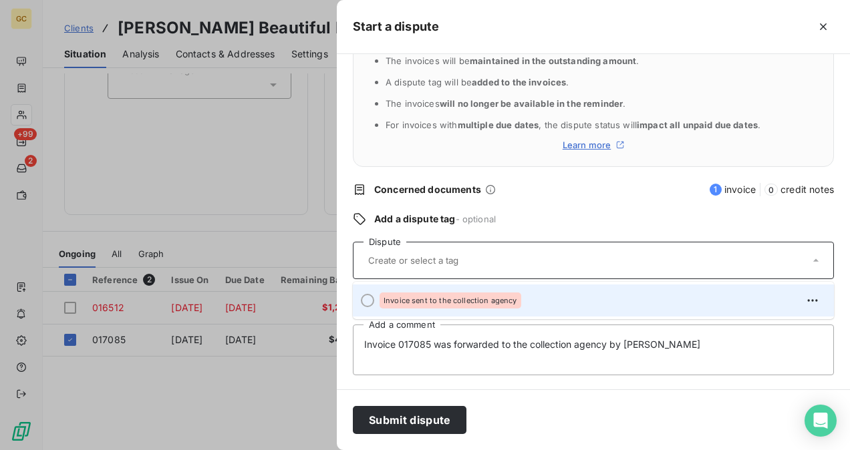
click at [441, 302] on span "Invoice sent to the collection agency" at bounding box center [450, 301] width 134 height 8
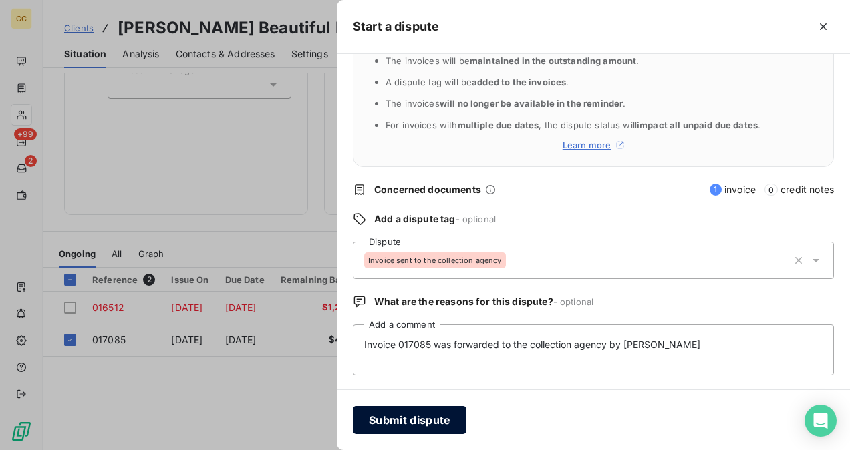
click at [410, 423] on button "Submit dispute" at bounding box center [410, 420] width 114 height 28
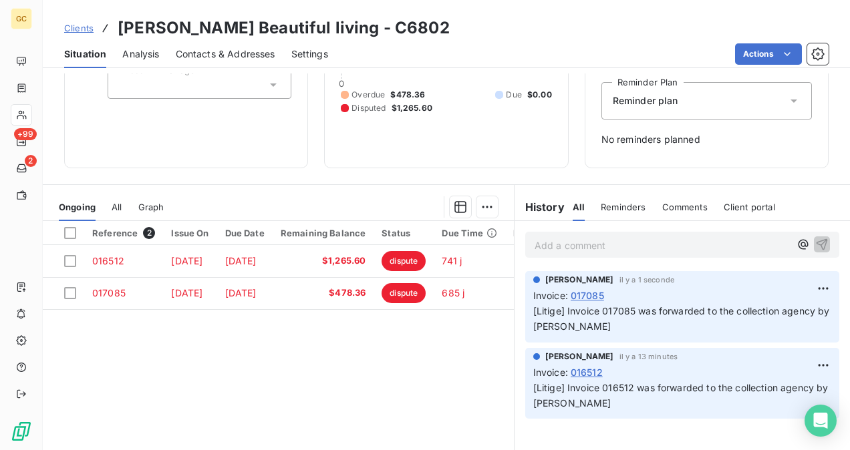
scroll to position [67, 0]
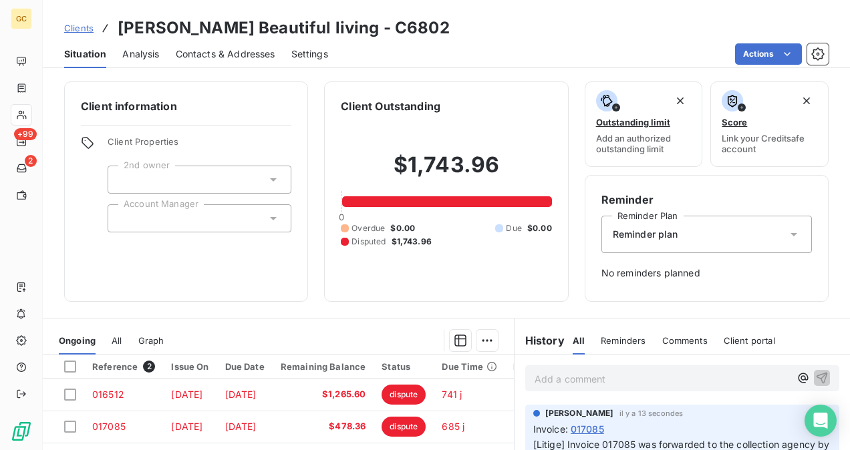
scroll to position [134, 0]
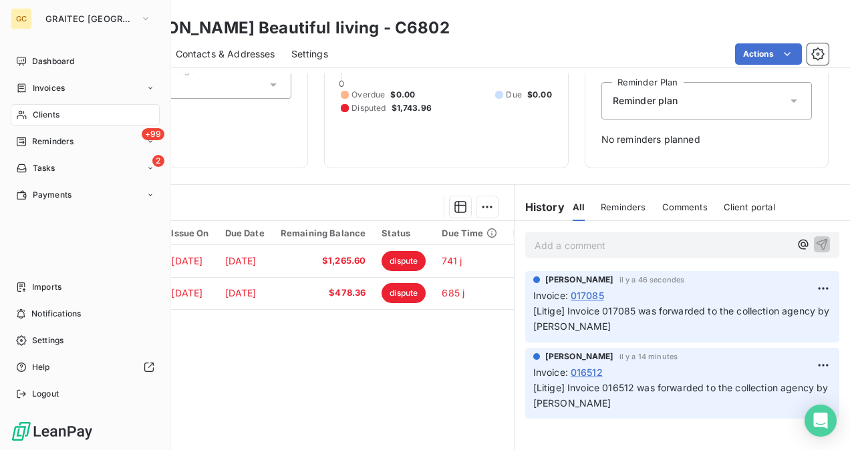
click at [36, 114] on span "Clients" at bounding box center [46, 115] width 27 height 12
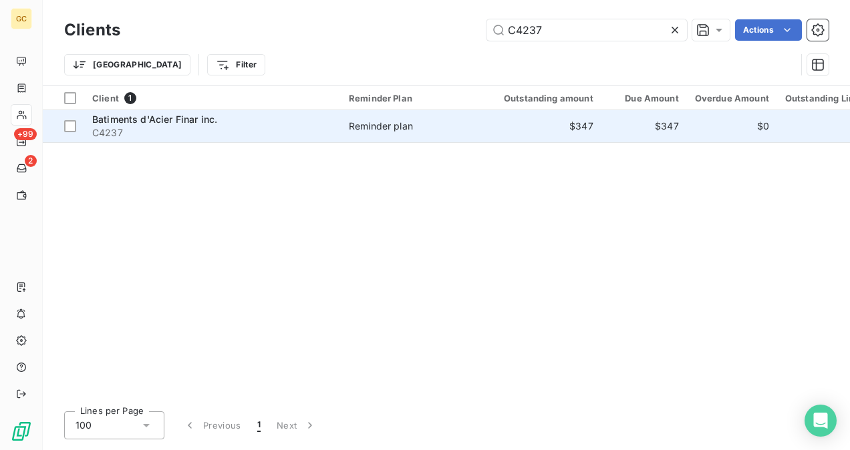
type input "C4237"
click at [345, 115] on td "Reminder plan" at bounding box center [410, 126] width 139 height 32
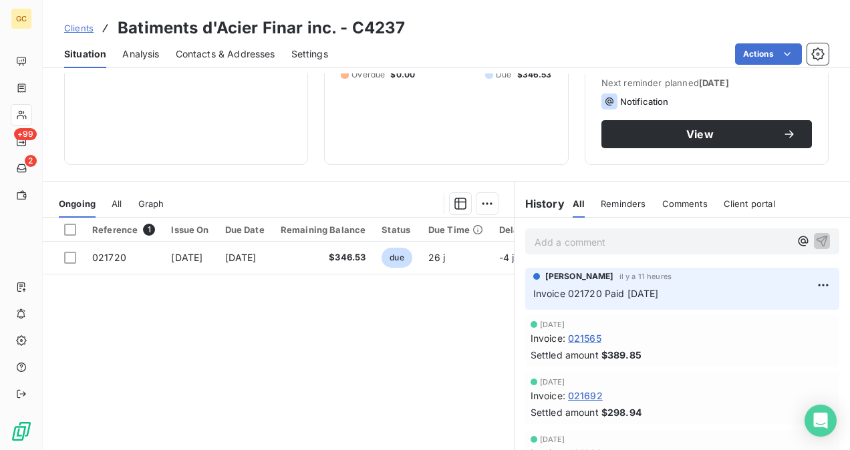
scroll to position [200, 0]
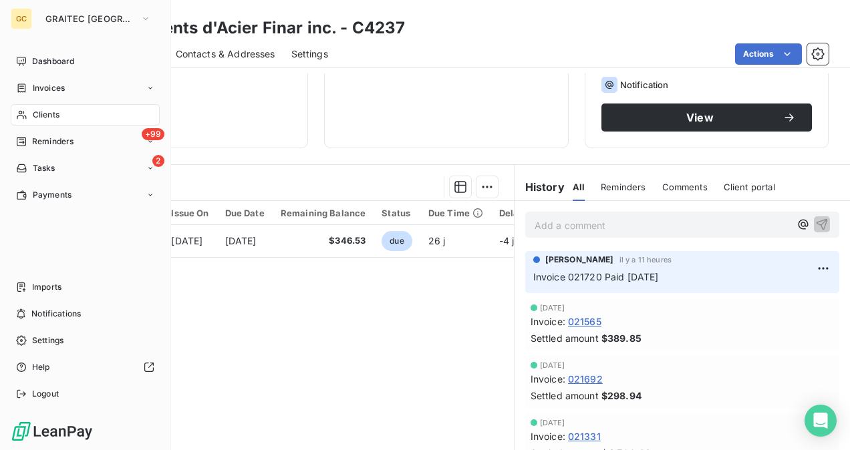
click at [52, 108] on div "Clients" at bounding box center [85, 114] width 149 height 21
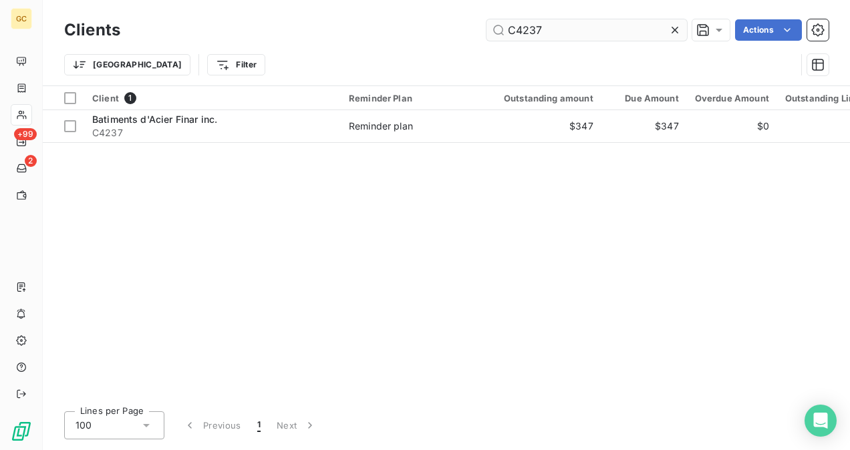
click at [596, 29] on input "C4237" at bounding box center [586, 29] width 200 height 21
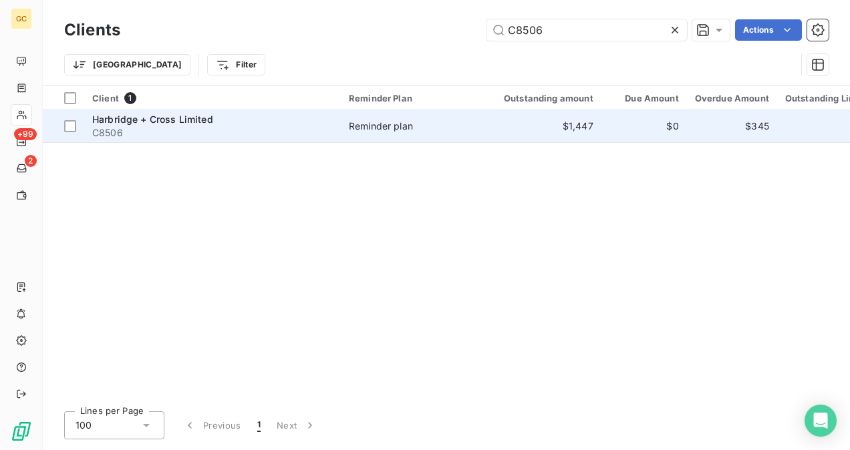
type input "C8506"
click at [303, 128] on span "C8506" at bounding box center [212, 132] width 240 height 13
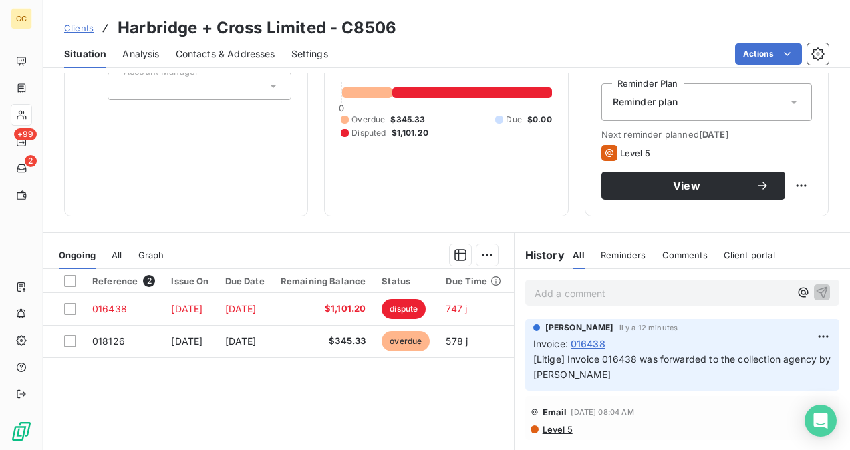
scroll to position [134, 0]
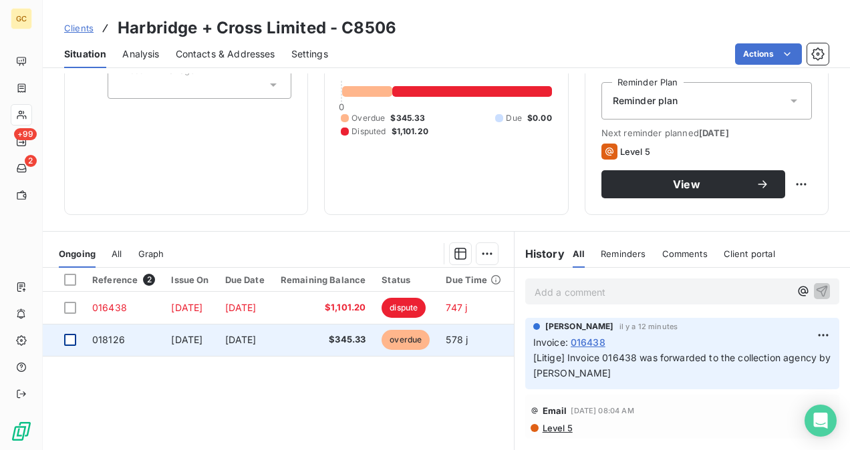
click at [67, 339] on div at bounding box center [70, 340] width 12 height 12
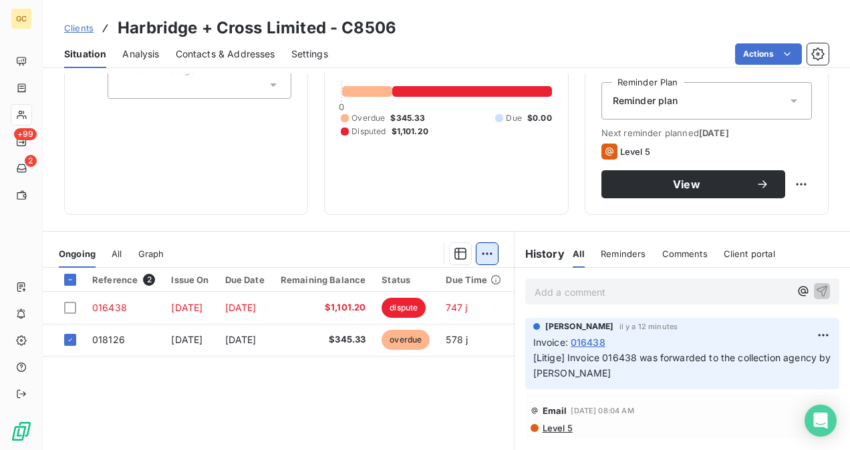
click at [484, 255] on html "GC +99 2 Clients Harbridge + Cross Limited - C8506 Situation Analysis Contacts …" at bounding box center [425, 225] width 850 height 450
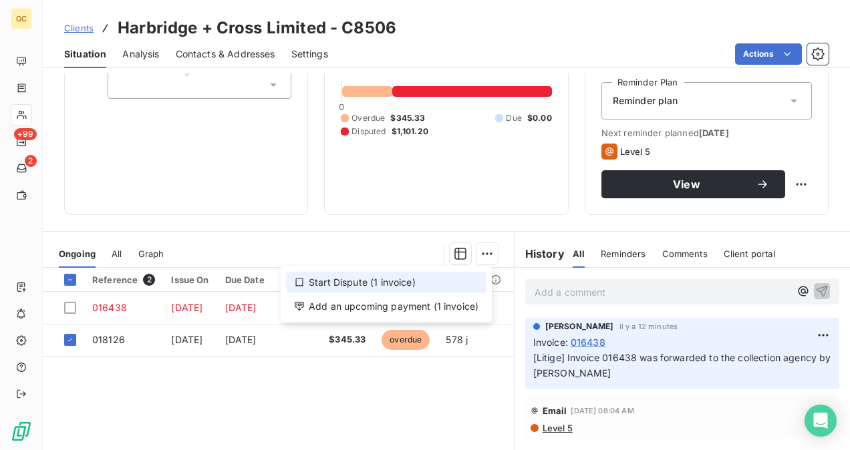
click at [393, 283] on div "Start Dispute (1 invoice)" at bounding box center [386, 282] width 200 height 21
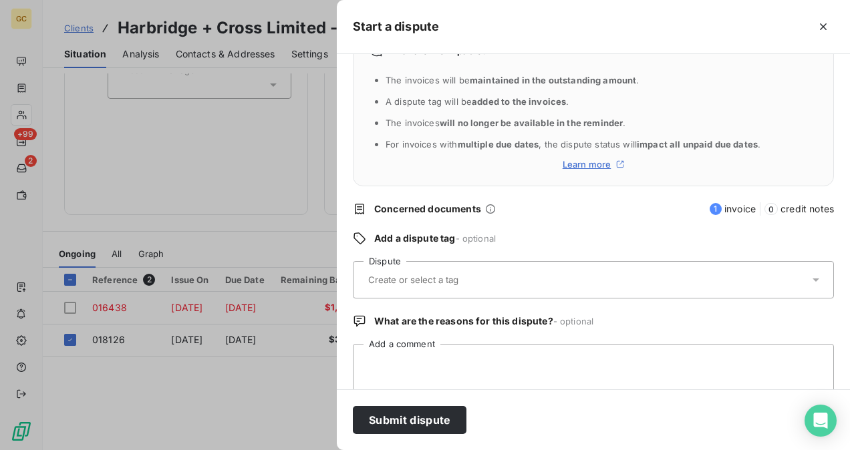
scroll to position [62, 0]
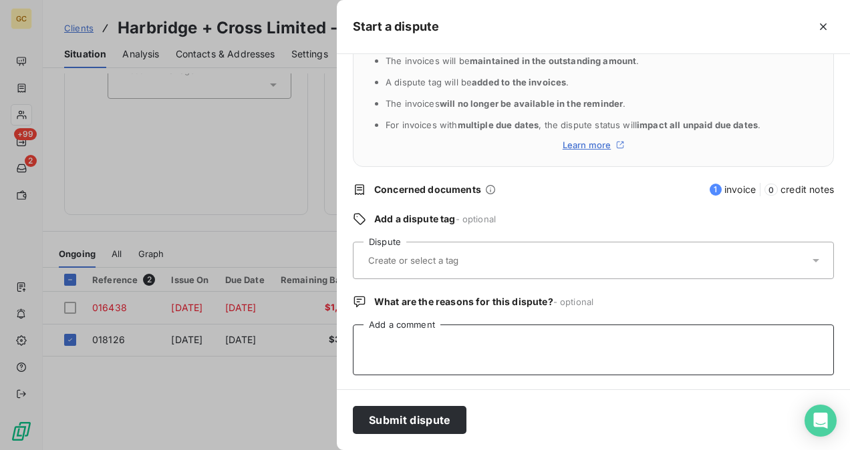
click at [395, 338] on textarea "Add a comment" at bounding box center [593, 350] width 481 height 51
paste textarea "Invoice 017401 was forwarded to the collection agency by [PERSON_NAME]"
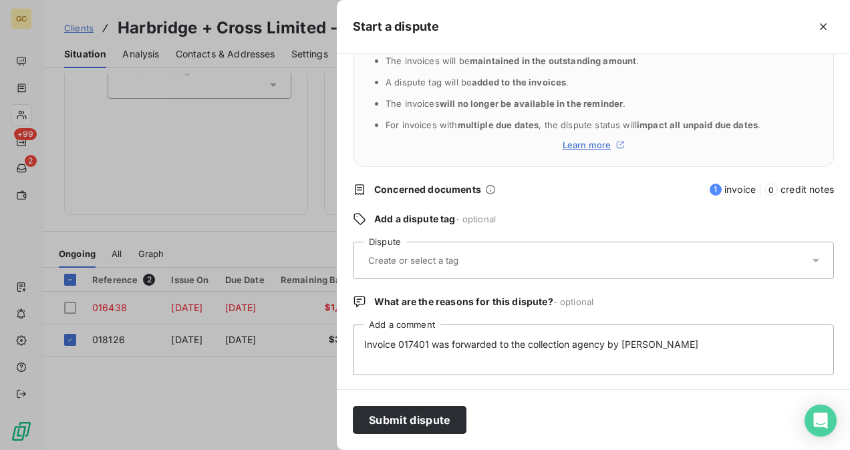
click at [426, 262] on input "text" at bounding box center [446, 260] width 158 height 12
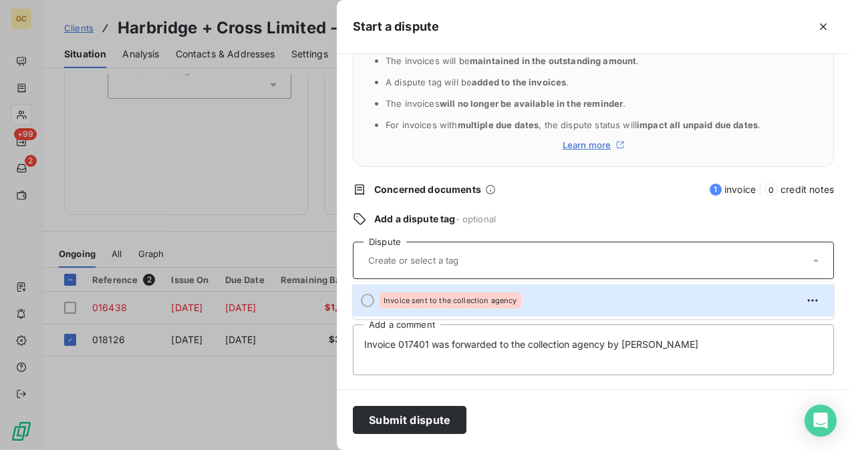
click at [431, 296] on div "Invoice sent to the collection agency" at bounding box center [450, 301] width 142 height 16
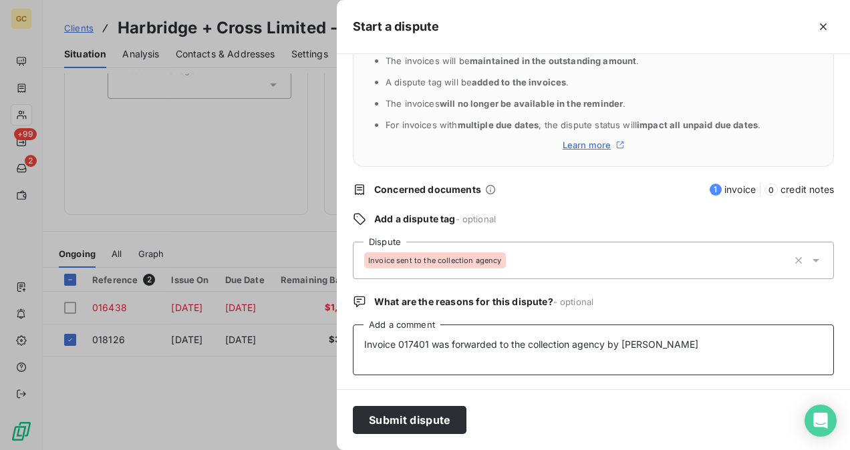
drag, startPoint x: 427, startPoint y: 346, endPoint x: 423, endPoint y: 363, distance: 17.8
click at [427, 346] on textarea "Invoice 017401 was forwarded to the collection agency by [PERSON_NAME]" at bounding box center [593, 350] width 481 height 51
type textarea "Invoice 018126 was forwarded to the collection agency by Said"
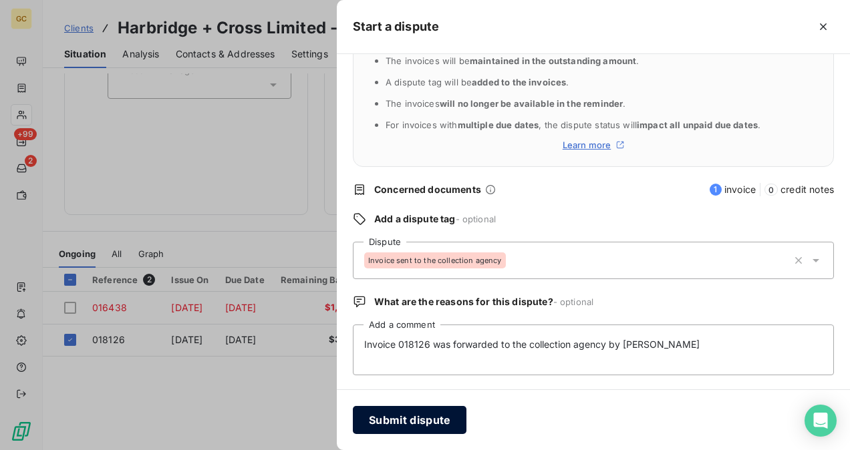
click at [435, 417] on button "Submit dispute" at bounding box center [410, 420] width 114 height 28
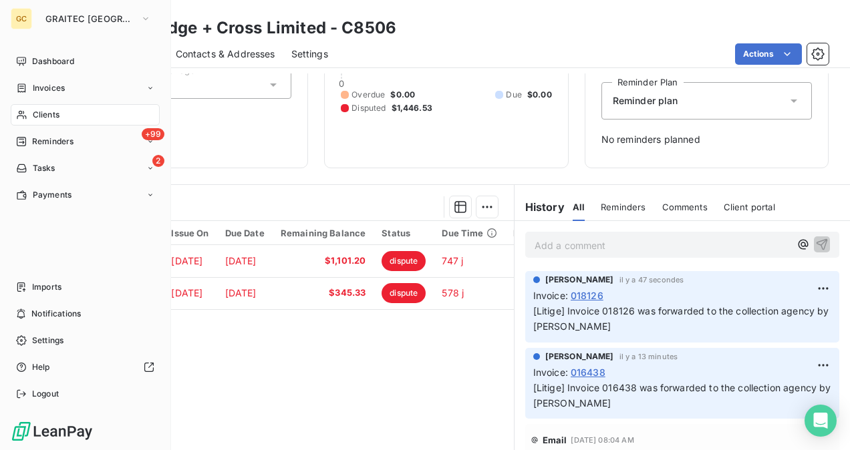
click at [52, 117] on span "Clients" at bounding box center [46, 115] width 27 height 12
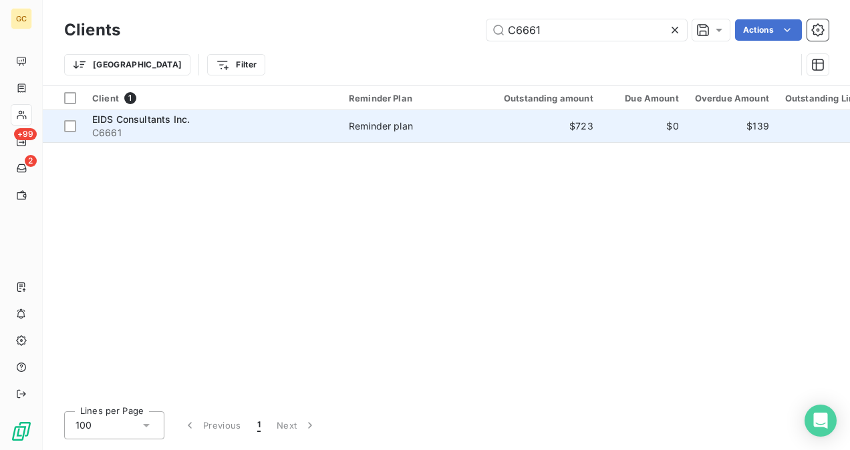
type input "C6661"
click at [293, 124] on div "EIDS Consultants Inc." at bounding box center [212, 119] width 240 height 13
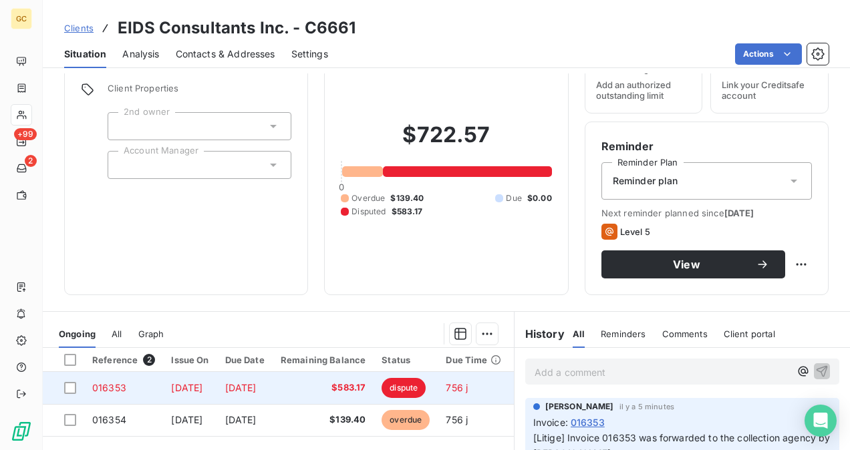
scroll to position [134, 0]
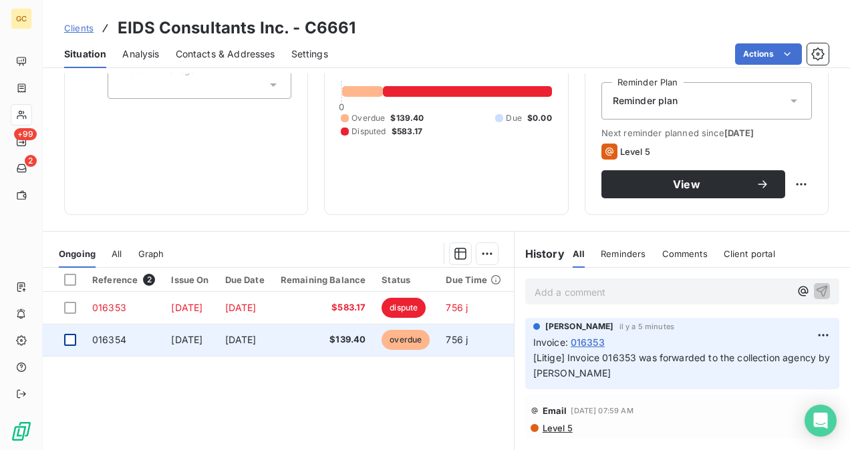
click at [73, 341] on div at bounding box center [70, 340] width 12 height 12
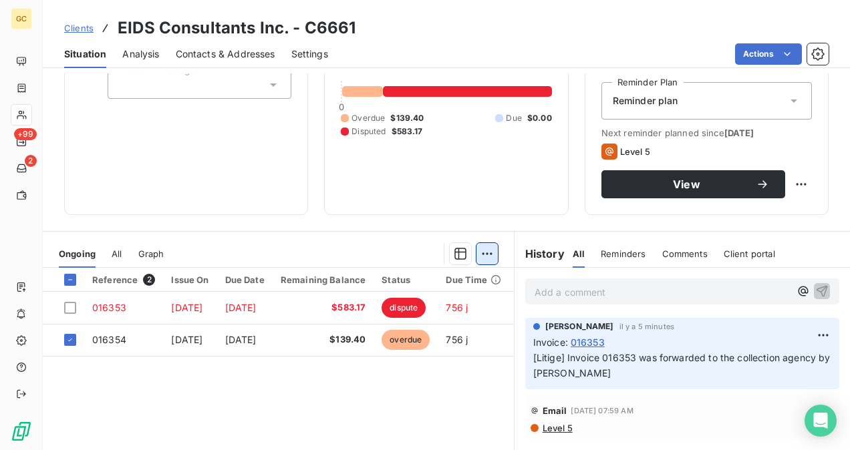
click at [483, 249] on html "GC +99 2 Clients EIDS Consultants Inc. - C6661 Situation Analysis Contacts & Ad…" at bounding box center [425, 225] width 850 height 450
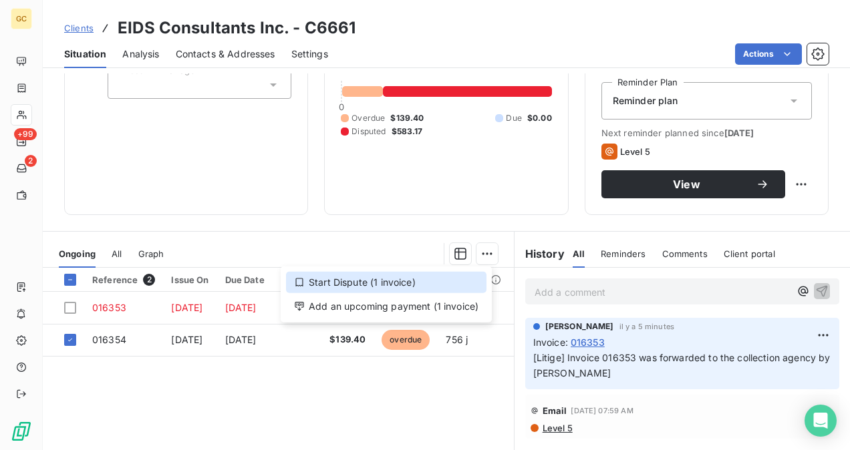
click at [379, 282] on div "Start Dispute (1 invoice)" at bounding box center [386, 282] width 200 height 21
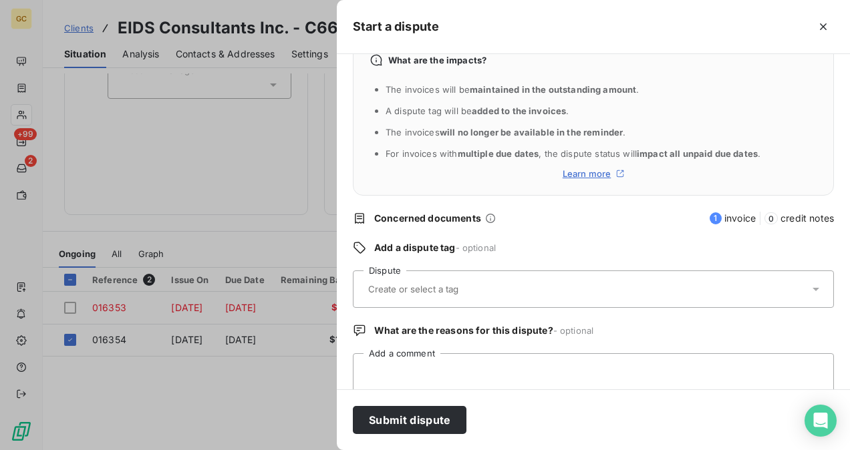
scroll to position [62, 0]
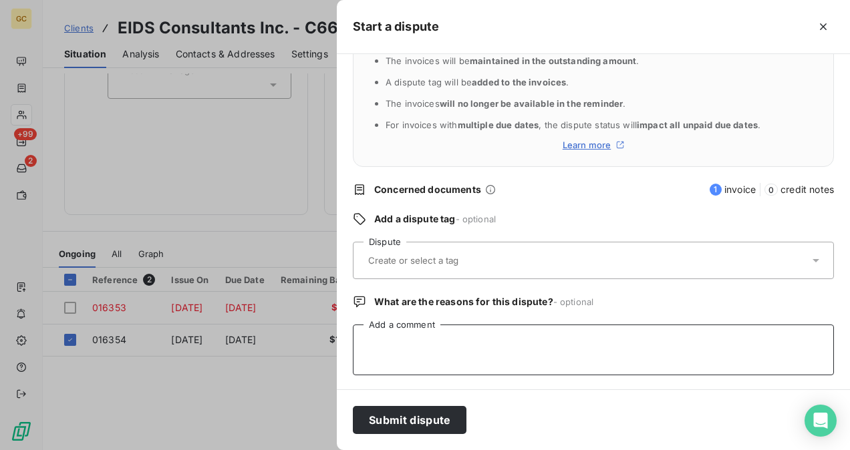
click at [391, 334] on textarea "Add a comment" at bounding box center [593, 350] width 481 height 51
paste textarea "Invoice 017401 was forwarded to the collection agency by [PERSON_NAME]"
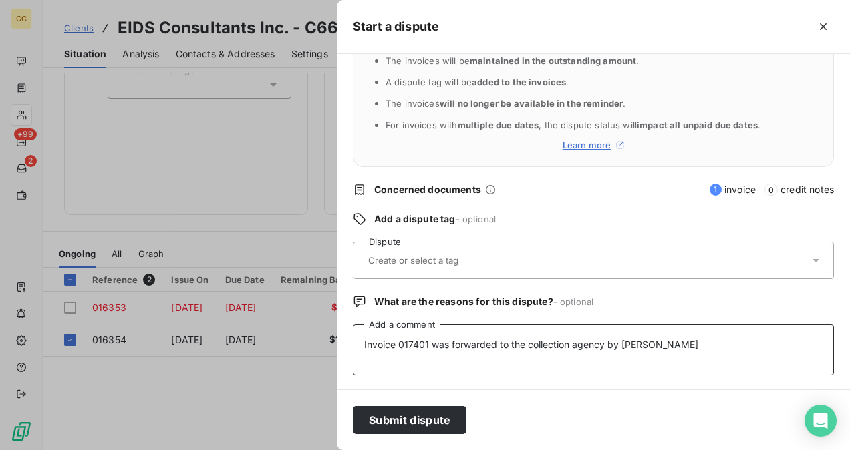
click at [427, 343] on textarea "Invoice 017401 was forwarded to the collection agency by [PERSON_NAME]" at bounding box center [593, 350] width 481 height 51
type textarea "Invoice 016354 was forwarded to the collection agency by Said"
click at [439, 259] on input "text" at bounding box center [446, 260] width 158 height 12
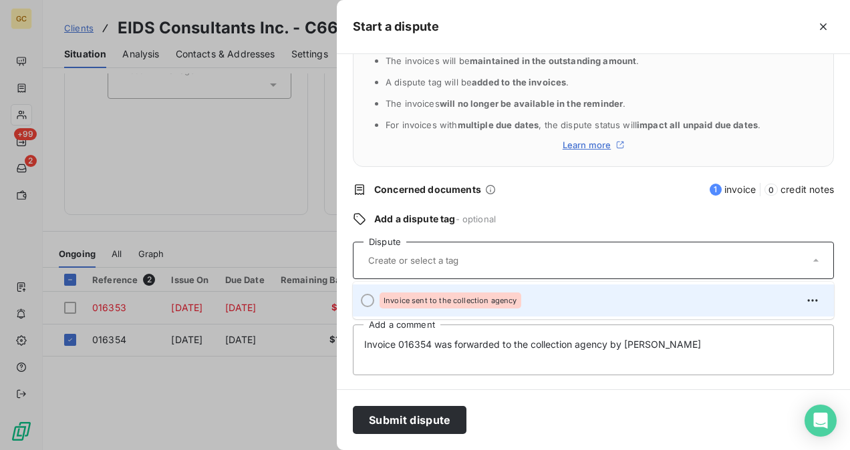
click at [423, 300] on span "Invoice sent to the collection agency" at bounding box center [450, 301] width 134 height 8
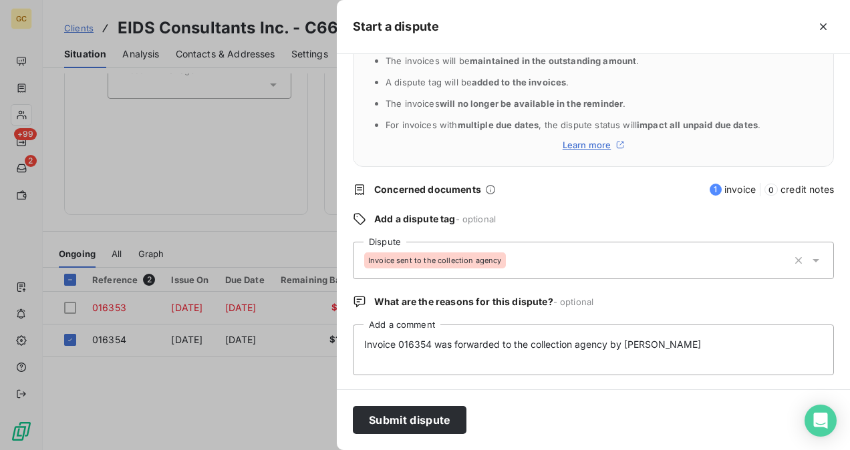
click at [397, 439] on div "Submit dispute" at bounding box center [593, 419] width 513 height 61
click at [397, 425] on button "Submit dispute" at bounding box center [410, 420] width 114 height 28
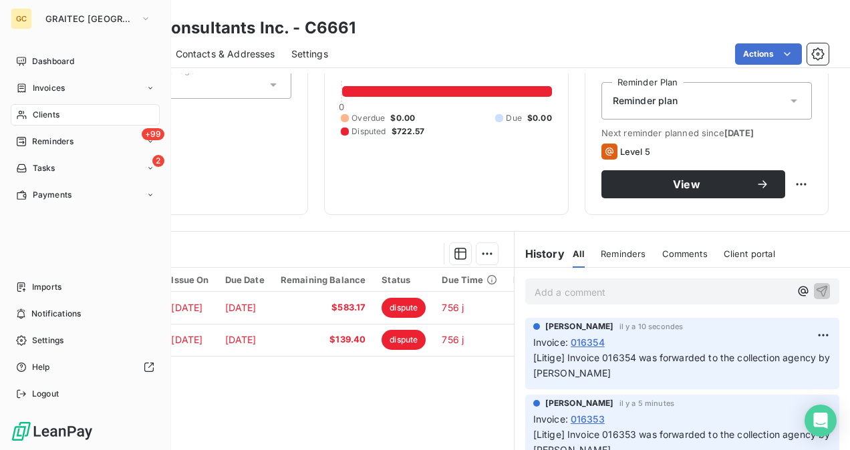
drag, startPoint x: 31, startPoint y: 114, endPoint x: 98, endPoint y: 120, distance: 67.1
click at [31, 114] on div "Clients" at bounding box center [85, 114] width 149 height 21
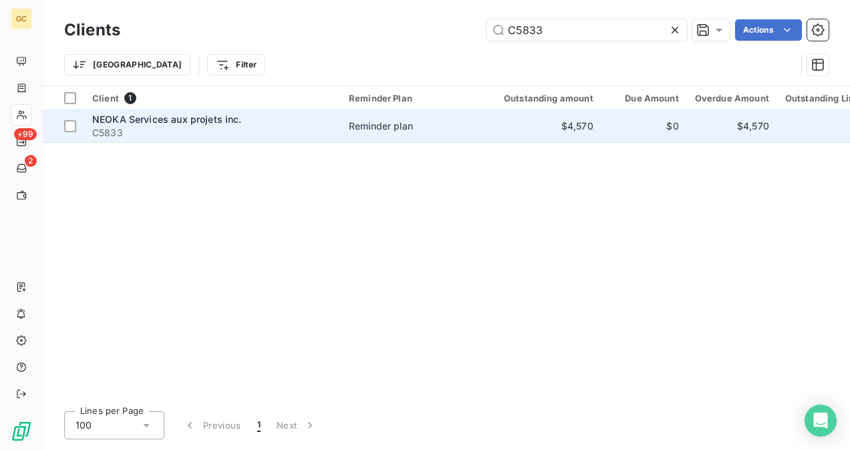
type input "C5833"
click at [267, 132] on span "C5833" at bounding box center [212, 132] width 240 height 13
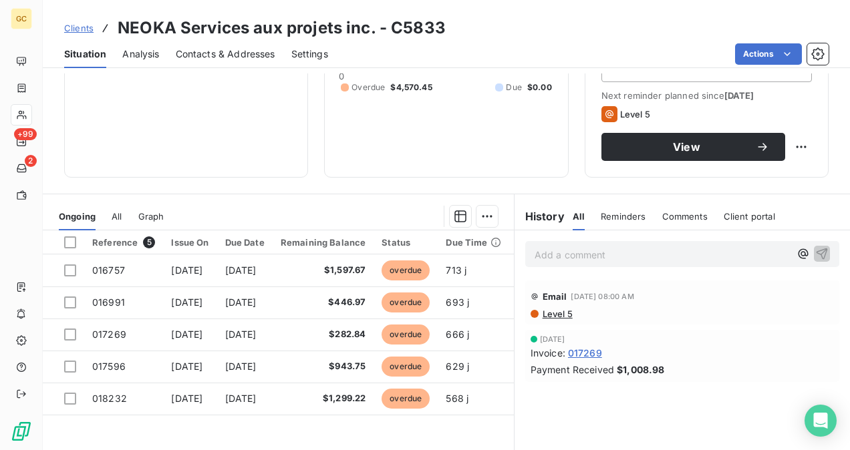
scroll to position [200, 0]
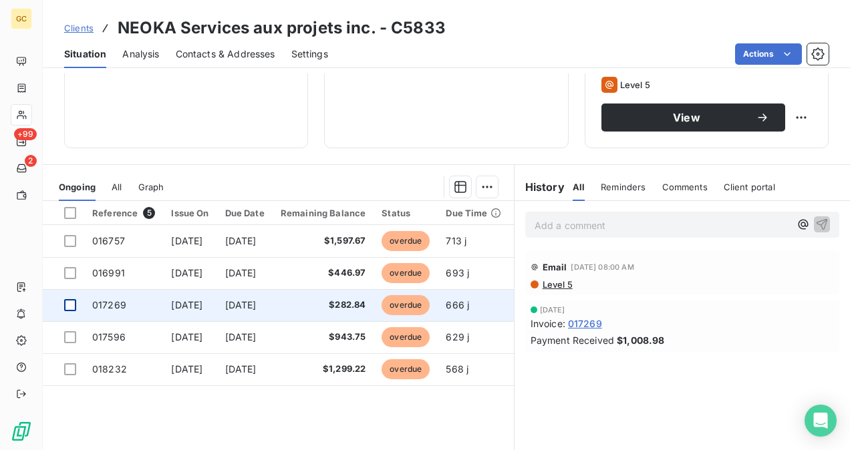
click at [69, 301] on div at bounding box center [70, 305] width 12 height 12
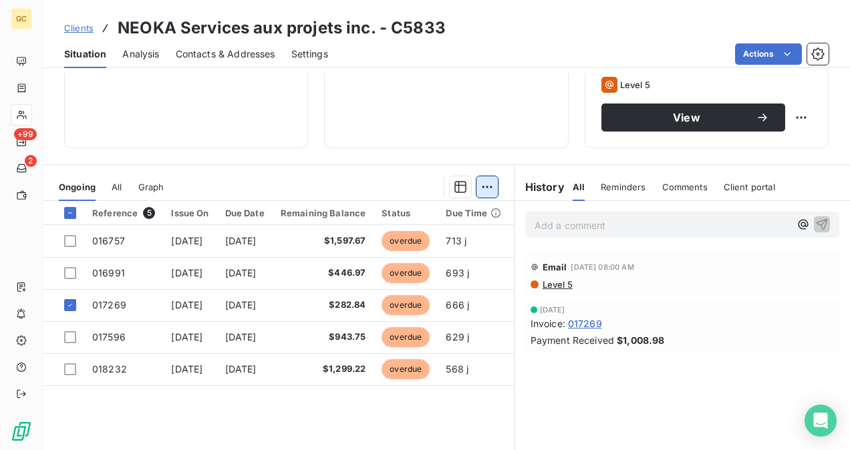
click at [480, 191] on html "GC +99 2 Clients NEOKA Services aux projets inc. - C5833 Situation Analysis Con…" at bounding box center [425, 225] width 850 height 450
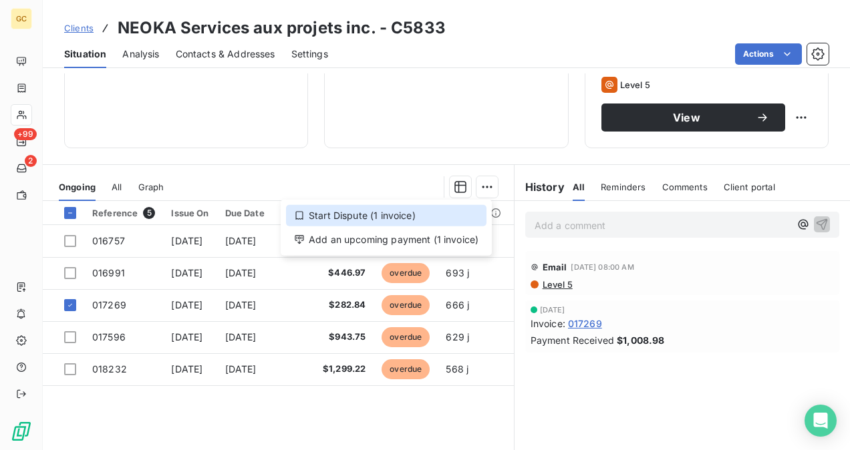
click at [405, 212] on div "Start Dispute (1 invoice)" at bounding box center [386, 215] width 200 height 21
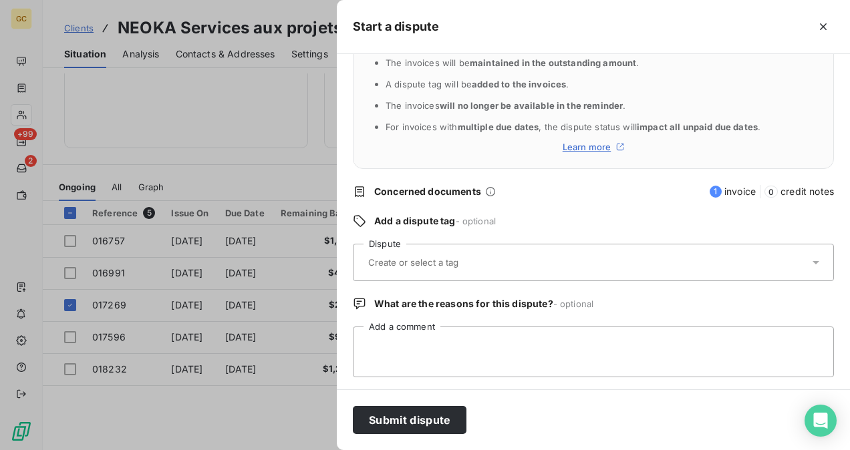
scroll to position [62, 0]
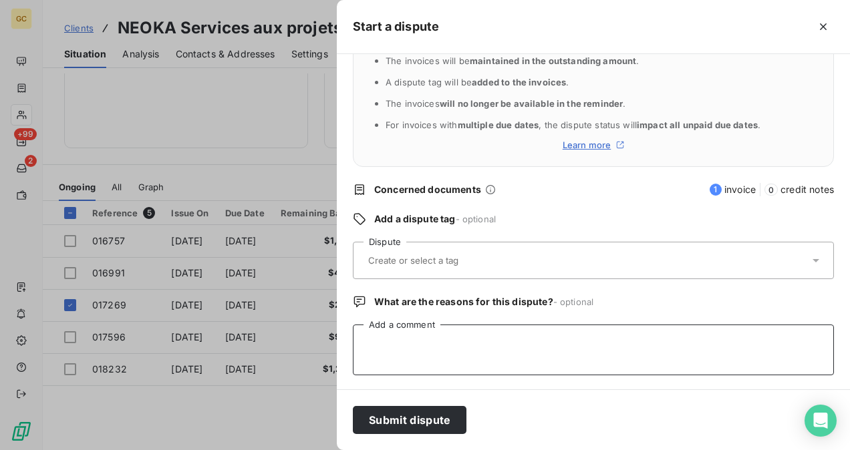
click at [409, 336] on textarea "Add a comment" at bounding box center [593, 350] width 481 height 51
paste textarea "Invoice 017401 was forwarded to the collection agency by [PERSON_NAME]"
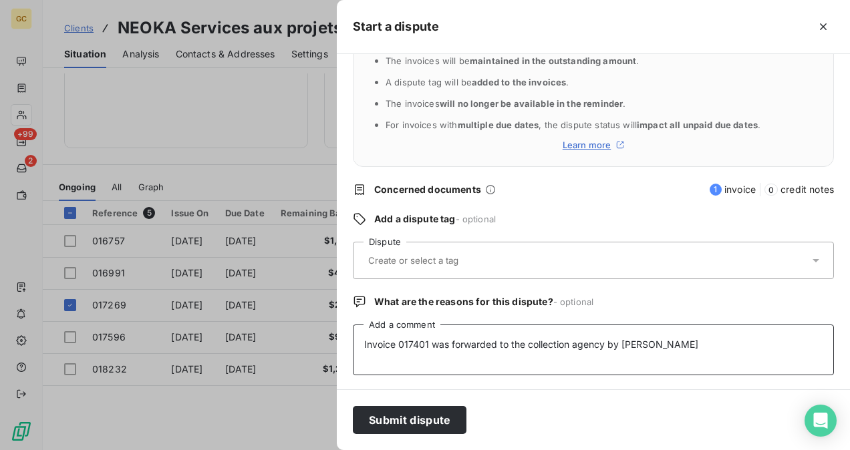
click at [429, 342] on textarea "Invoice 017401 was forwarded to the collection agency by [PERSON_NAME]" at bounding box center [593, 350] width 481 height 51
click at [606, 346] on textarea "Invoice 017269 was forwarded to the collection agency by Said" at bounding box center [593, 350] width 481 height 51
click at [492, 345] on textarea "Invoice 017269 on dispute by Said" at bounding box center [593, 350] width 481 height 51
click at [522, 341] on textarea "Invoice 017269 on dispute - Said" at bounding box center [593, 350] width 481 height 51
drag, startPoint x: 361, startPoint y: 343, endPoint x: 569, endPoint y: 337, distance: 207.8
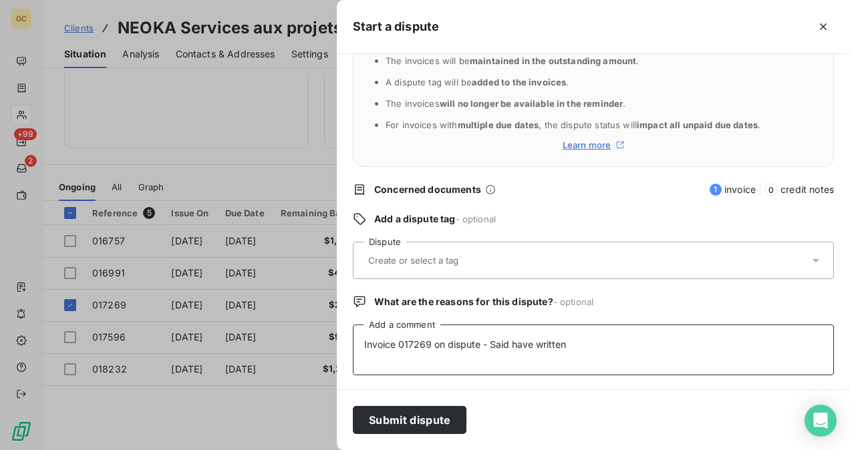
click at [569, 337] on textarea "Invoice 017269 on dispute - Said have written" at bounding box center [593, 350] width 481 height 51
paste textarea "#017269 is in dispute — according to Said's notes"
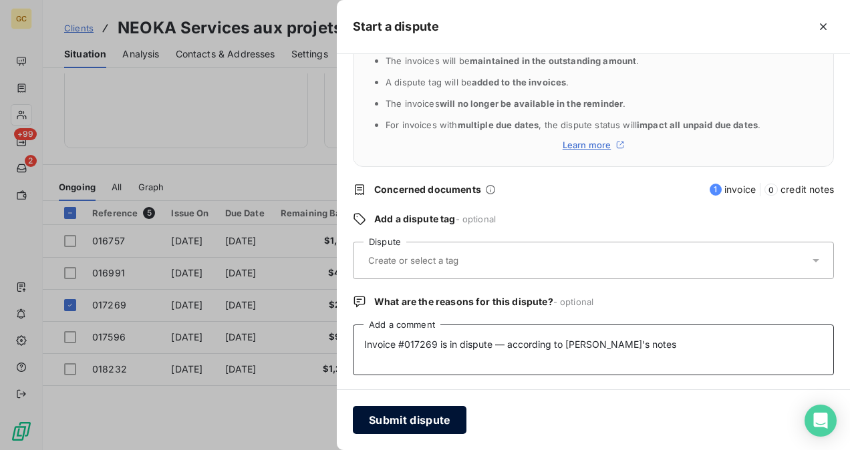
type textarea "Invoice #017269 is in dispute — according to Said's notes"
click at [409, 421] on button "Submit dispute" at bounding box center [410, 420] width 114 height 28
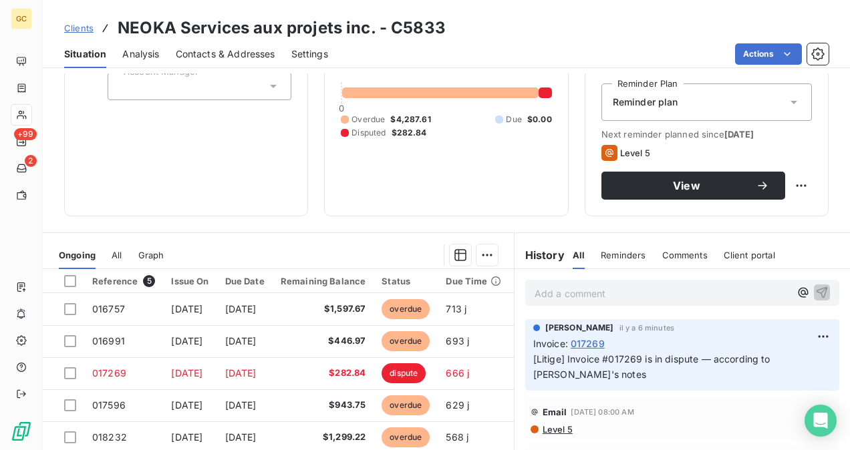
scroll to position [0, 0]
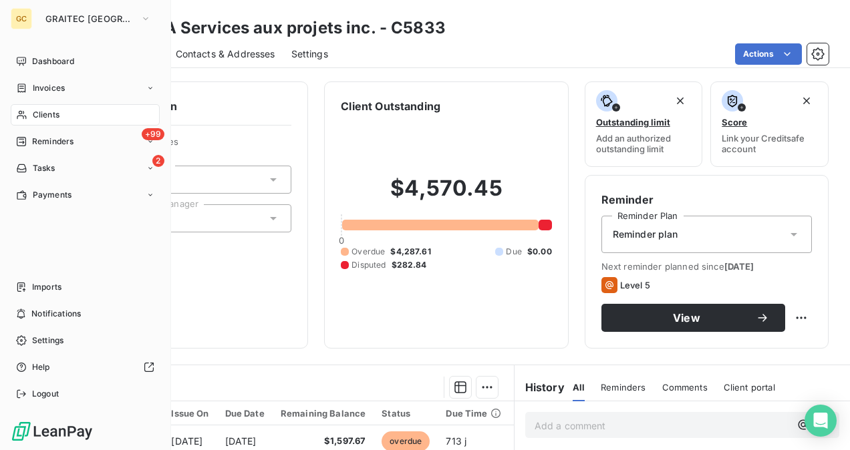
drag, startPoint x: 67, startPoint y: 116, endPoint x: 85, endPoint y: 126, distance: 21.2
click at [67, 117] on div "Clients" at bounding box center [85, 114] width 149 height 21
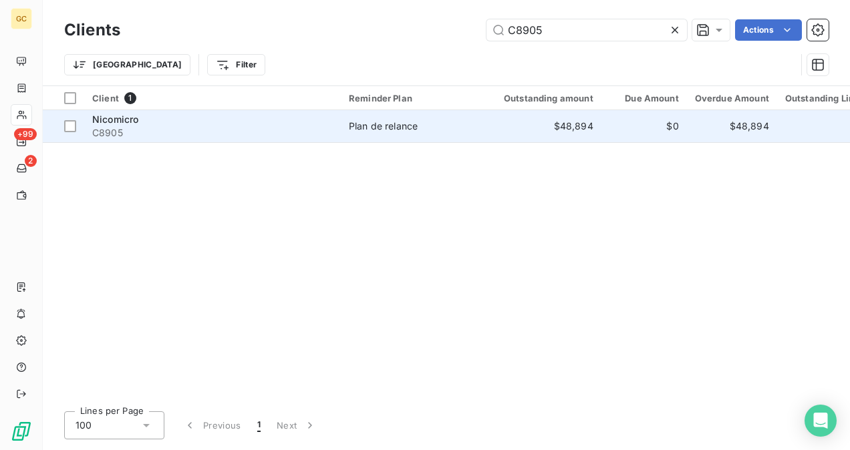
type input "C8905"
click at [335, 128] on td "Nicomicro C8905" at bounding box center [212, 126] width 256 height 32
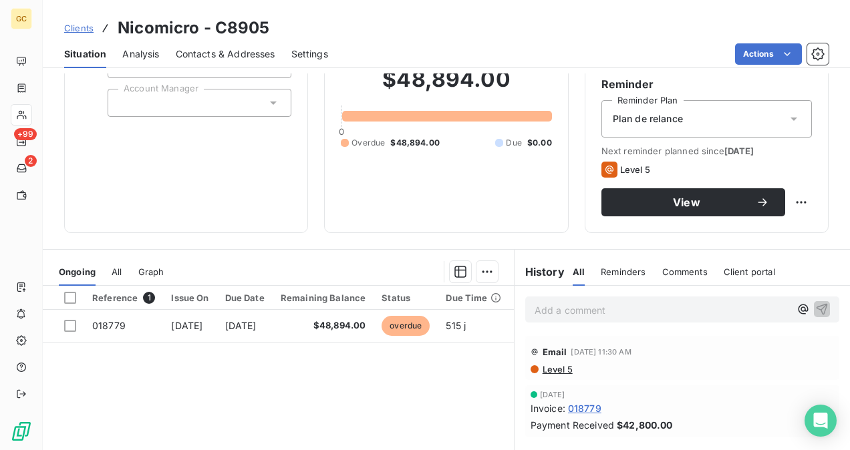
scroll to position [134, 0]
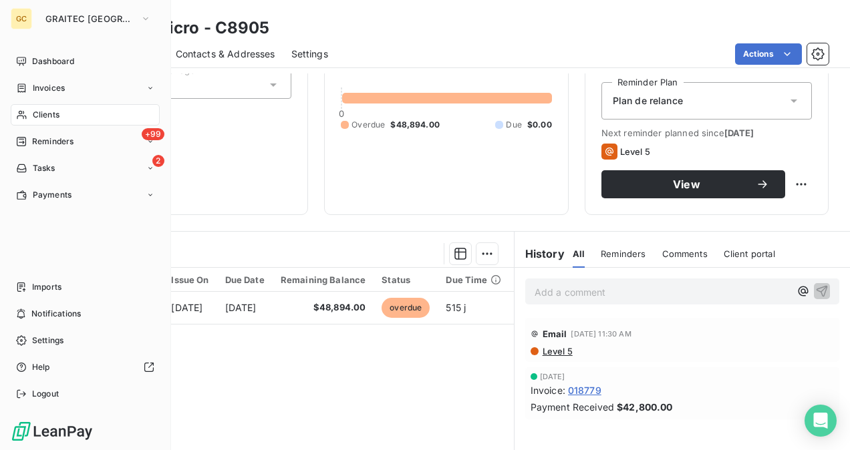
click at [47, 120] on span "Clients" at bounding box center [46, 115] width 27 height 12
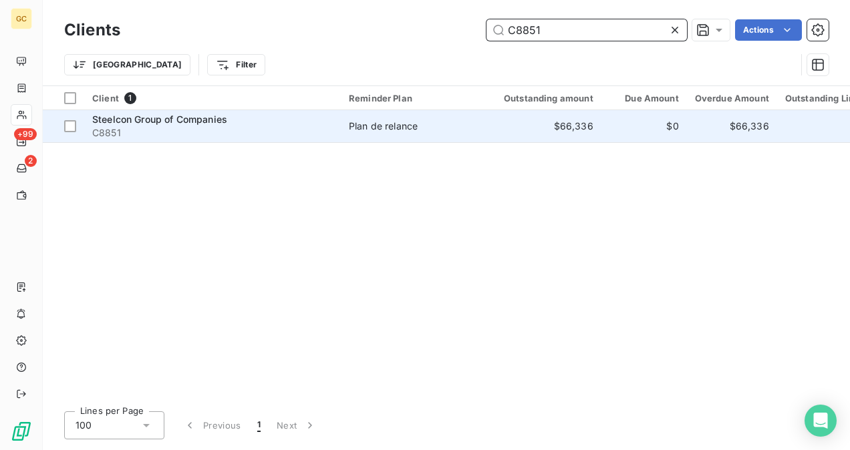
type input "C8851"
click at [495, 120] on td "$66,336" at bounding box center [541, 126] width 122 height 32
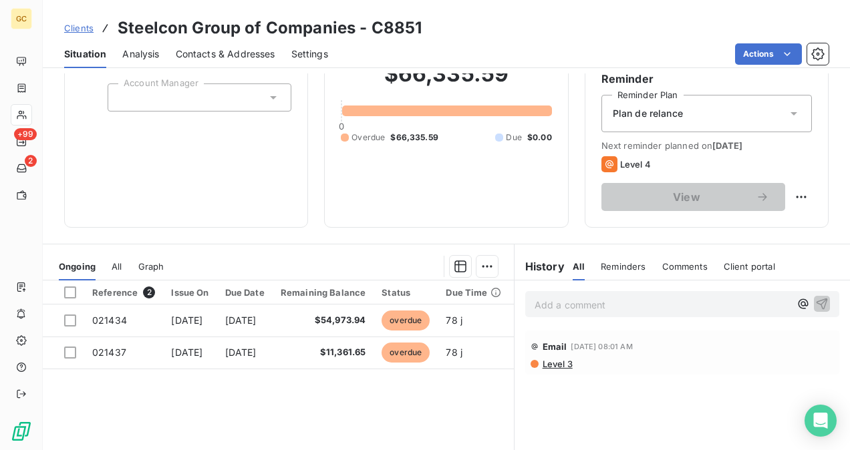
scroll to position [134, 0]
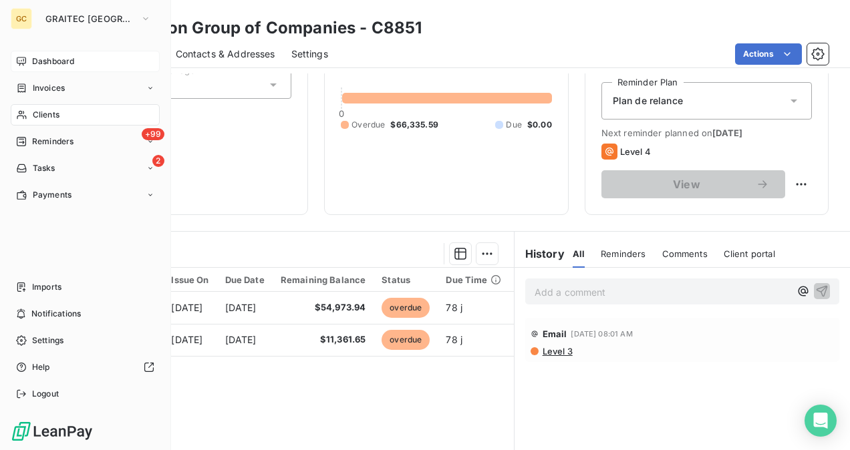
click at [55, 60] on span "Dashboard" at bounding box center [53, 61] width 42 height 12
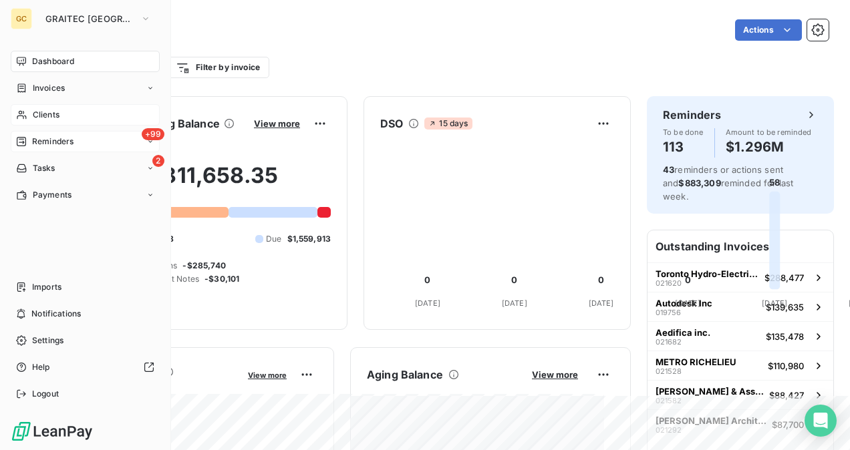
click at [51, 138] on span "Reminders" at bounding box center [52, 142] width 41 height 12
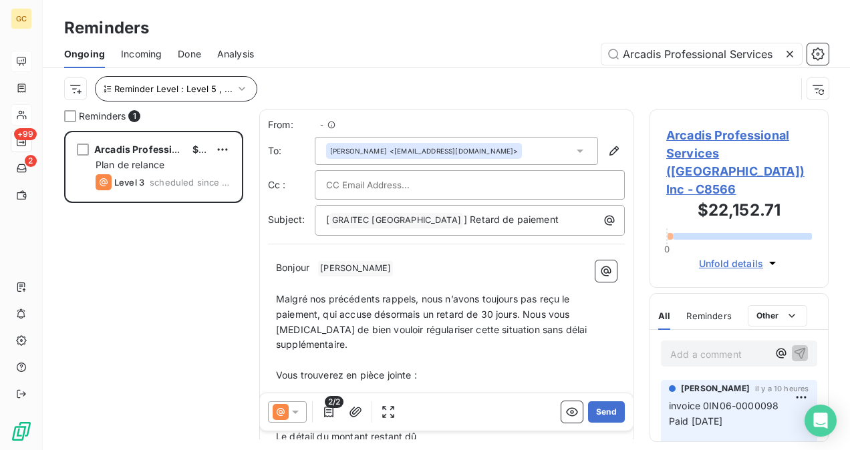
scroll to position [309, 168]
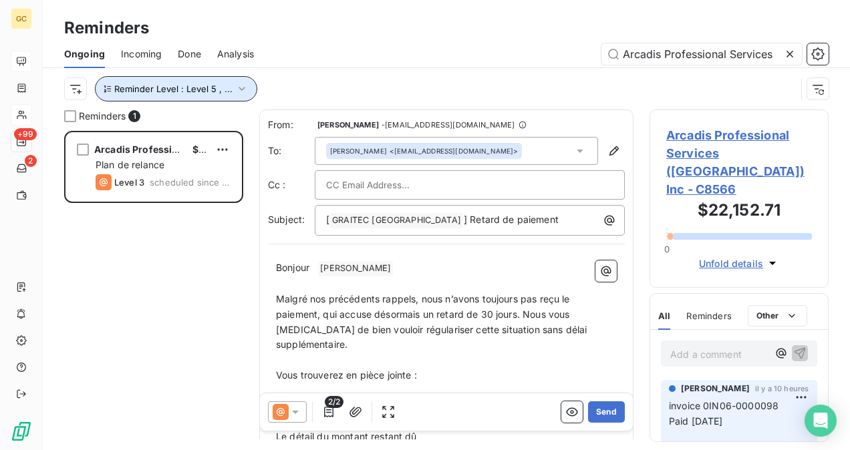
click at [238, 89] on icon "button" at bounding box center [241, 89] width 7 height 4
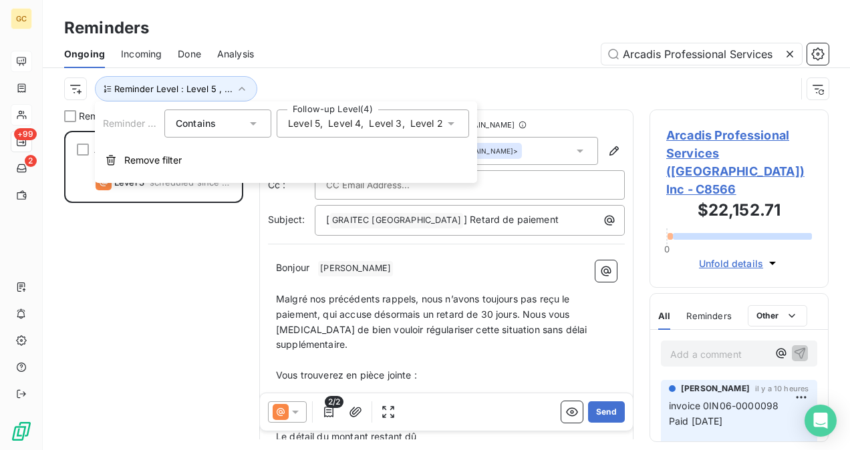
click at [445, 122] on icon at bounding box center [450, 123] width 13 height 13
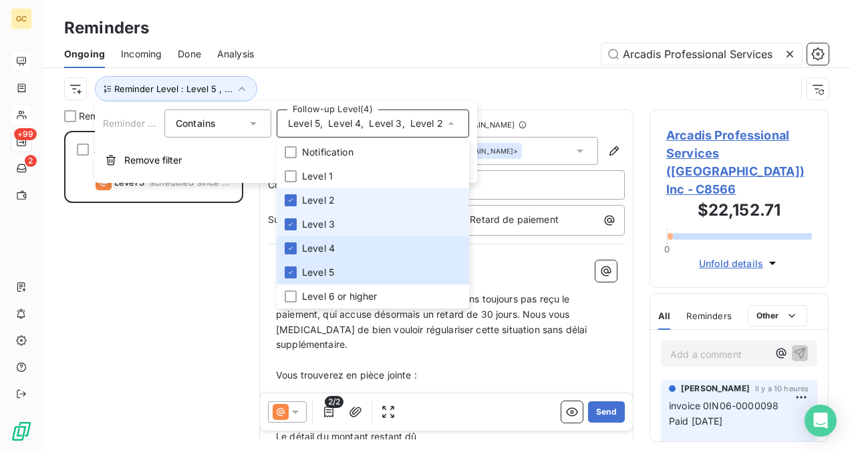
drag, startPoint x: 293, startPoint y: 200, endPoint x: 291, endPoint y: 212, distance: 12.8
click at [293, 200] on icon at bounding box center [291, 200] width 8 height 8
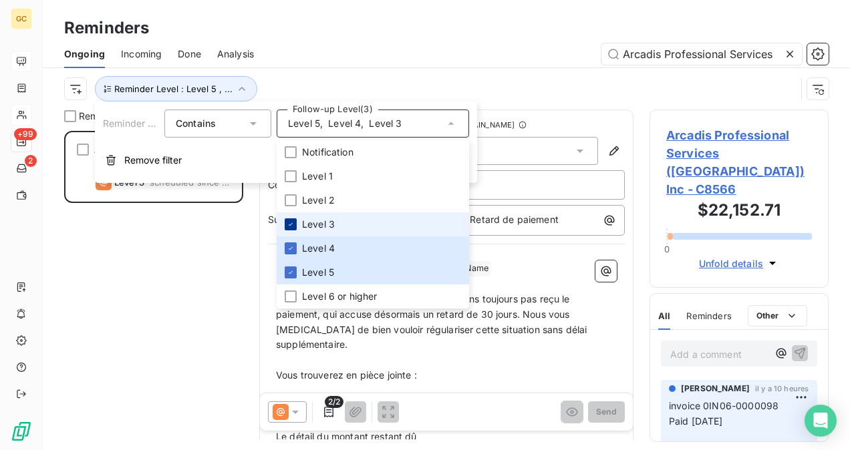
click at [290, 219] on div at bounding box center [291, 224] width 12 height 12
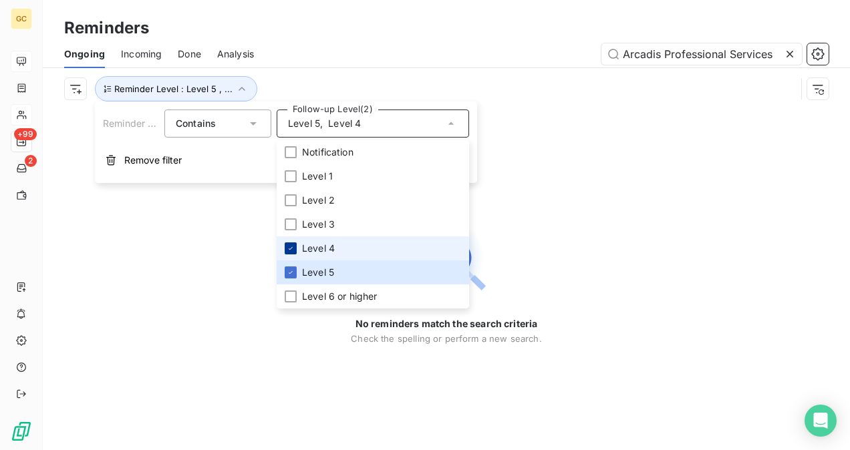
click at [290, 244] on div at bounding box center [291, 248] width 12 height 12
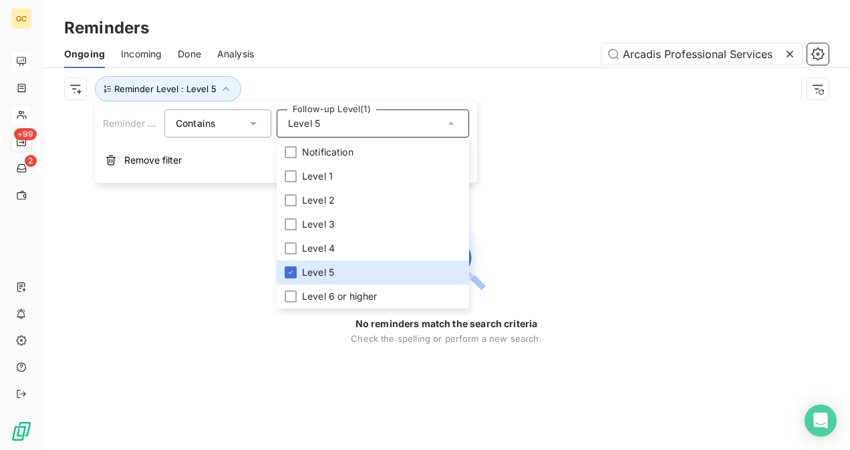
click at [564, 210] on div "No reminders match the search criteria Check the spelling or perform a new sear…" at bounding box center [446, 280] width 807 height 341
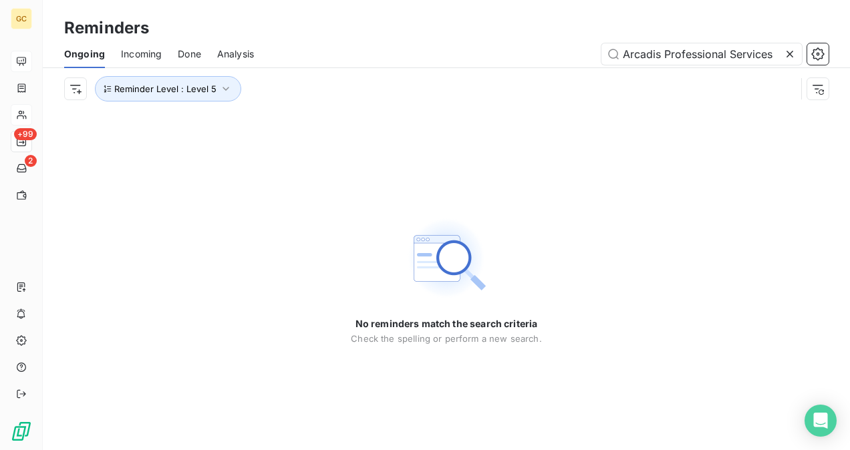
click at [791, 56] on icon at bounding box center [789, 53] width 13 height 13
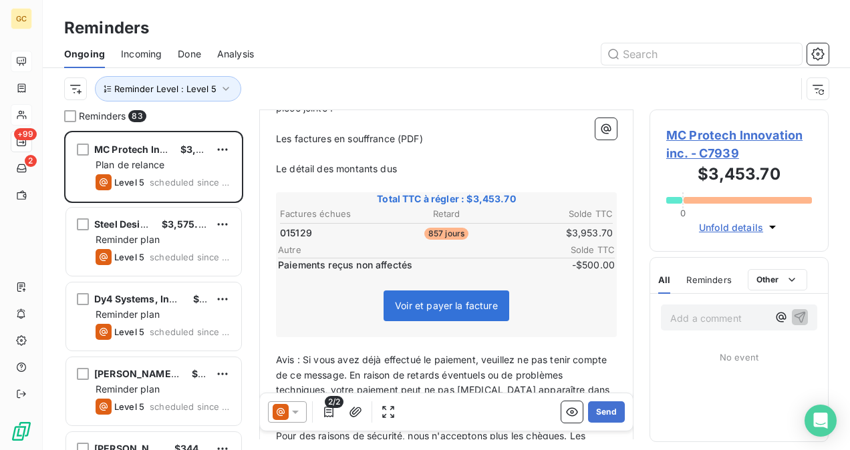
scroll to position [335, 0]
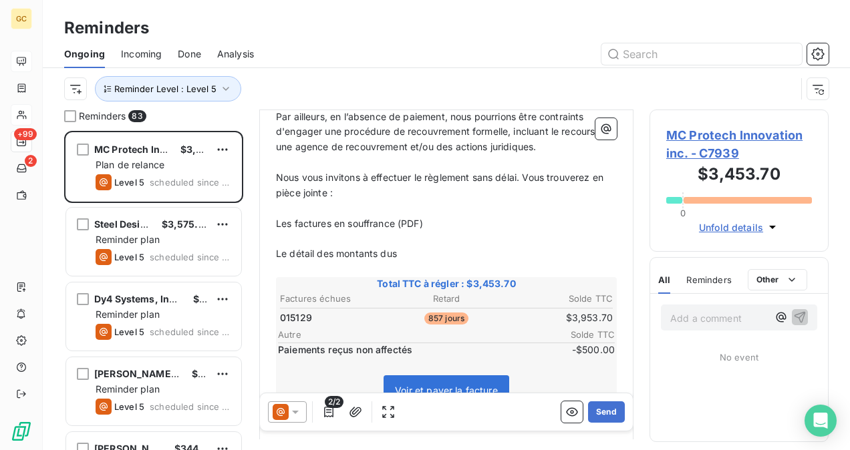
click at [689, 159] on span "MC Protech Innovation inc. - C7939" at bounding box center [739, 144] width 146 height 36
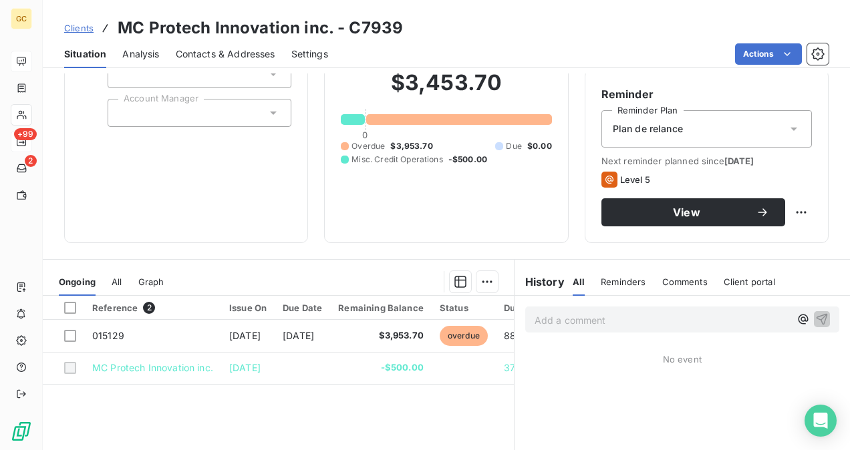
scroll to position [134, 0]
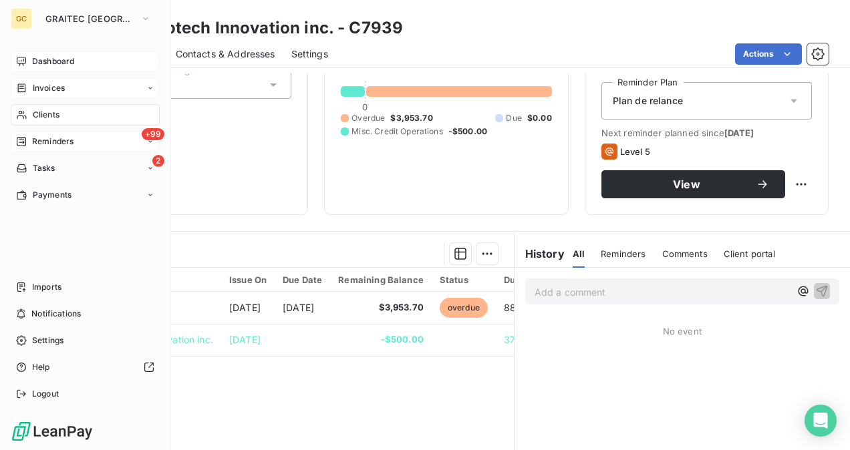
click at [45, 88] on span "Invoices" at bounding box center [49, 88] width 32 height 12
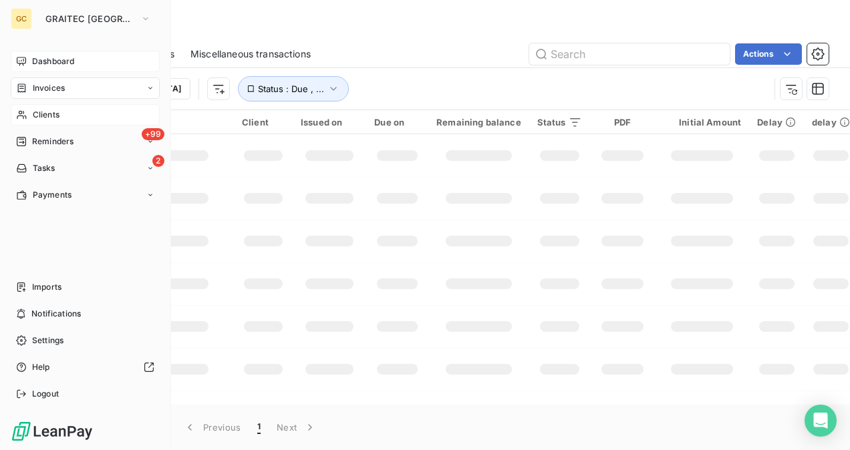
drag, startPoint x: 29, startPoint y: 146, endPoint x: 35, endPoint y: 118, distance: 27.9
click at [30, 146] on div "Reminders" at bounding box center [44, 142] width 57 height 12
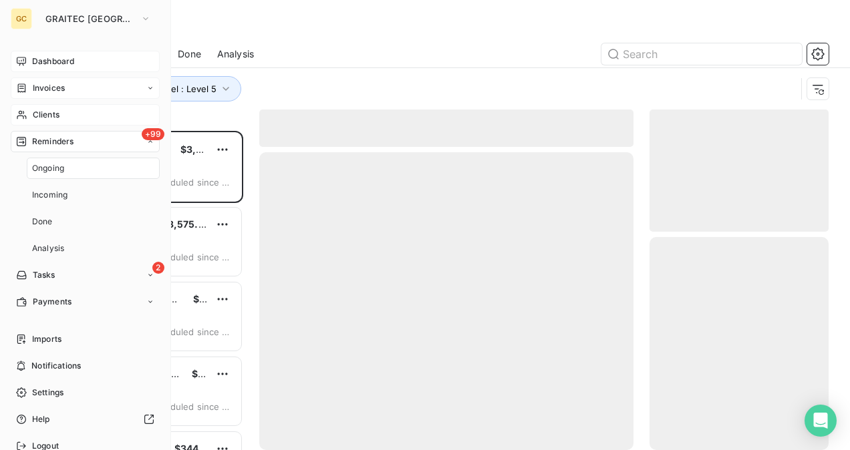
click at [35, 118] on span "Clients" at bounding box center [46, 115] width 27 height 12
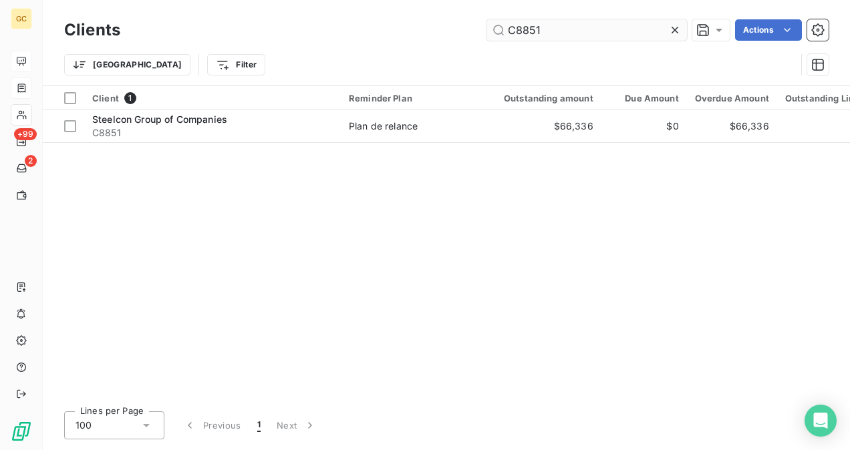
click at [552, 34] on input "C8851" at bounding box center [586, 29] width 200 height 21
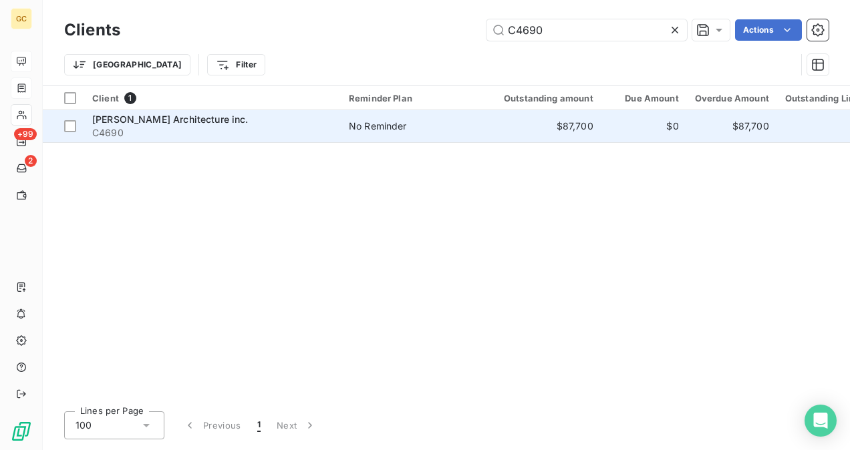
type input "C4690"
click at [283, 124] on div "[PERSON_NAME] Architecture inc." at bounding box center [212, 119] width 240 height 13
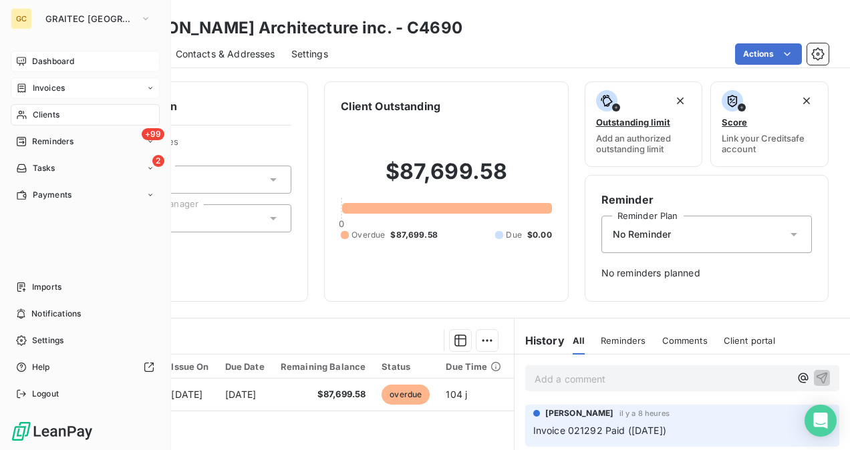
click at [57, 53] on div "Dashboard" at bounding box center [85, 61] width 149 height 21
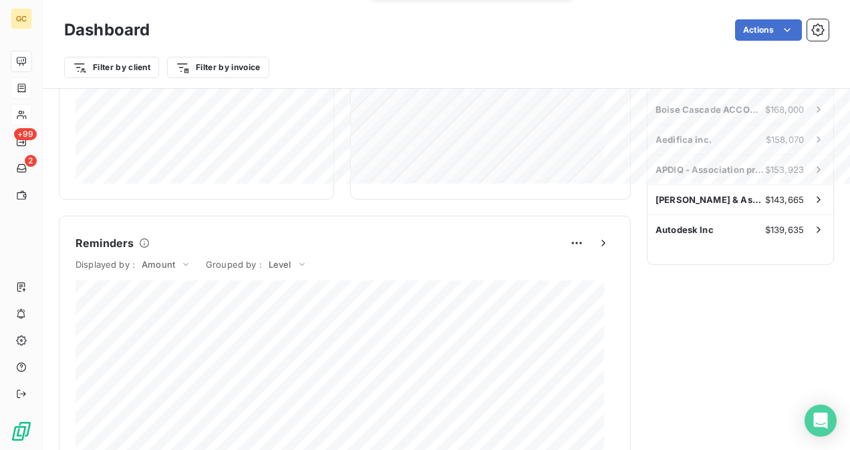
scroll to position [468, 0]
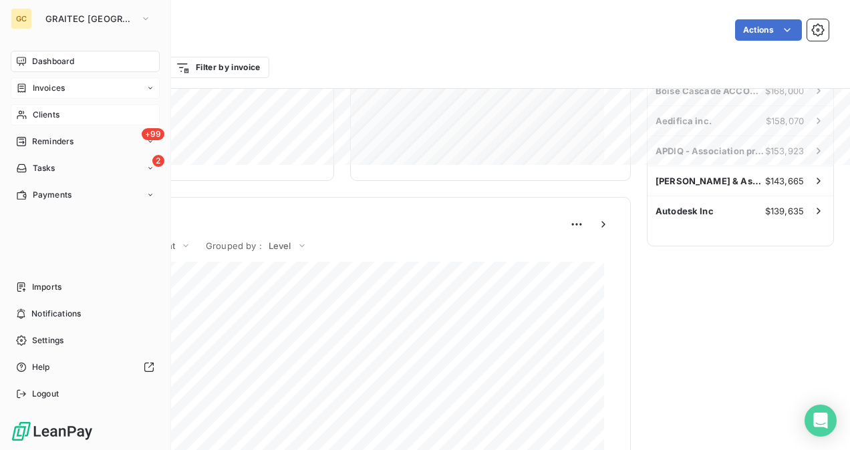
click at [53, 117] on span "Clients" at bounding box center [46, 115] width 27 height 12
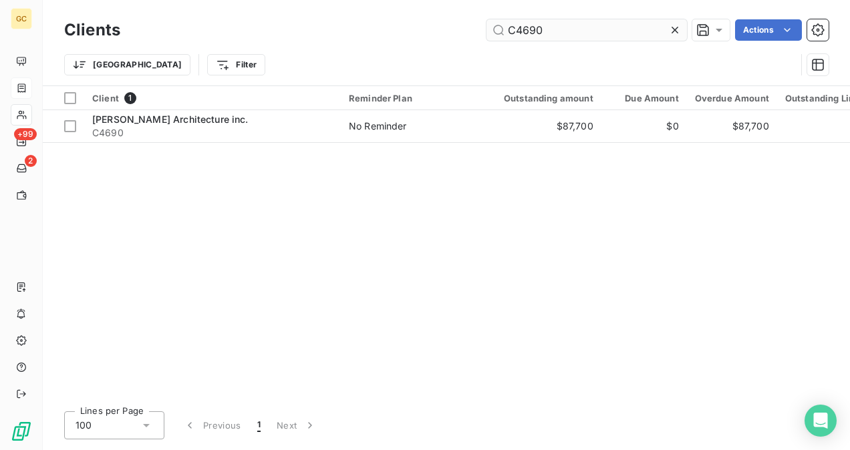
drag, startPoint x: 590, startPoint y: 28, endPoint x: 524, endPoint y: 33, distance: 66.3
click at [536, 33] on input "C4690" at bounding box center [586, 29] width 200 height 21
drag, startPoint x: 524, startPoint y: 33, endPoint x: 513, endPoint y: 33, distance: 10.7
click at [513, 33] on input "C4690" at bounding box center [586, 29] width 200 height 21
click at [556, 29] on input "C4690" at bounding box center [586, 29] width 200 height 21
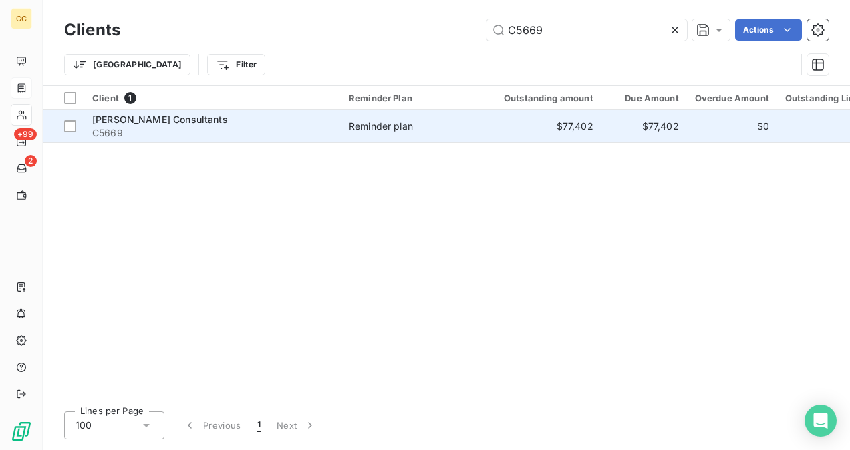
type input "C5669"
click at [349, 133] on td "Reminder plan" at bounding box center [410, 126] width 139 height 32
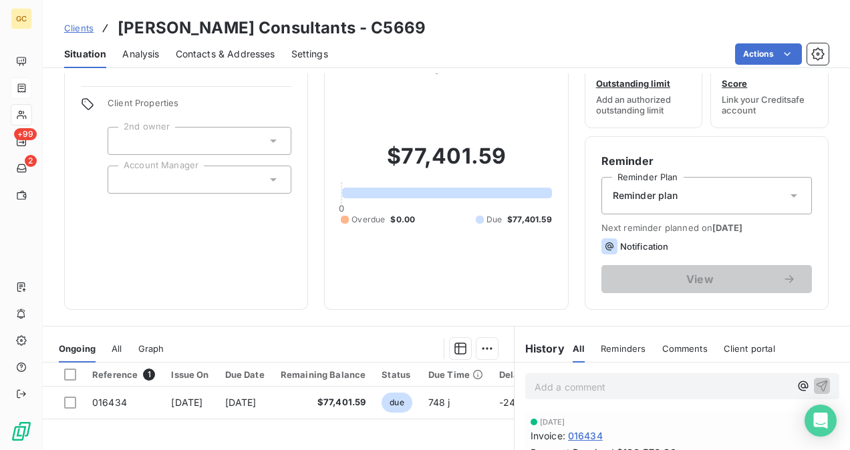
scroll to position [67, 0]
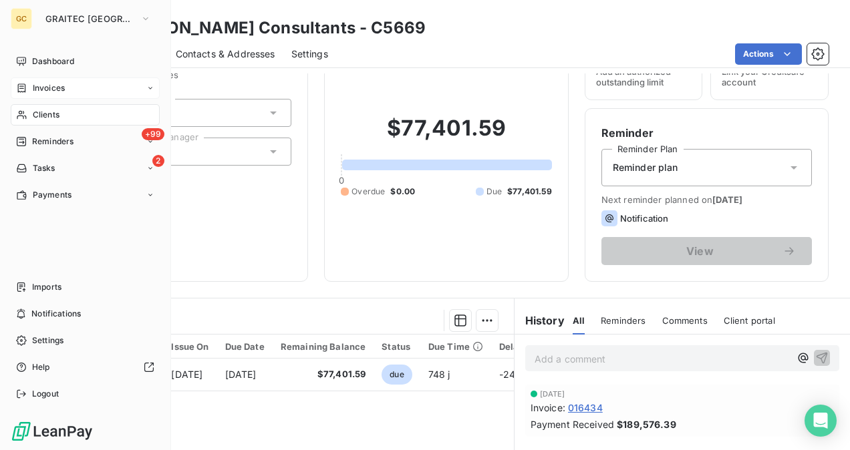
click at [57, 116] on span "Clients" at bounding box center [46, 115] width 27 height 12
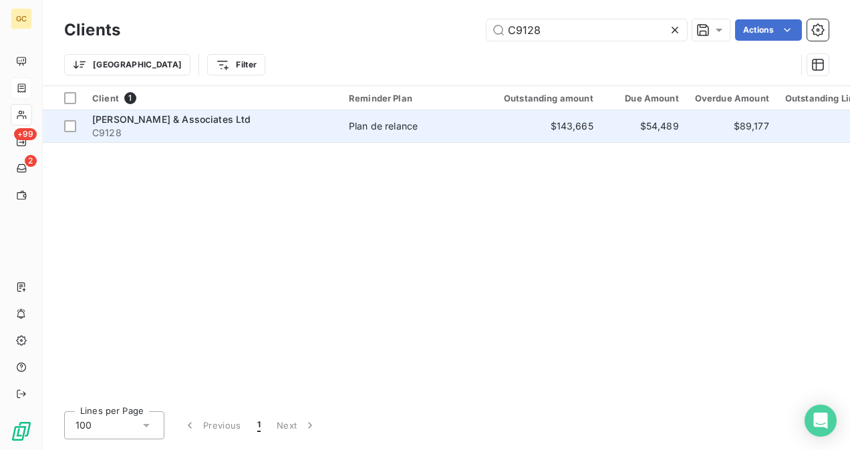
type input "C9128"
click at [234, 130] on span "C9128" at bounding box center [212, 132] width 240 height 13
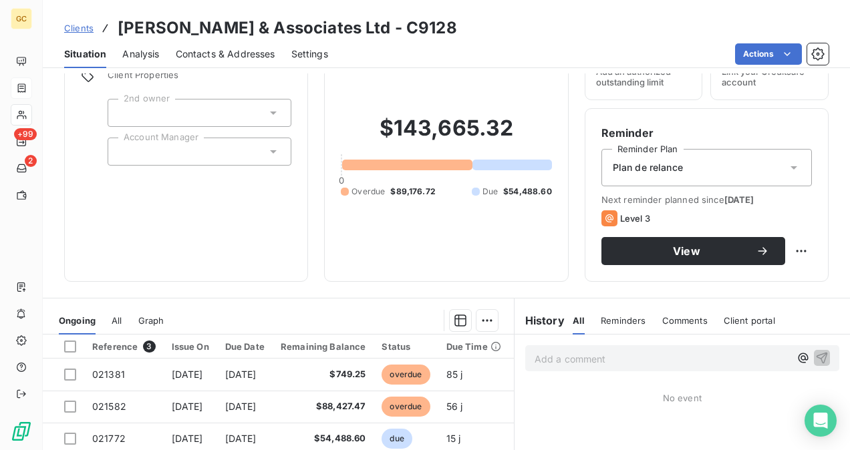
scroll to position [134, 0]
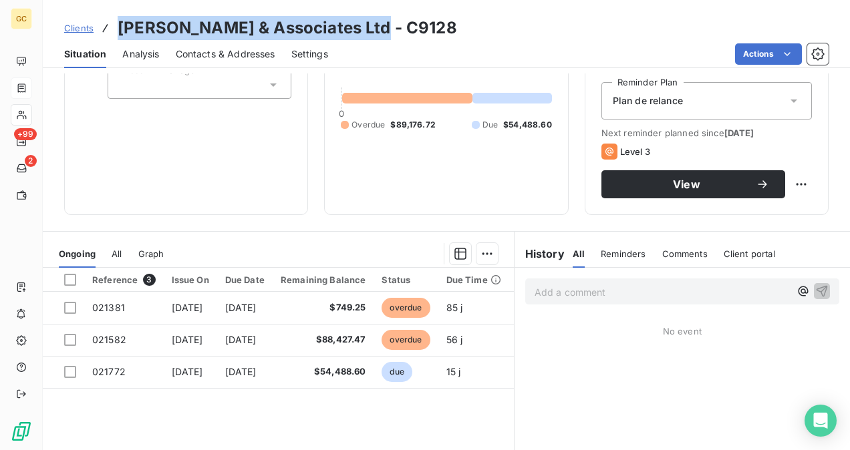
drag, startPoint x: 355, startPoint y: 29, endPoint x: 103, endPoint y: 33, distance: 251.8
click at [103, 33] on div "Clients J.L. Richards & Associates Ltd - C9128" at bounding box center [260, 28] width 393 height 24
copy h3 "[PERSON_NAME] & Associates Ltd"
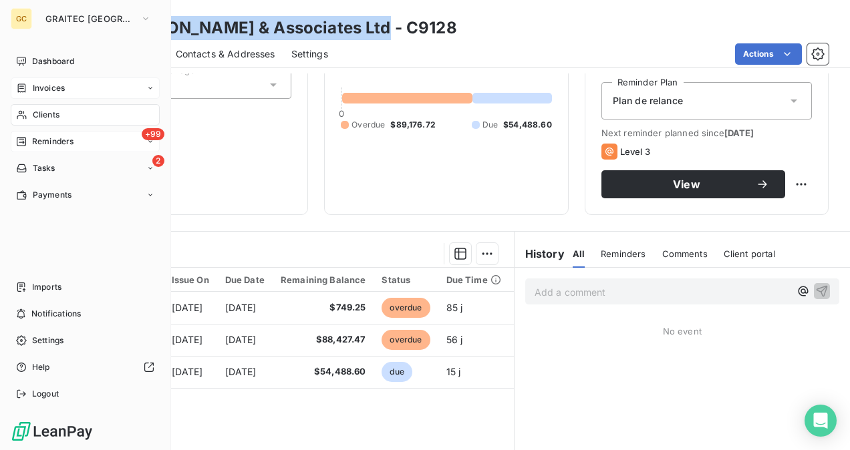
click at [56, 144] on span "Reminders" at bounding box center [52, 142] width 41 height 12
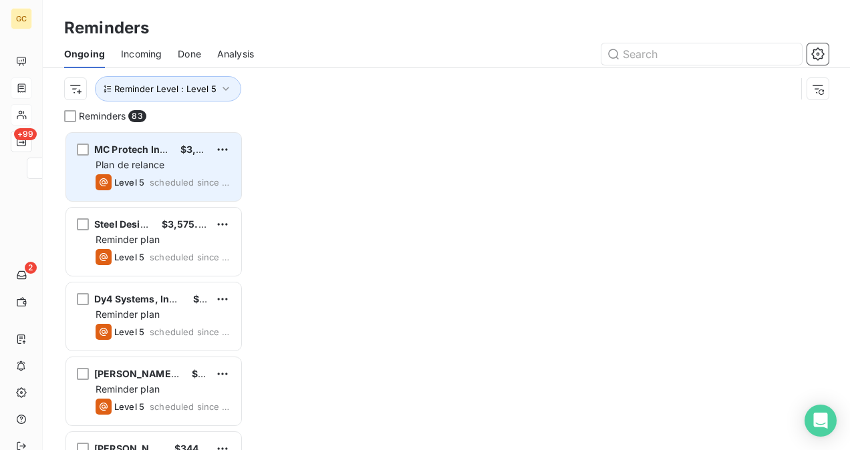
scroll to position [309, 168]
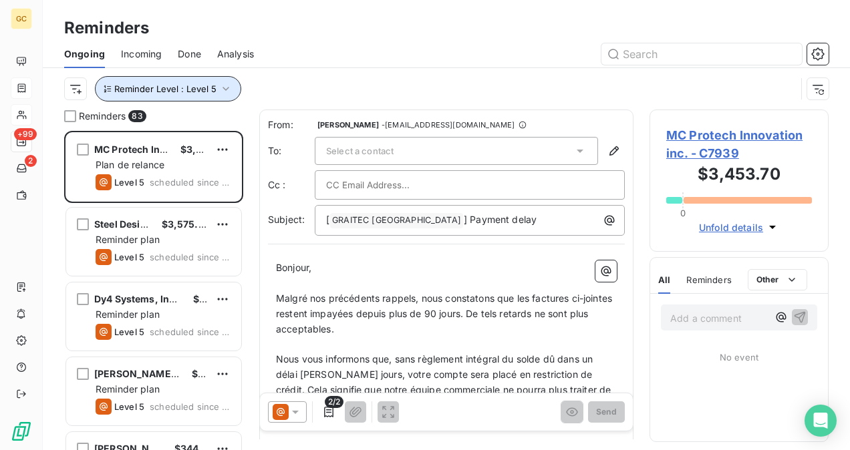
click at [220, 88] on icon "button" at bounding box center [225, 88] width 13 height 13
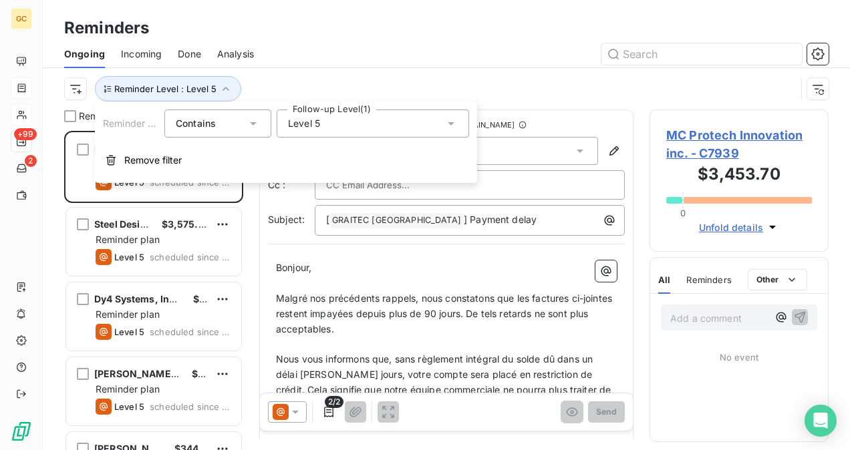
click at [353, 124] on div "Level 5" at bounding box center [373, 124] width 192 height 28
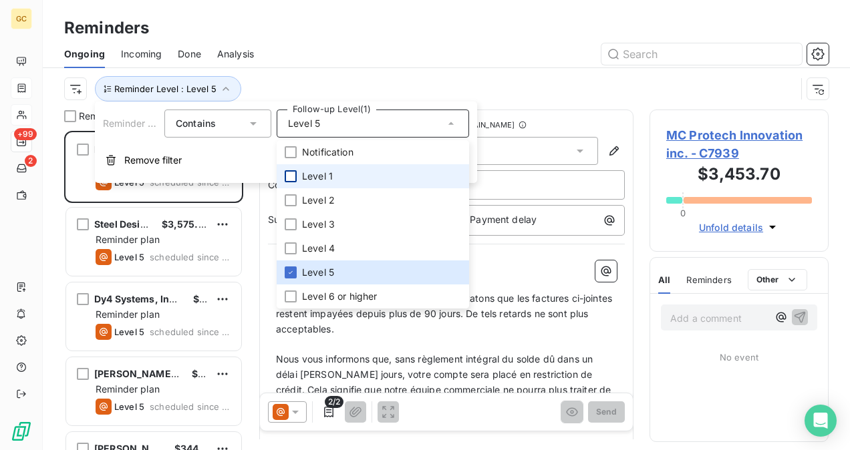
click at [289, 172] on div at bounding box center [291, 176] width 12 height 12
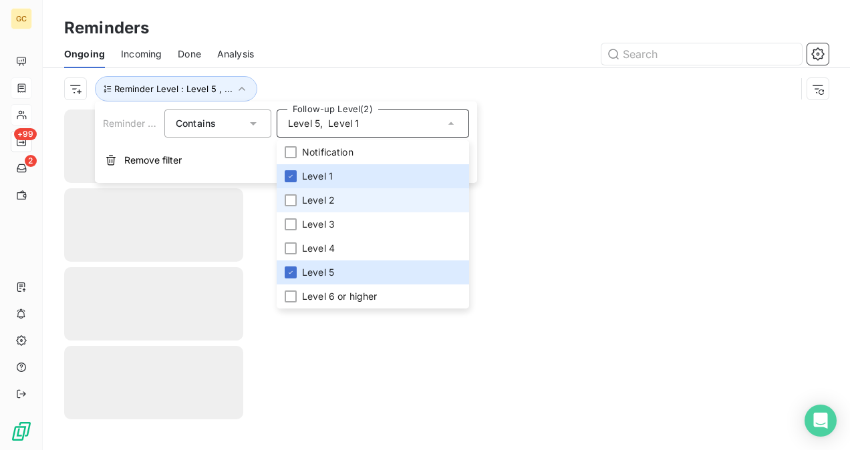
drag, startPoint x: 295, startPoint y: 195, endPoint x: 297, endPoint y: 212, distance: 16.8
click at [295, 196] on div at bounding box center [291, 200] width 12 height 12
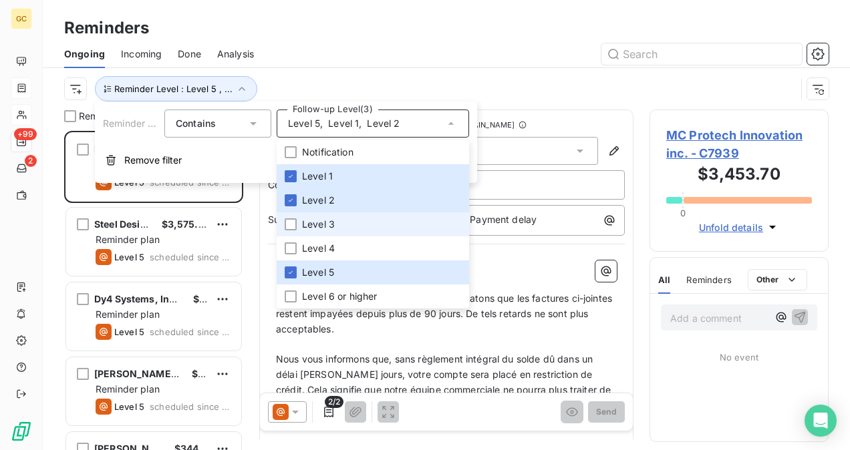
click at [297, 226] on li "Level 3" at bounding box center [373, 224] width 192 height 24
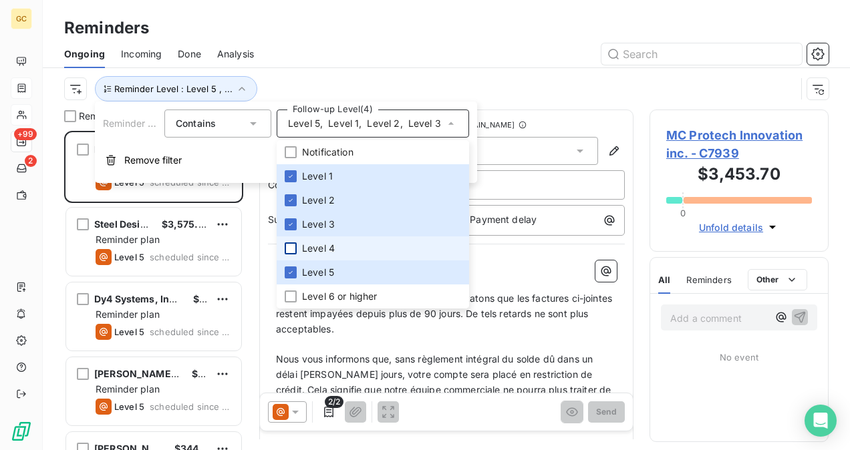
click at [291, 253] on div at bounding box center [291, 248] width 12 height 12
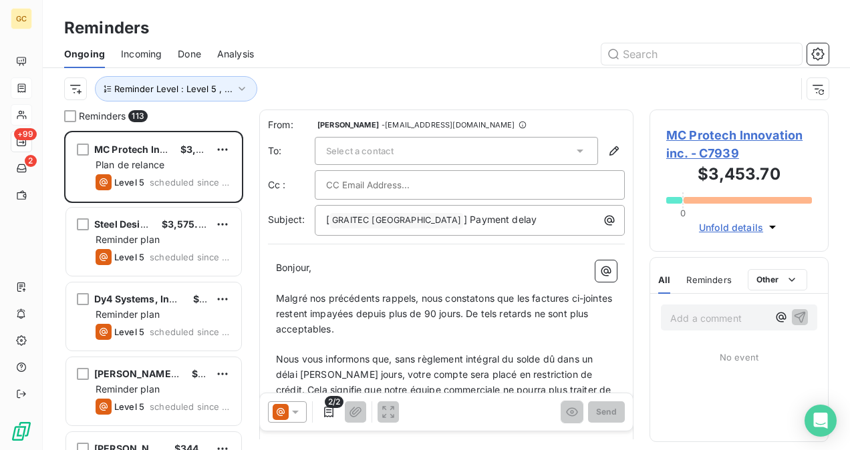
click at [586, 89] on div "Reminder Level : Level 5 , ..." at bounding box center [429, 88] width 731 height 25
click at [647, 59] on input "text" at bounding box center [701, 53] width 200 height 21
paste input "[PERSON_NAME] & Associates Ltd"
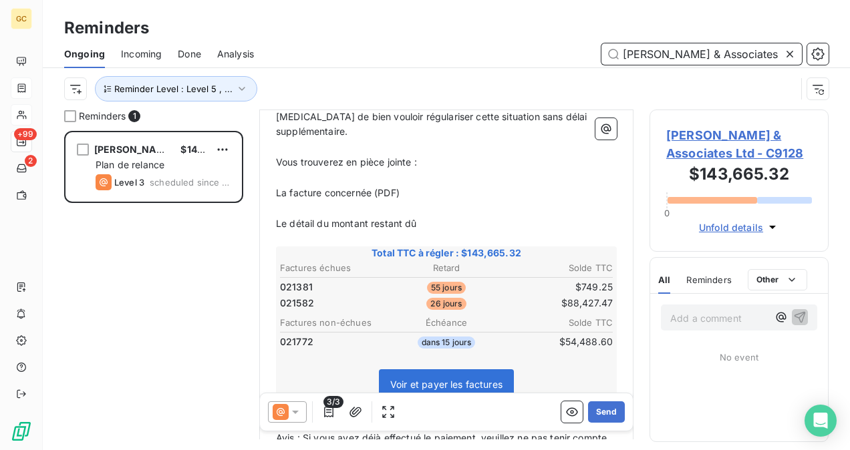
scroll to position [268, 0]
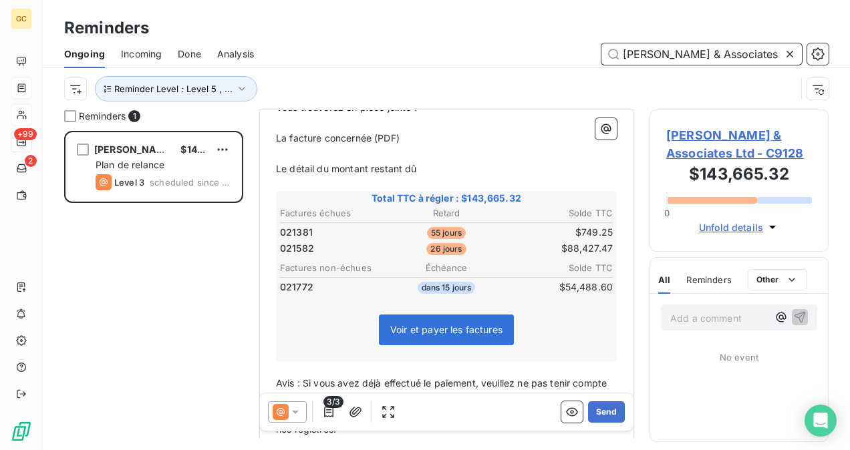
type input "[PERSON_NAME] & Associates Ltd"
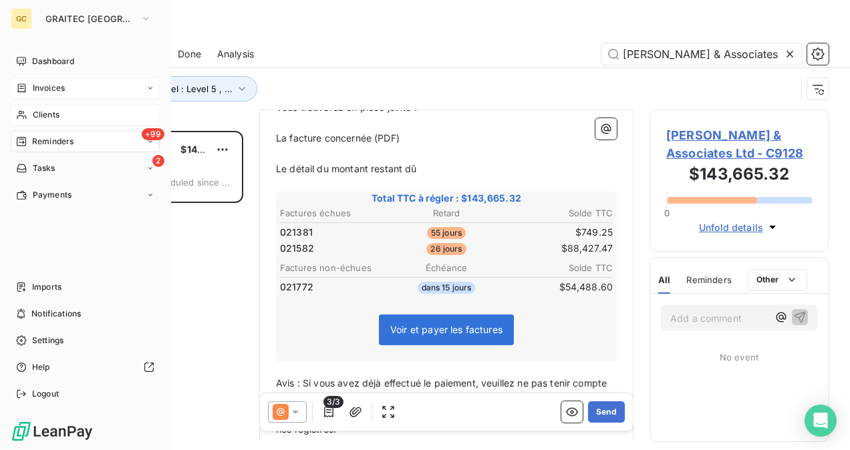
click at [41, 115] on span "Clients" at bounding box center [46, 115] width 27 height 12
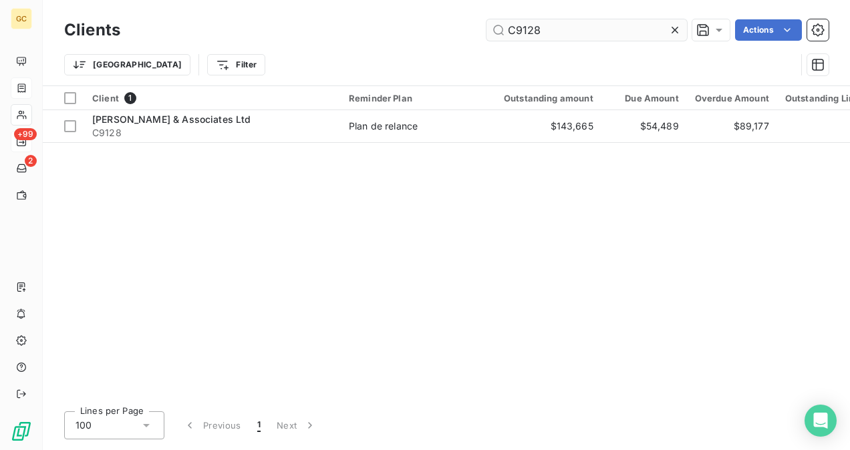
click at [556, 28] on input "C9128" at bounding box center [586, 29] width 200 height 21
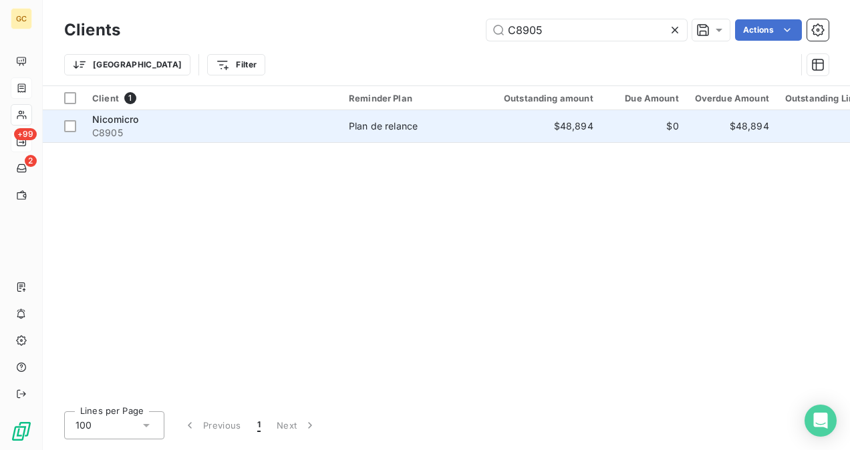
type input "C8905"
click at [310, 130] on span "C8905" at bounding box center [212, 132] width 240 height 13
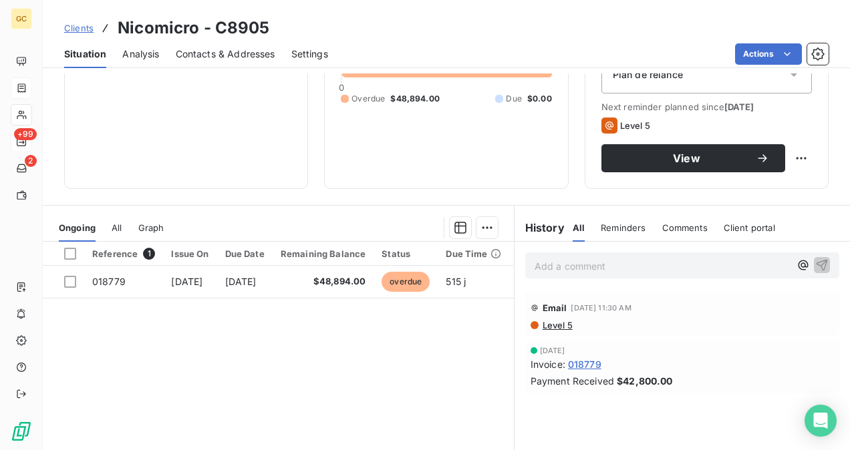
scroll to position [200, 0]
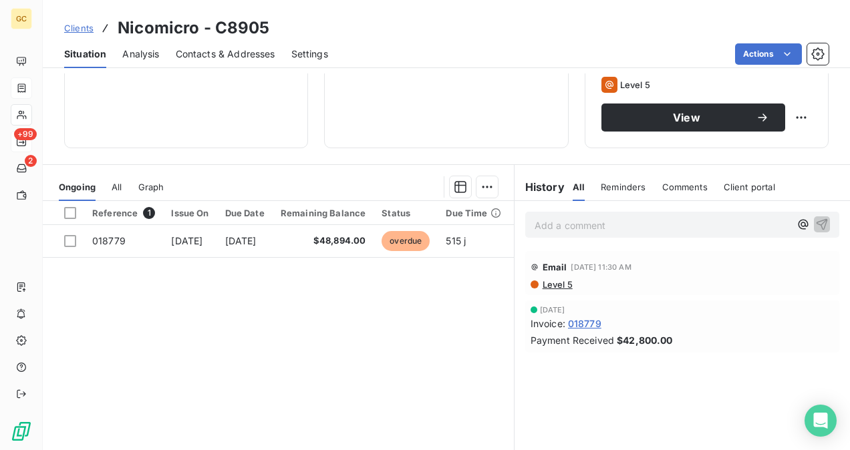
click at [561, 283] on span "Level 5" at bounding box center [556, 284] width 31 height 11
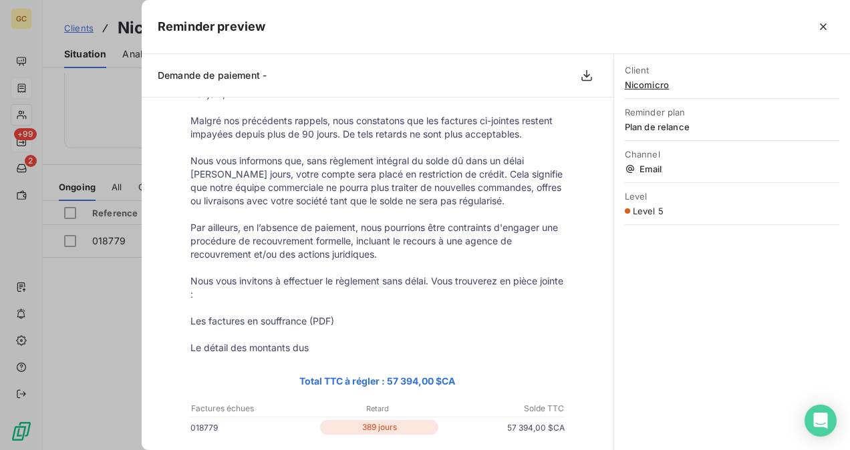
scroll to position [134, 0]
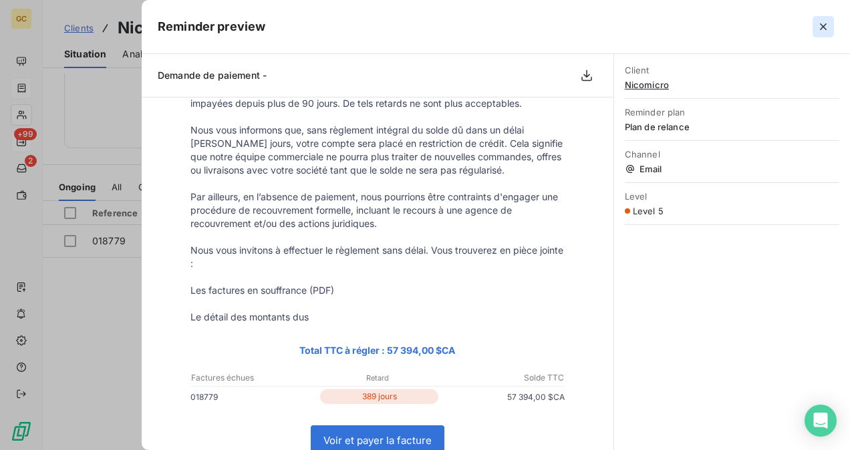
click at [828, 31] on icon "button" at bounding box center [822, 26] width 13 height 13
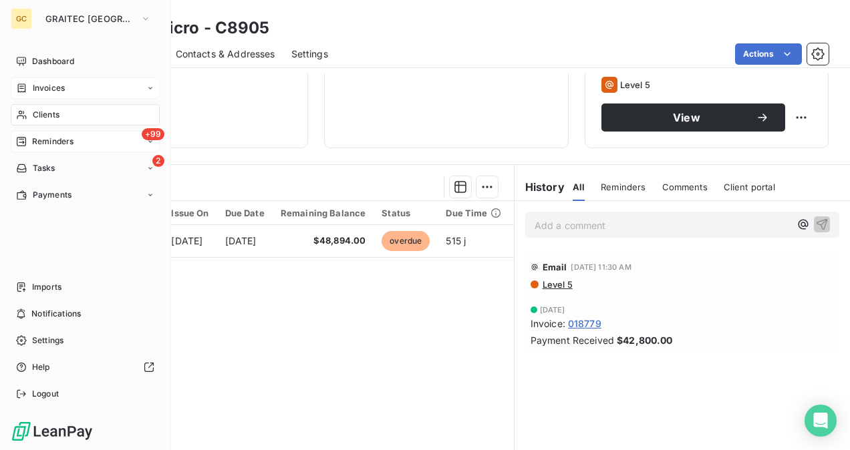
click at [56, 112] on span "Clients" at bounding box center [46, 115] width 27 height 12
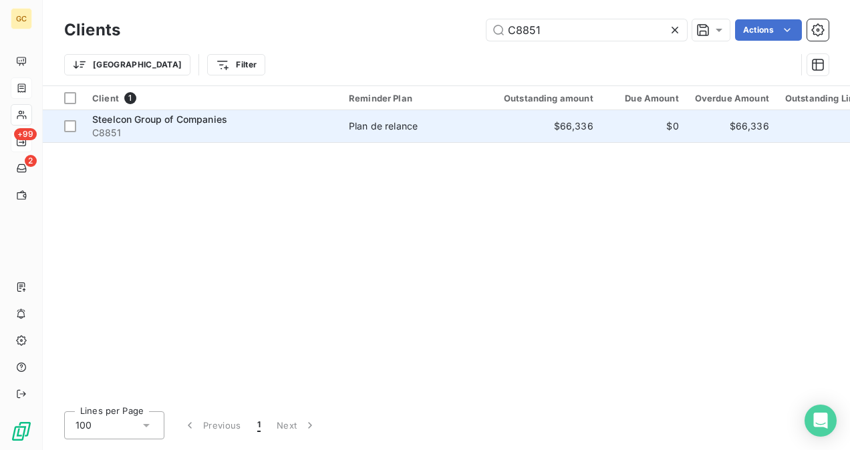
type input "C8851"
click at [451, 128] on span "Plan de relance" at bounding box center [410, 126] width 123 height 13
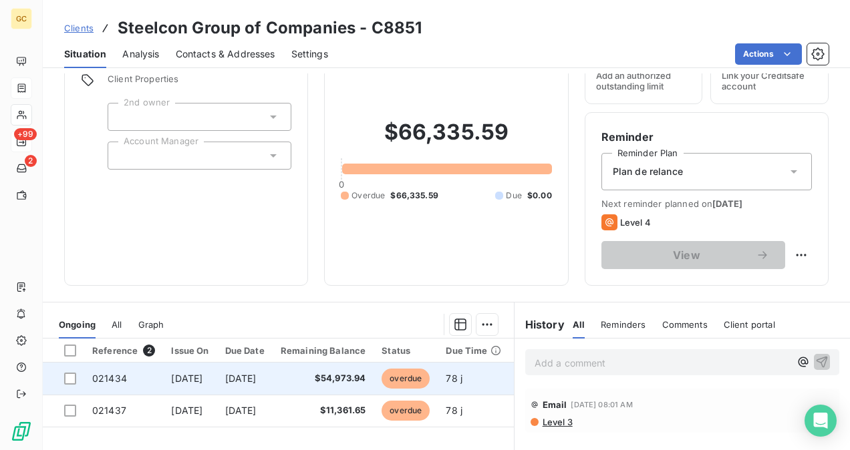
scroll to position [134, 0]
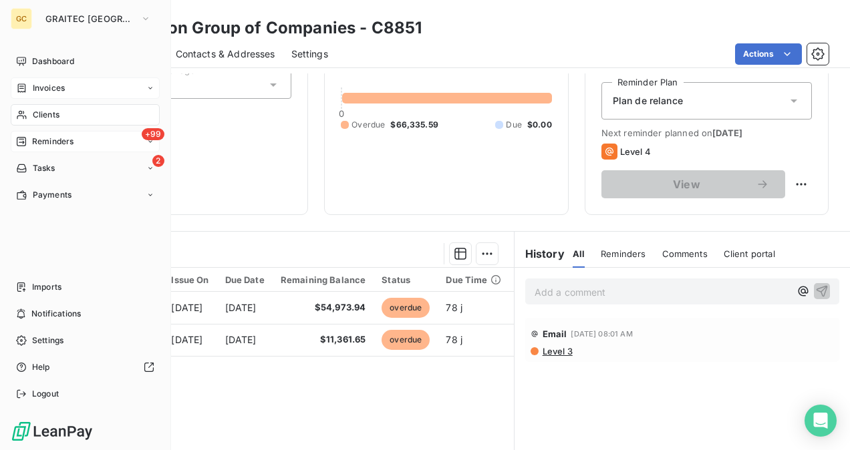
click at [77, 112] on div "Clients" at bounding box center [85, 114] width 149 height 21
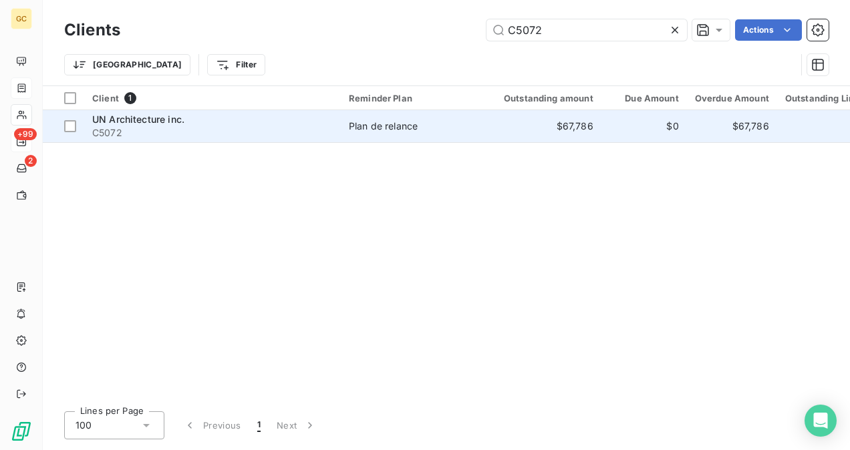
type input "C5072"
click at [252, 134] on span "C5072" at bounding box center [212, 132] width 240 height 13
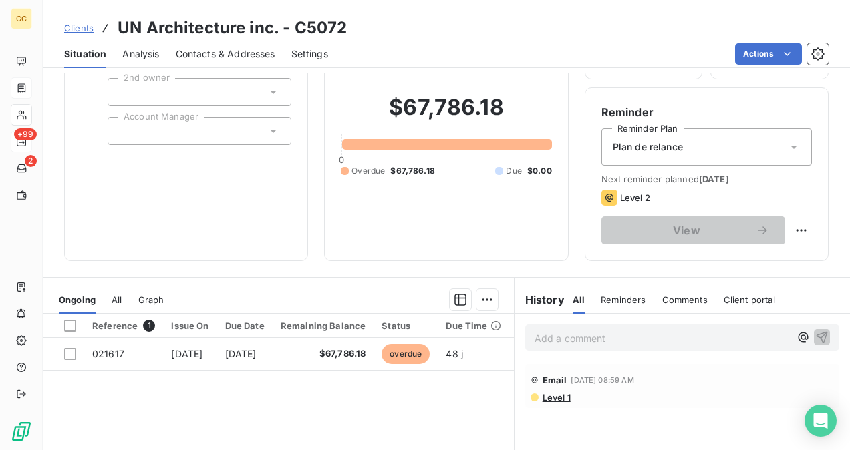
scroll to position [67, 0]
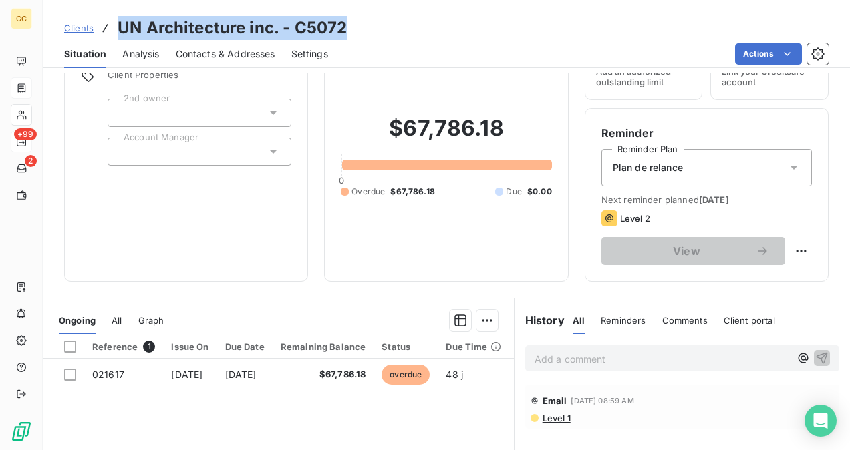
drag, startPoint x: 359, startPoint y: 31, endPoint x: 114, endPoint y: 25, distance: 245.2
click at [114, 25] on div "Clients UN Architecture inc. - C5072" at bounding box center [446, 28] width 807 height 24
copy h3 "UN Architecture inc. - C5072"
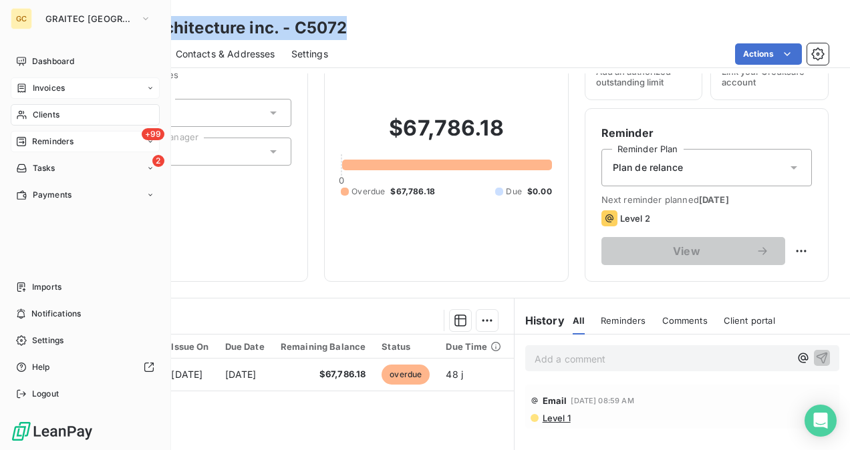
click at [43, 140] on span "Reminders" at bounding box center [52, 142] width 41 height 12
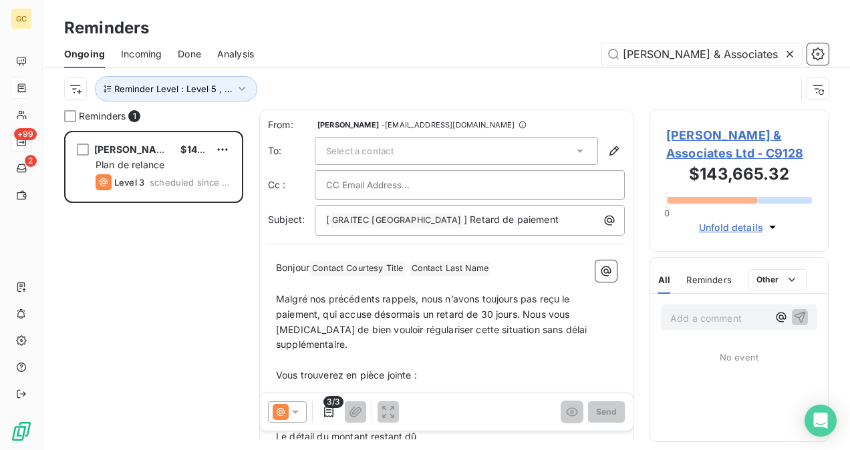
scroll to position [309, 168]
click at [783, 56] on icon at bounding box center [789, 53] width 13 height 13
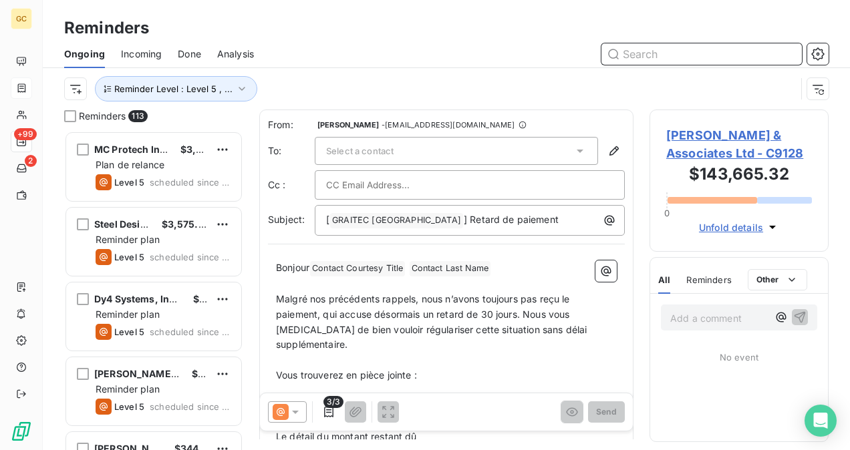
click at [733, 57] on input "text" at bounding box center [701, 53] width 200 height 21
paste input "UN Architecture inc. - C5072"
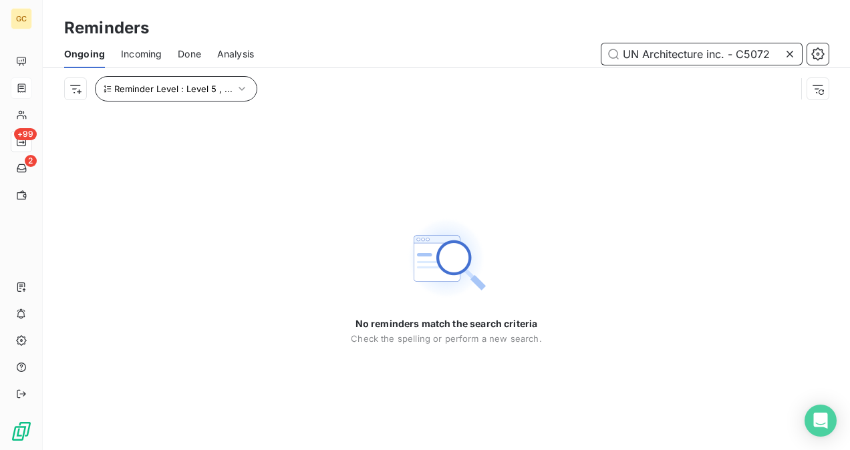
type input "UN Architecture inc. - C5072"
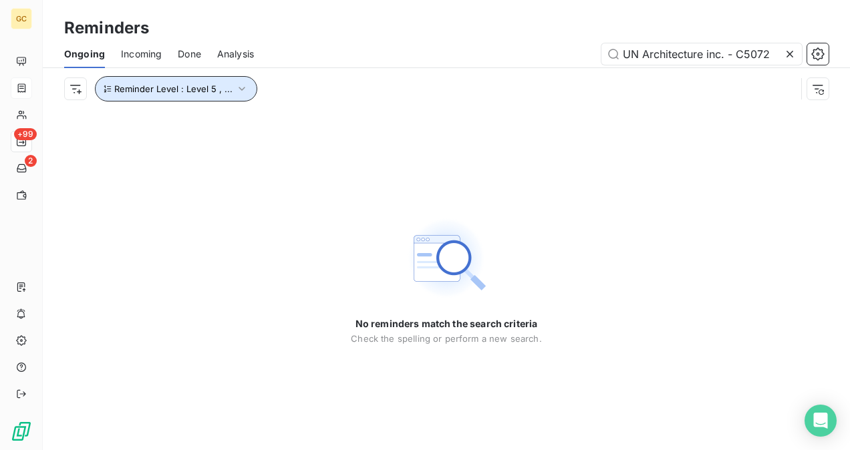
click at [224, 91] on span "Reminder Level : Level 5 , ..." at bounding box center [173, 88] width 118 height 11
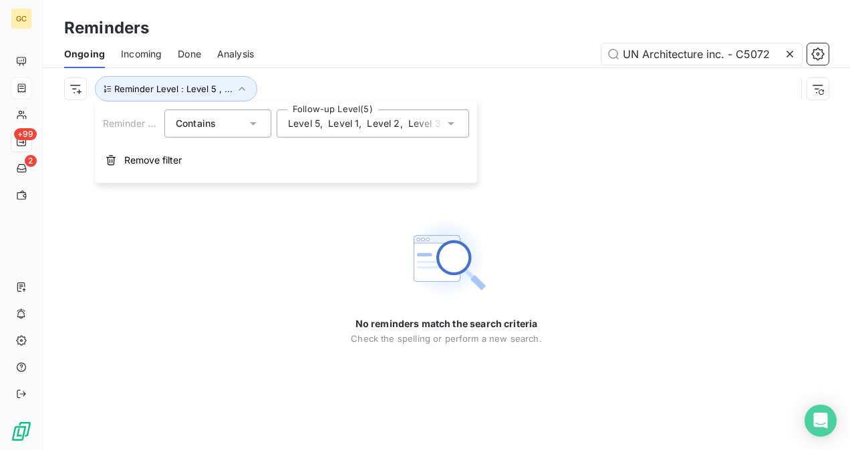
click at [461, 122] on div "Level 5 , Level 1 , Level 2 , Level 3 , Level 4" at bounding box center [373, 124] width 192 height 28
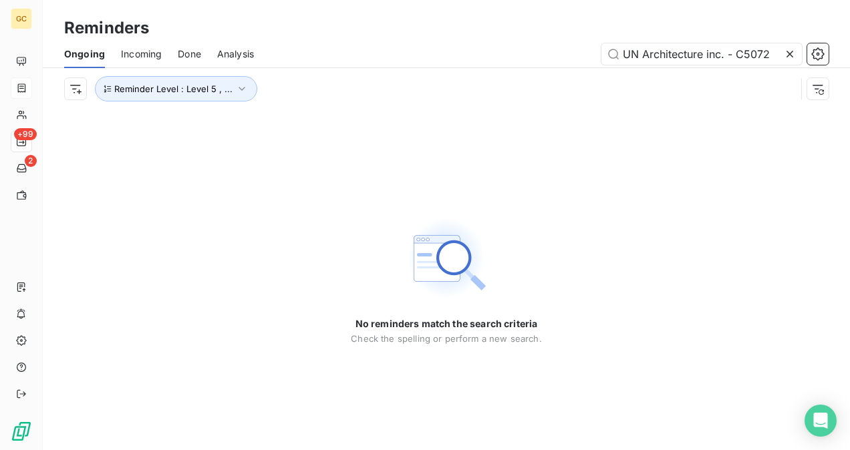
click at [522, 138] on div "No reminders match the search criteria Check the spelling or perform a new sear…" at bounding box center [446, 280] width 807 height 341
click at [789, 55] on icon at bounding box center [789, 53] width 13 height 13
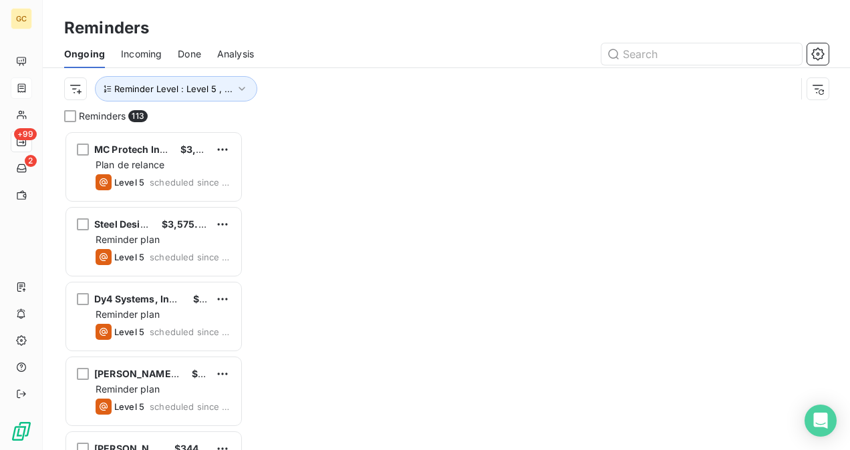
scroll to position [309, 168]
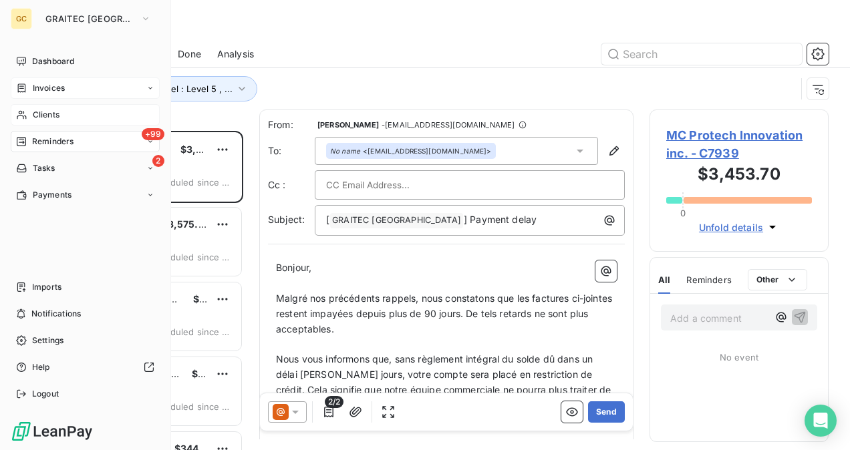
click at [41, 118] on span "Clients" at bounding box center [46, 115] width 27 height 12
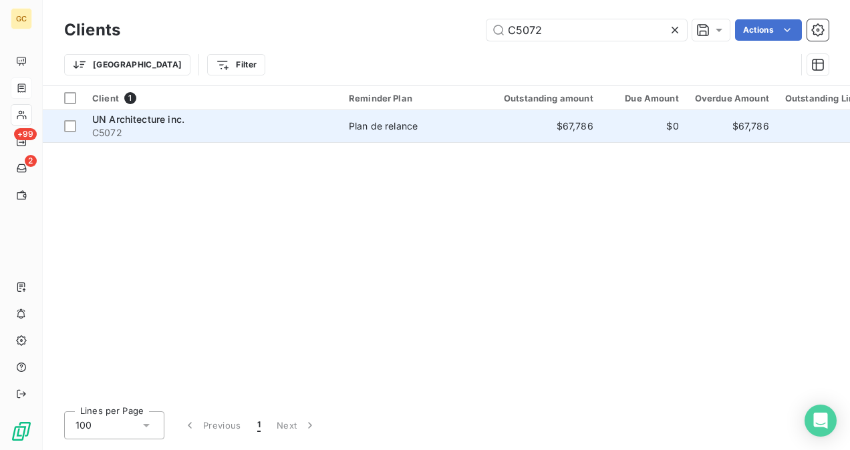
click at [320, 130] on span "C5072" at bounding box center [212, 132] width 240 height 13
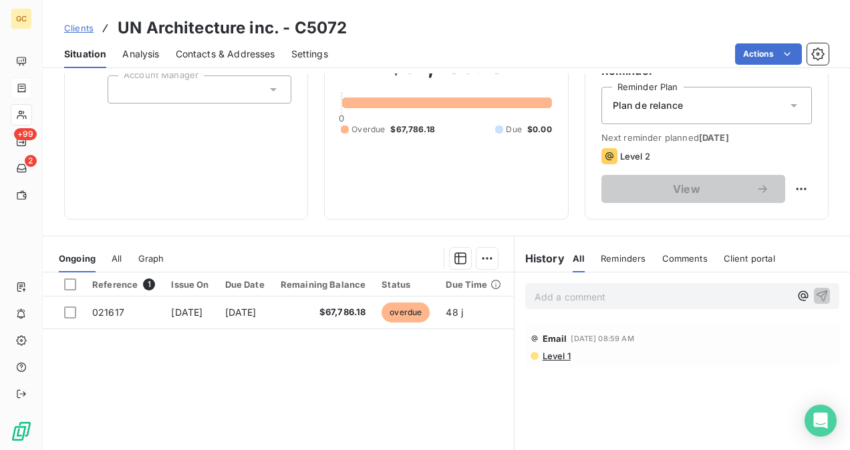
scroll to position [134, 0]
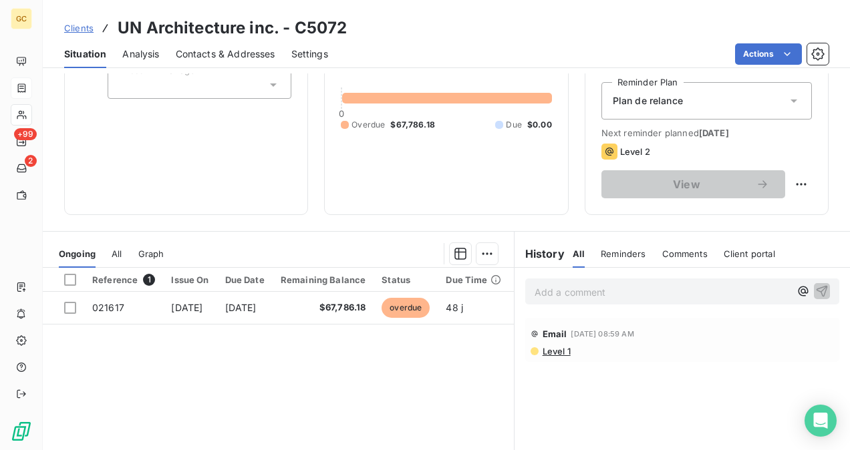
click at [747, 94] on div "Plan de relance" at bounding box center [706, 100] width 210 height 37
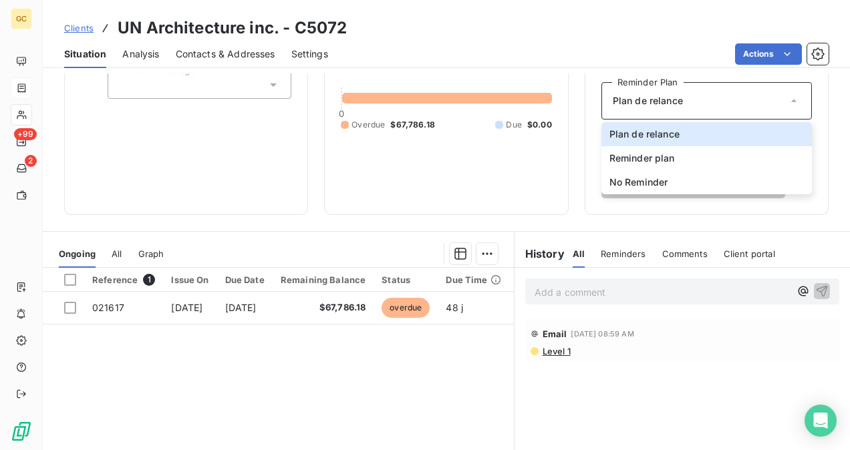
click at [356, 232] on section "Ongoing All Graph Reference 1 Issue On Due Date Remaining Balance Status Due Ti…" at bounding box center [278, 398] width 471 height 333
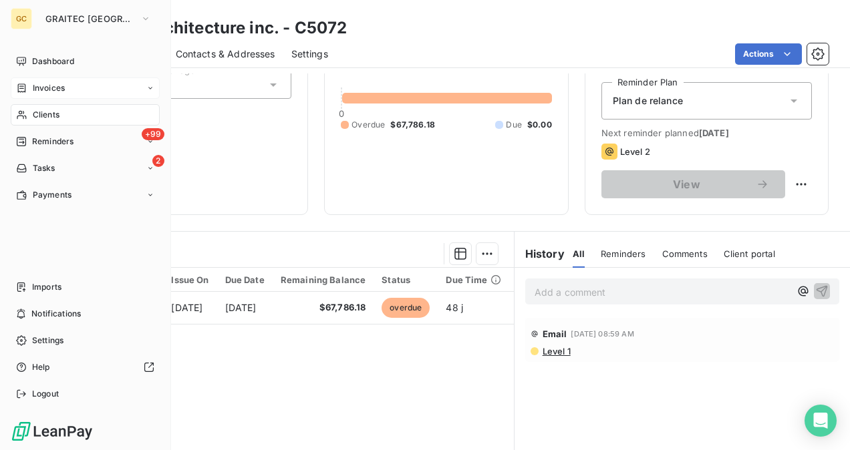
click at [43, 116] on span "Clients" at bounding box center [46, 115] width 27 height 12
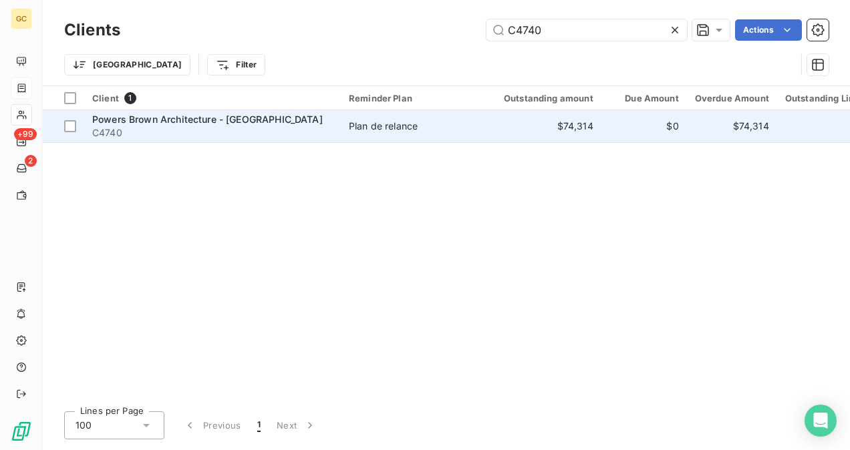
type input "C4740"
click at [494, 123] on td "$74,314" at bounding box center [541, 126] width 122 height 32
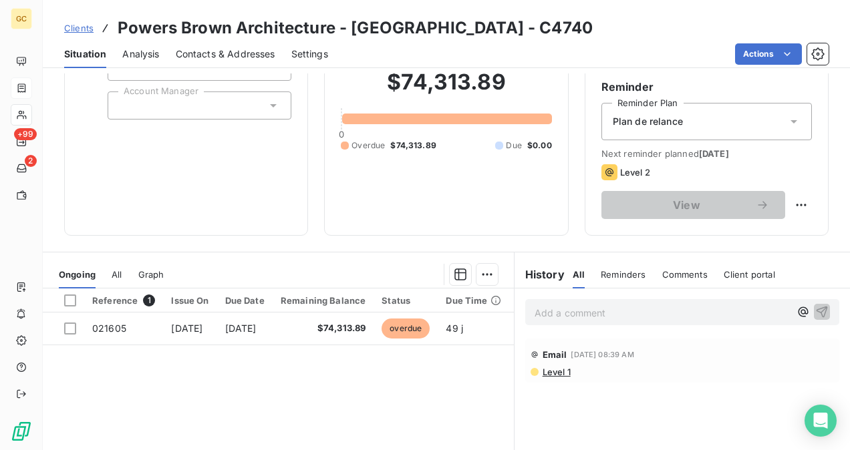
scroll to position [134, 0]
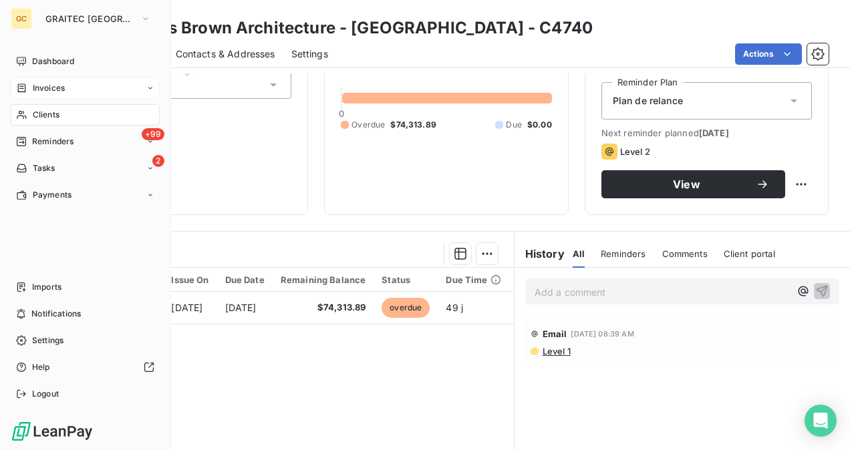
click at [37, 118] on span "Clients" at bounding box center [46, 115] width 27 height 12
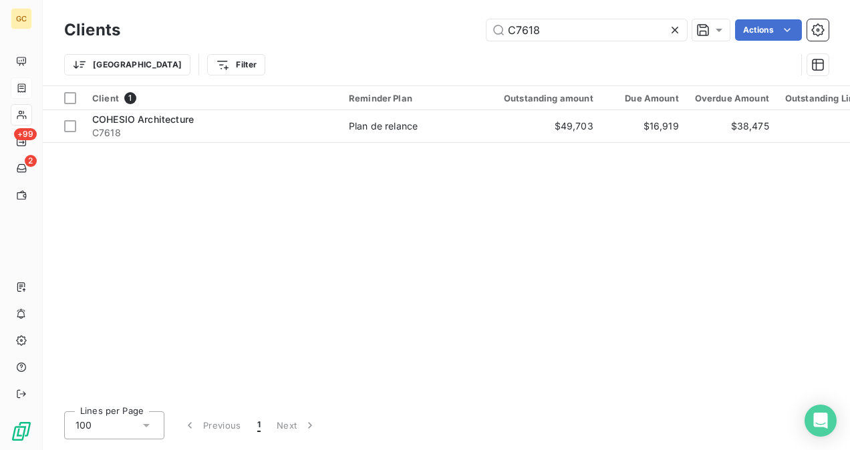
type input "C7618"
click at [250, 143] on div "Client 1 Reminder Plan Outstanding amount Due Amount Overdue Amount Outstanding…" at bounding box center [446, 243] width 807 height 315
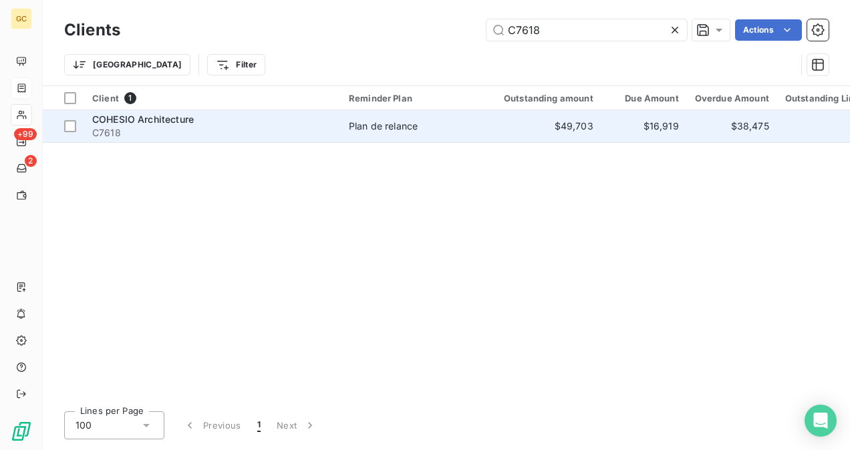
click at [259, 130] on span "C7618" at bounding box center [212, 132] width 240 height 13
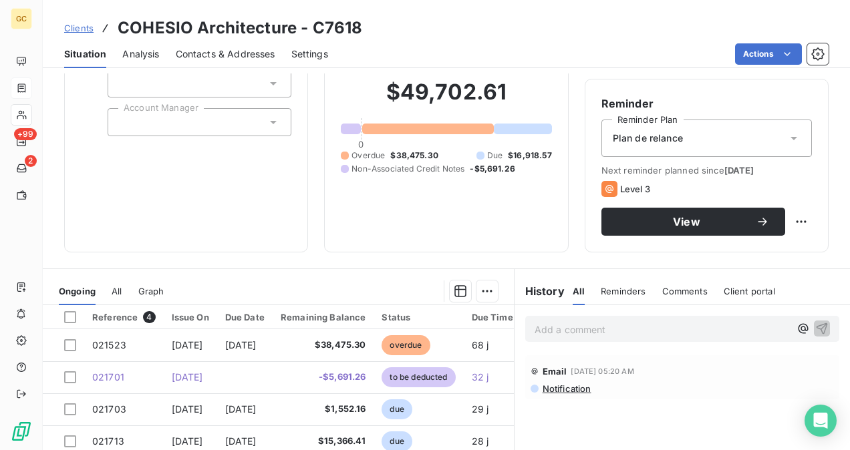
scroll to position [200, 0]
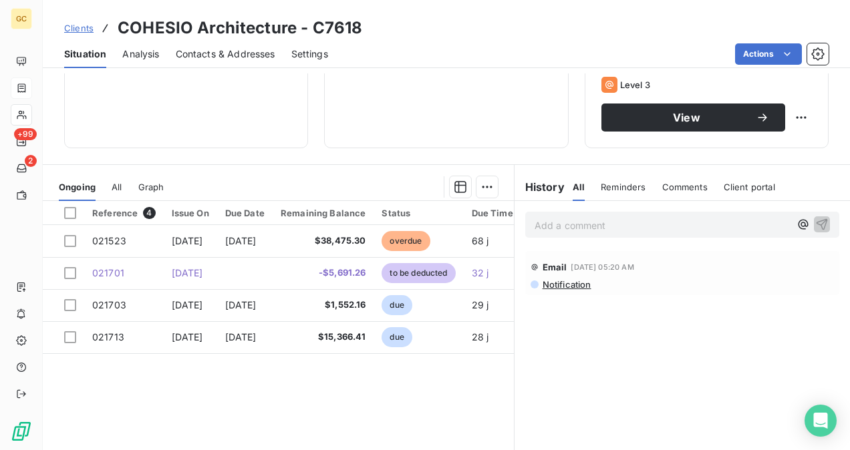
click at [202, 53] on span "Contacts & Addresses" at bounding box center [226, 53] width 100 height 13
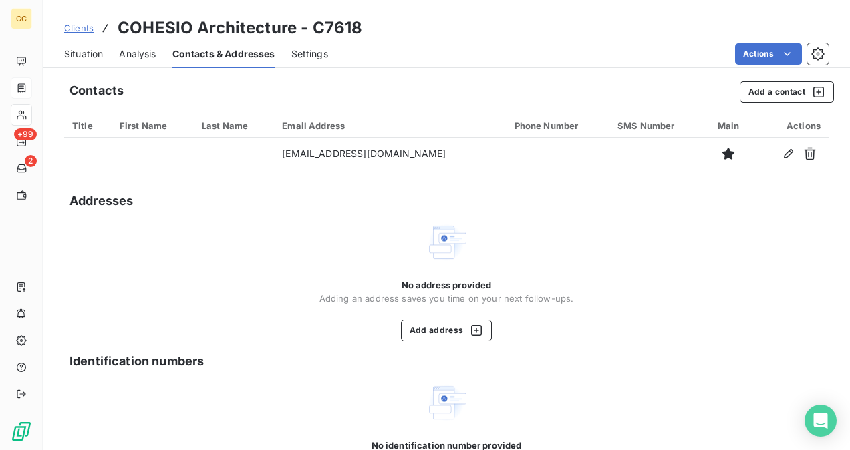
click at [82, 47] on span "Situation" at bounding box center [83, 53] width 39 height 13
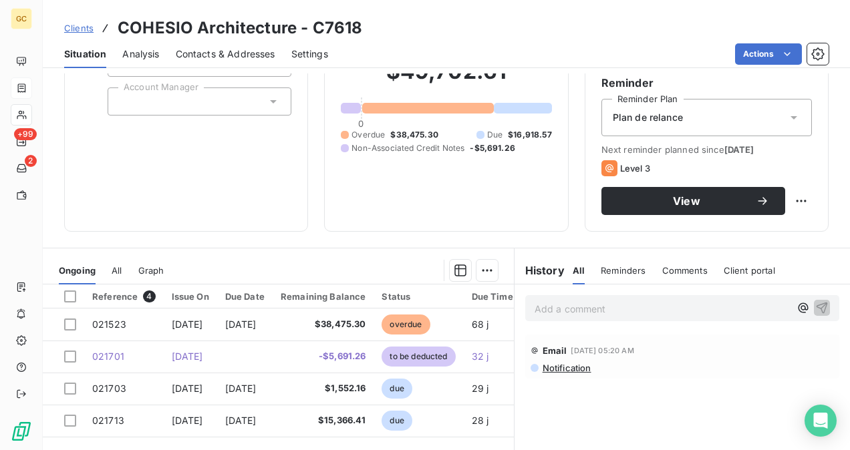
scroll to position [134, 0]
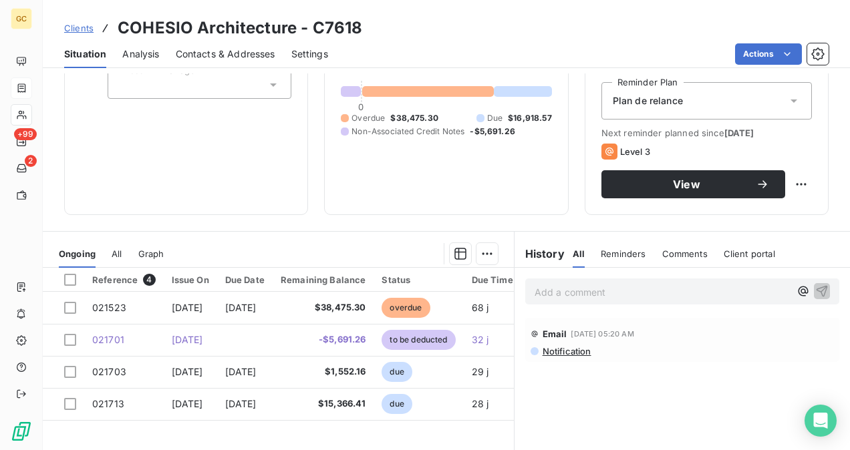
click at [311, 24] on h3 "COHESIO Architecture - C7618" at bounding box center [240, 28] width 244 height 24
drag, startPoint x: 311, startPoint y: 24, endPoint x: 355, endPoint y: 24, distance: 43.4
click at [355, 24] on h3 "COHESIO Architecture - C7618" at bounding box center [240, 28] width 244 height 24
copy h3 "C7618"
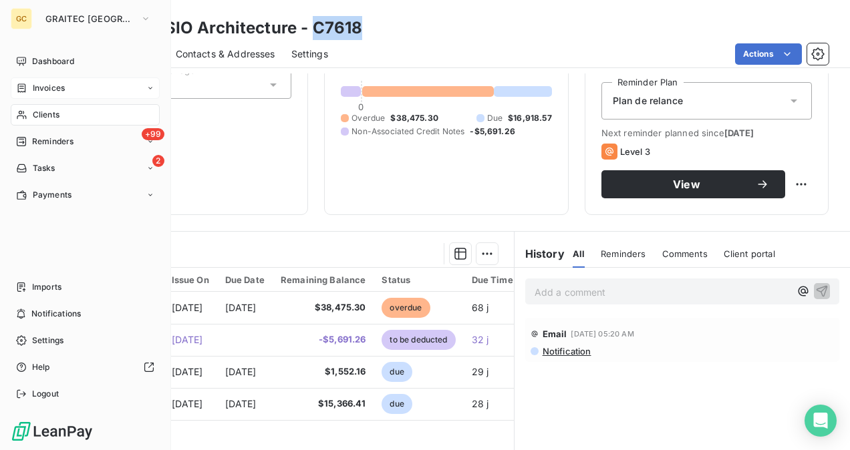
click at [48, 114] on span "Clients" at bounding box center [46, 115] width 27 height 12
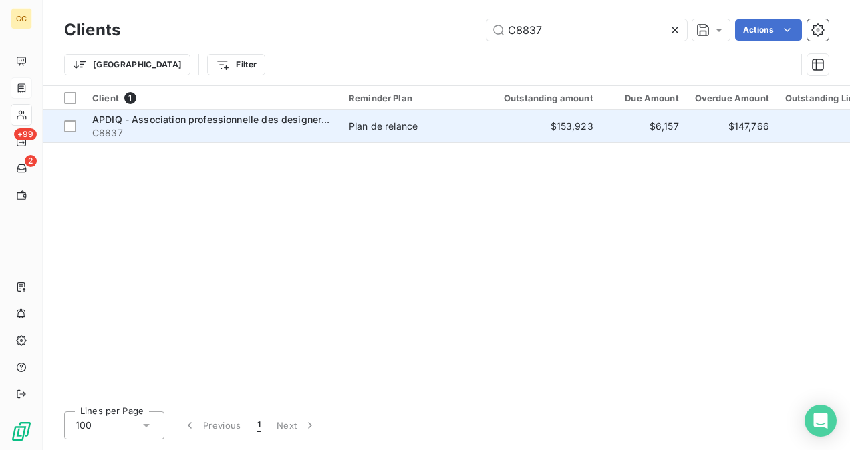
type input "C8837"
click at [450, 130] on span "Plan de relance" at bounding box center [410, 126] width 123 height 13
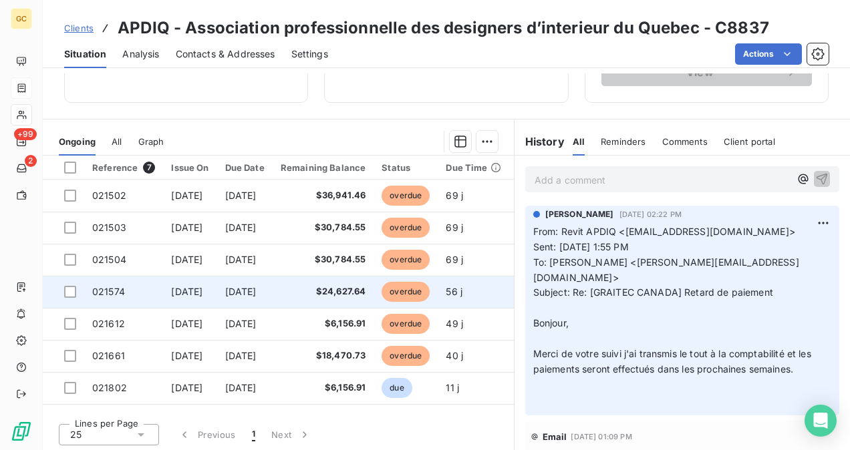
scroll to position [248, 0]
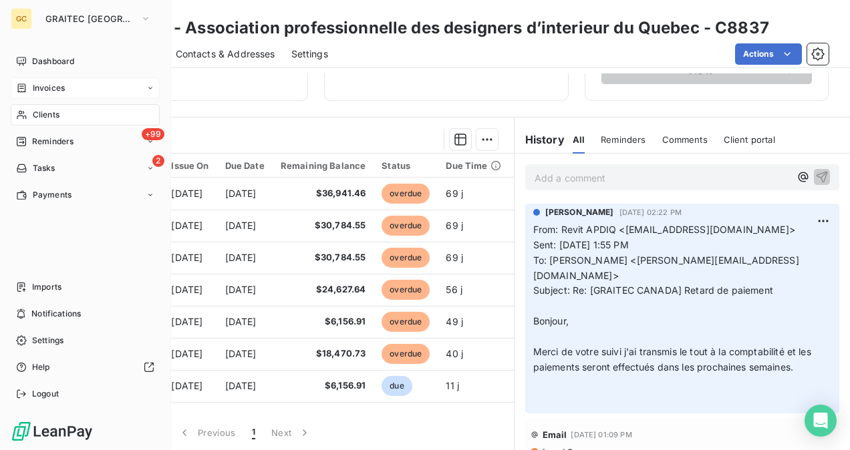
click at [61, 116] on div "Clients" at bounding box center [85, 114] width 149 height 21
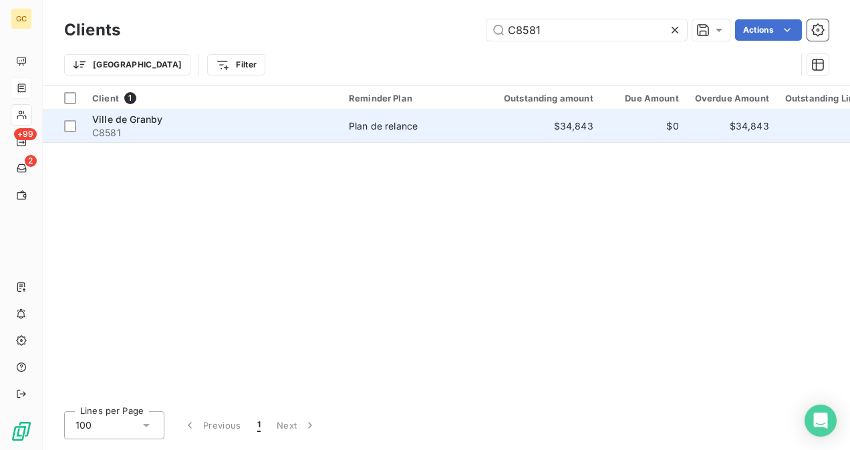
type input "C8581"
click at [326, 124] on div "Ville de Granby" at bounding box center [212, 119] width 240 height 13
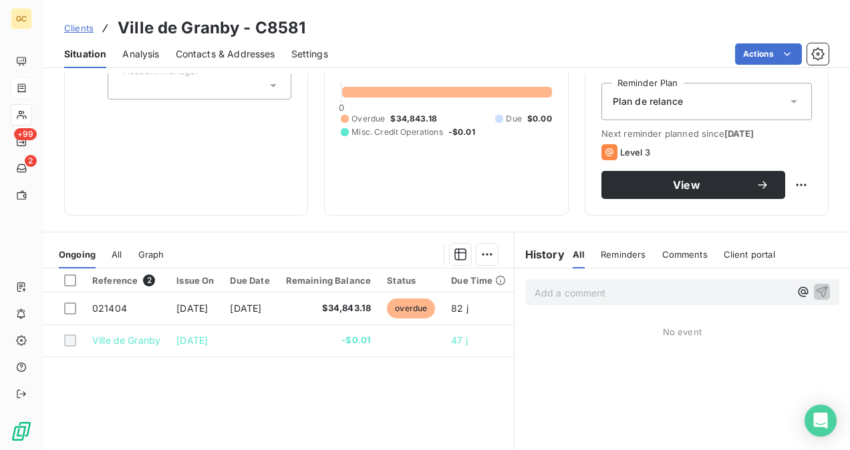
scroll to position [134, 0]
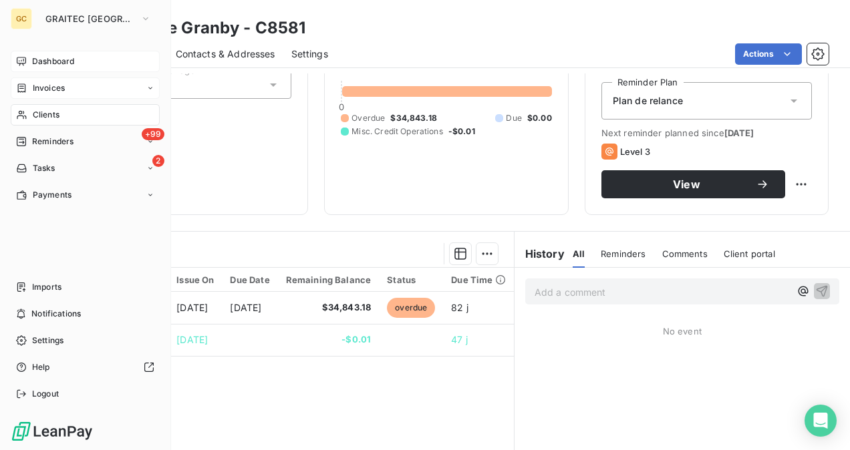
click at [31, 65] on div "Dashboard" at bounding box center [85, 61] width 149 height 21
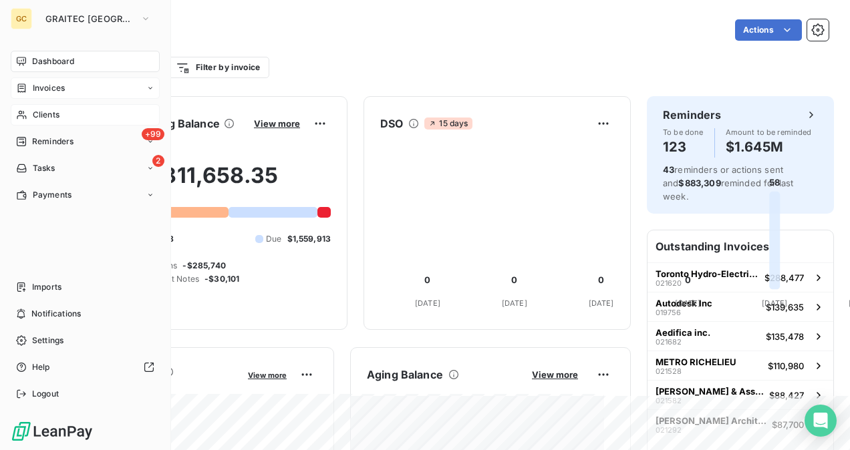
click at [44, 106] on div "Clients" at bounding box center [85, 114] width 149 height 21
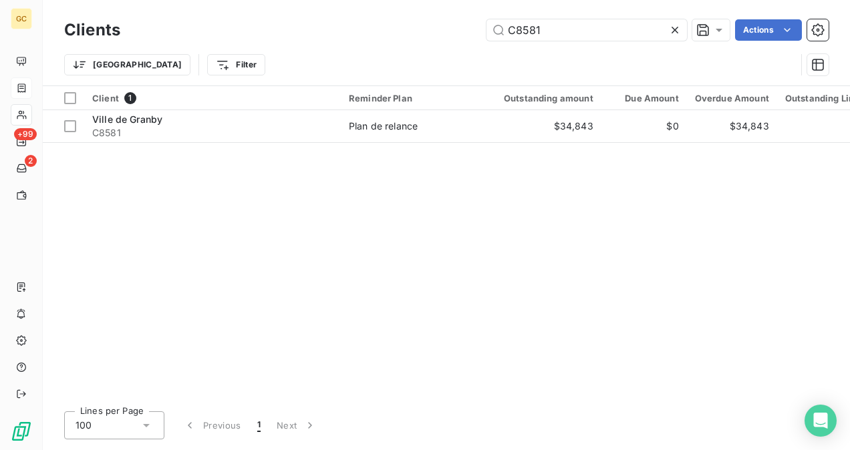
drag, startPoint x: 540, startPoint y: 29, endPoint x: 441, endPoint y: 43, distance: 99.7
click at [421, 35] on div "C8581 Actions" at bounding box center [482, 29] width 692 height 21
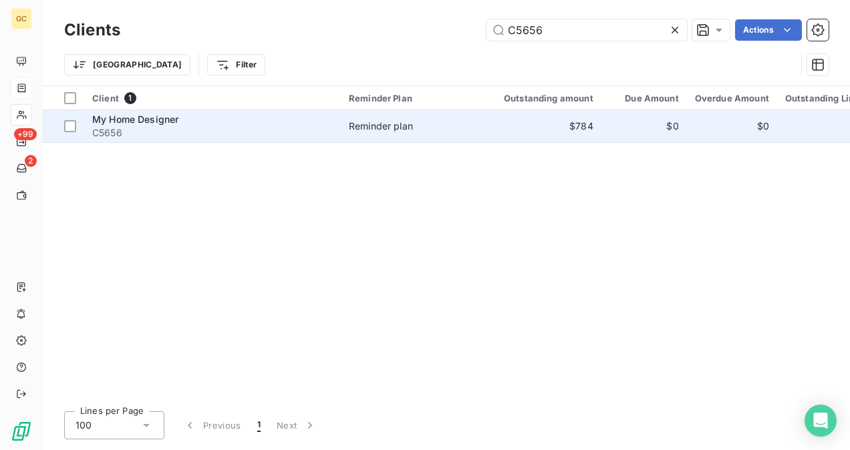
type input "C5656"
click at [338, 131] on td "My Home Designer C5656" at bounding box center [212, 126] width 256 height 32
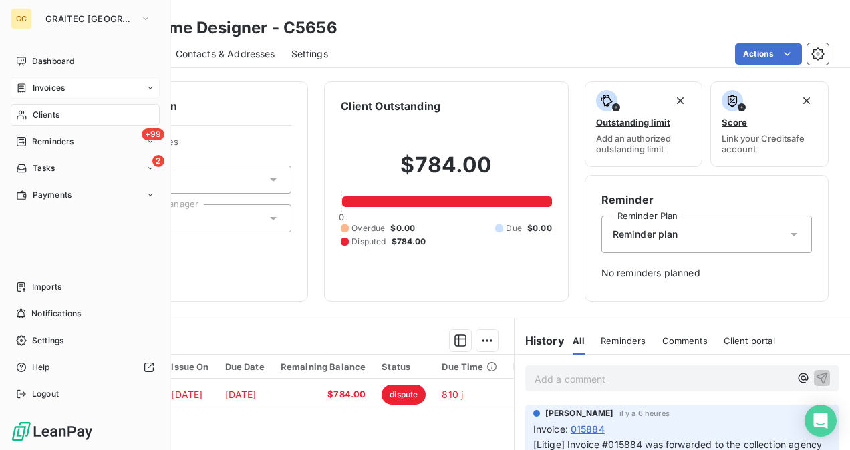
click at [43, 117] on span "Clients" at bounding box center [46, 115] width 27 height 12
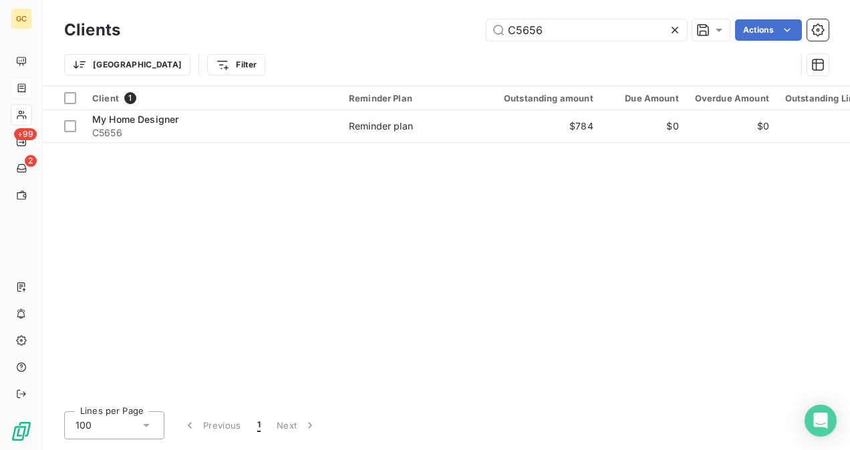
drag, startPoint x: 550, startPoint y: 30, endPoint x: 482, endPoint y: 40, distance: 68.9
click at [482, 40] on div "C5656 Actions" at bounding box center [482, 29] width 692 height 21
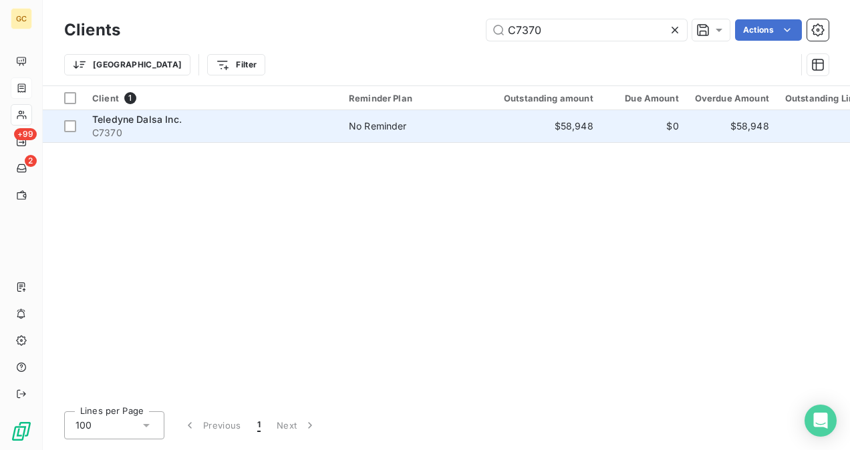
type input "C7370"
click at [323, 130] on span "C7370" at bounding box center [212, 132] width 240 height 13
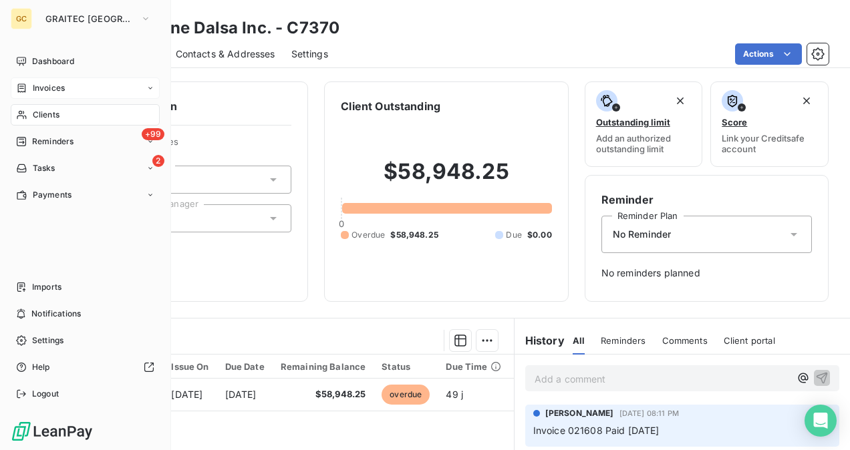
click at [59, 110] on span "Clients" at bounding box center [46, 115] width 27 height 12
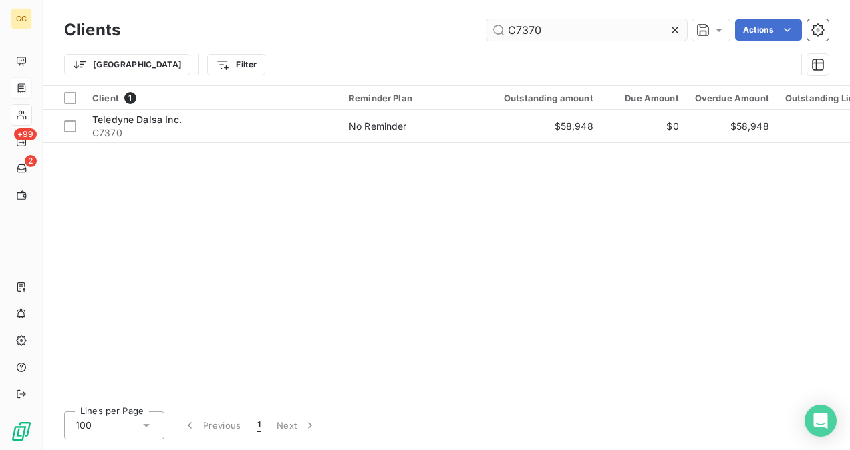
drag, startPoint x: 565, startPoint y: 23, endPoint x: 496, endPoint y: 36, distance: 70.6
click at [564, 24] on input "C7370" at bounding box center [586, 29] width 200 height 21
drag, startPoint x: 496, startPoint y: 36, endPoint x: 470, endPoint y: 41, distance: 26.5
click at [476, 39] on div "C7370 Actions" at bounding box center [482, 29] width 692 height 21
click at [460, 43] on div "Clients C7370 Actions" at bounding box center [446, 30] width 764 height 28
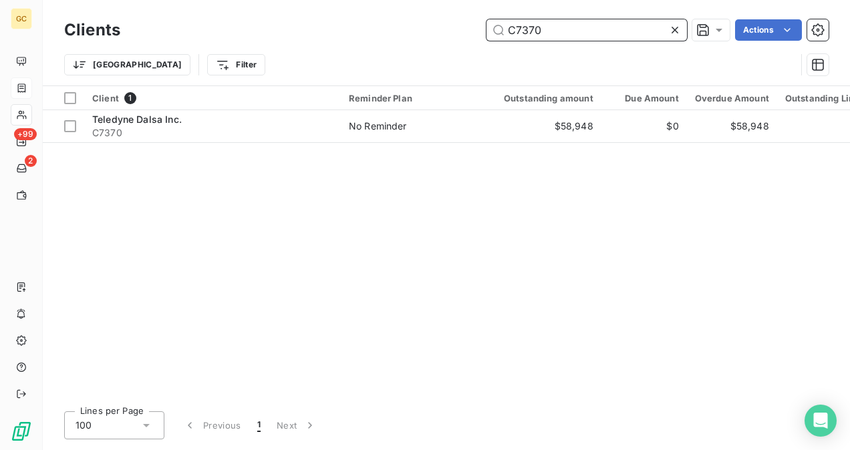
drag, startPoint x: 562, startPoint y: 35, endPoint x: 503, endPoint y: 43, distance: 60.1
click at [503, 43] on div "Clients C7370 Actions" at bounding box center [446, 30] width 764 height 28
paste input "4635"
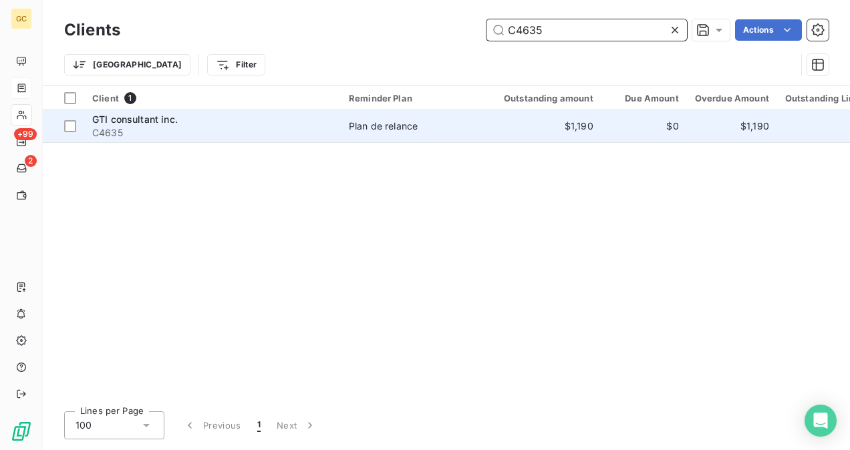
type input "C4635"
click at [464, 120] on span "Plan de relance" at bounding box center [410, 126] width 123 height 13
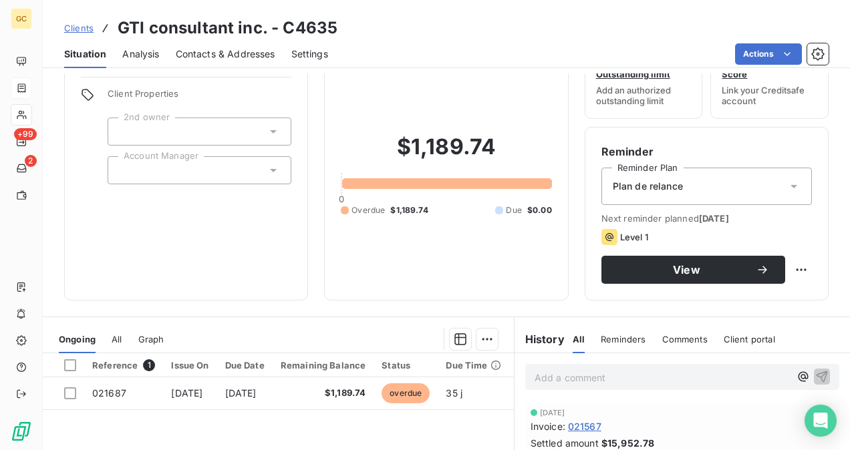
scroll to position [134, 0]
